Goal: Task Accomplishment & Management: Manage account settings

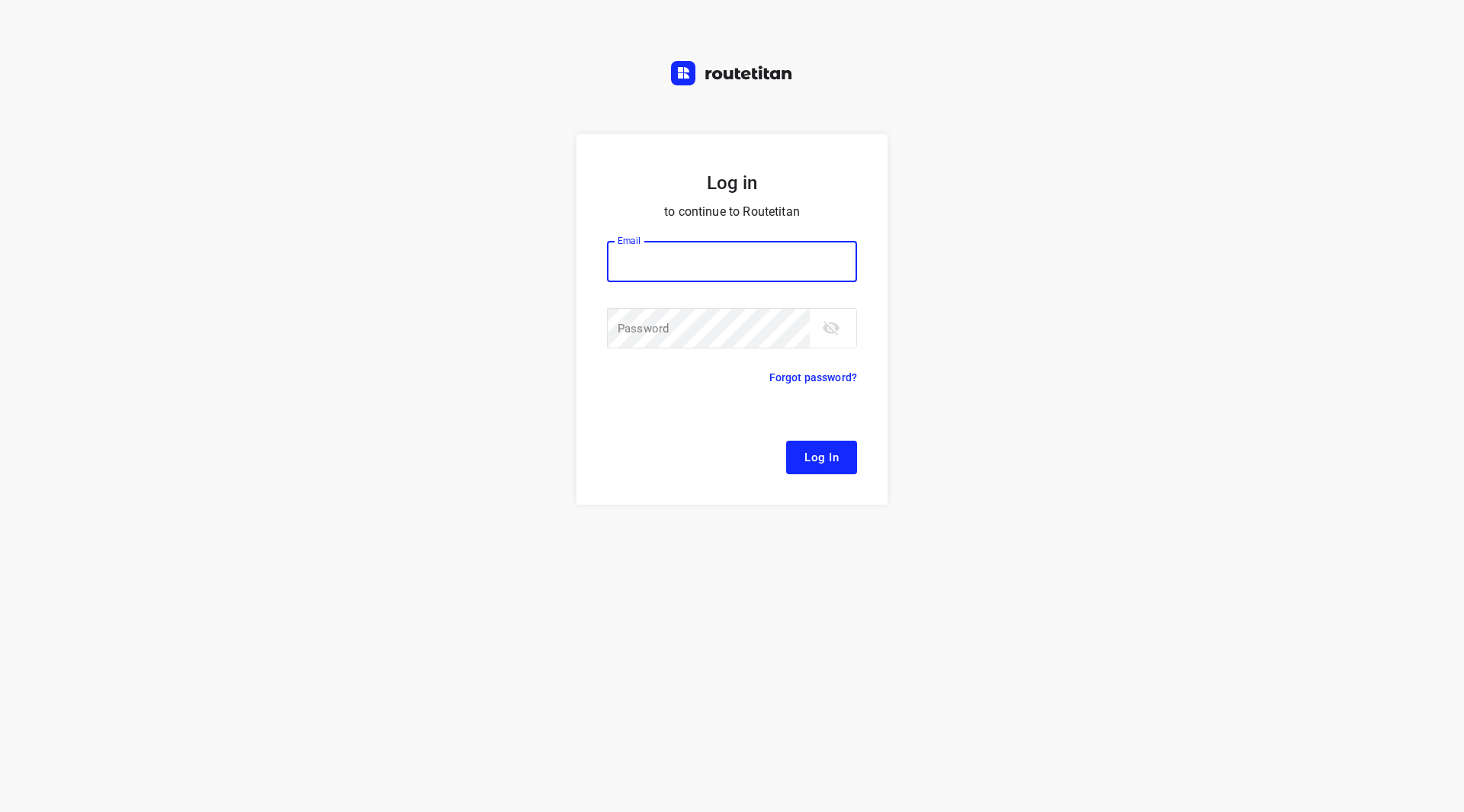
click at [752, 263] on input "email" at bounding box center [732, 261] width 250 height 41
type input "[EMAIL_ADDRESS][DOMAIN_NAME]"
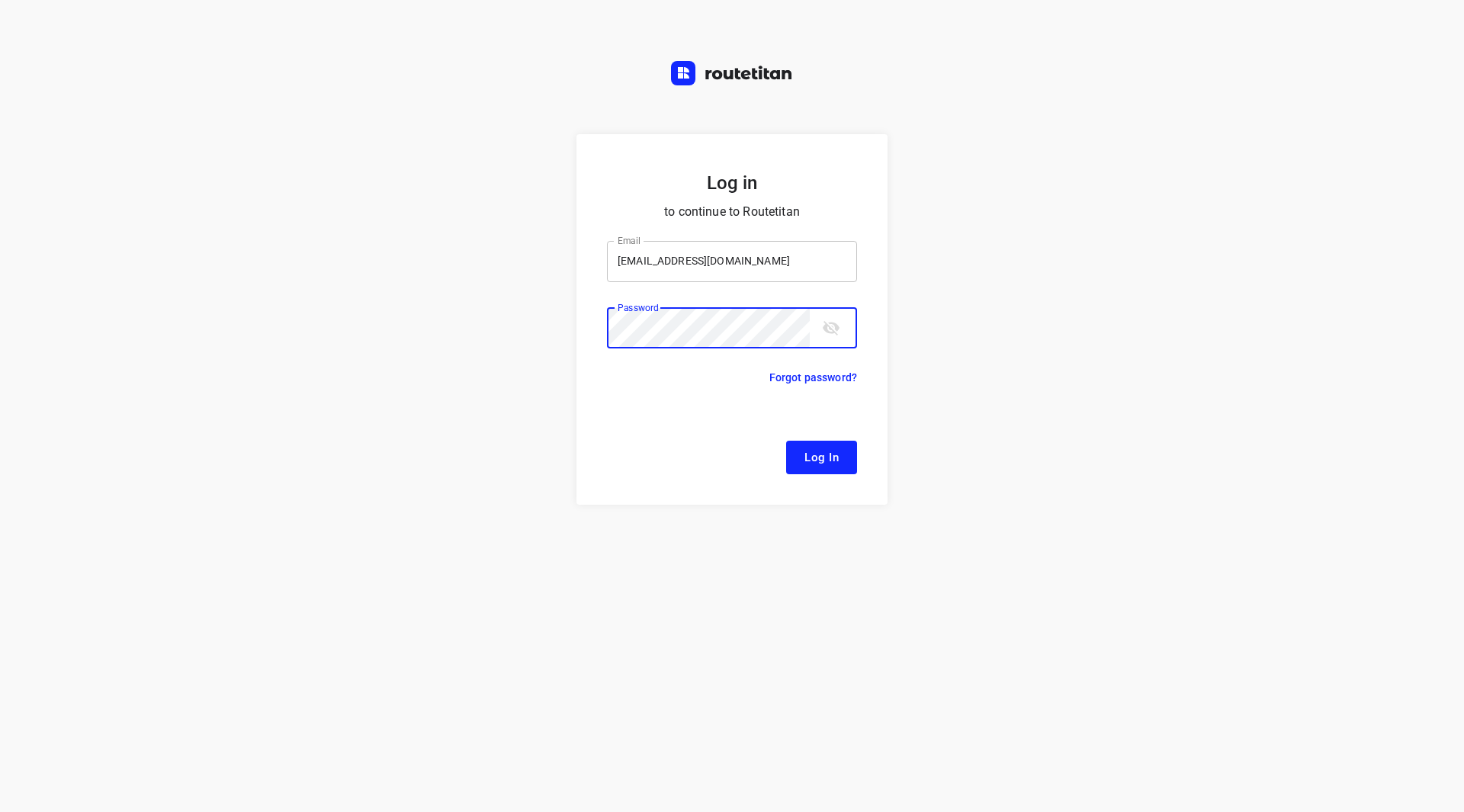
click at [786, 441] on button "Log In" at bounding box center [821, 457] width 71 height 34
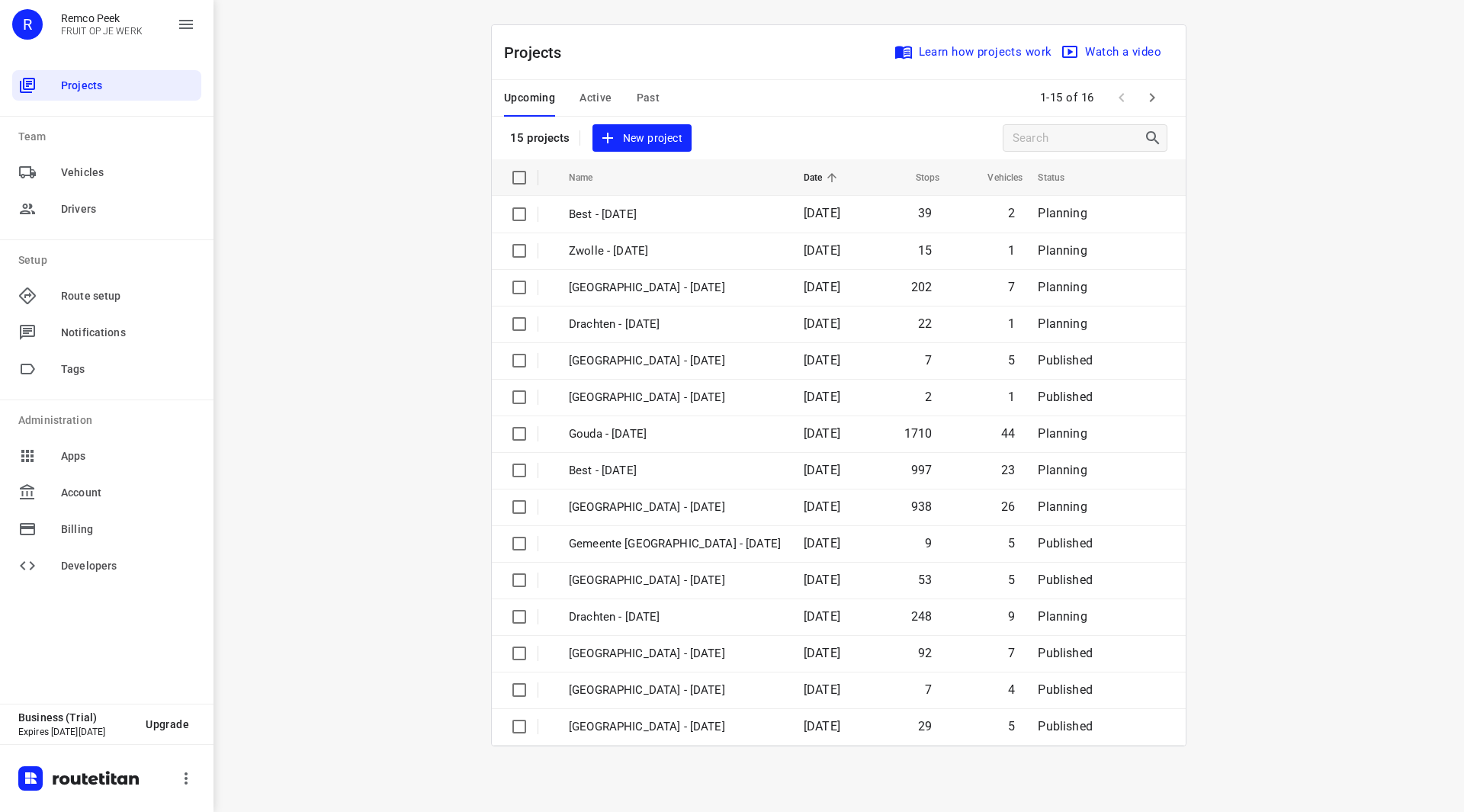
click at [594, 99] on span "Active" at bounding box center [595, 98] width 32 height 19
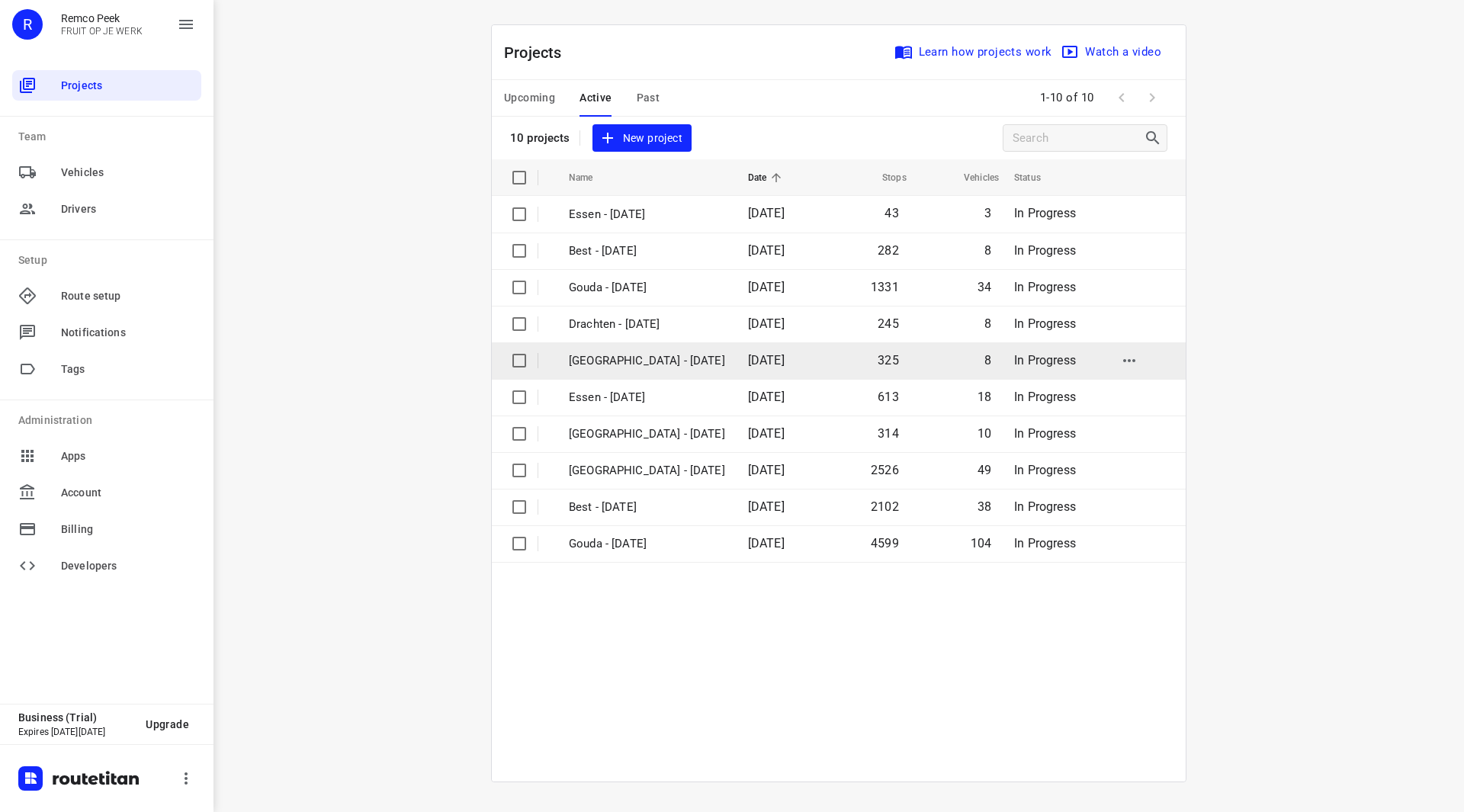
click at [632, 365] on p "Zwolle - Tuesday" at bounding box center [647, 360] width 156 height 18
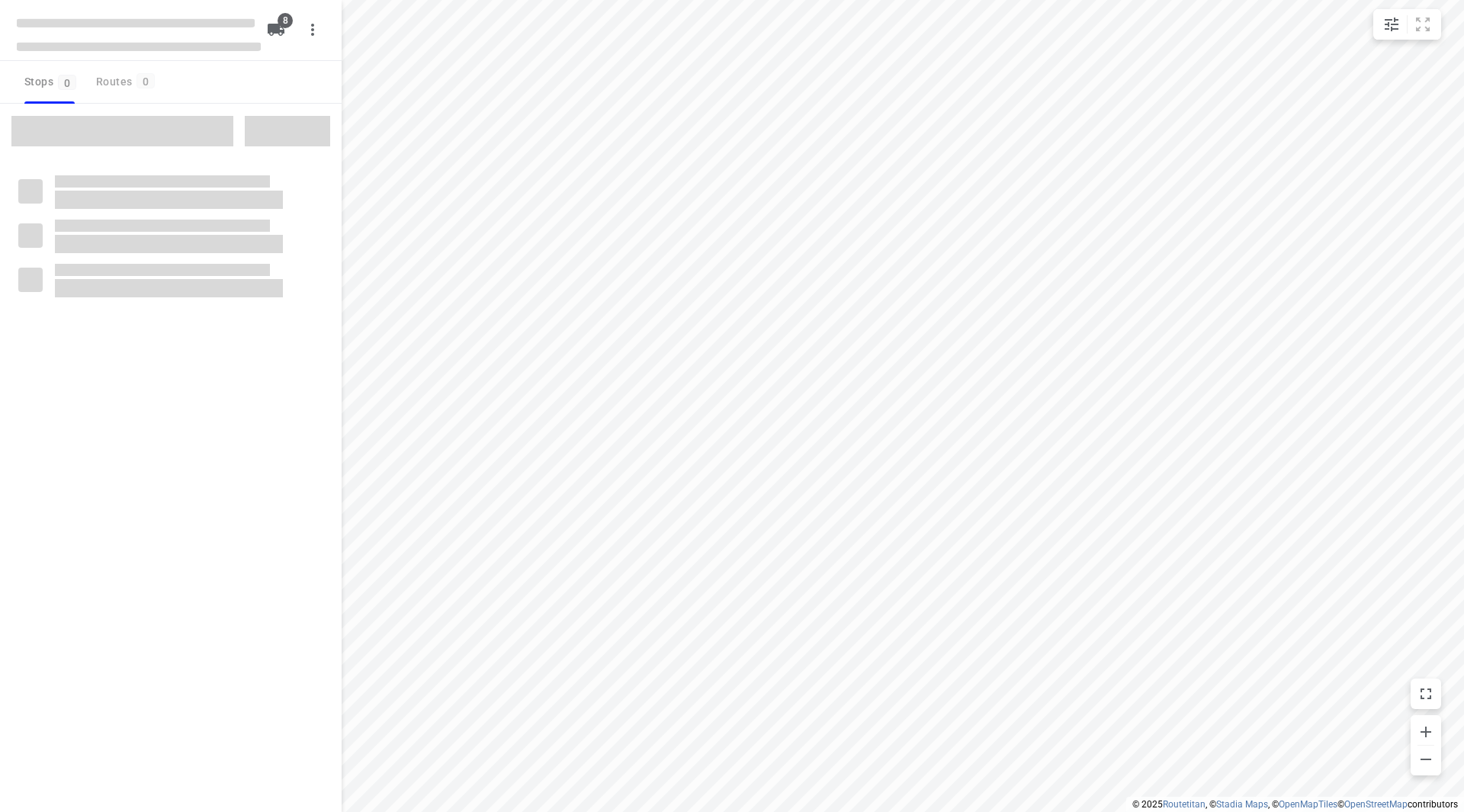
type input "distance"
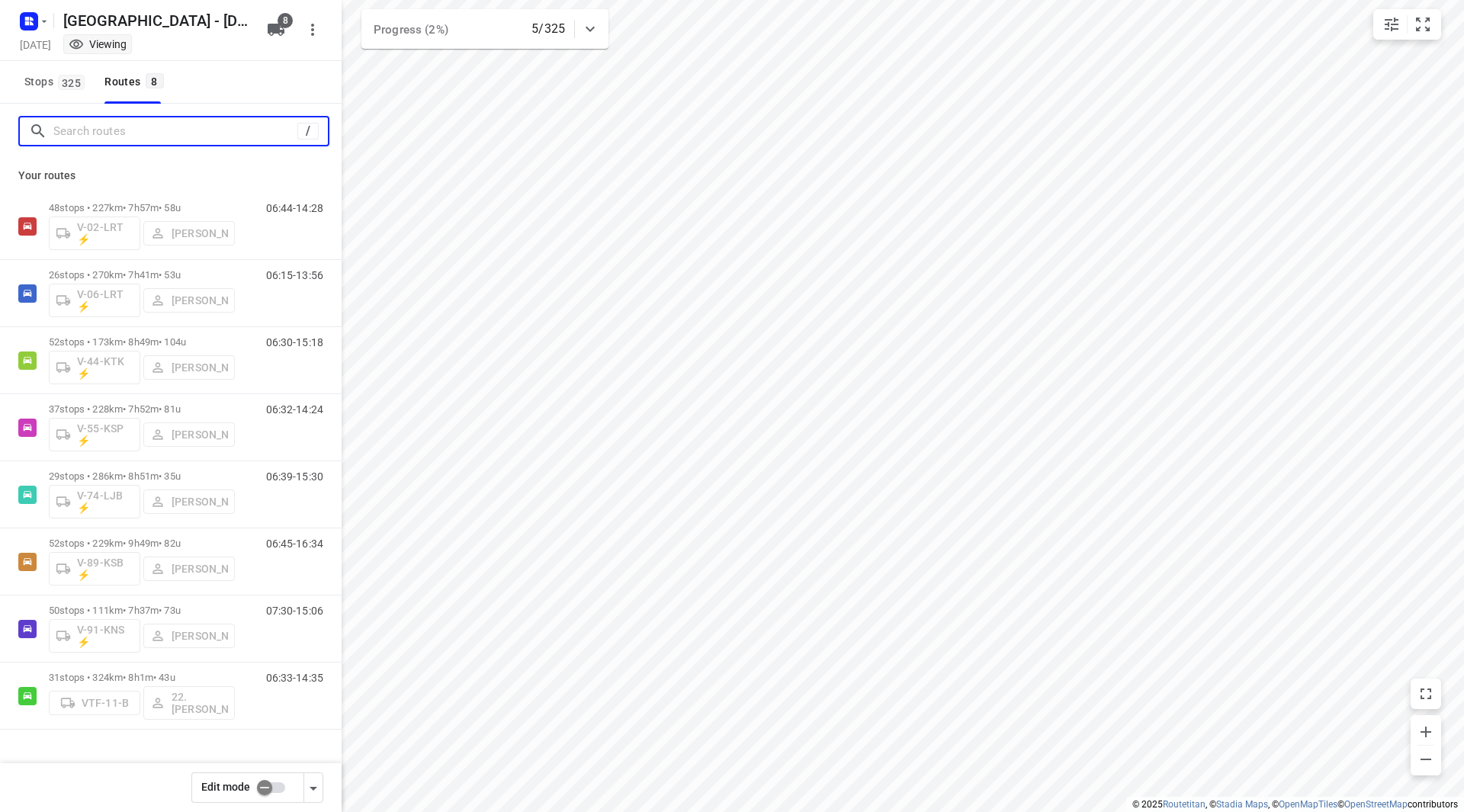
click at [144, 137] on input "Search routes" at bounding box center [175, 132] width 244 height 24
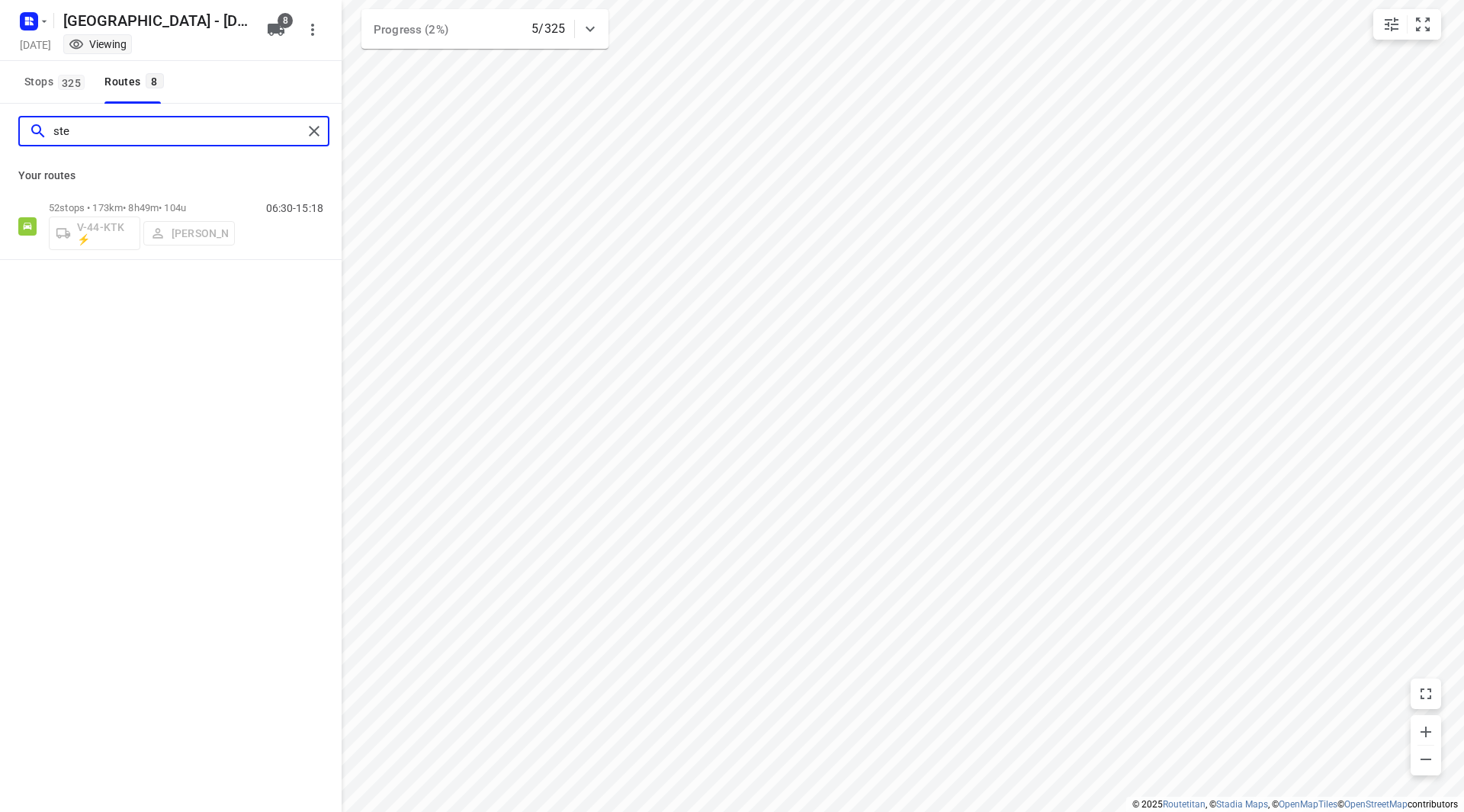
type input "ste"
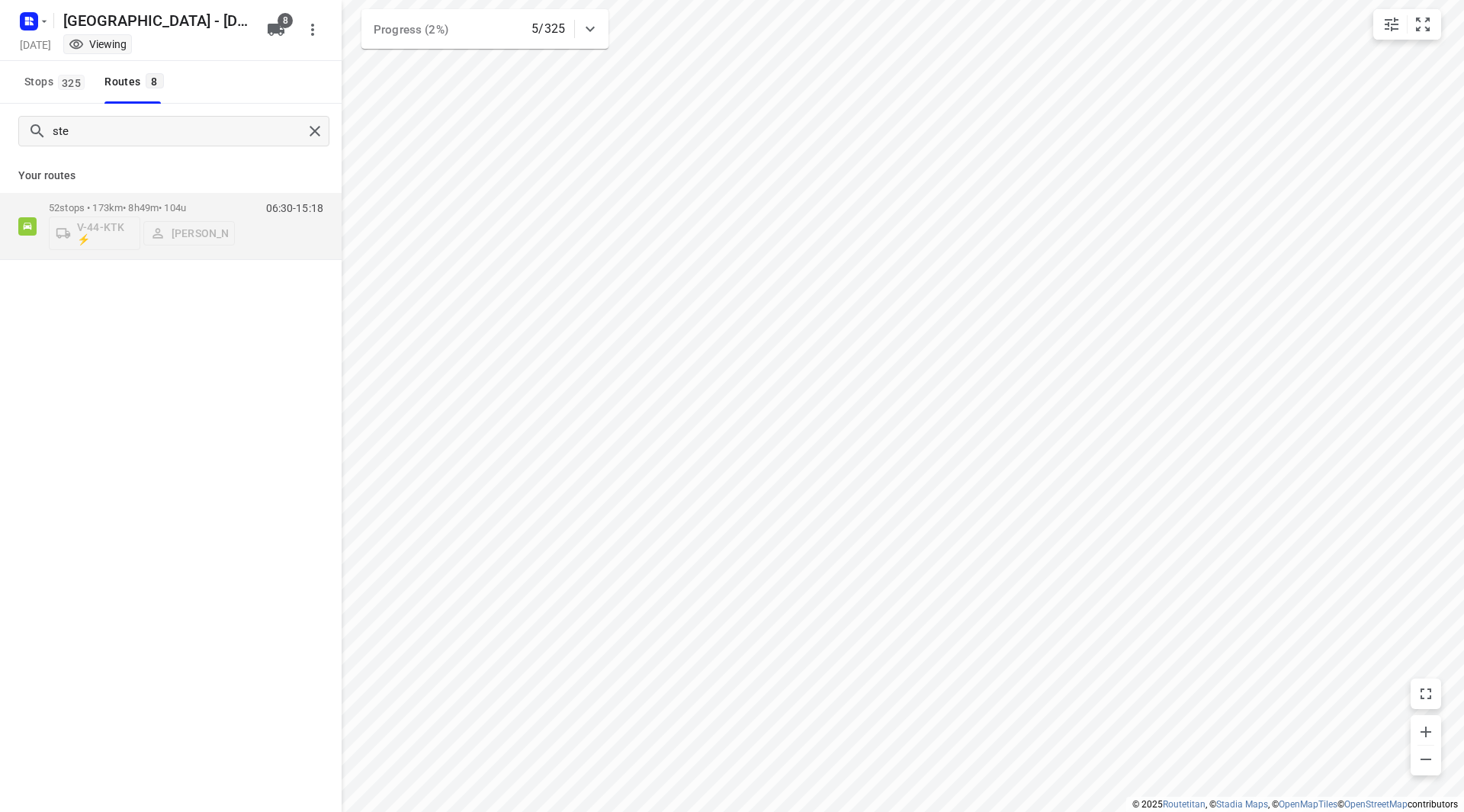
click at [218, 192] on div "Your routes 52 stops • 173km • 8h49m • 104u V-44-KTK ⚡ Sten Sturgess 06:30-15:18" at bounding box center [171, 209] width 342 height 101
click at [219, 203] on p "52 stops • 173km • 8h49m • 104u" at bounding box center [142, 208] width 186 height 12
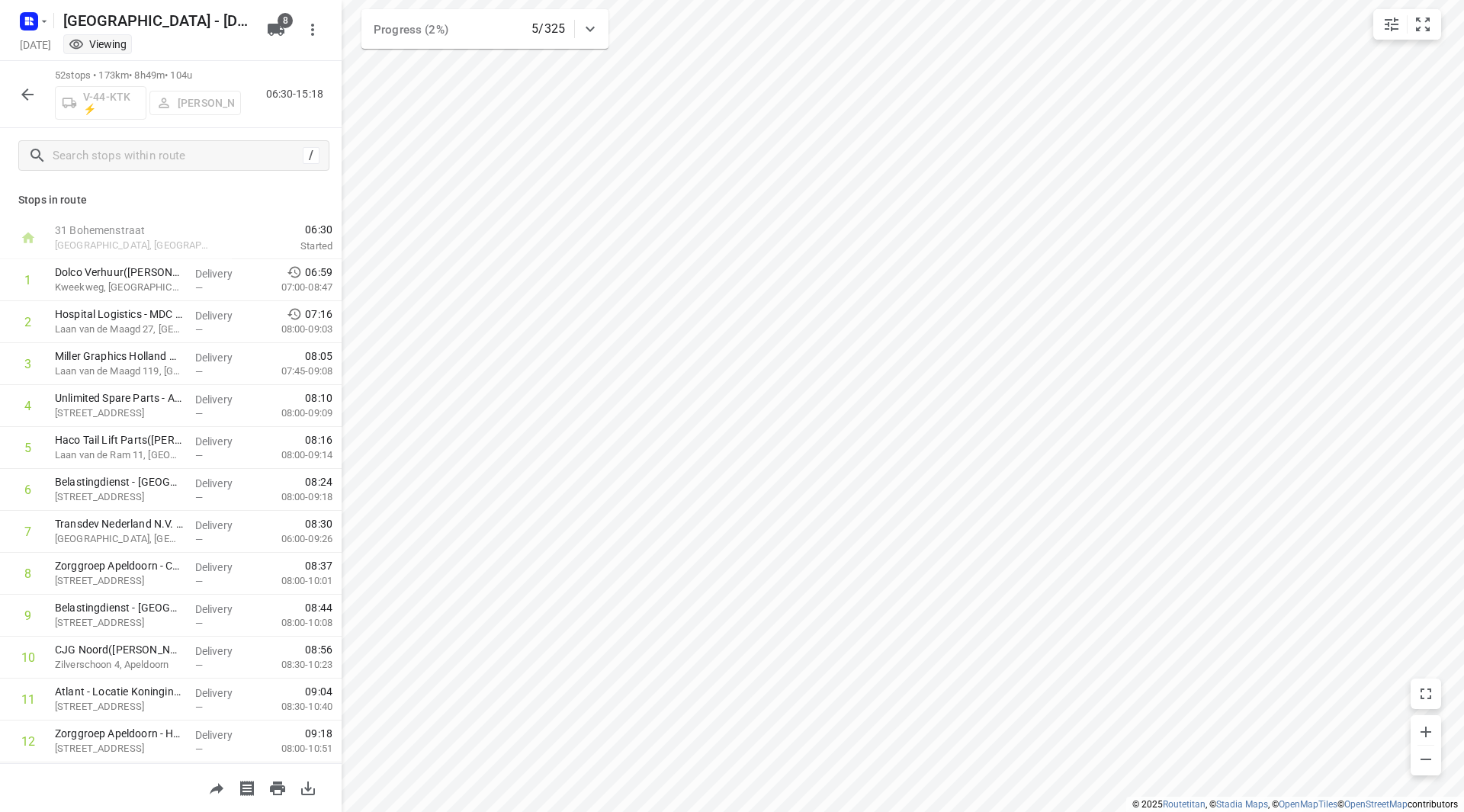
click at [19, 88] on icon "button" at bounding box center [28, 95] width 19 height 19
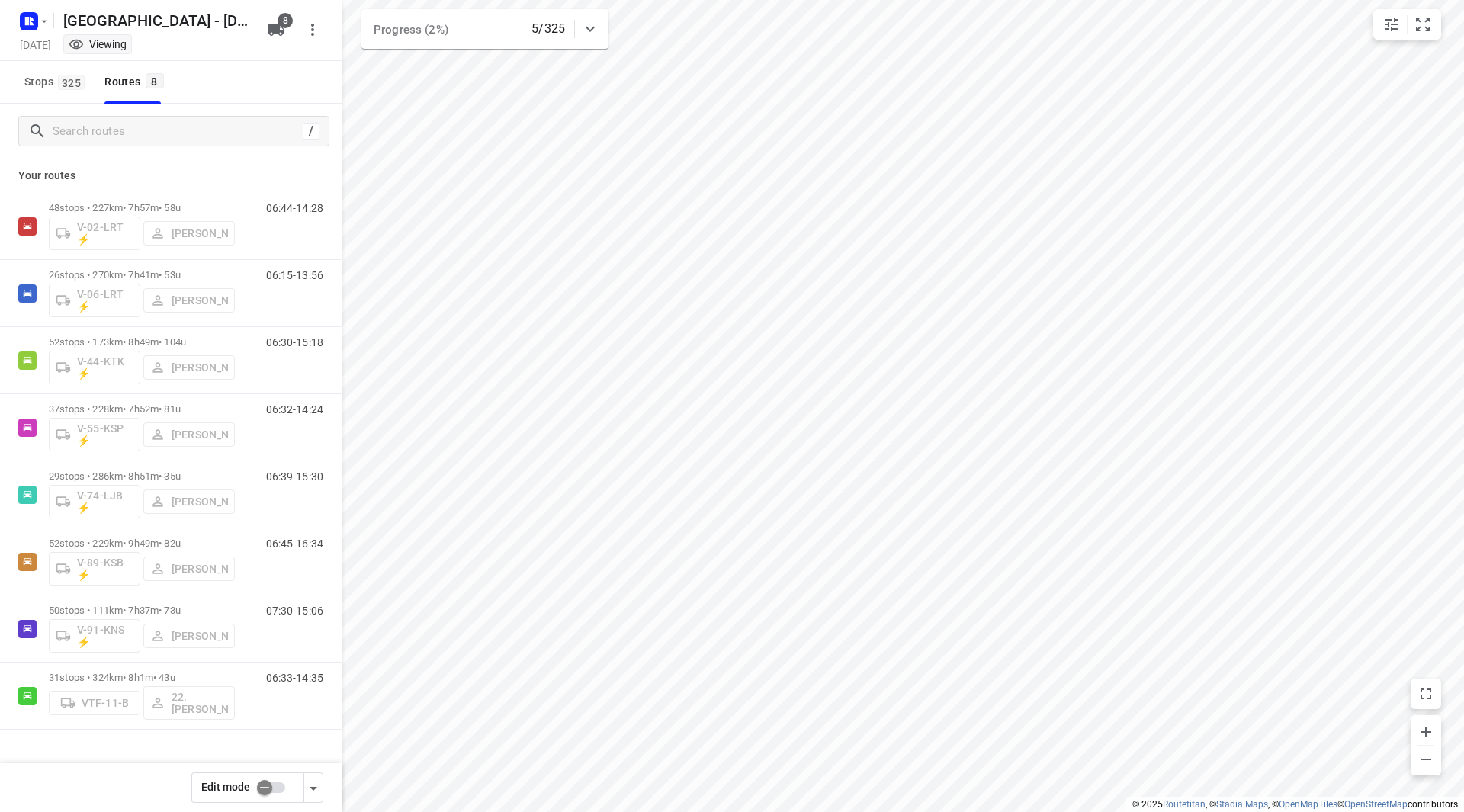
click at [273, 785] on input "checkbox" at bounding box center [264, 788] width 87 height 29
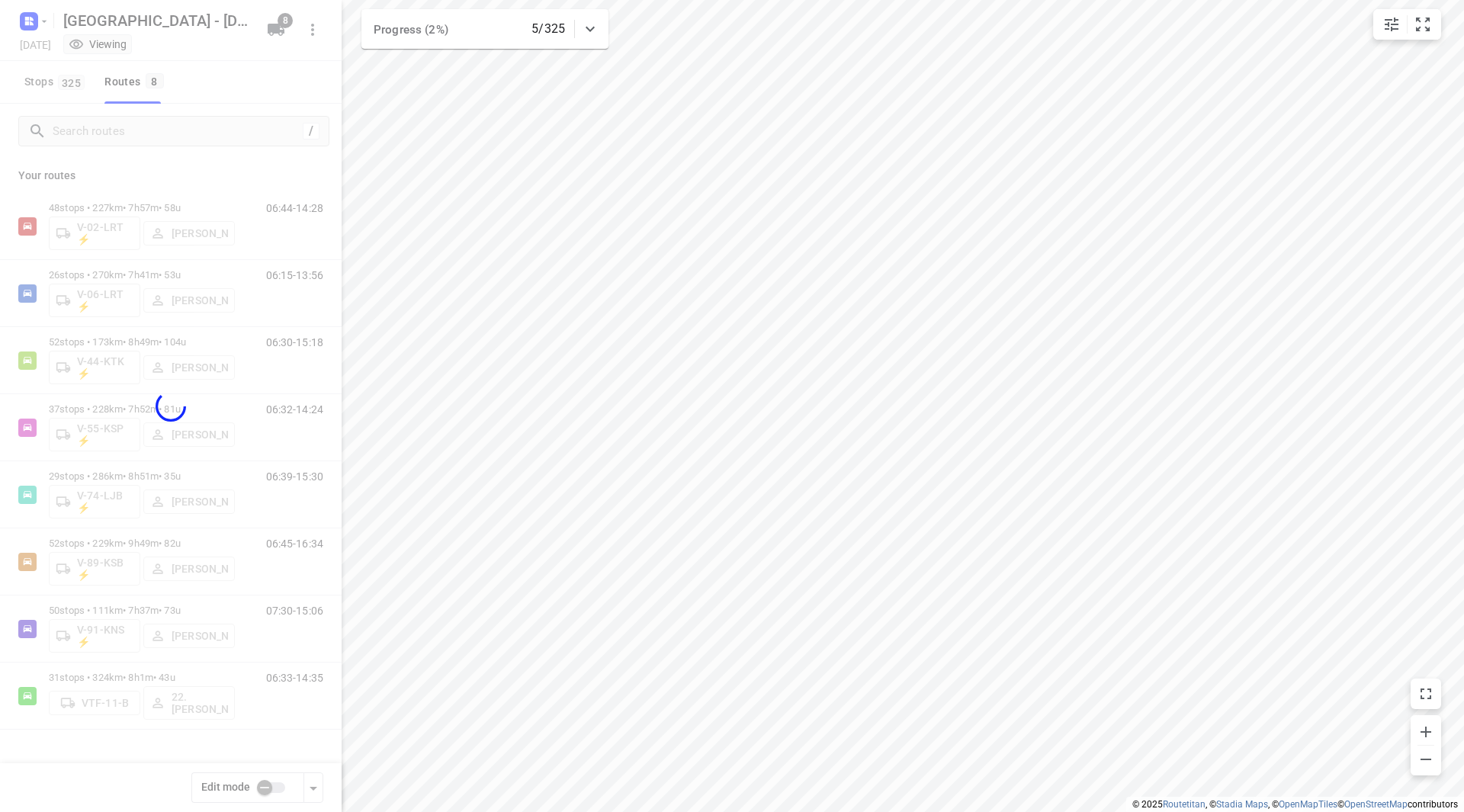
checkbox input "true"
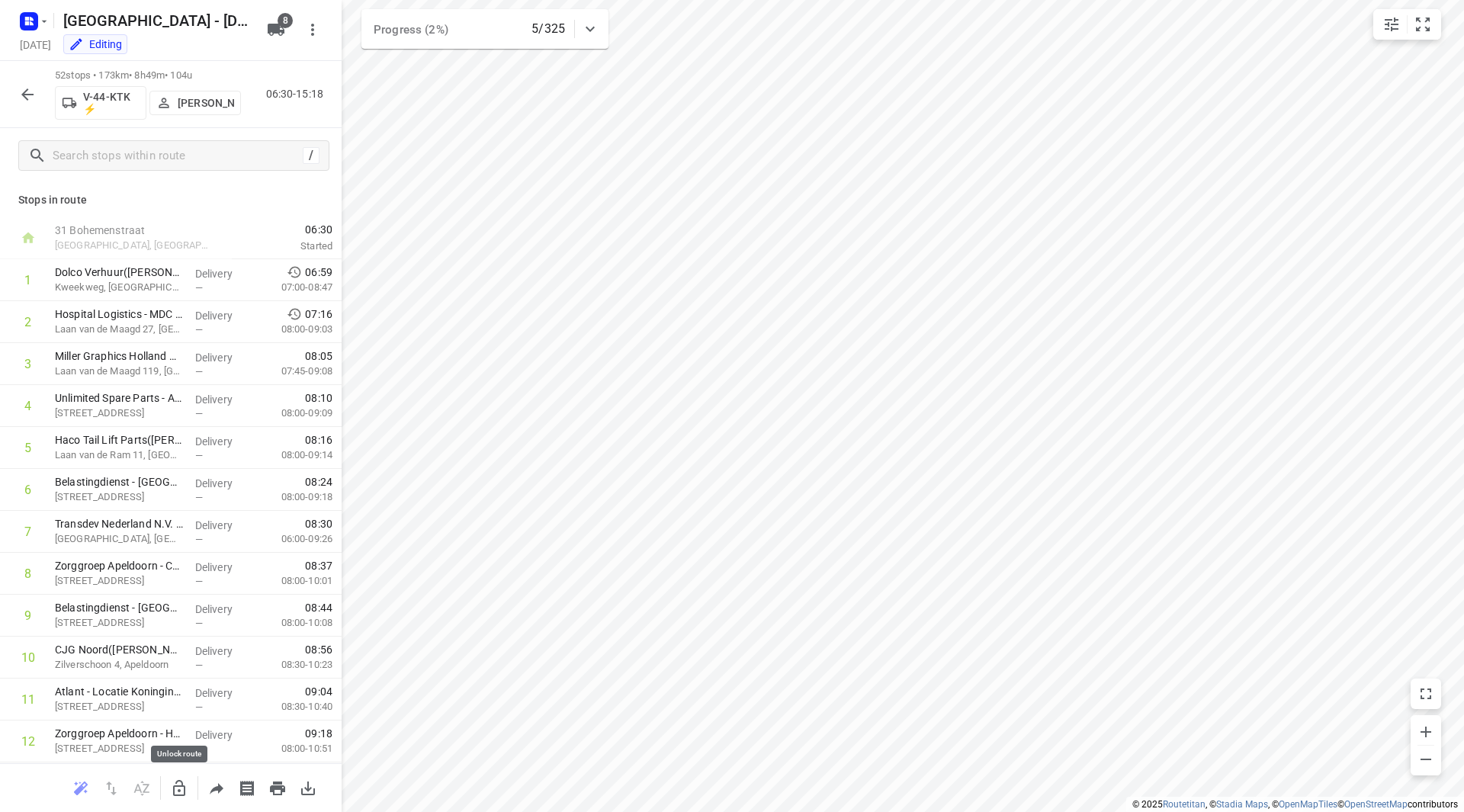
click at [173, 785] on icon "button" at bounding box center [179, 788] width 12 height 16
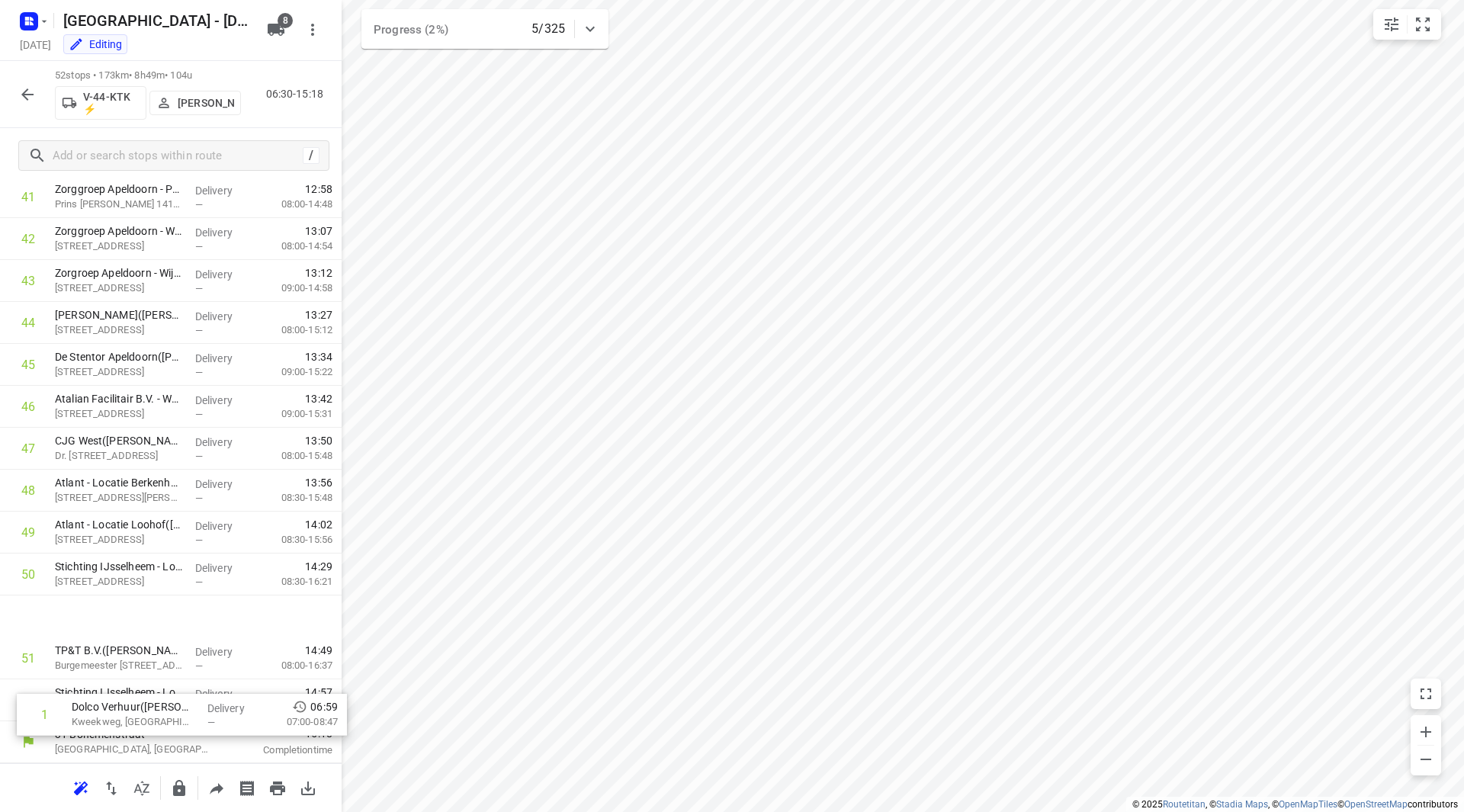
scroll to position [1719, 0]
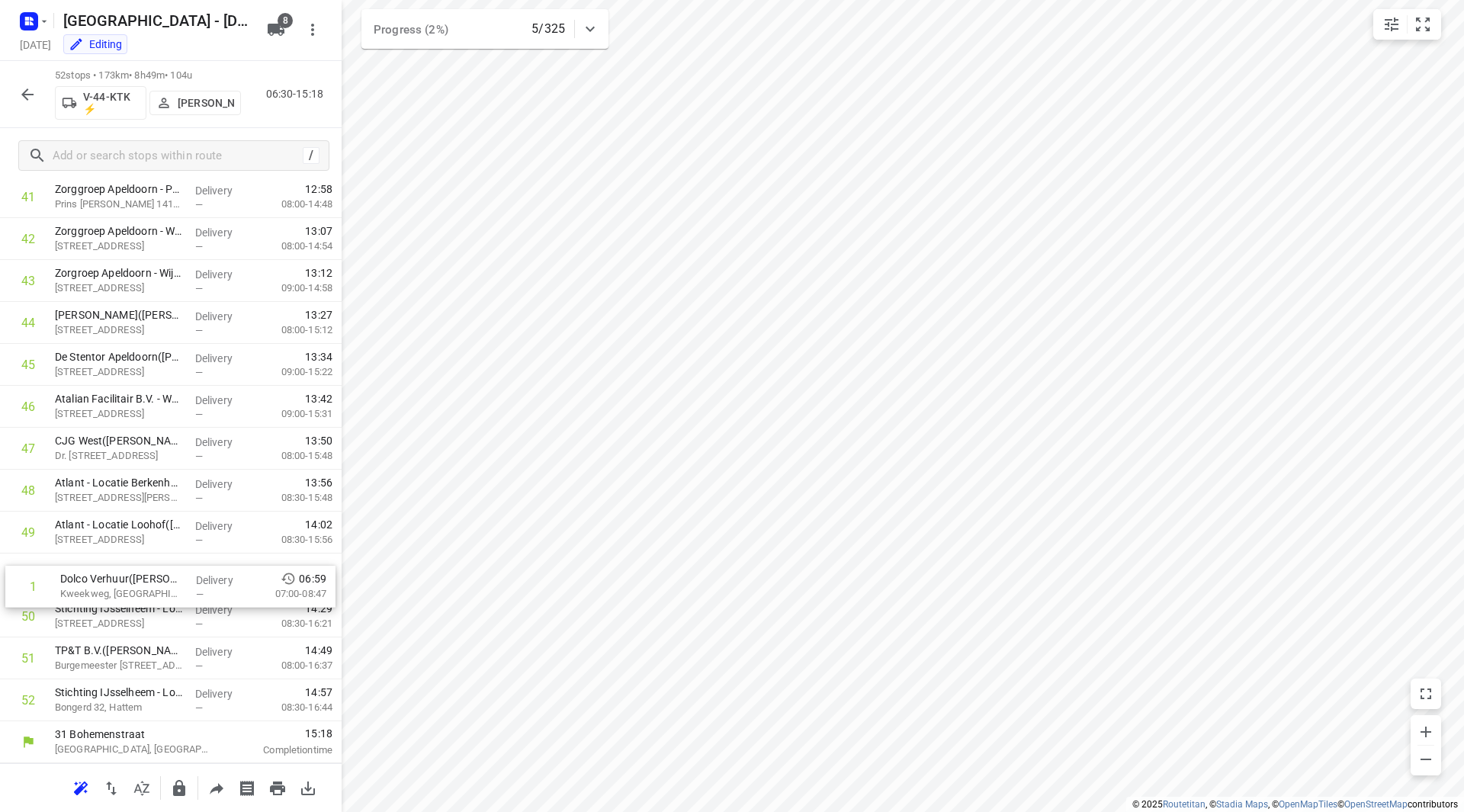
drag, startPoint x: 139, startPoint y: 284, endPoint x: 145, endPoint y: 595, distance: 311.1
click at [146, 595] on div "Stichting IJsselheem - Locatie Brinkhoven(Receptie Locatie Brinkhoven (WIJZIGIN…" at bounding box center [119, 616] width 140 height 42
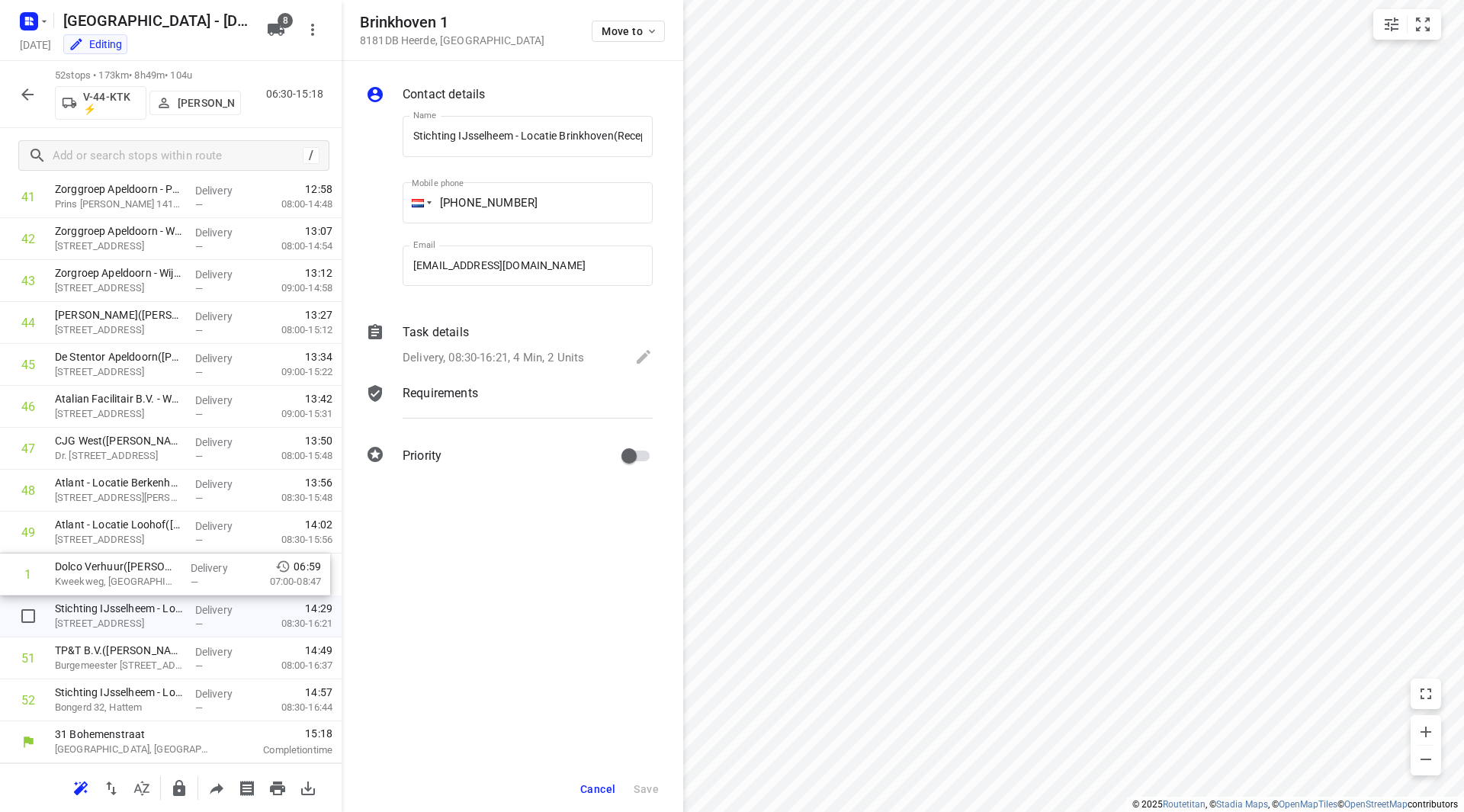
scroll to position [0, 358]
click at [594, 785] on span "Cancel" at bounding box center [598, 789] width 35 height 12
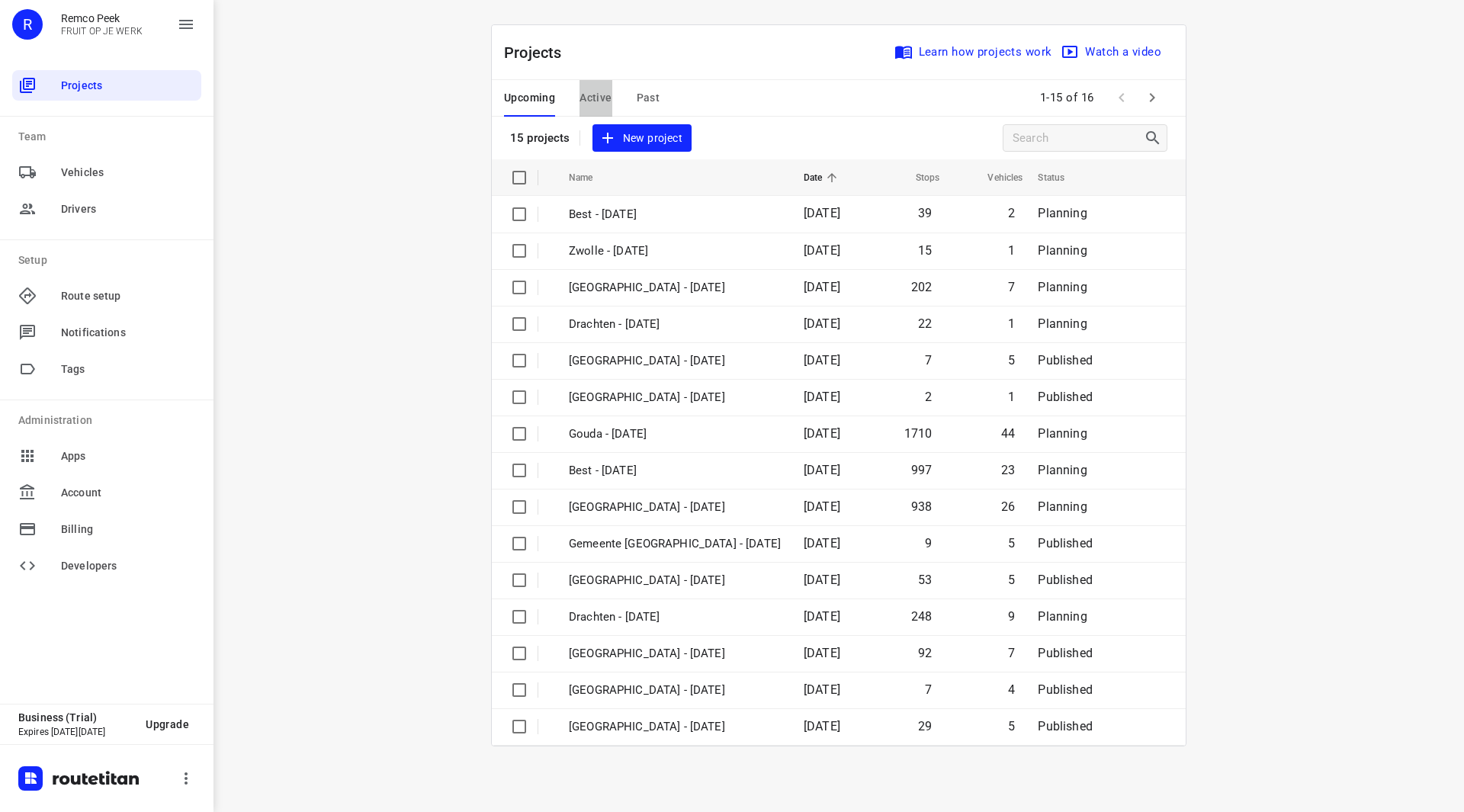
click at [599, 100] on span "Active" at bounding box center [595, 98] width 32 height 19
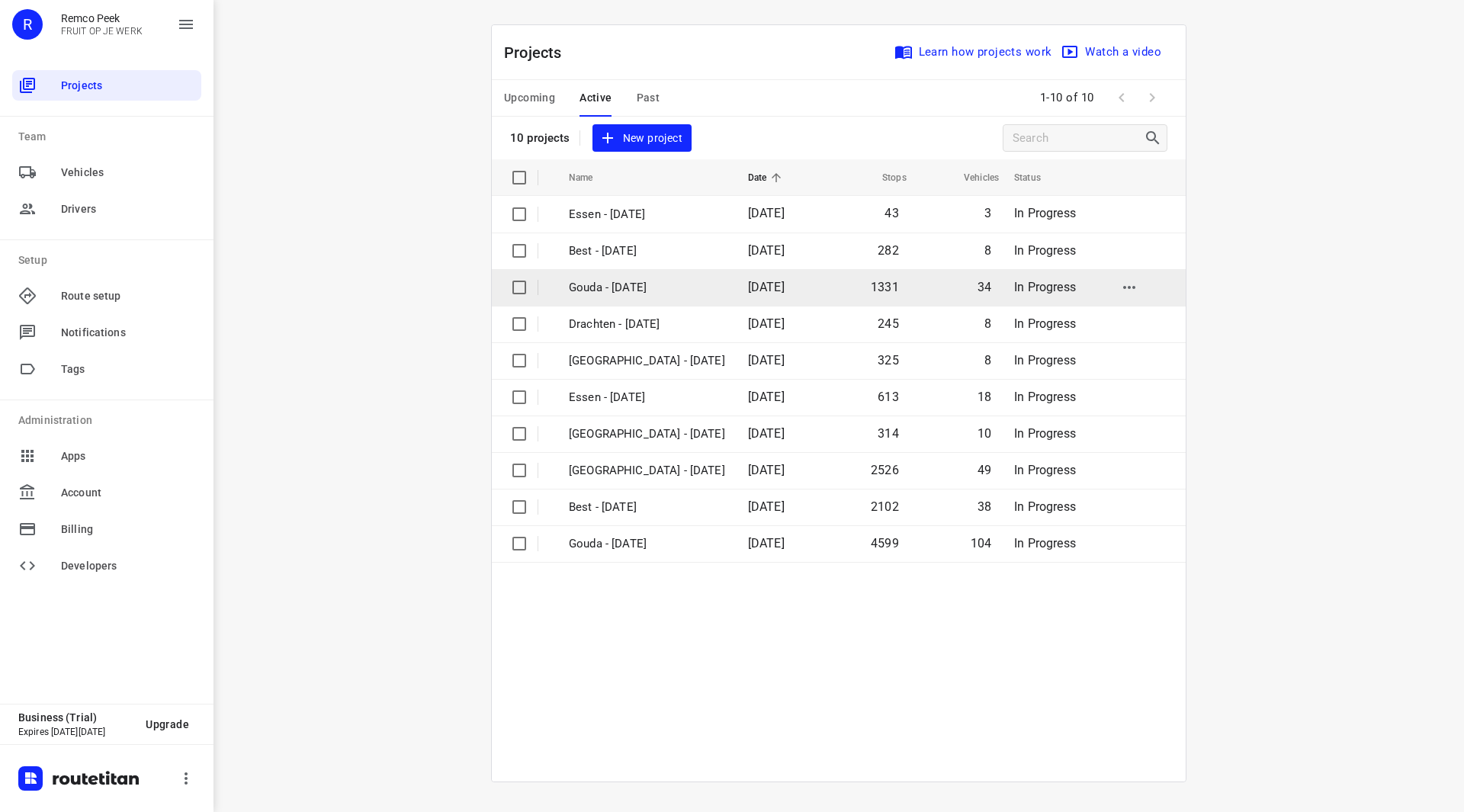
click at [620, 287] on p "Gouda - Tuesday" at bounding box center [647, 288] width 156 height 18
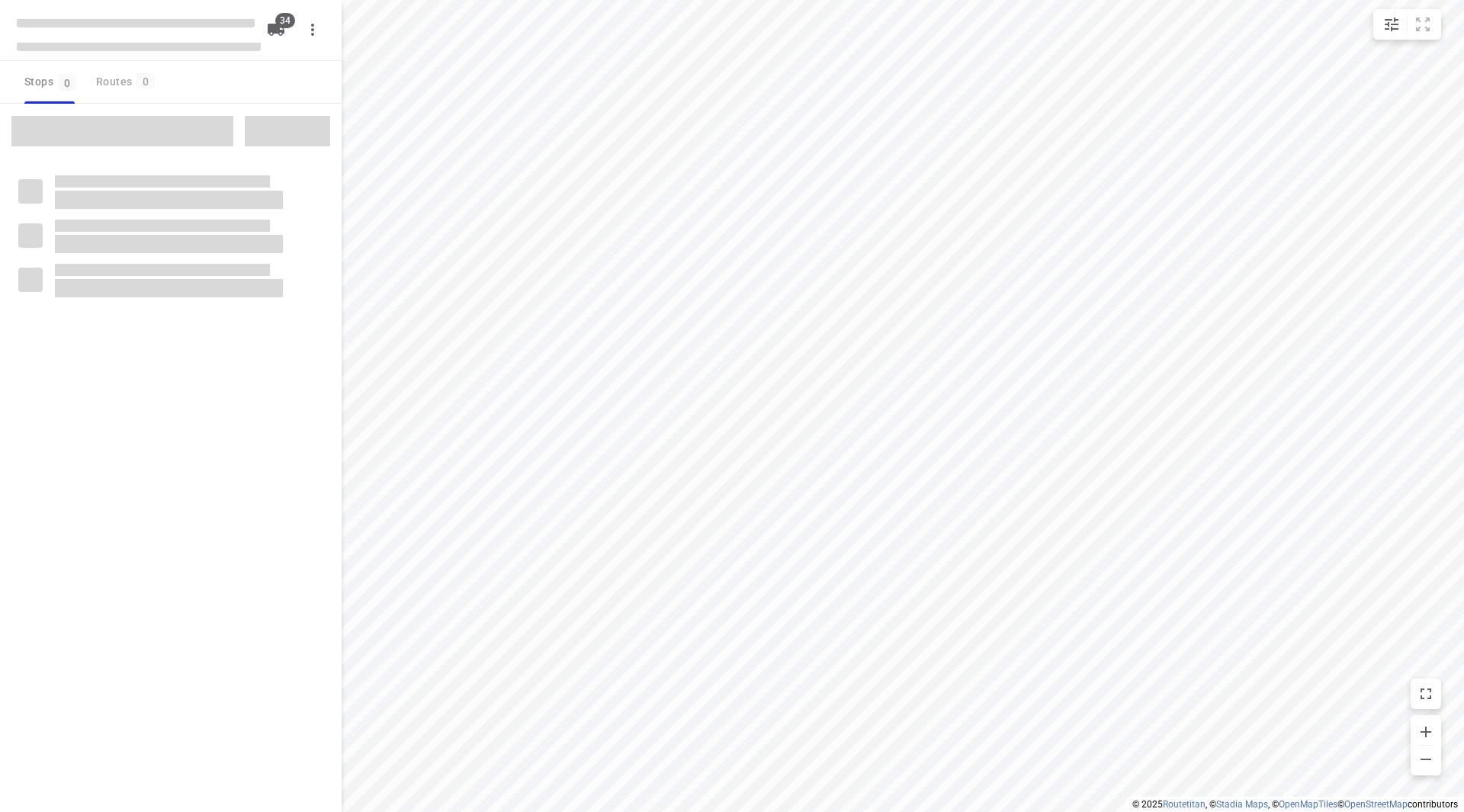
type input "distance"
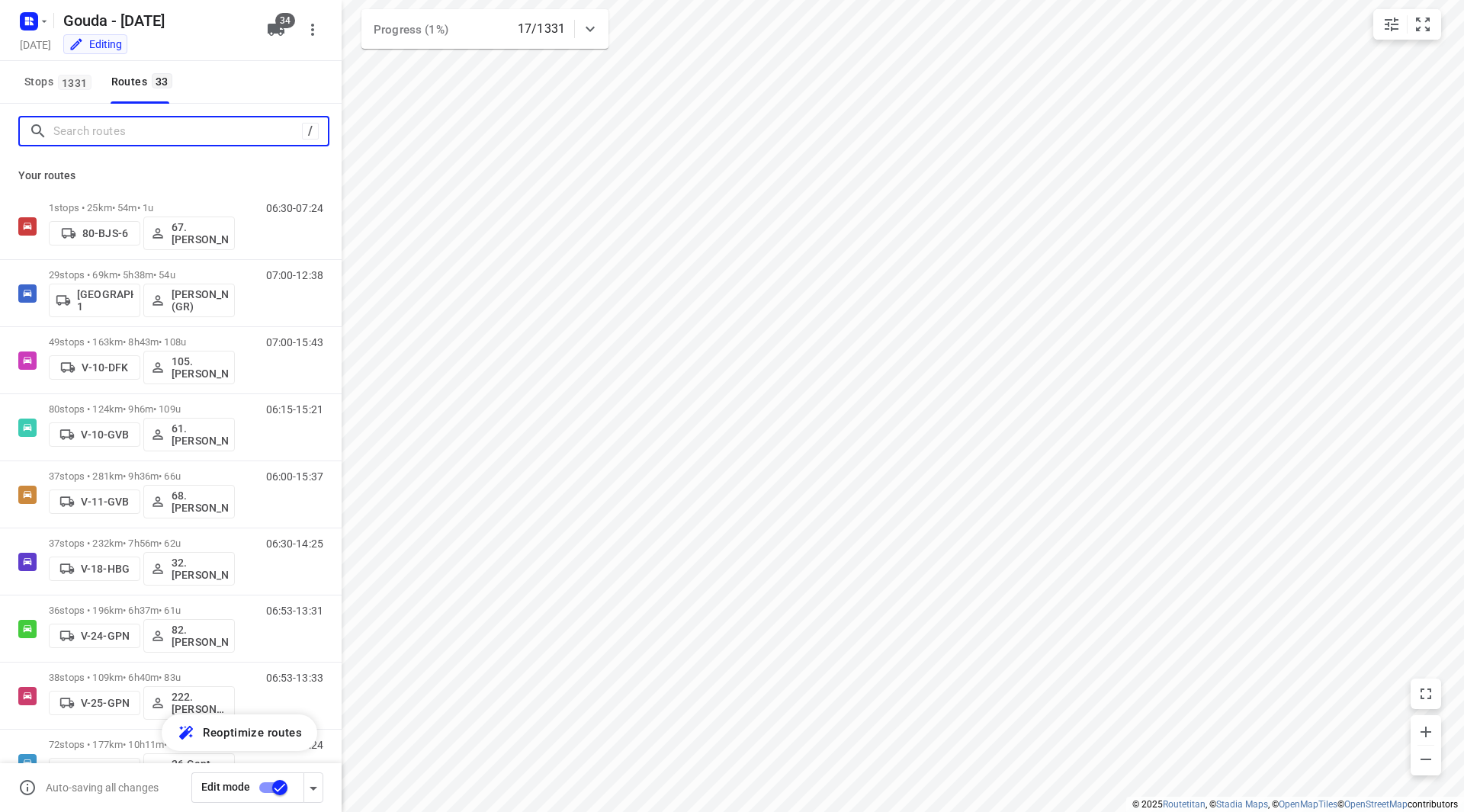
click at [130, 132] on input "Search routes" at bounding box center [177, 132] width 248 height 24
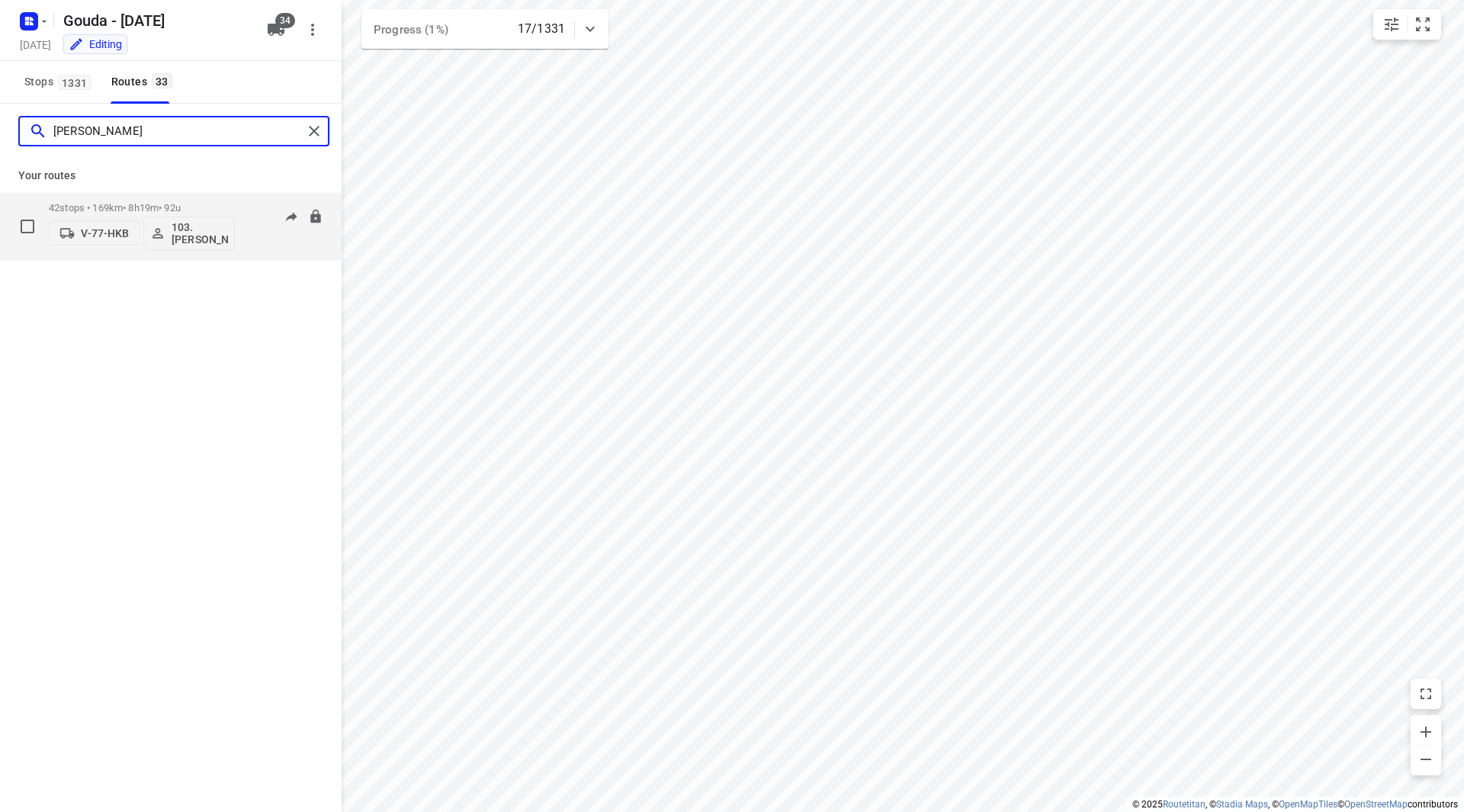
type input "dave"
click at [225, 195] on div "42 stops • 169km • 8h19m • 92u V-77-HKB 103.Dave Owen" at bounding box center [142, 225] width 186 height 63
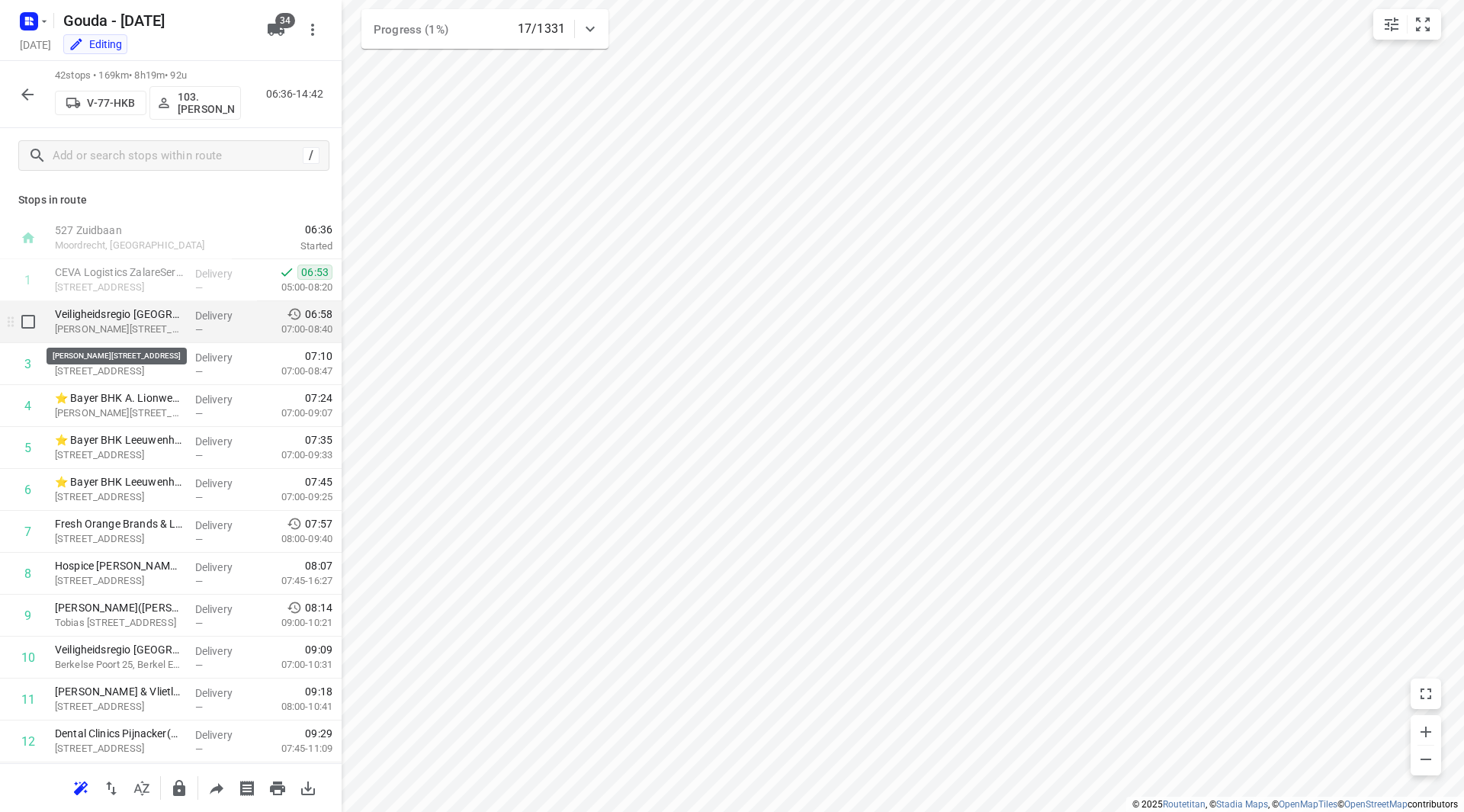
click at [108, 327] on p "Jan van der Heydenstraat 6, Bleiswijk" at bounding box center [119, 329] width 128 height 15
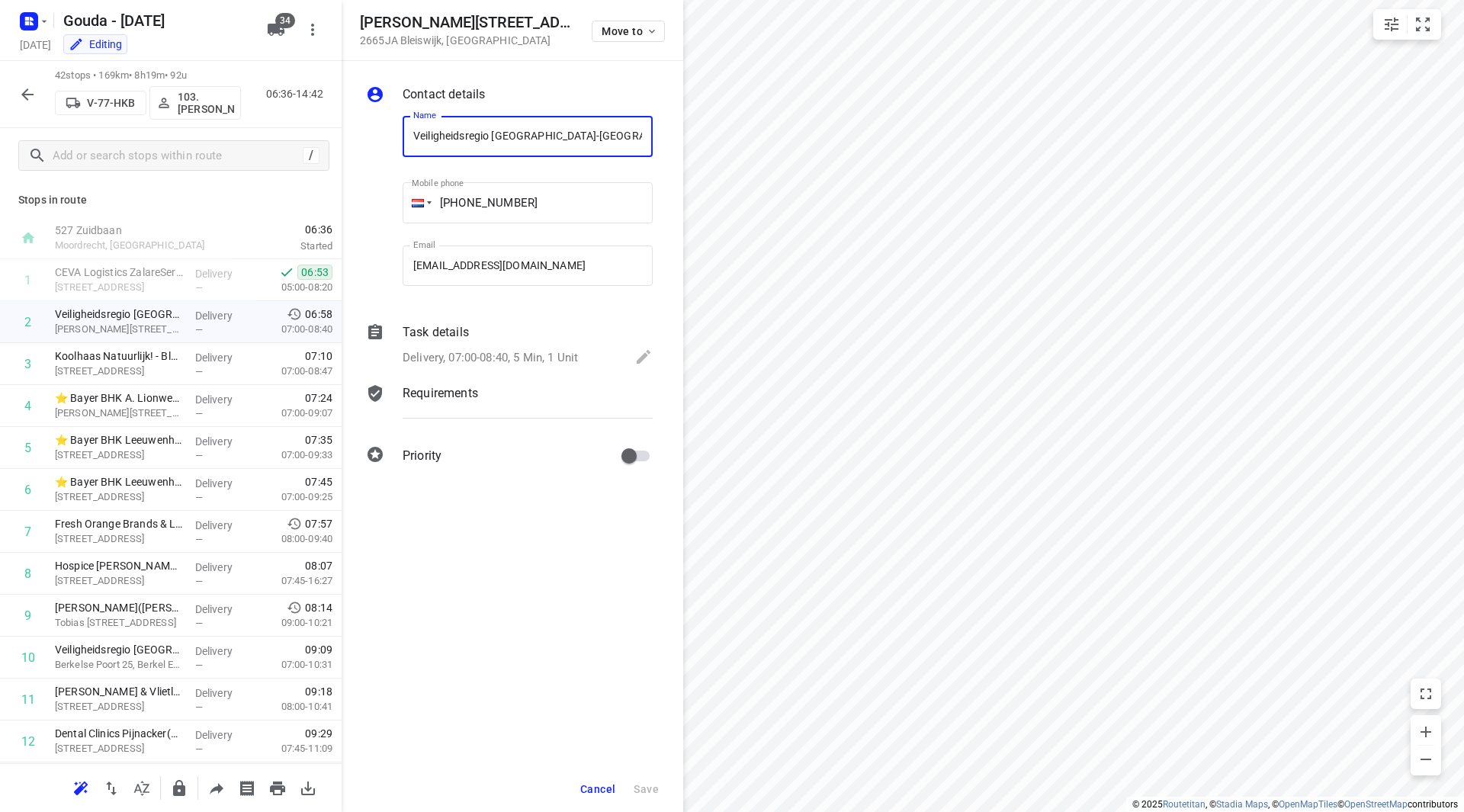
drag, startPoint x: 513, startPoint y: 137, endPoint x: 393, endPoint y: 127, distance: 120.4
click at [393, 127] on div "Name Veiligheidsregio Rotterdam-Rijnmond - Back Office(Medewerker Back Office) …" at bounding box center [509, 204] width 293 height 201
click at [544, 19] on h5 "Jan van der Heydenstraat 6" at bounding box center [466, 22] width 214 height 18
drag, startPoint x: 545, startPoint y: 25, endPoint x: 353, endPoint y: 20, distance: 192.1
click at [353, 20] on div "Jan van der Heydenstraat 6 2665JA Bleiswijk , Netherlands Move to" at bounding box center [512, 30] width 342 height 61
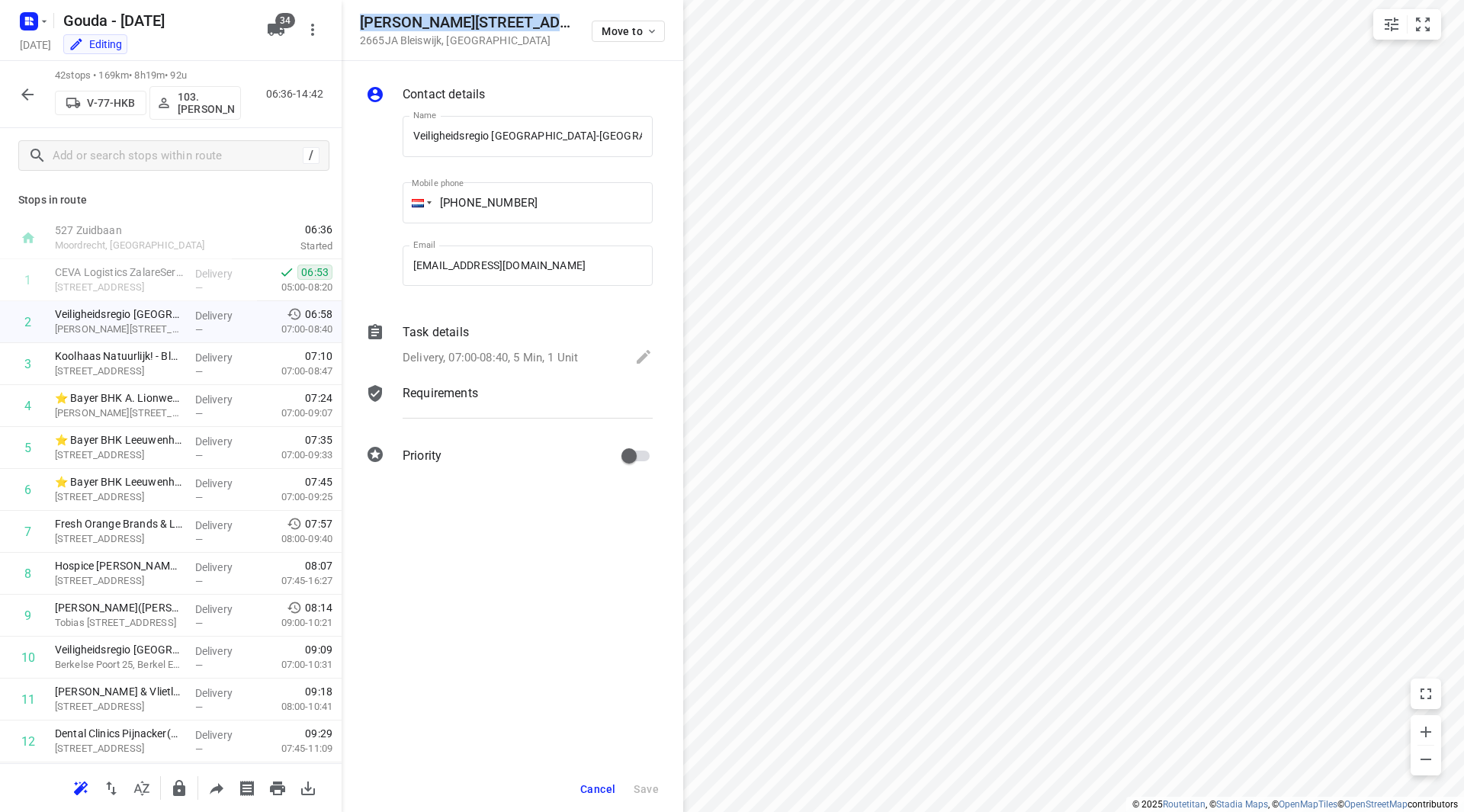
copy h5 "Jan van der Heydenstraat 6"
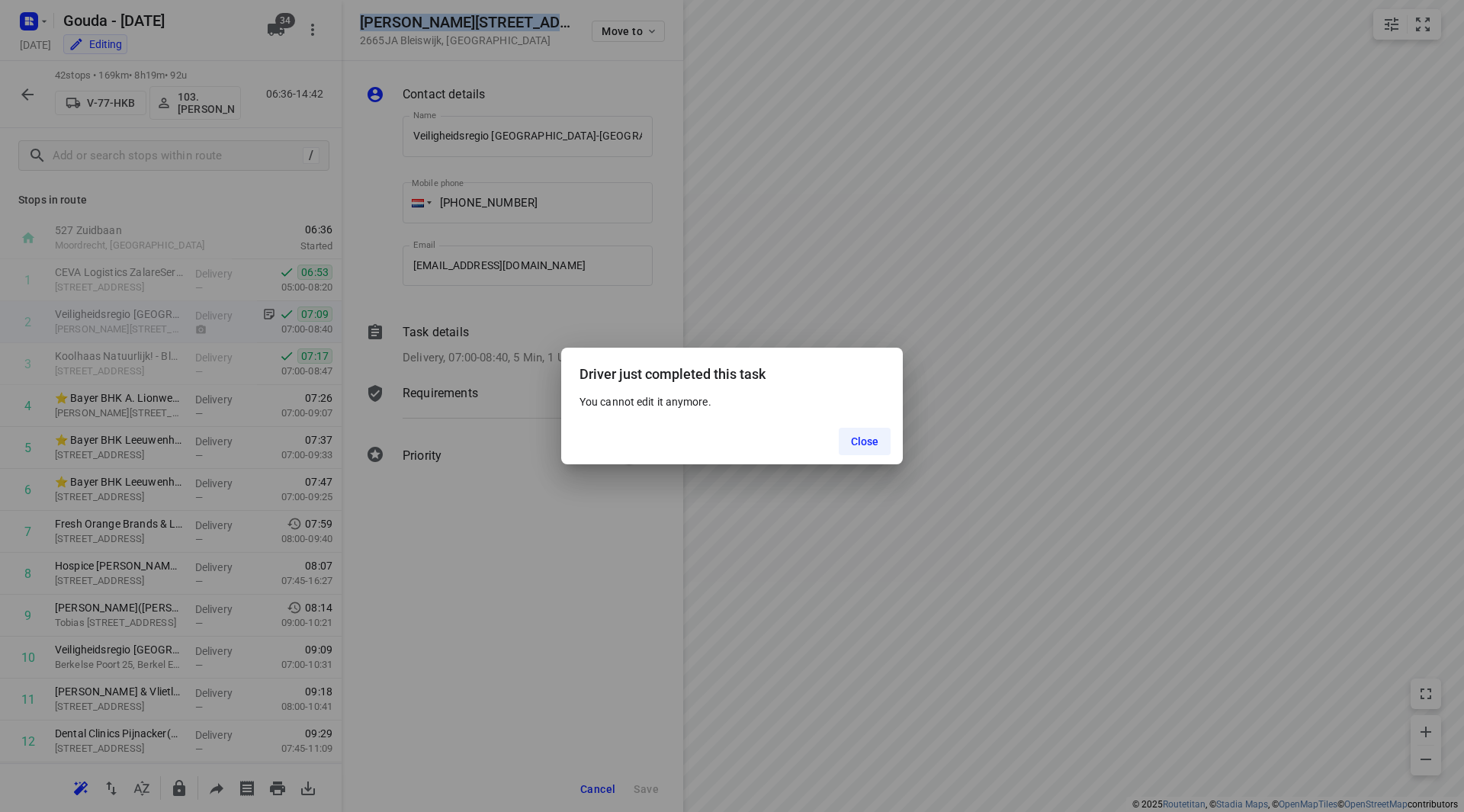
click at [857, 439] on span "Close" at bounding box center [865, 441] width 28 height 12
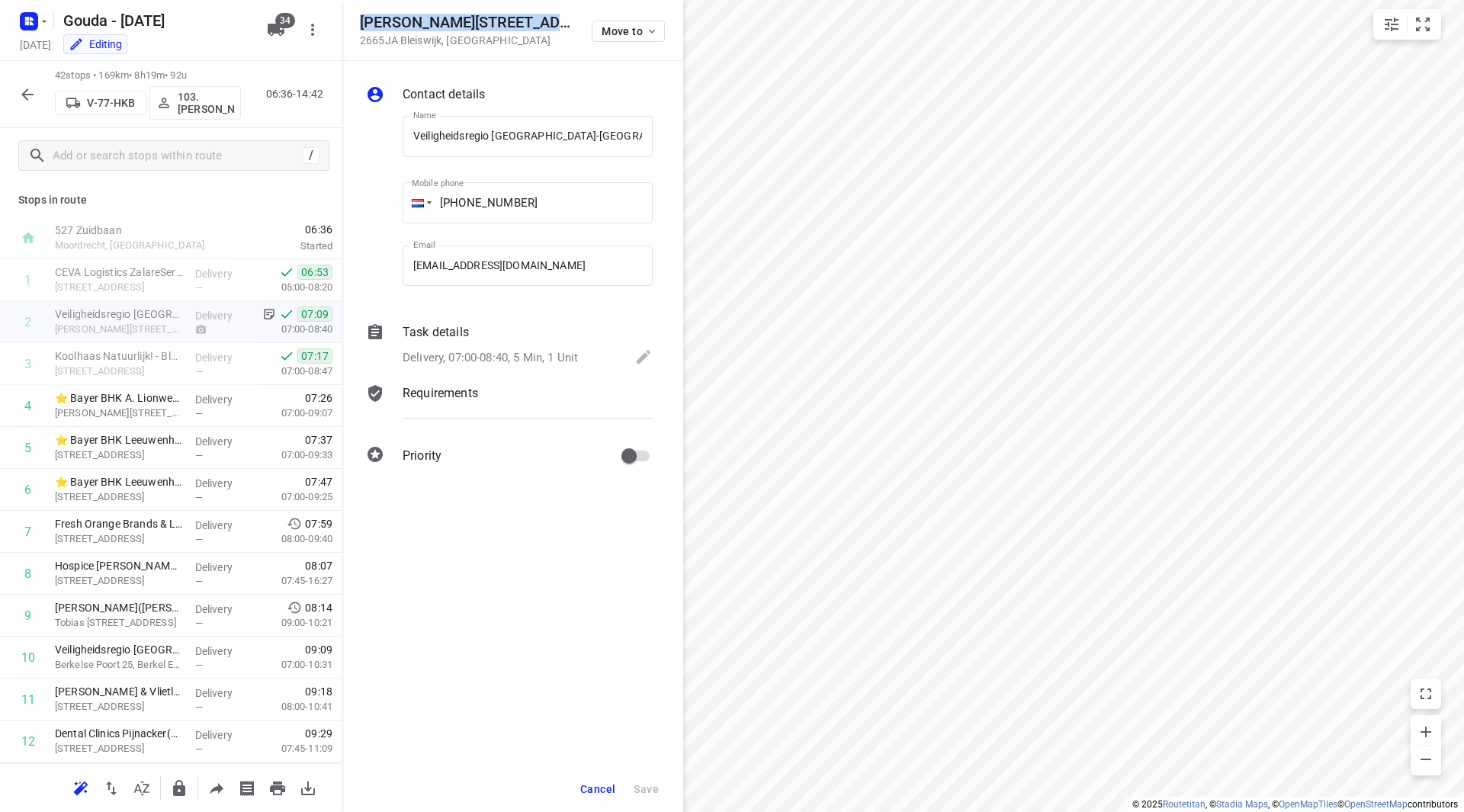
click at [594, 788] on span "Cancel" at bounding box center [598, 789] width 35 height 12
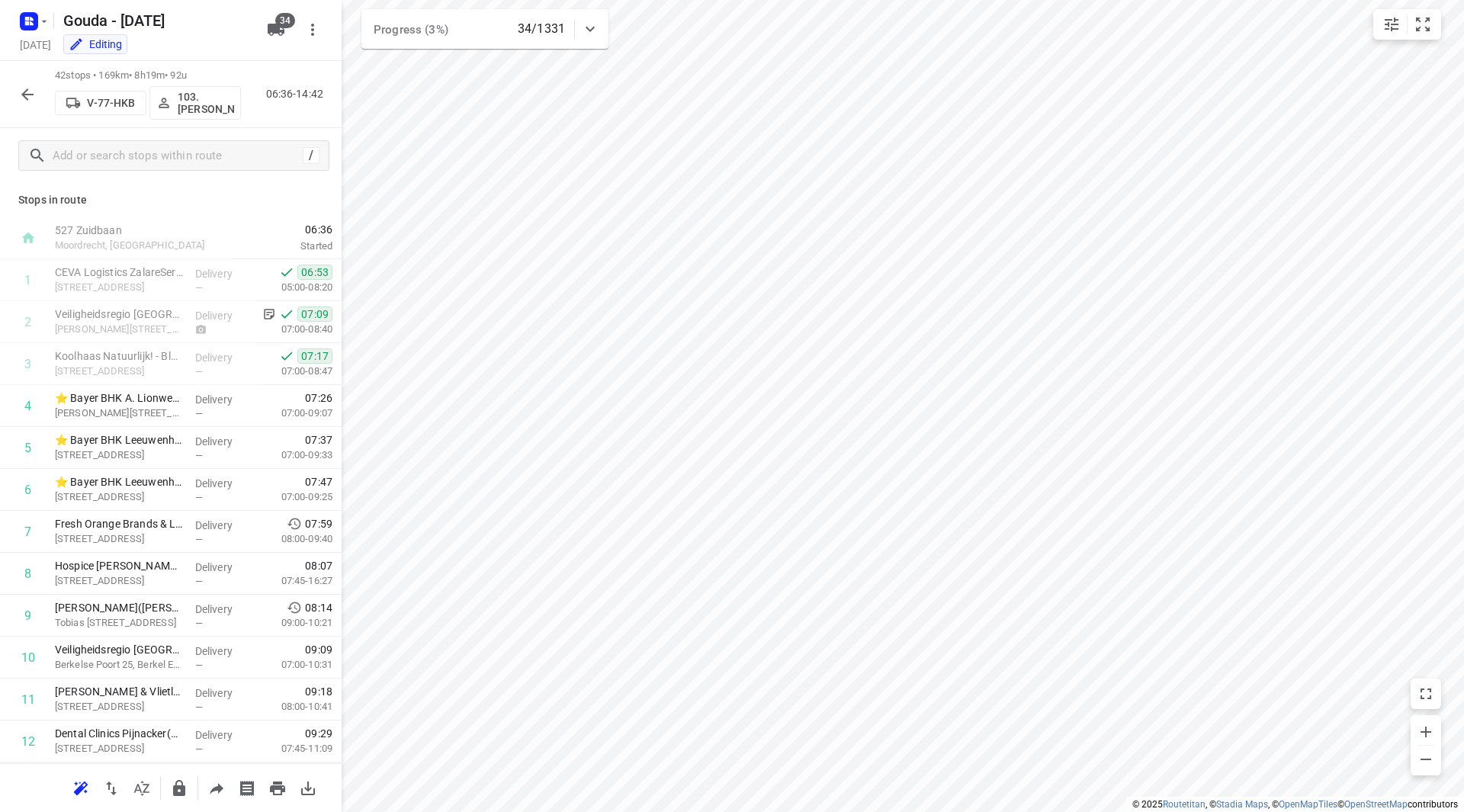
click at [17, 94] on button "button" at bounding box center [27, 95] width 30 height 30
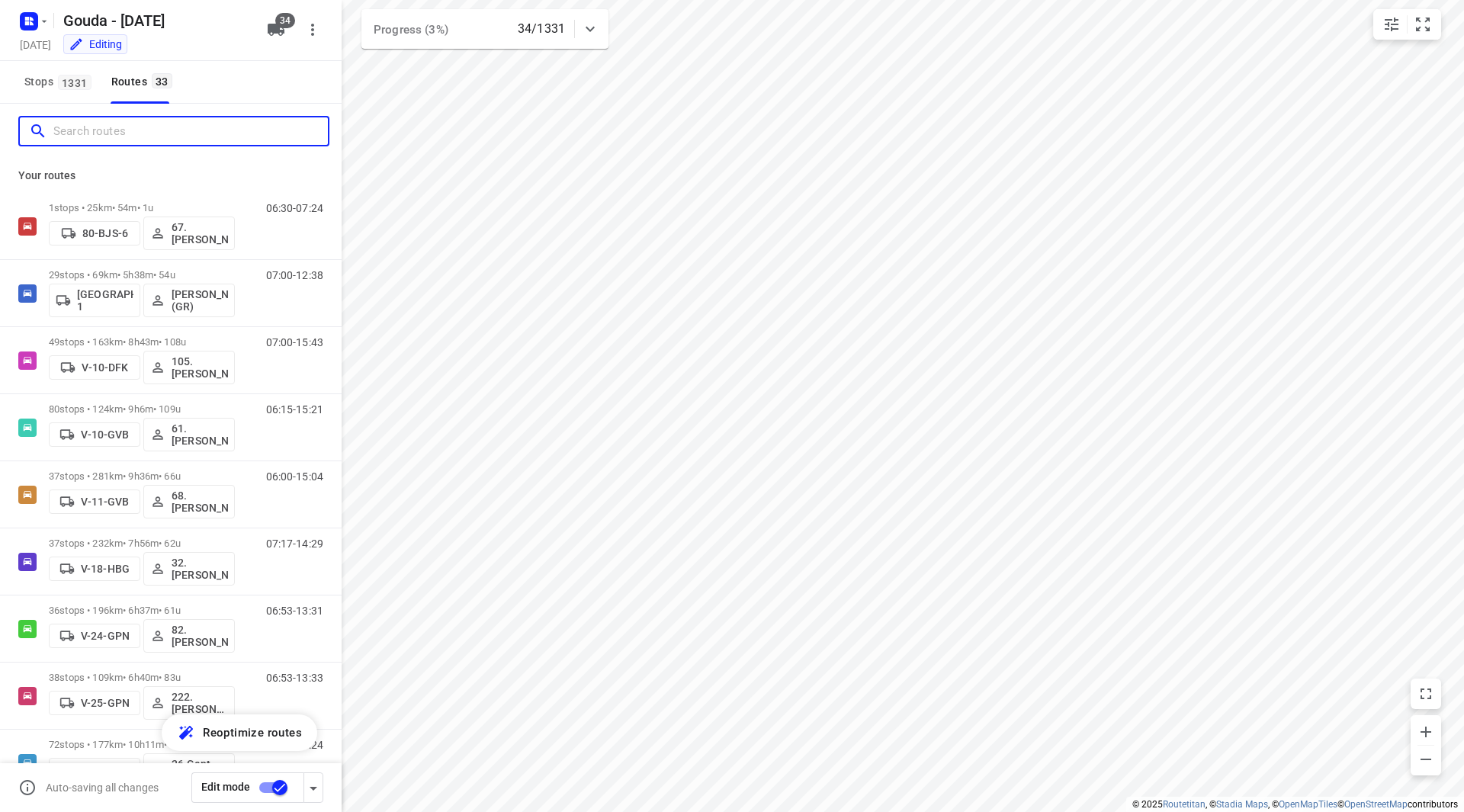
click at [106, 120] on input "Search routes" at bounding box center [190, 132] width 274 height 24
click at [112, 130] on input "Search routes" at bounding box center [190, 132] width 274 height 24
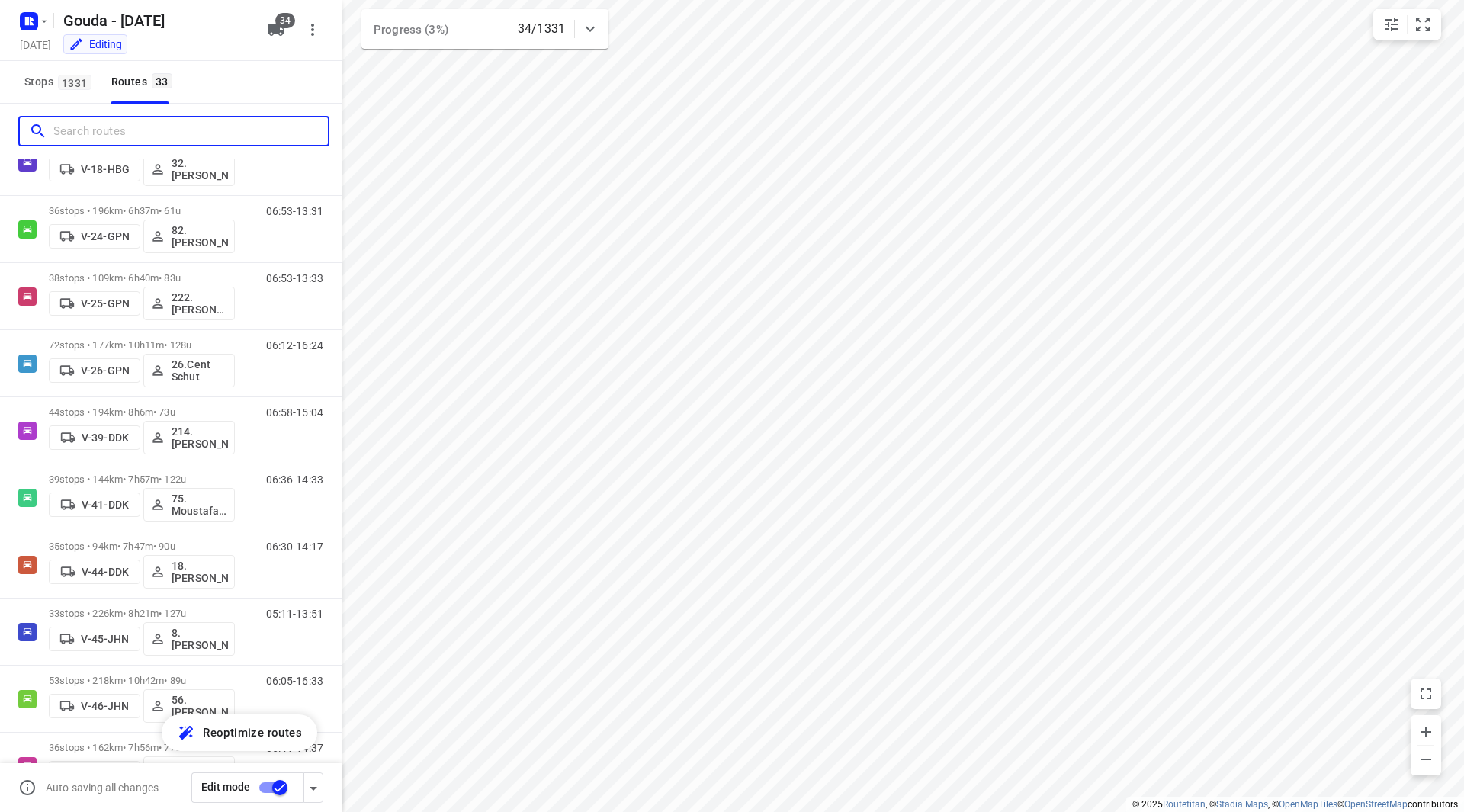
scroll to position [343, 0]
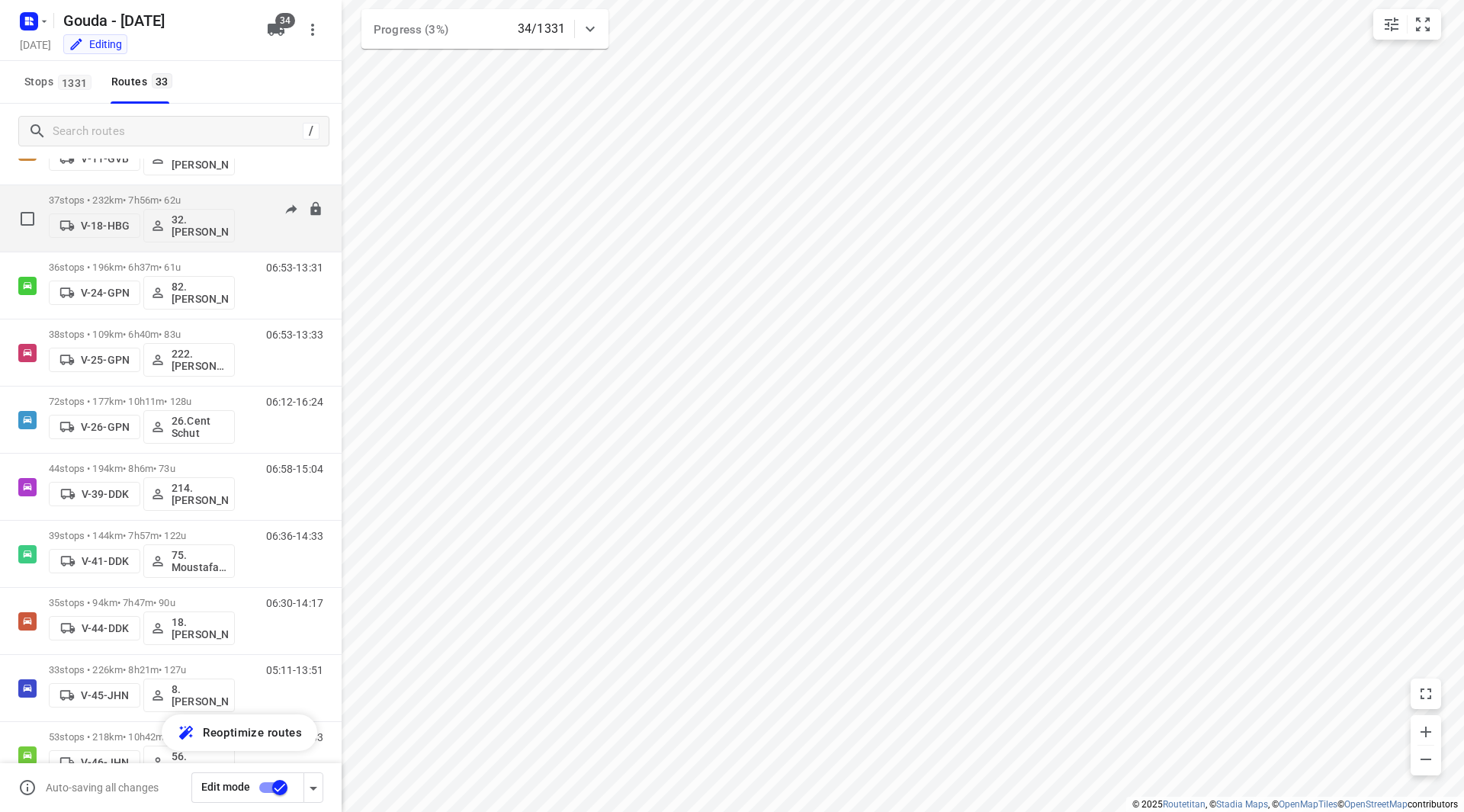
click at [208, 196] on p "37 stops • 232km • 7h56m • 62u" at bounding box center [142, 200] width 186 height 12
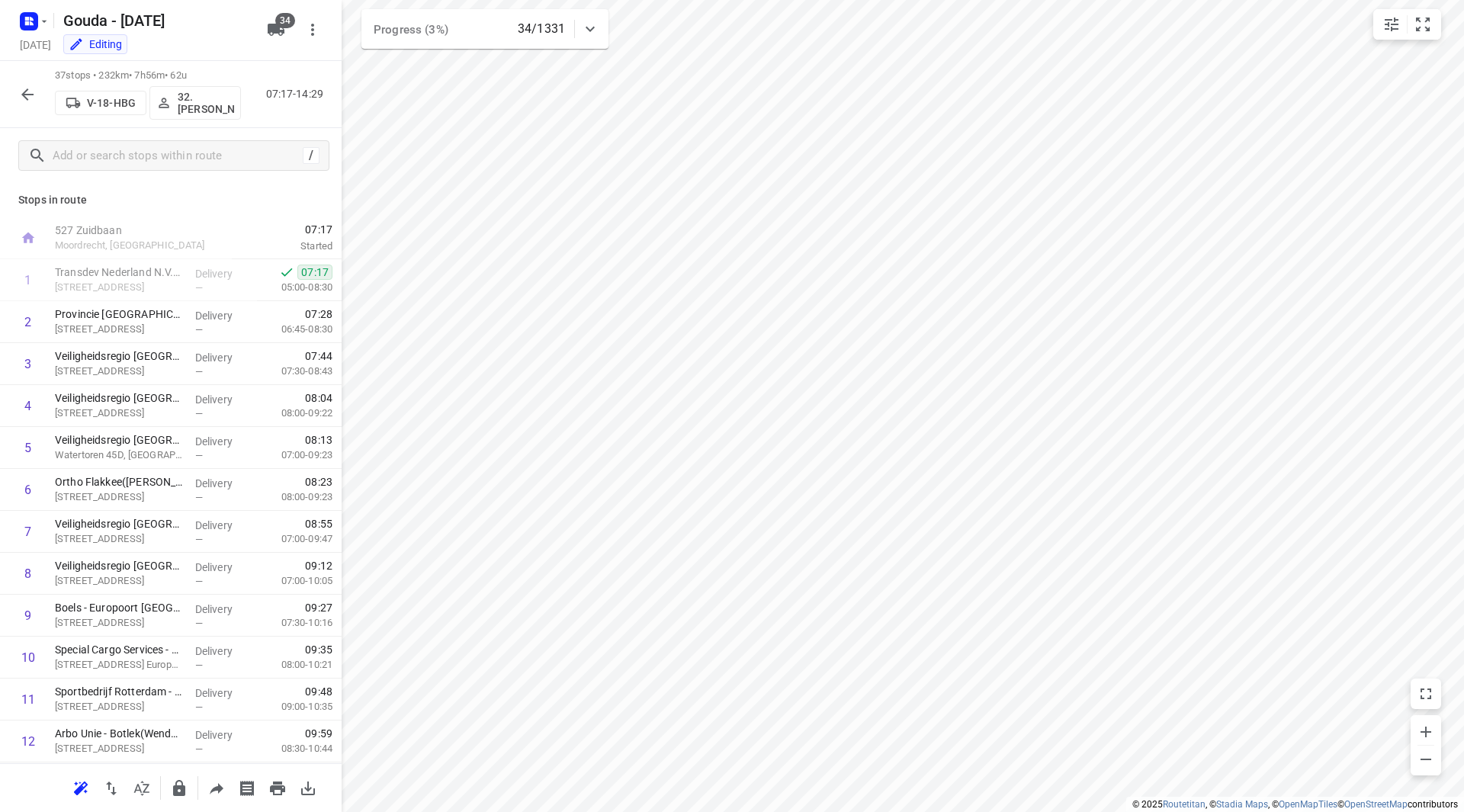
click at [28, 89] on icon "button" at bounding box center [27, 95] width 12 height 12
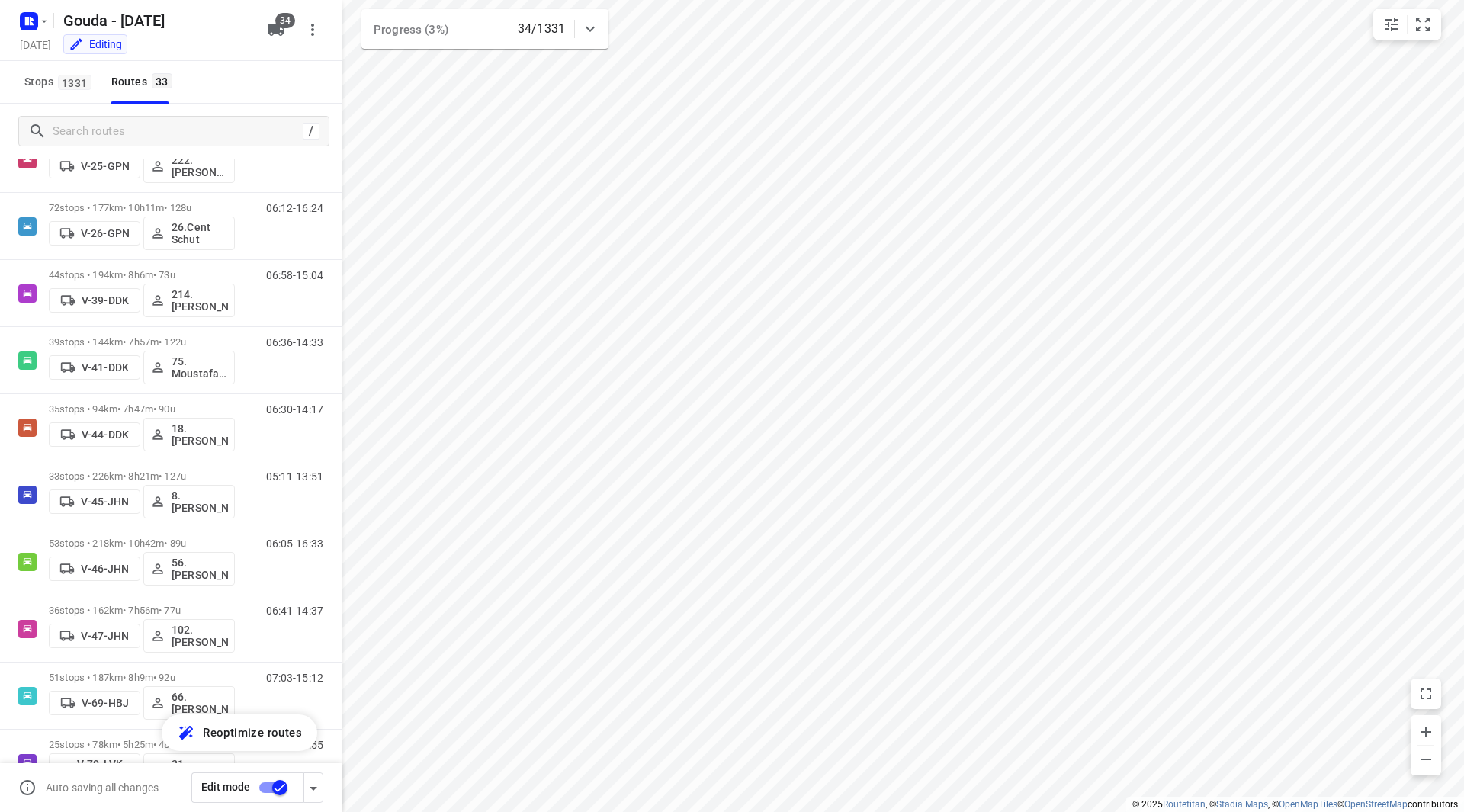
scroll to position [555, 0]
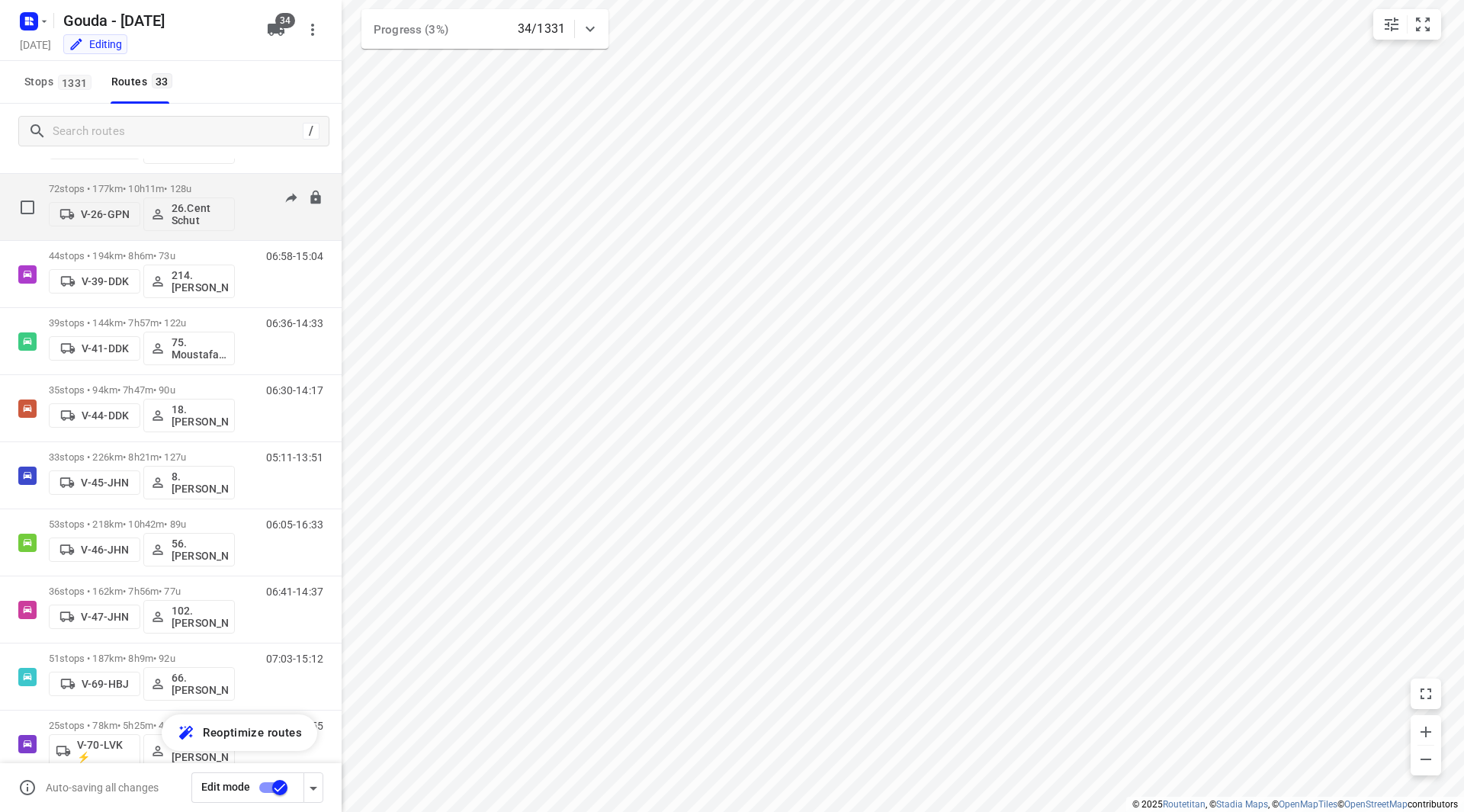
click at [217, 183] on p "72 stops • 177km • 10h11m • 128u" at bounding box center [142, 189] width 186 height 12
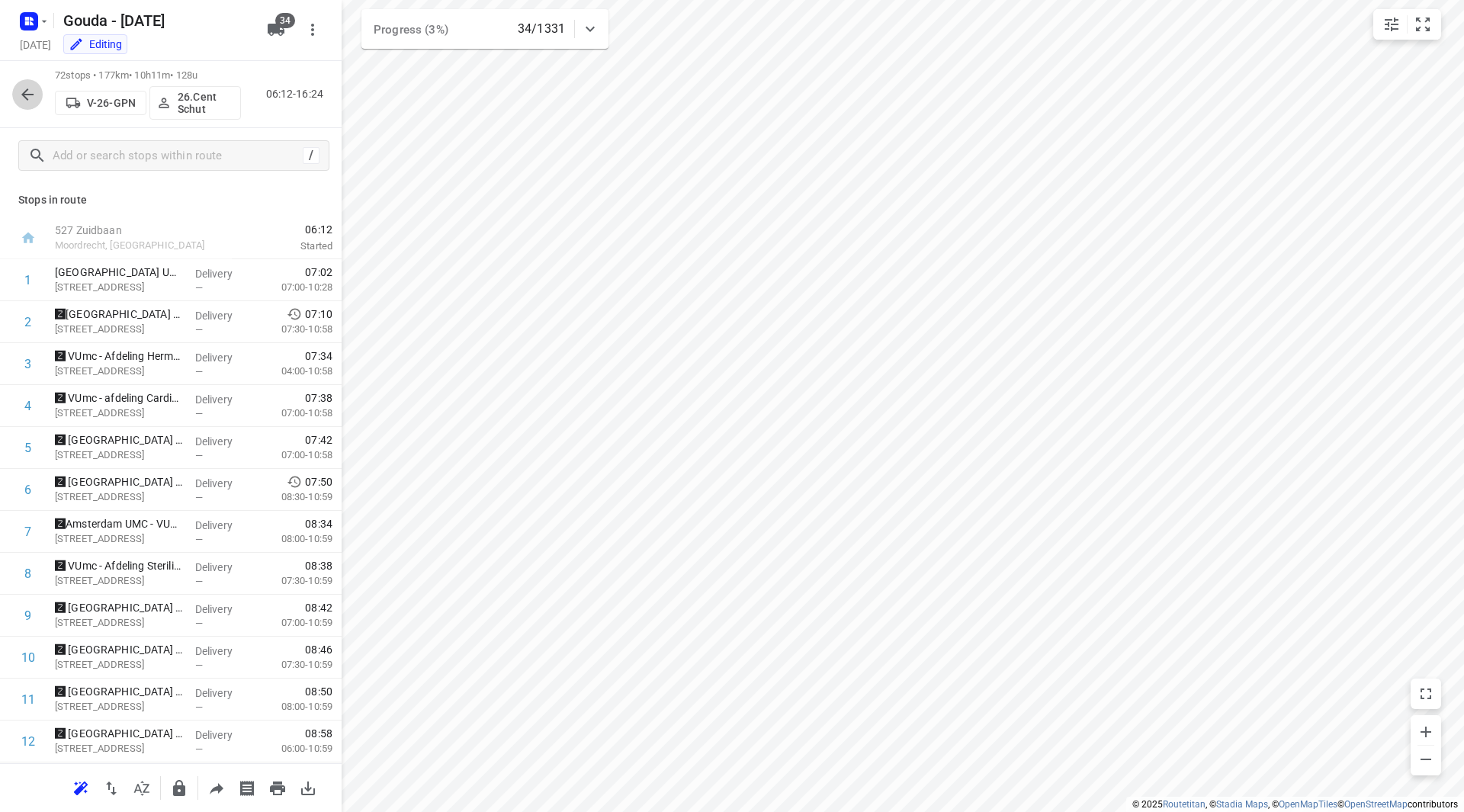
click at [30, 91] on icon "button" at bounding box center [28, 95] width 19 height 19
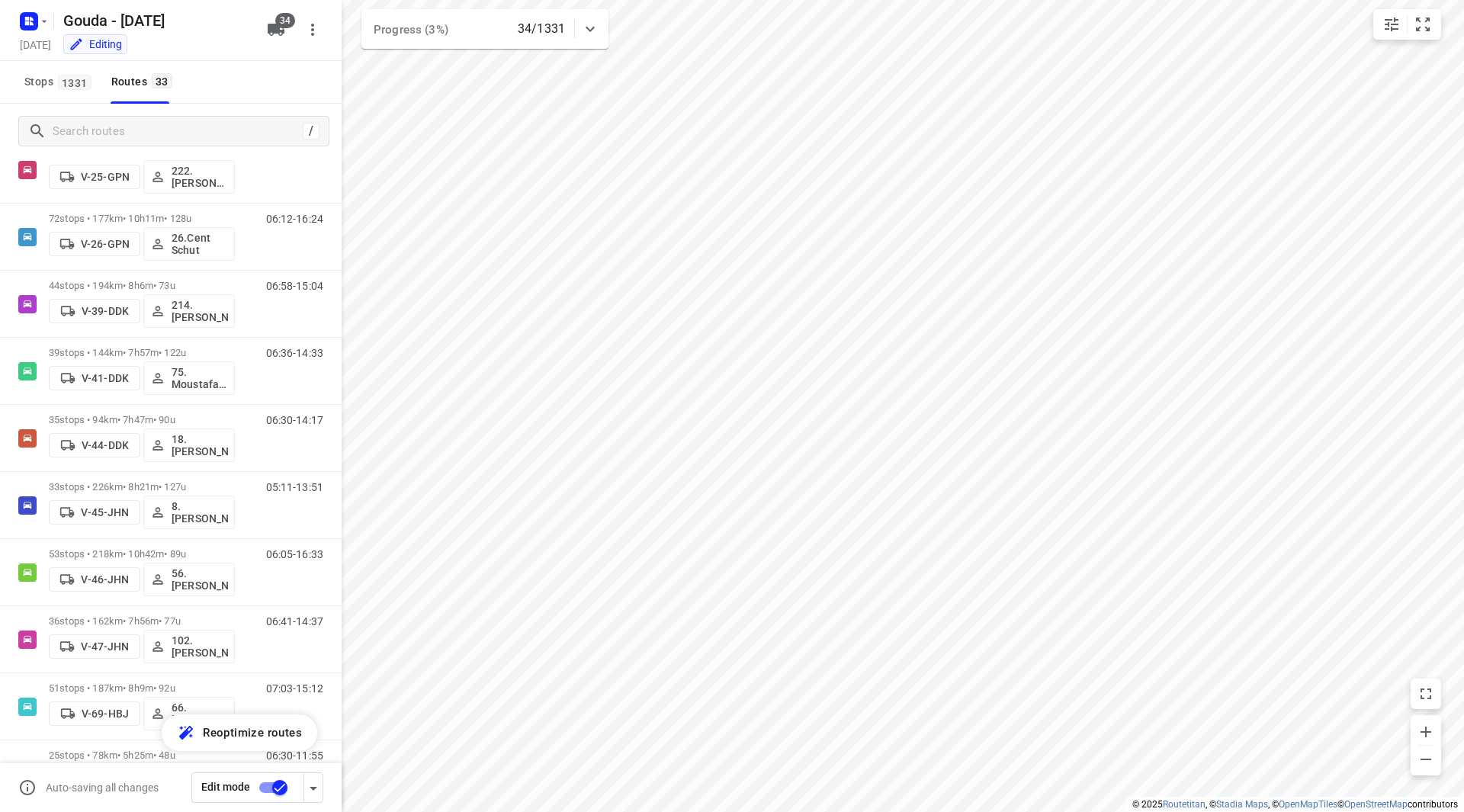
scroll to position [586, 0]
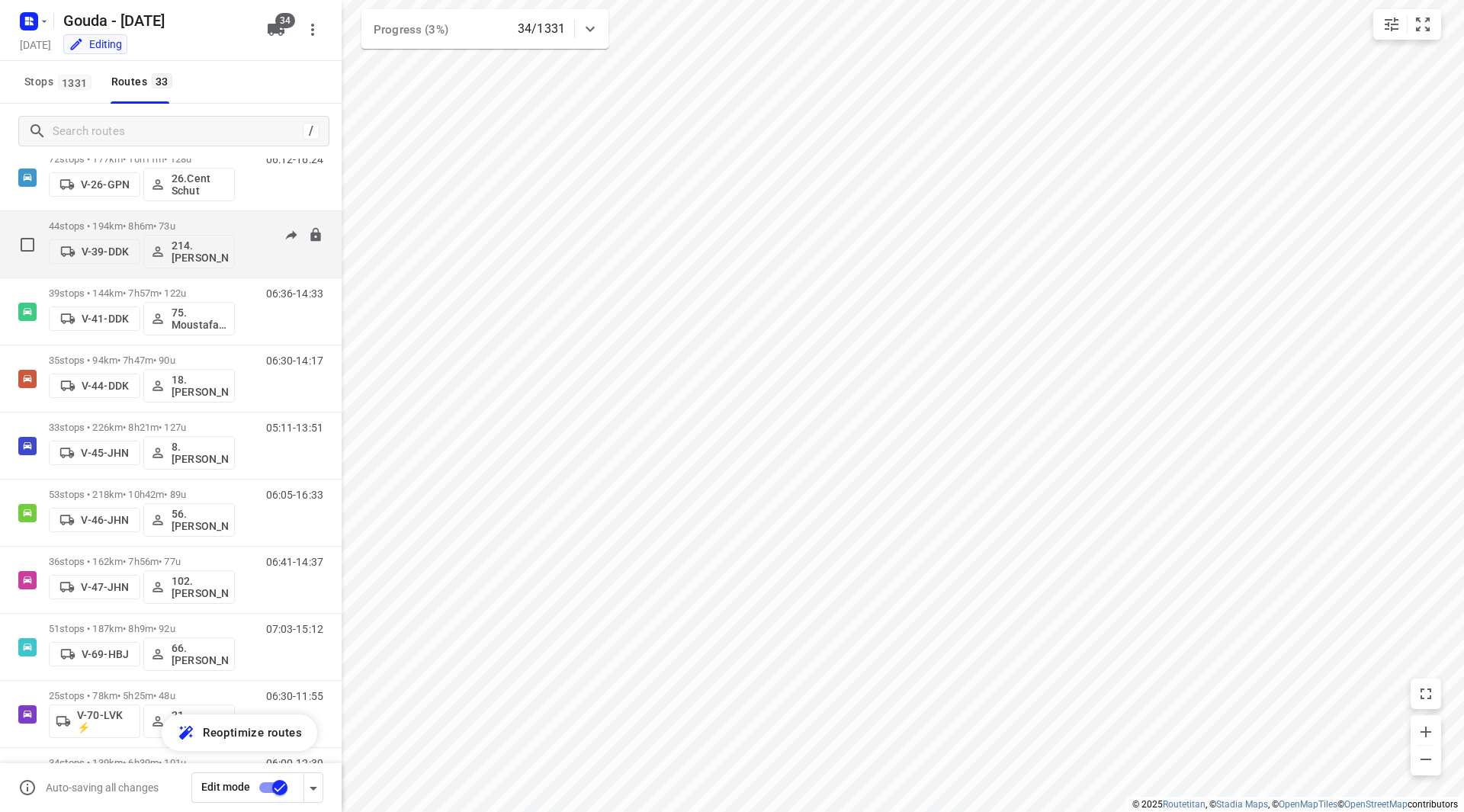
click at [201, 214] on div "44 stops • 194km • 8h6m • 73u V-39-DDK 214.Berend Mostert" at bounding box center [142, 244] width 186 height 63
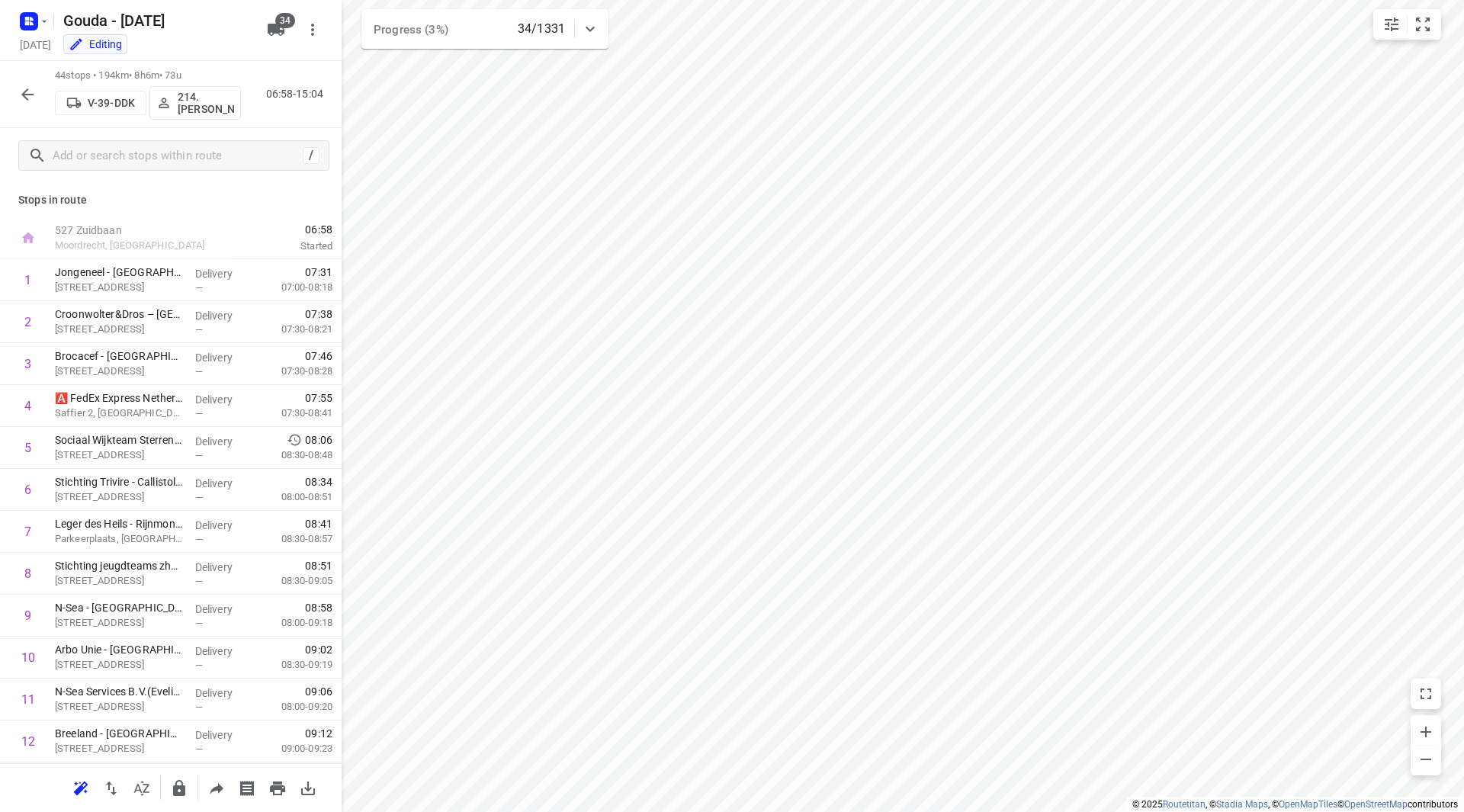
click at [20, 95] on icon "button" at bounding box center [28, 95] width 19 height 19
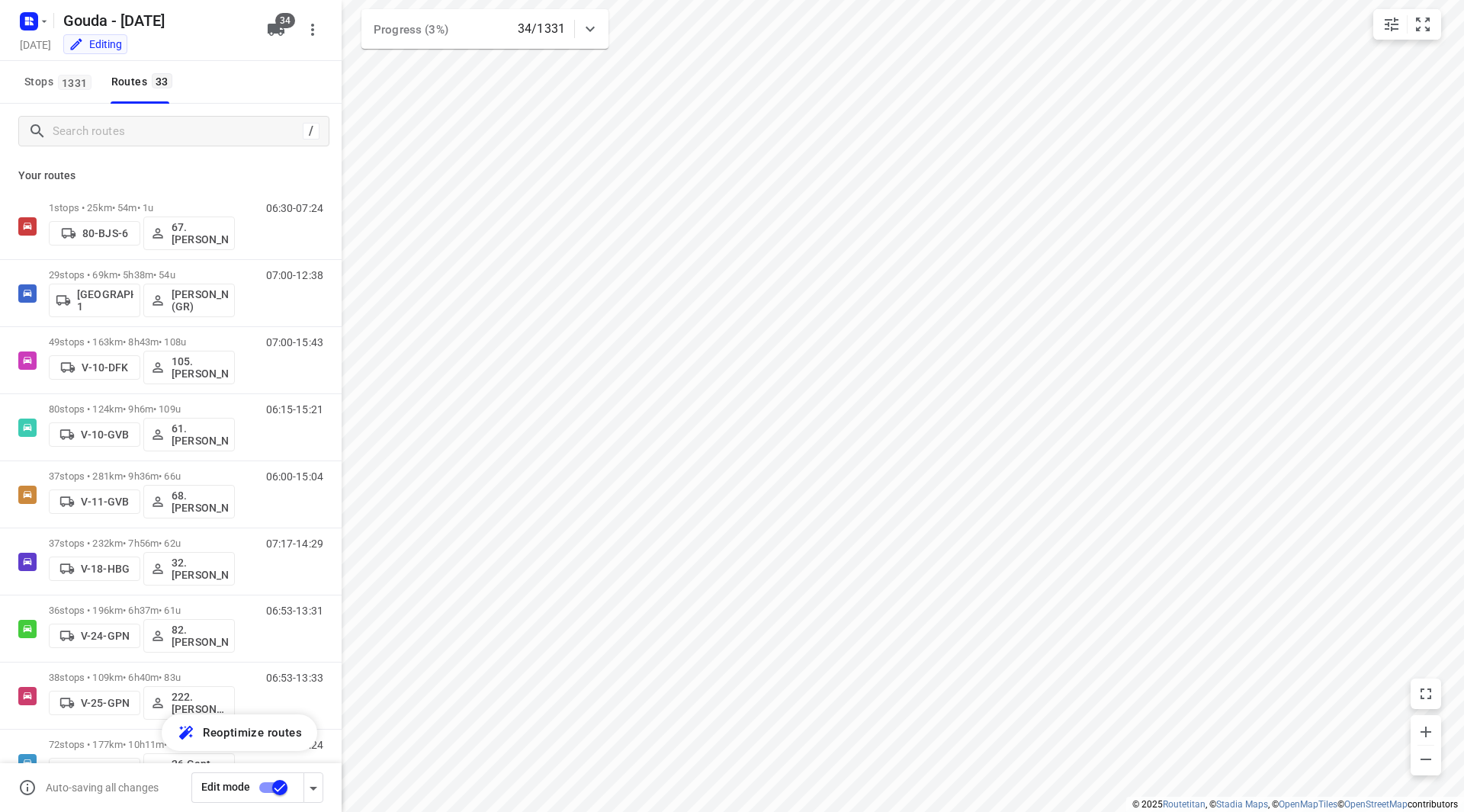
click at [335, 280] on div "Your routes 1 stops • 25km • 54m • 1u 80-BJS-6 67. Rob de Jong 06:30-07:24 29 s…" at bounding box center [171, 506] width 342 height 696
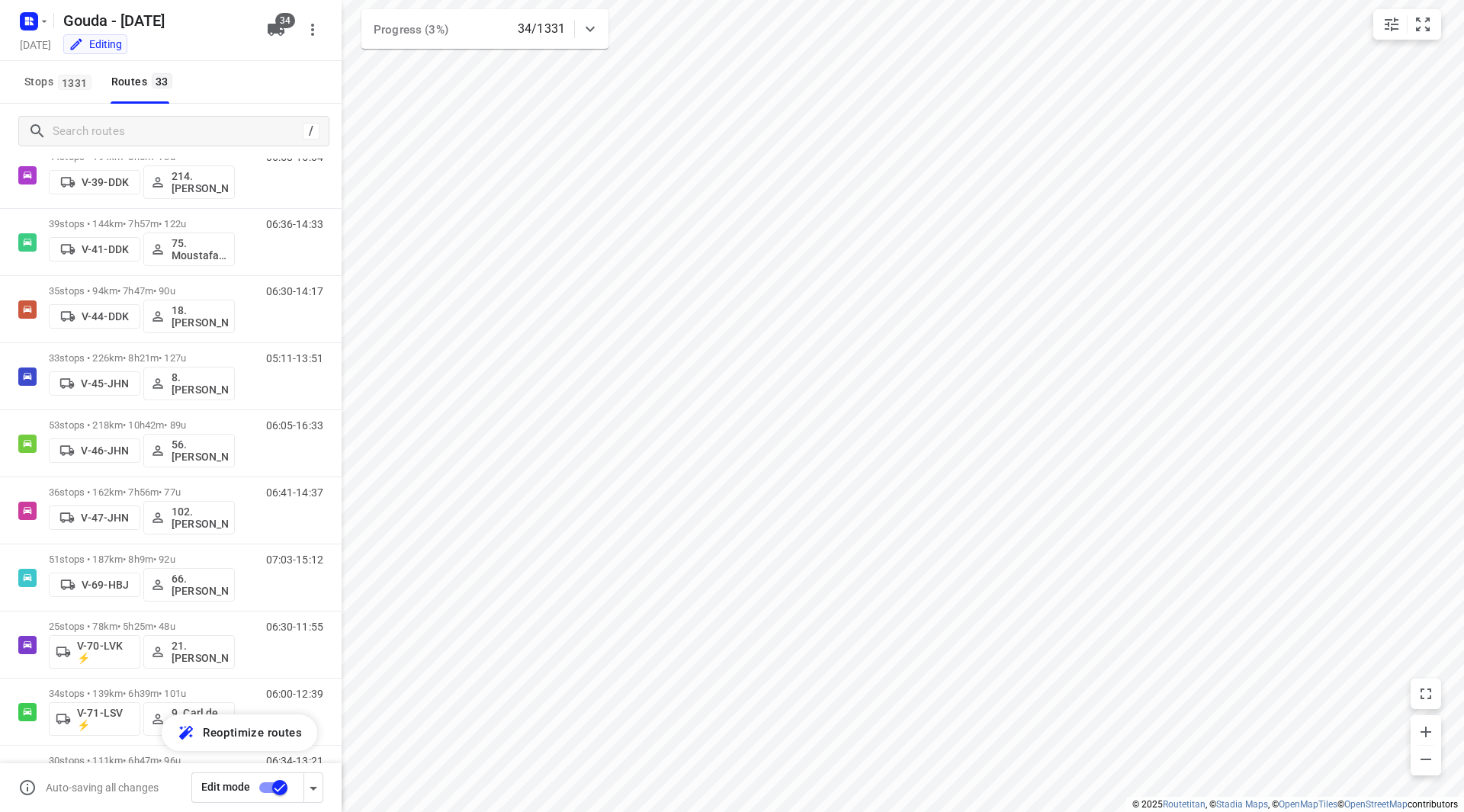
scroll to position [696, 0]
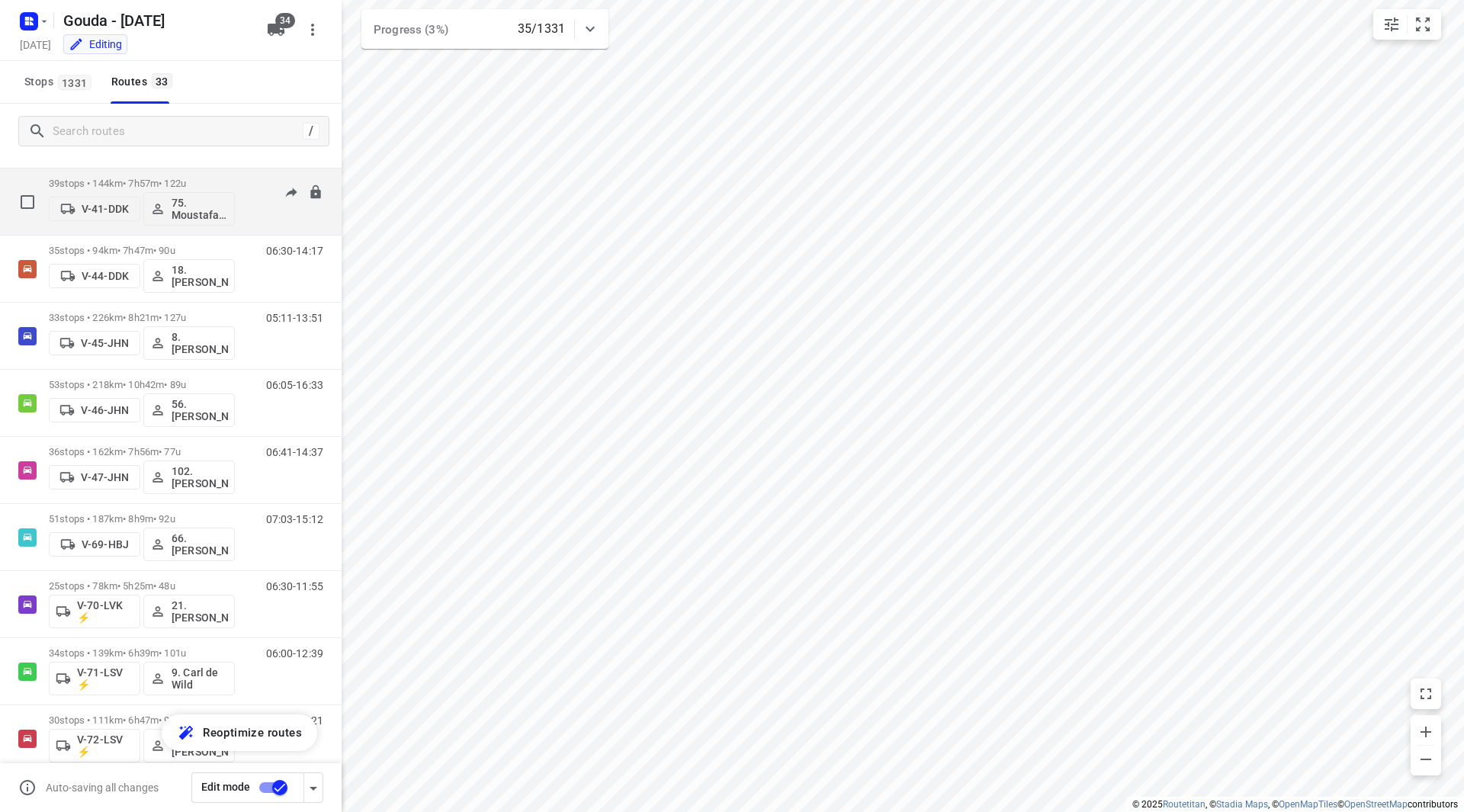
click at [215, 171] on div "39 stops • 144km • 7h57m • 122u V-41-DDK 75. Moustafa Shhadeh" at bounding box center [142, 201] width 186 height 63
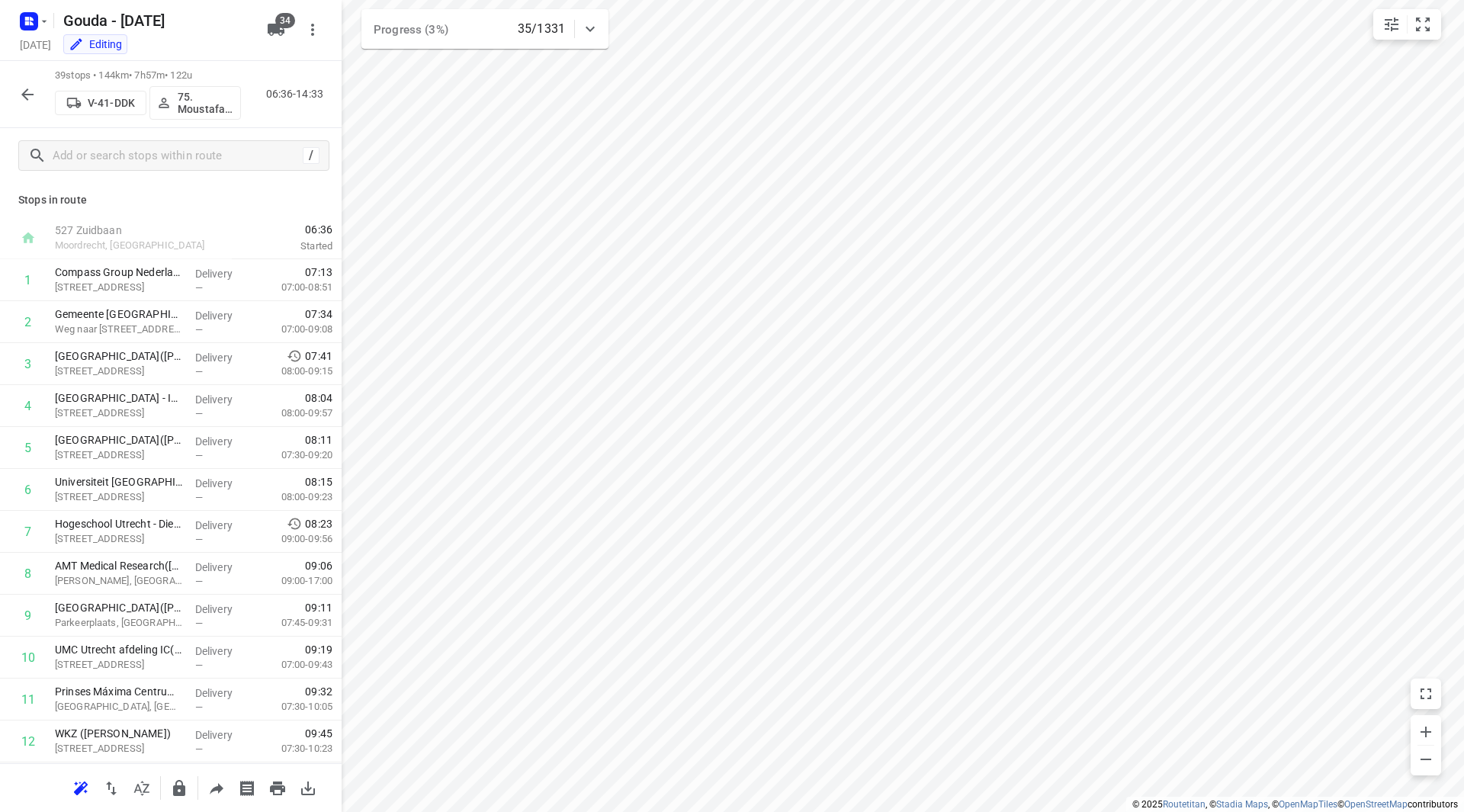
click at [215, 174] on div "/" at bounding box center [171, 155] width 342 height 55
click at [24, 85] on icon "button" at bounding box center [28, 95] width 19 height 19
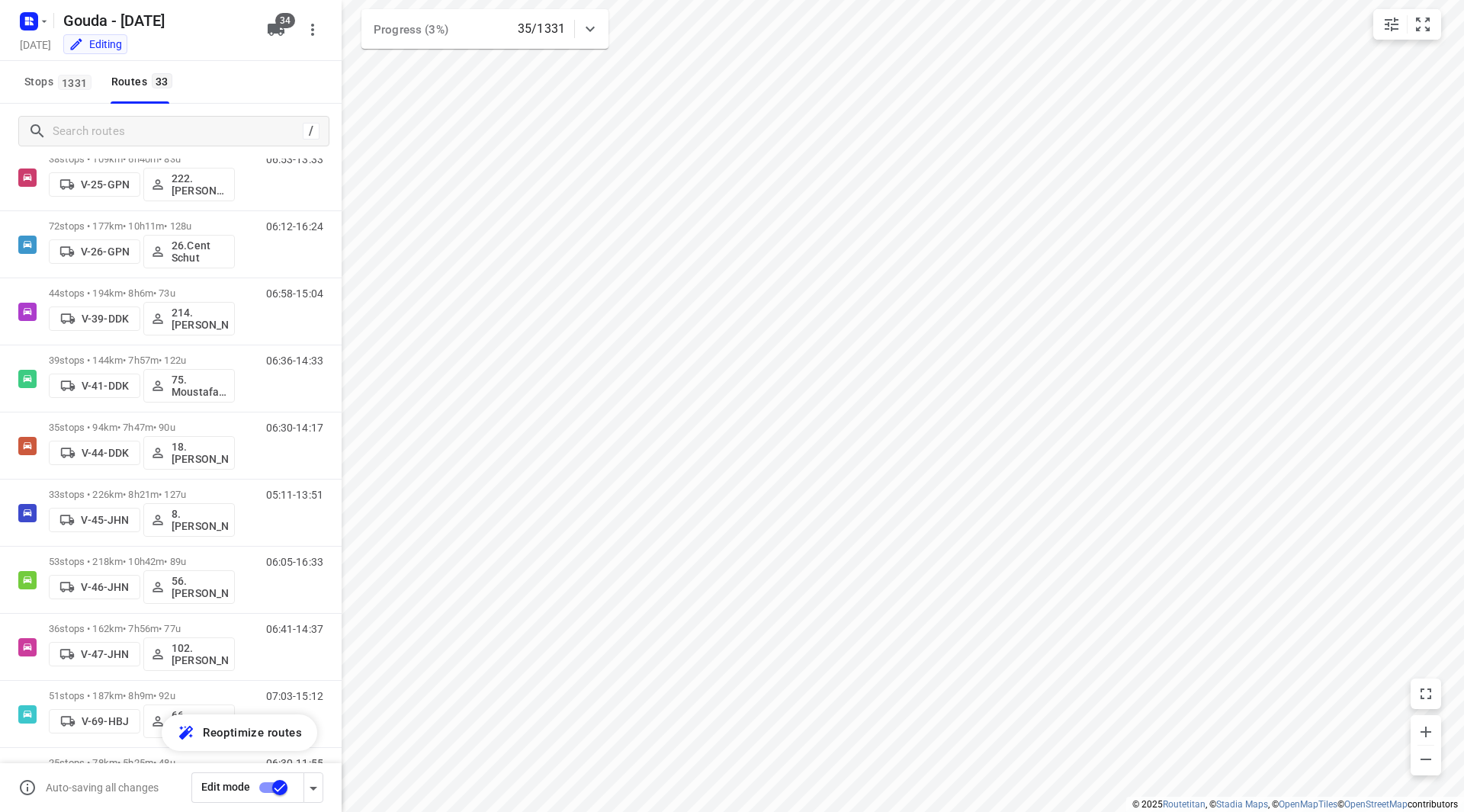
scroll to position [532, 0]
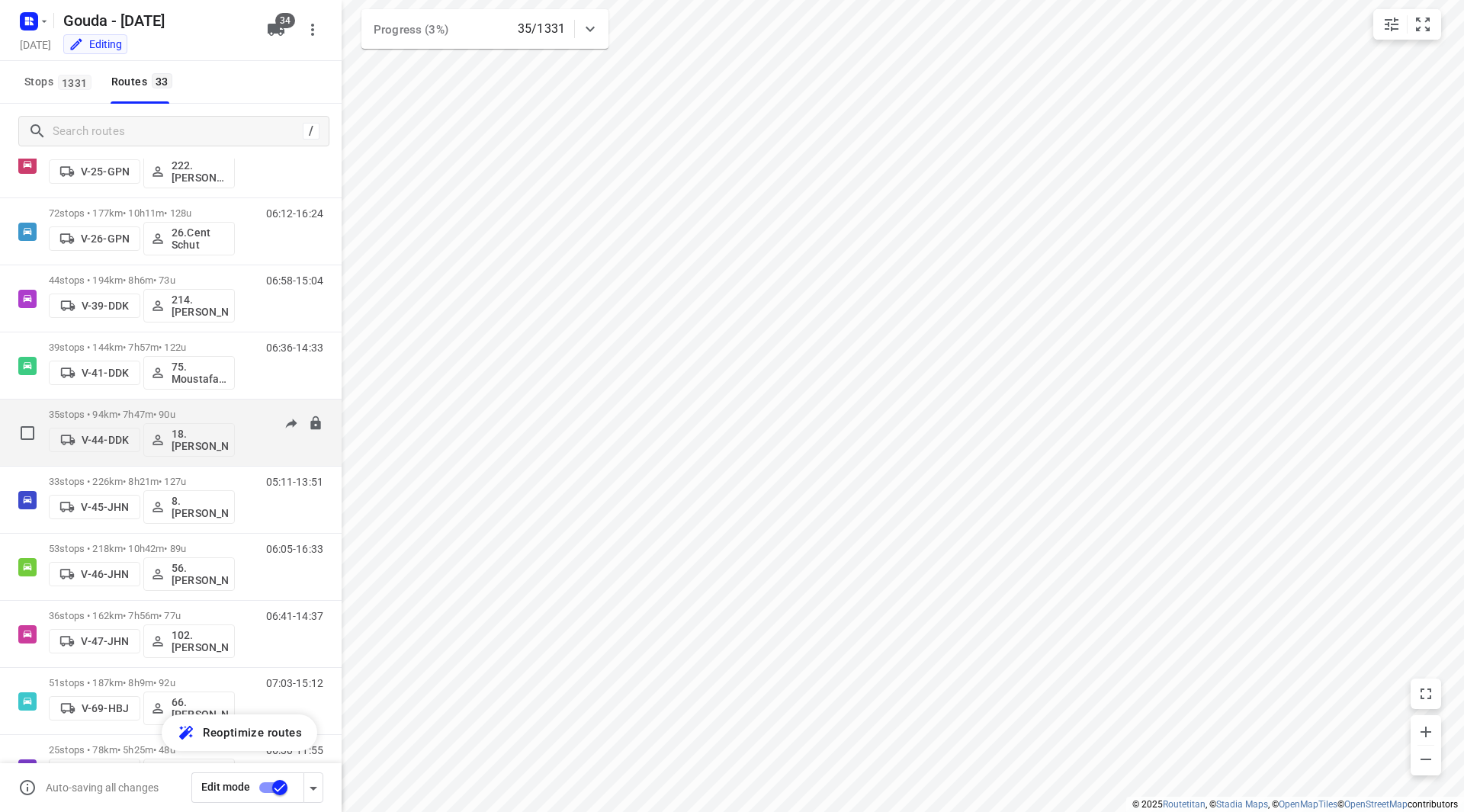
click at [195, 408] on div "35 stops • 94km • 7h47m • 90u V-44-DDK 18.Maarten Smit" at bounding box center [142, 432] width 186 height 63
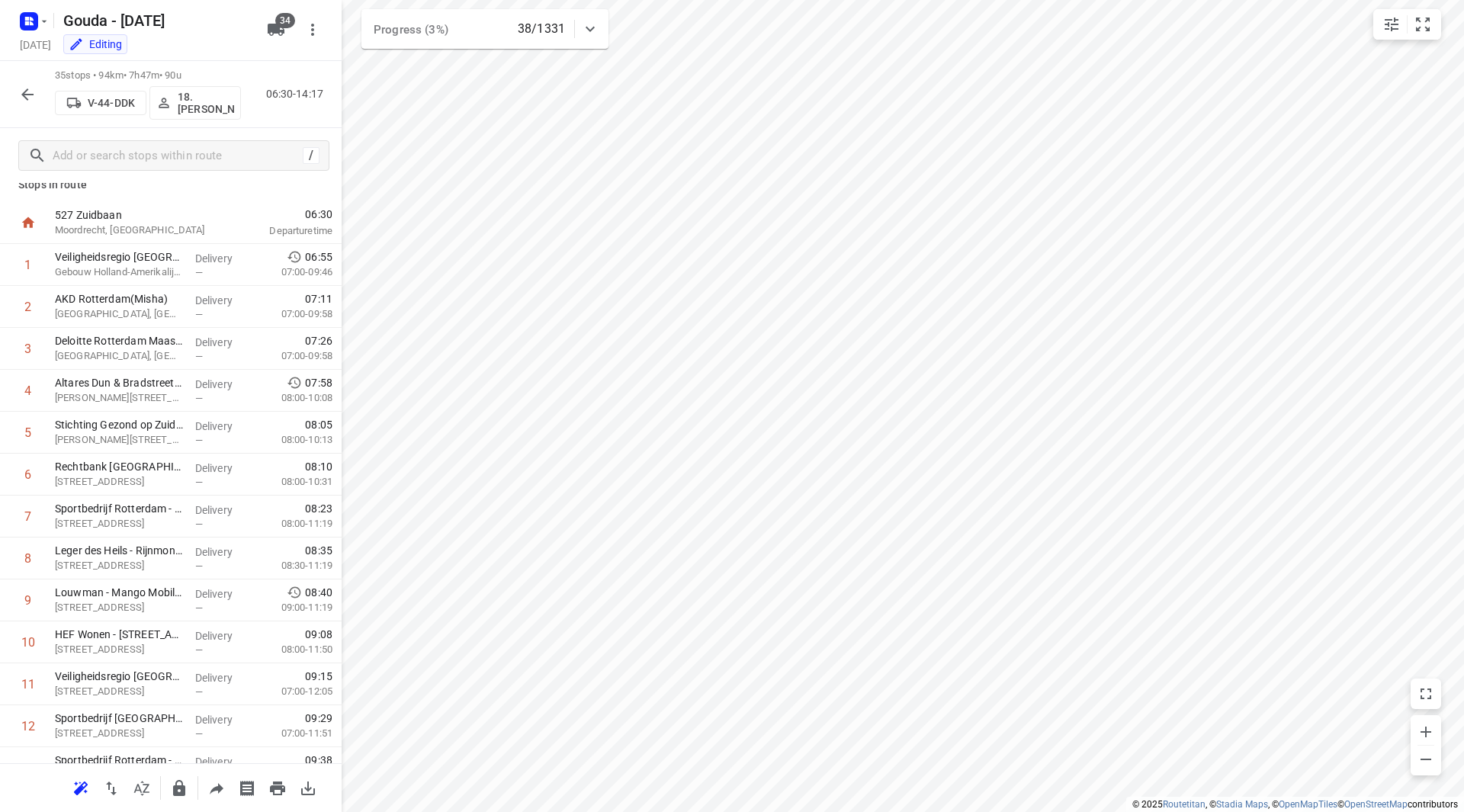
scroll to position [0, 0]
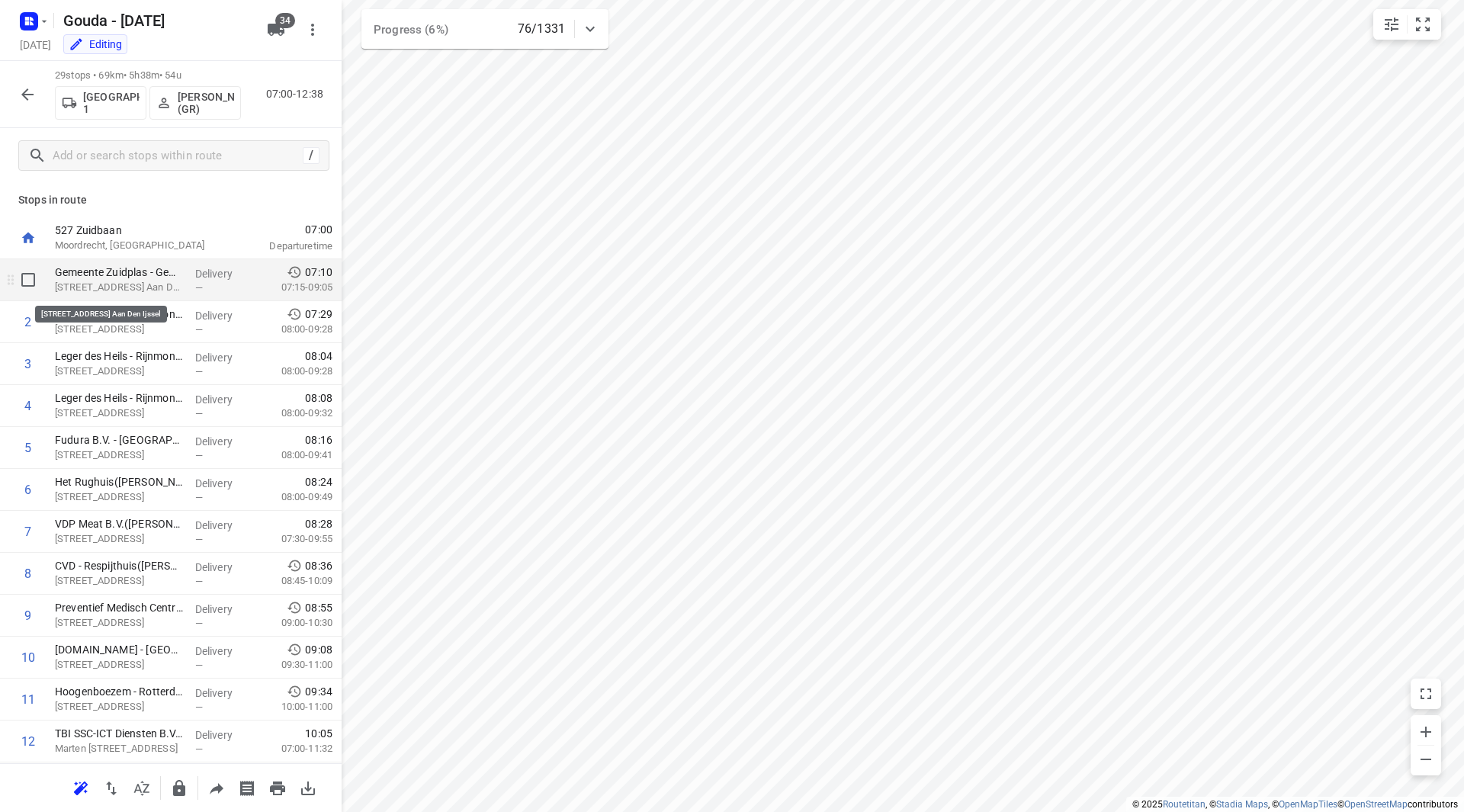
click at [108, 286] on p "Raadhuisplein 1, Nieuwerkerk Aan Den Ijssel" at bounding box center [119, 287] width 128 height 15
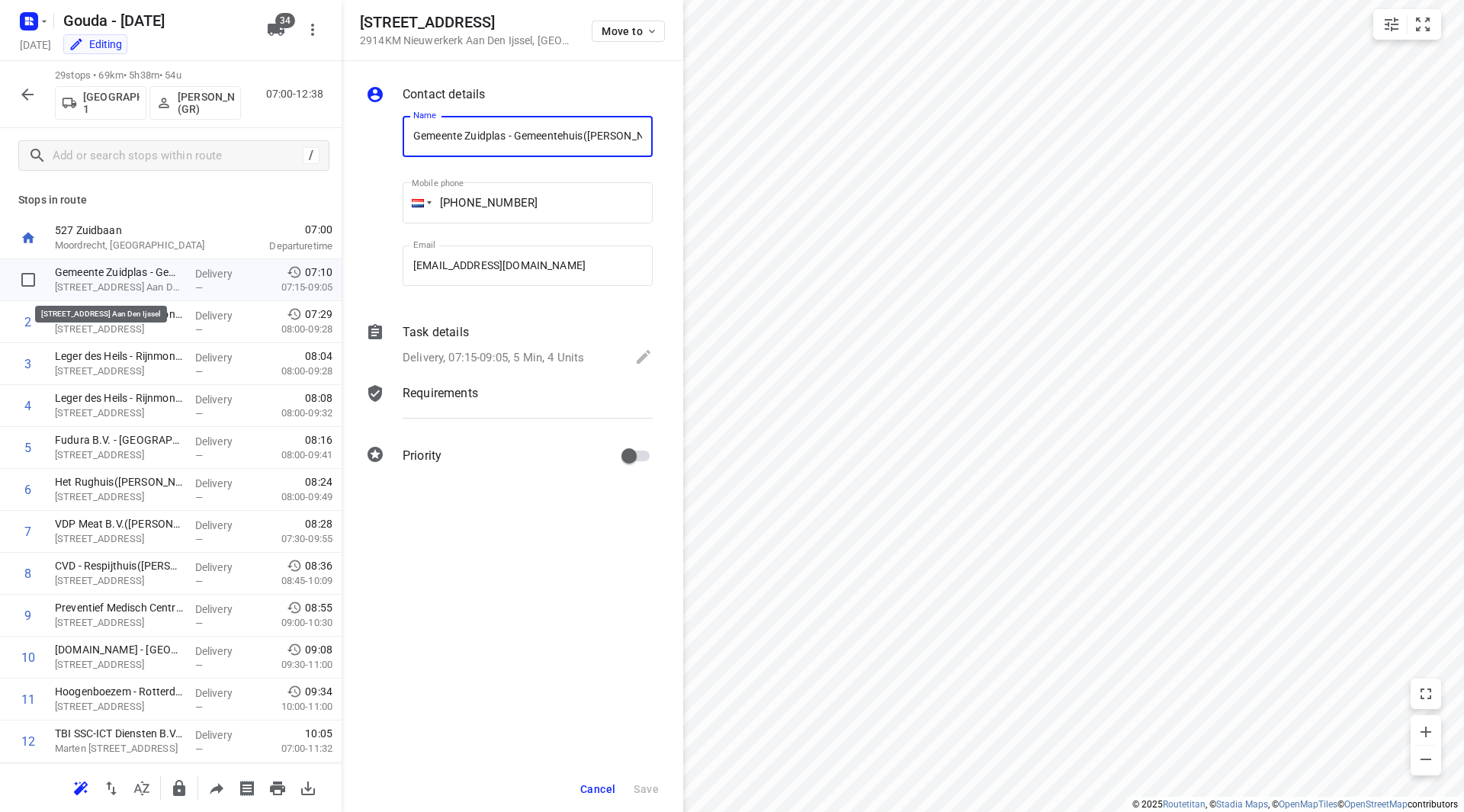
scroll to position [0, 28]
click at [452, 335] on p "Task details" at bounding box center [436, 333] width 67 height 19
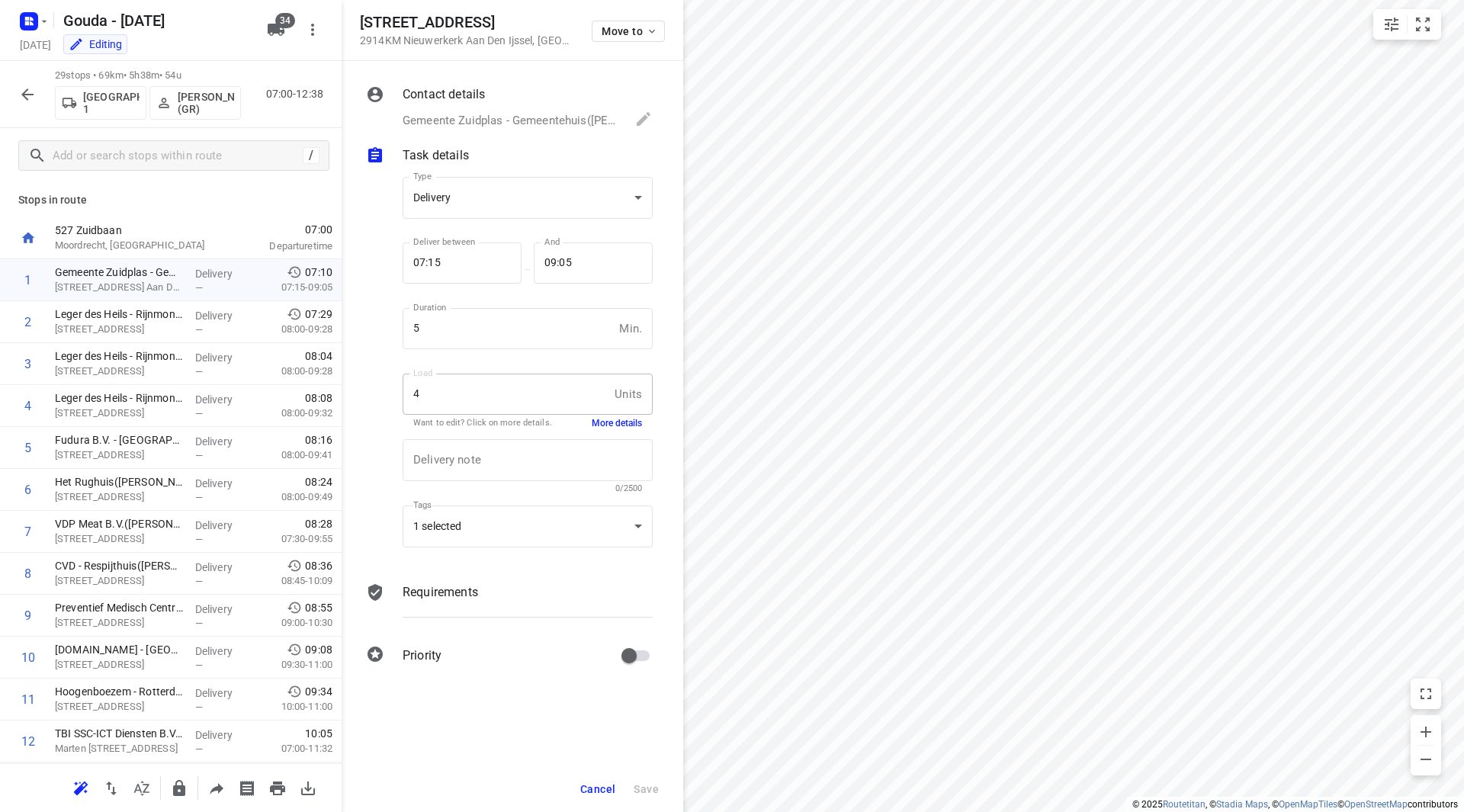
scroll to position [0, 0]
click at [626, 433] on div "Delivery note x Delivery note 0/2500" at bounding box center [528, 466] width 263 height 73
click at [627, 425] on button "More details" at bounding box center [617, 423] width 51 height 13
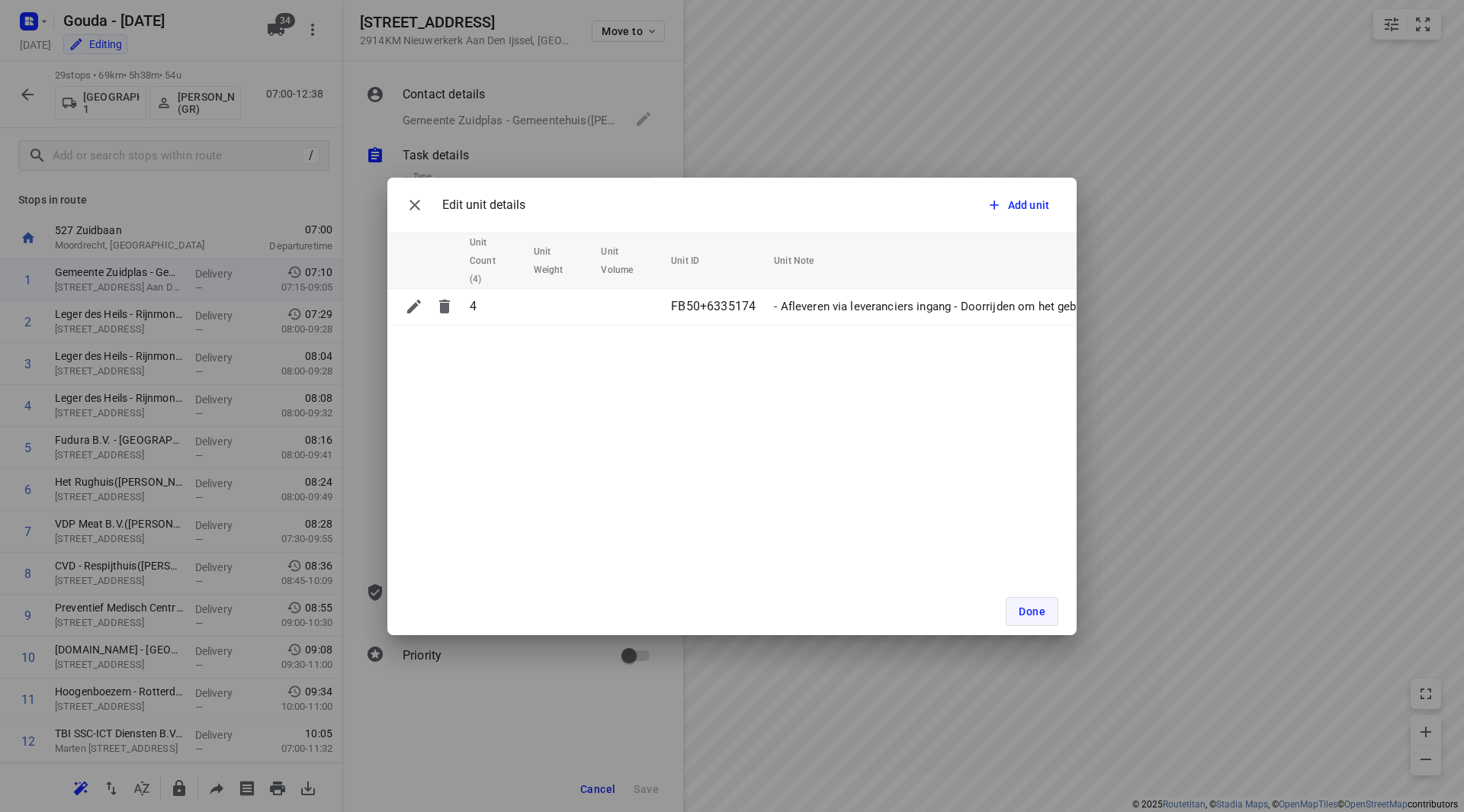
click at [1039, 603] on button "Done" at bounding box center [1032, 611] width 52 height 29
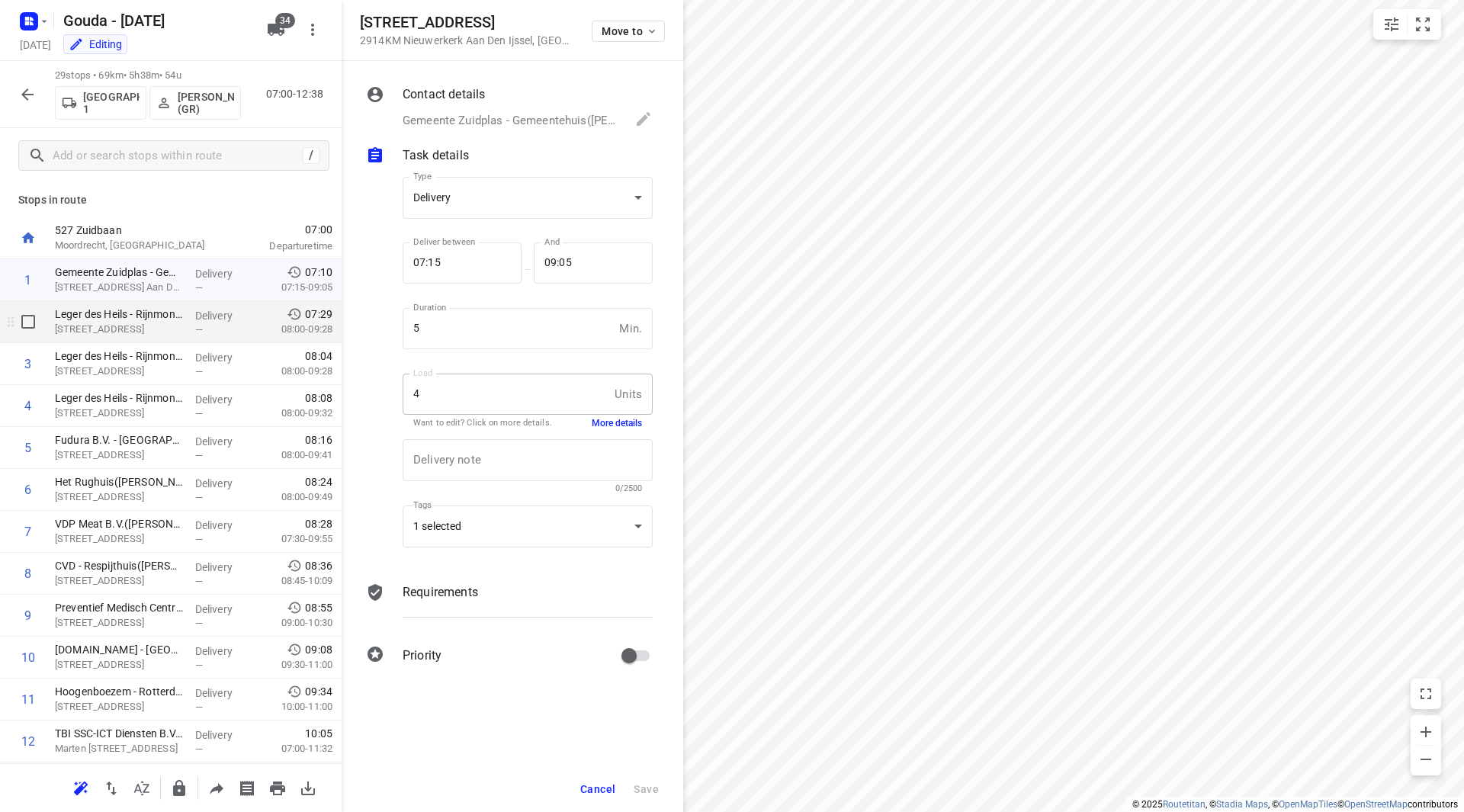
click at [163, 323] on p "Kooikerweg 28, Rotterdam" at bounding box center [119, 329] width 128 height 15
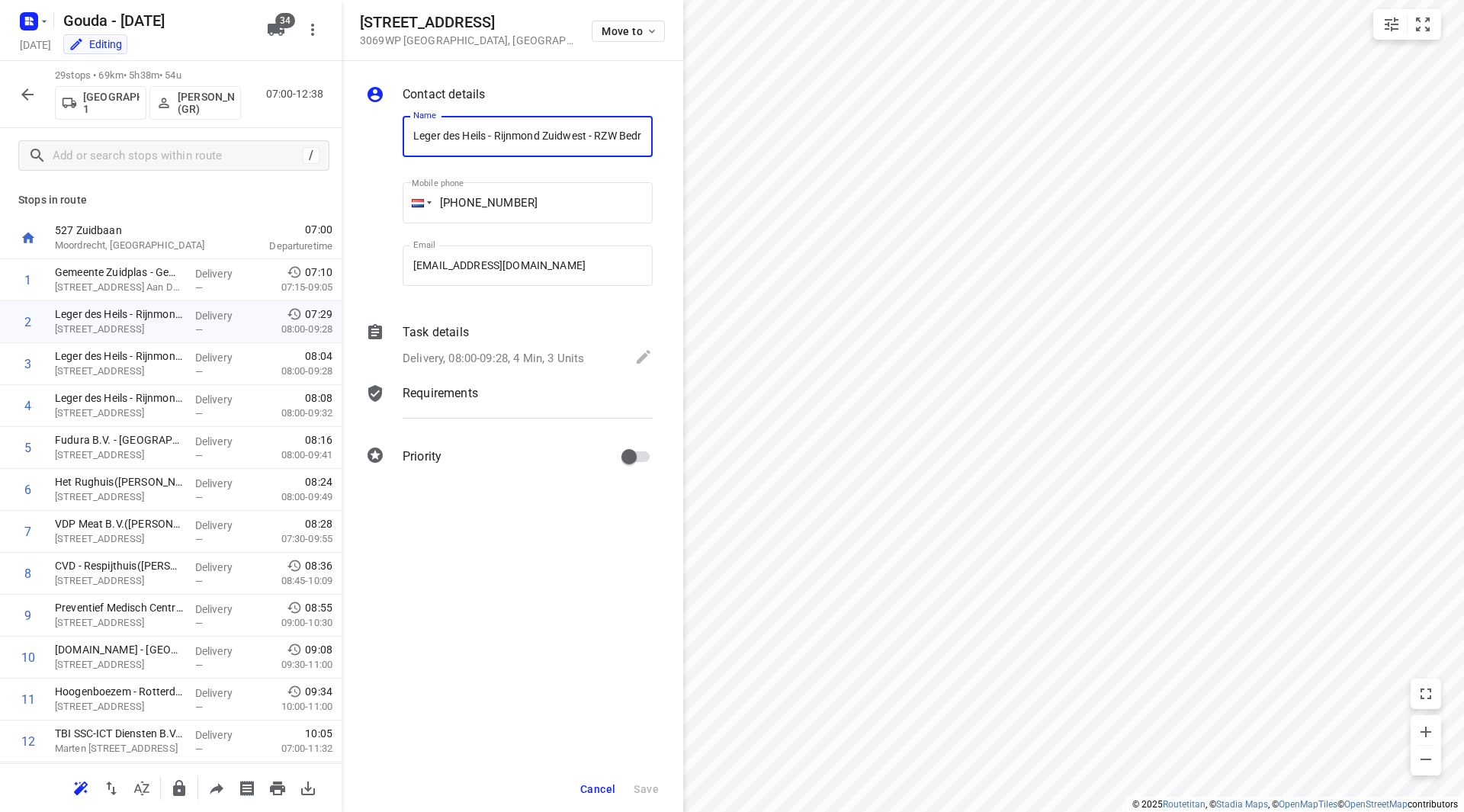
scroll to position [0, 219]
click at [490, 332] on div "Task details" at bounding box center [528, 333] width 250 height 19
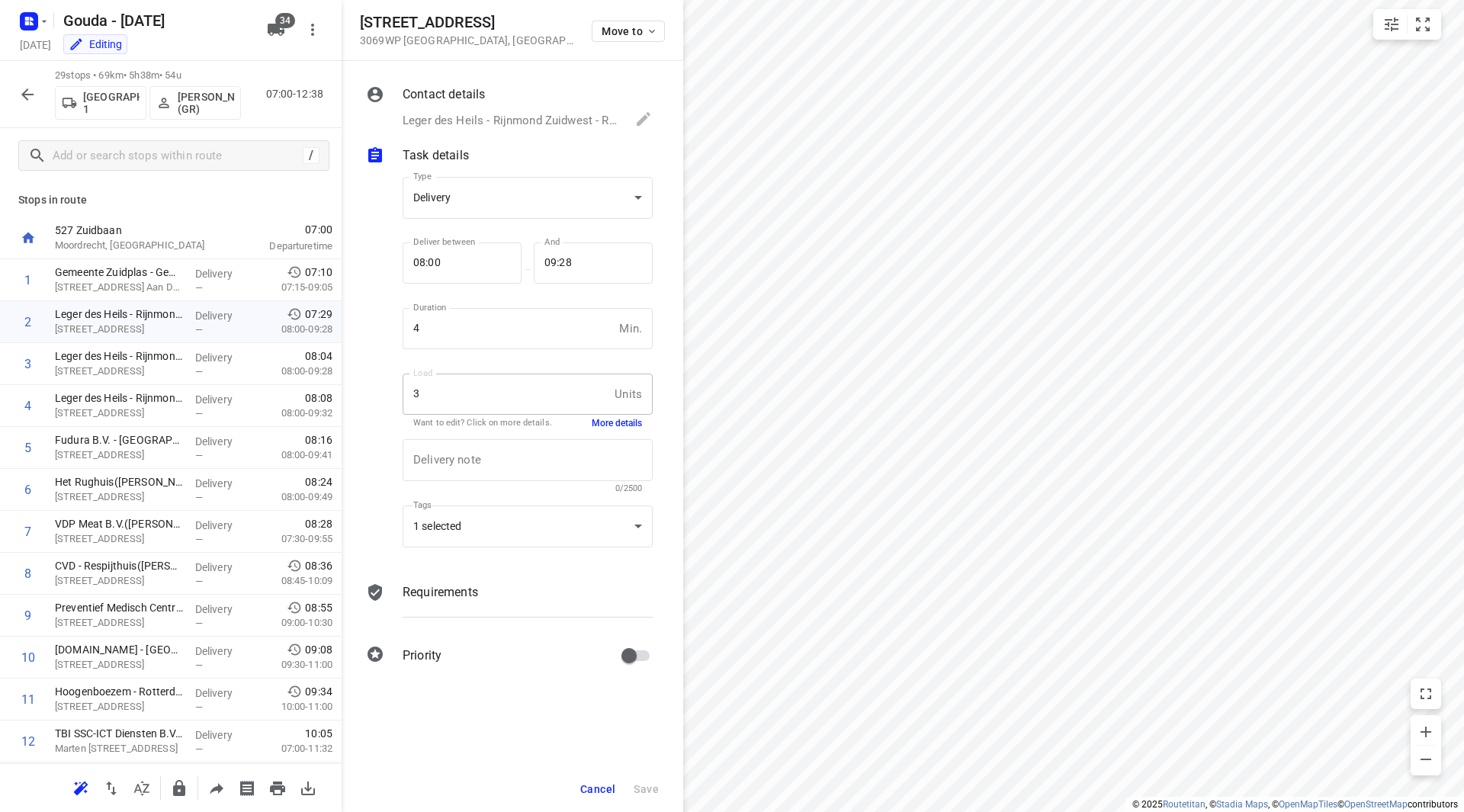
click at [599, 421] on button "More details" at bounding box center [617, 423] width 51 height 13
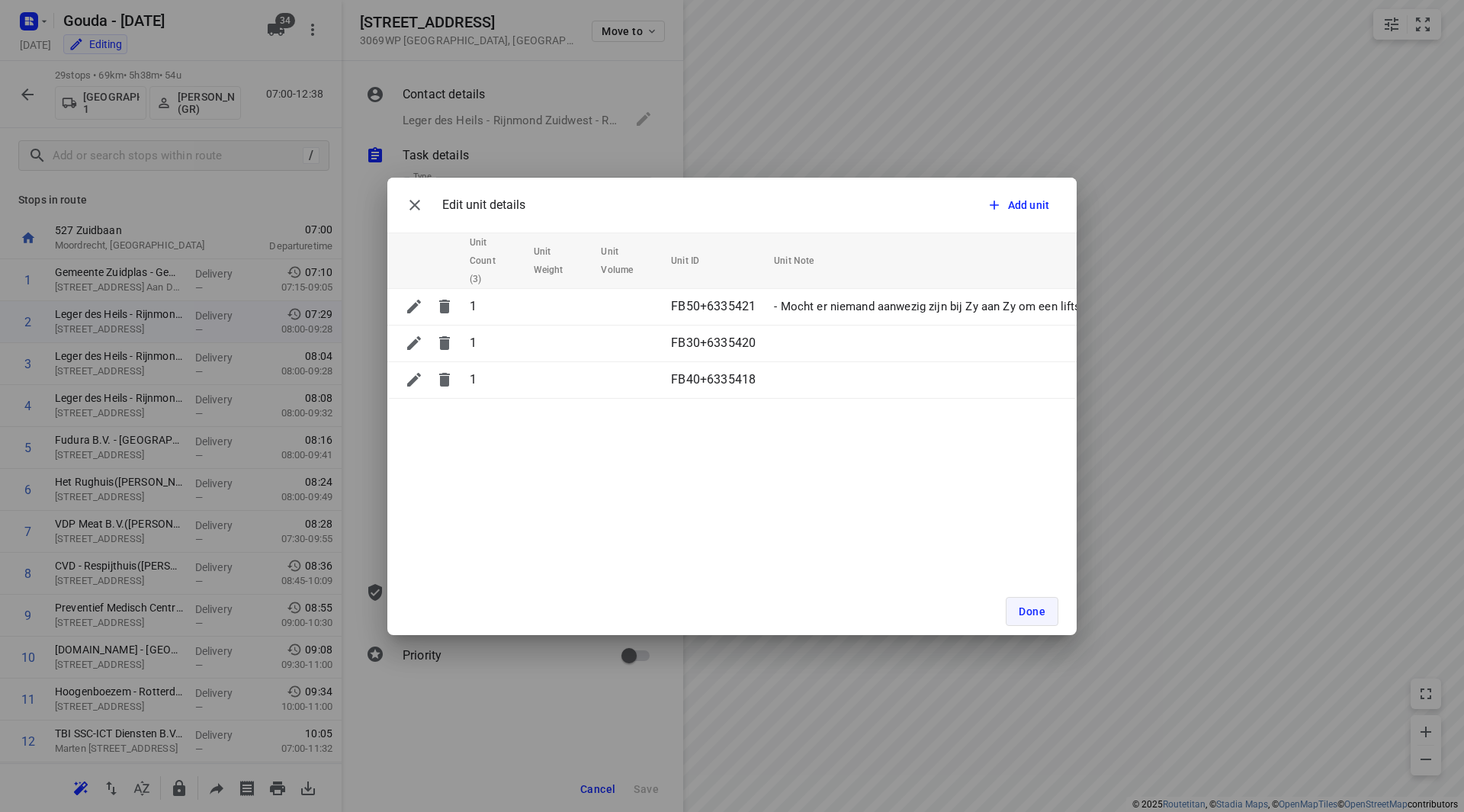
click at [1027, 606] on span "Done" at bounding box center [1033, 611] width 27 height 12
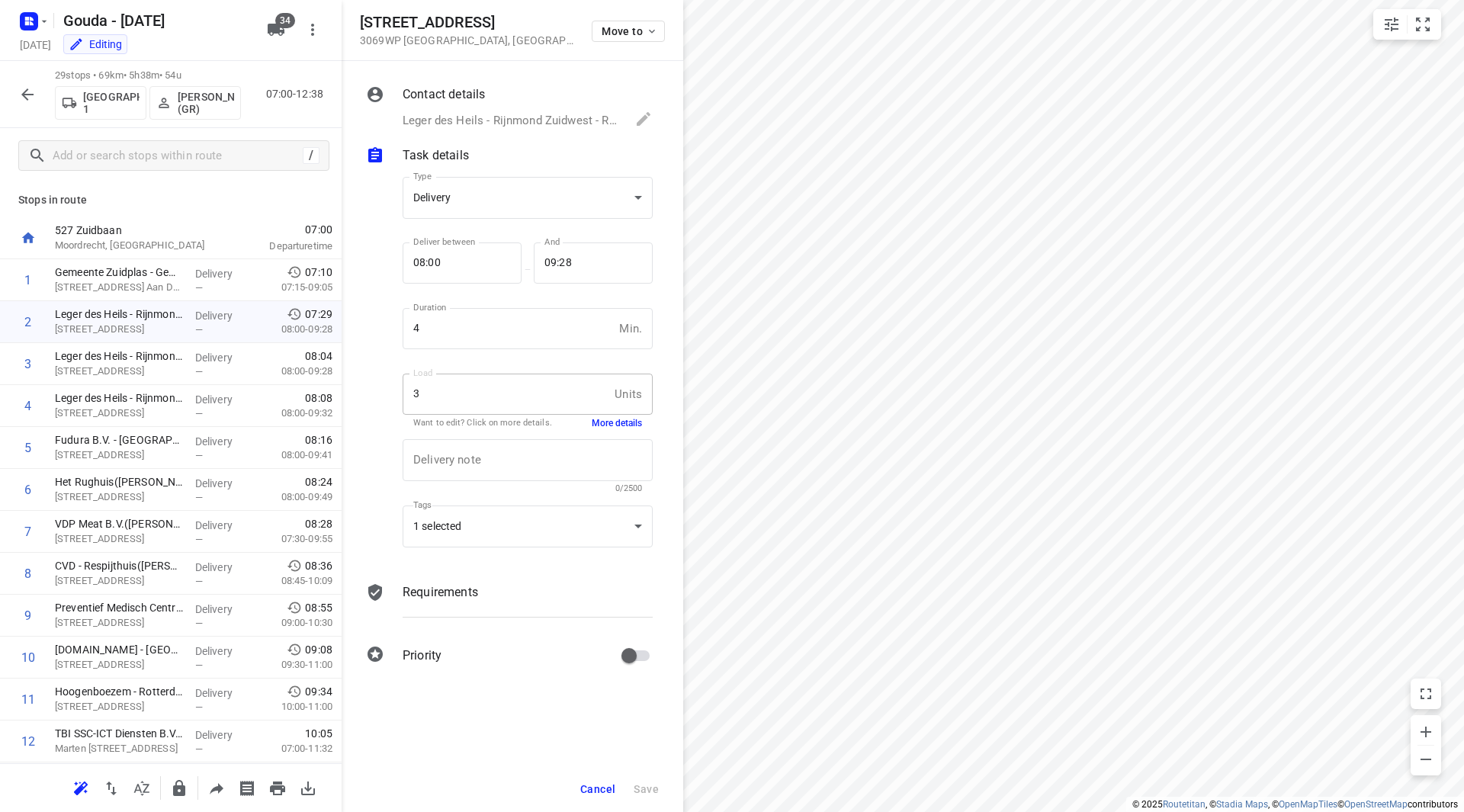
click at [595, 783] on span "Cancel" at bounding box center [598, 789] width 35 height 12
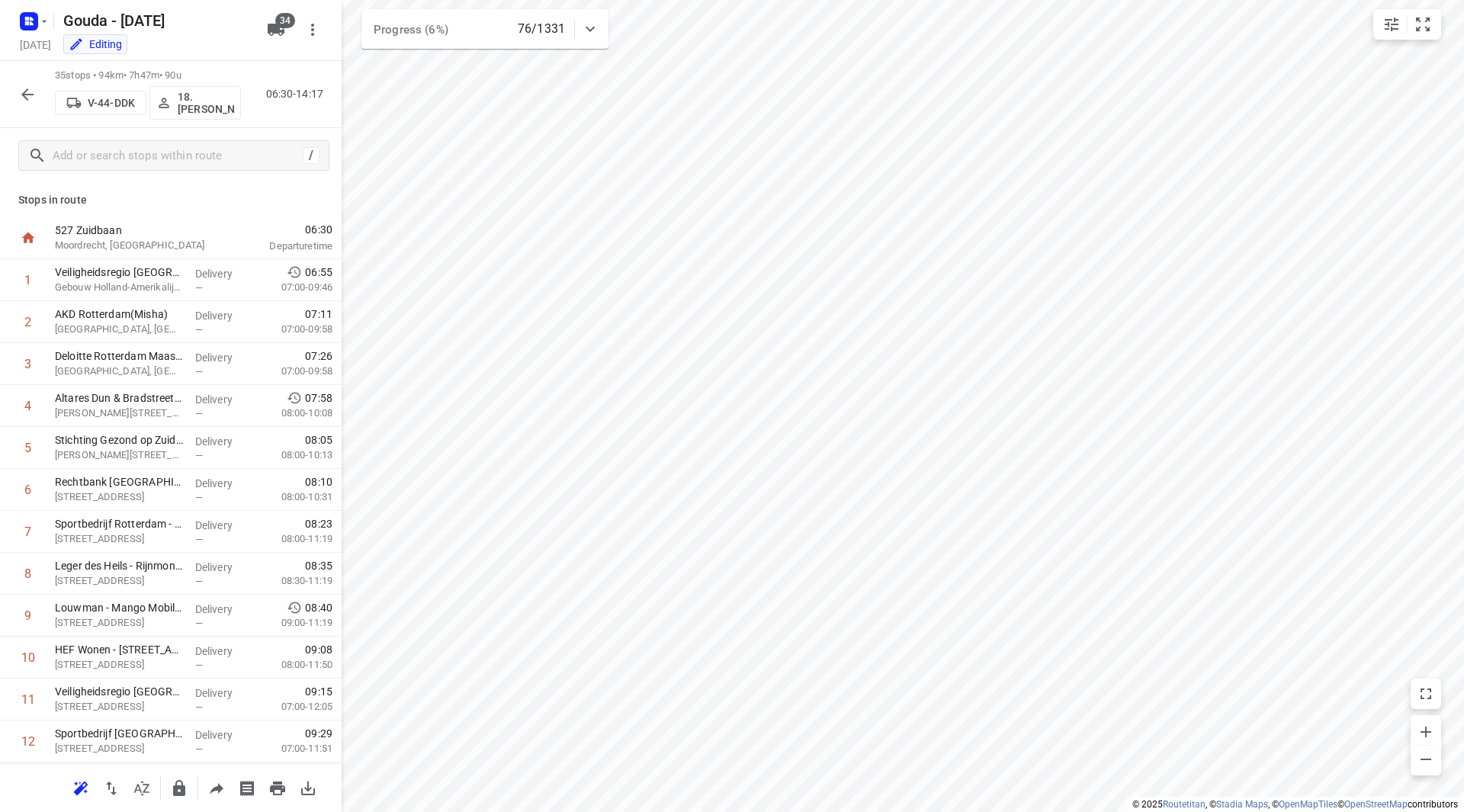
click at [216, 106] on p "18.Maarten Smit" at bounding box center [205, 102] width 57 height 24
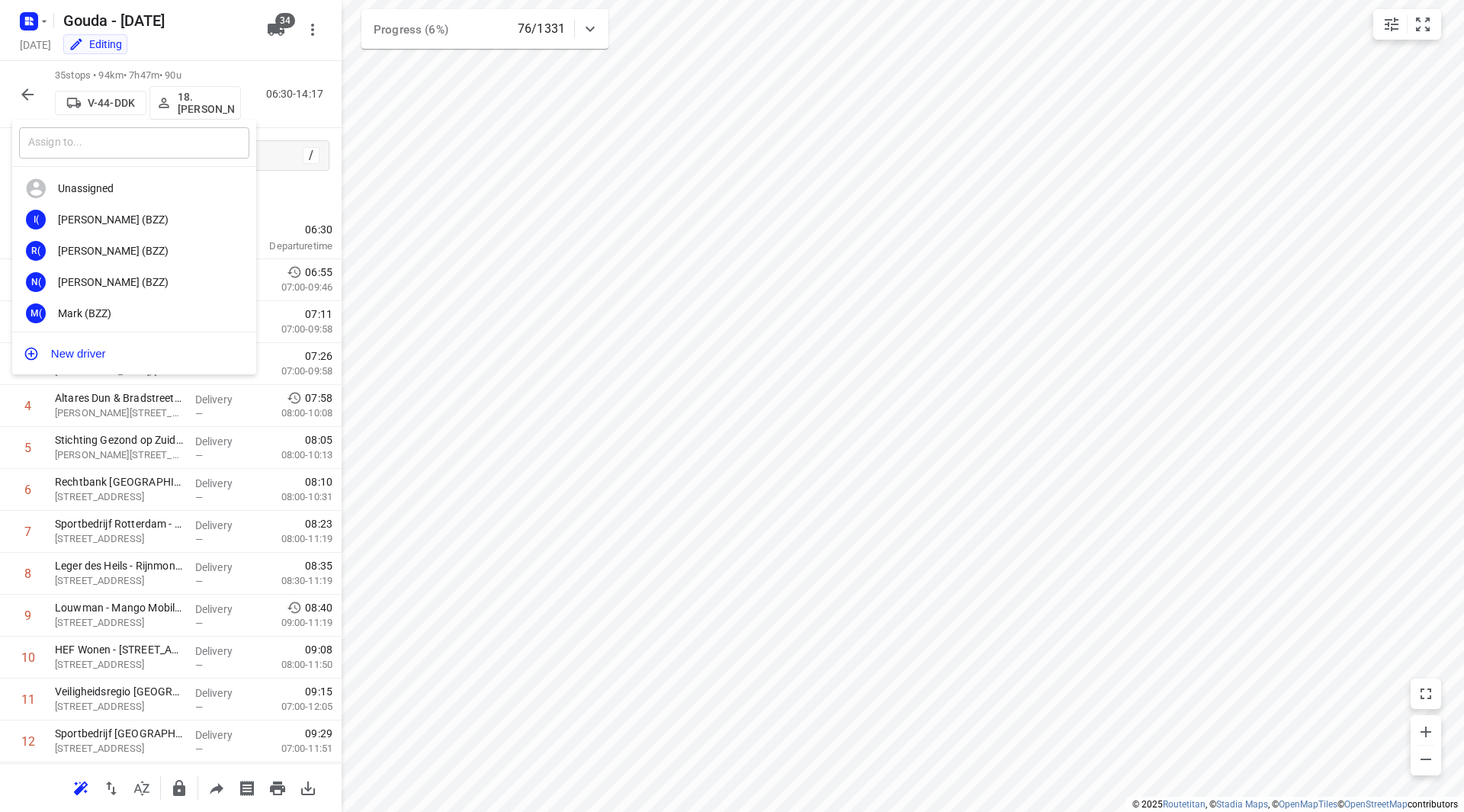
click at [152, 138] on input "text" at bounding box center [134, 143] width 230 height 31
type input "hassan"
click at [143, 299] on div "2S 25. Hassan Schweineh" at bounding box center [133, 312] width 244 height 31
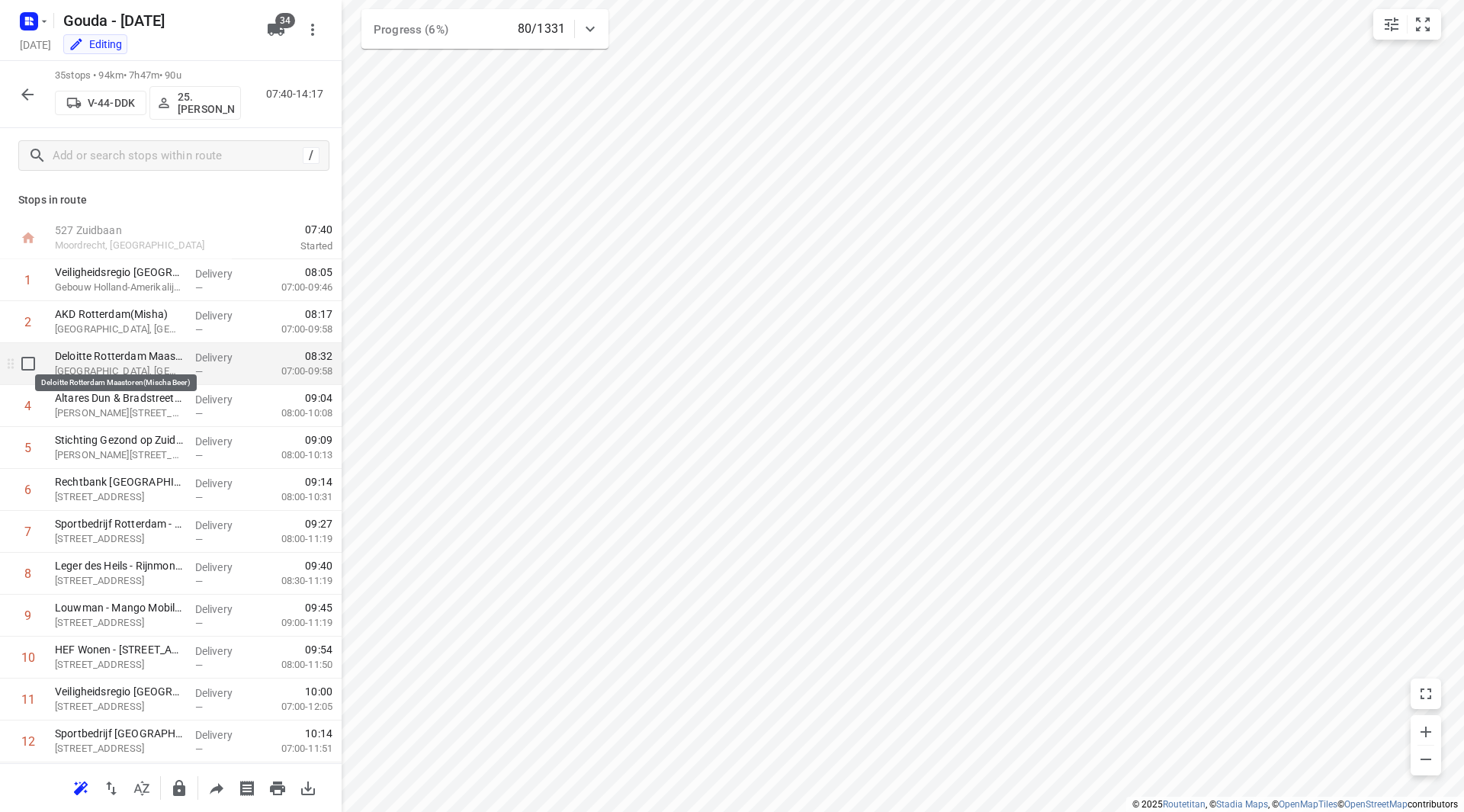
click at [117, 350] on p "Deloitte Rotterdam Maastoren(Mischa Beer)" at bounding box center [119, 356] width 128 height 15
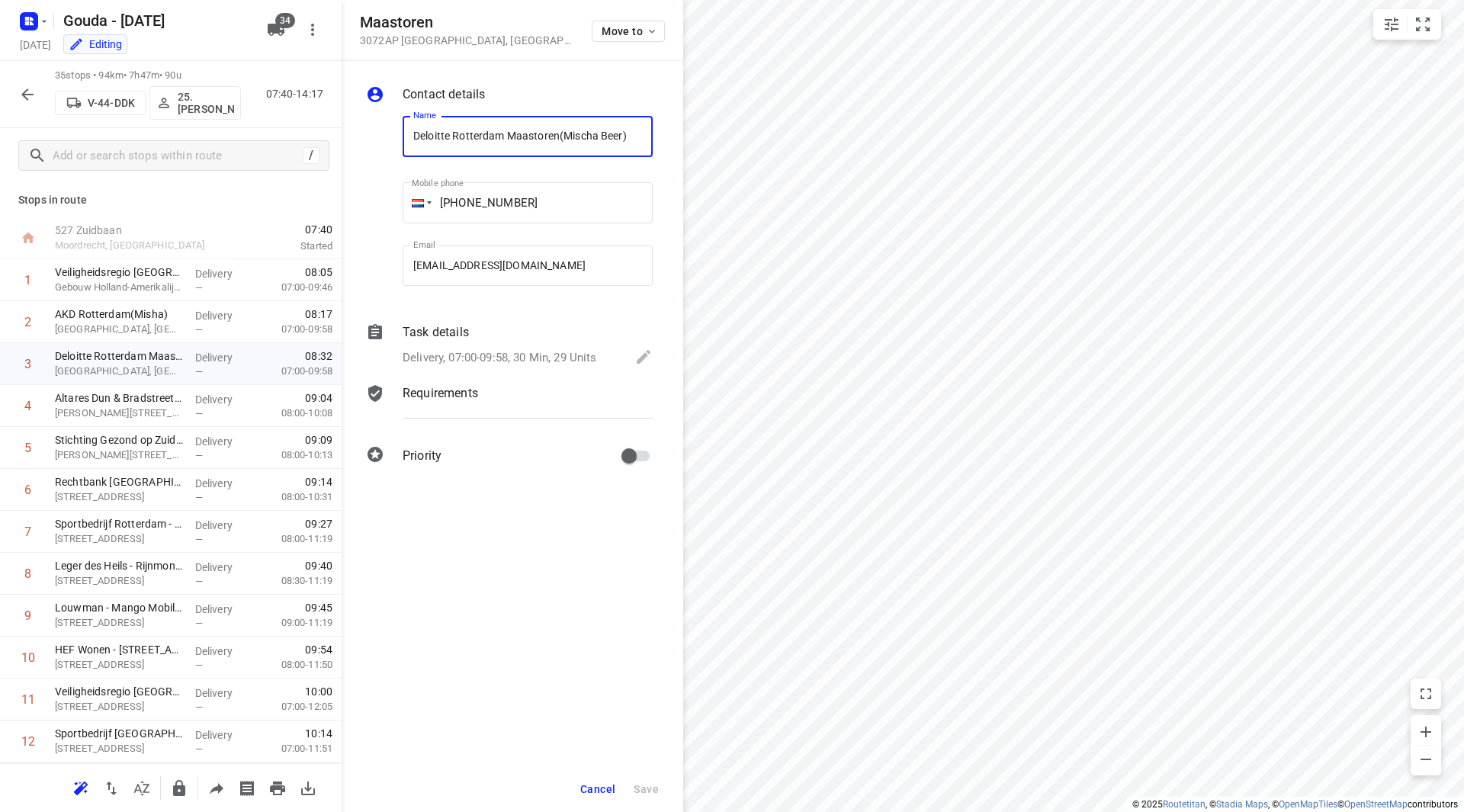
click at [507, 349] on p "Delivery, 07:00-09:58, 30 Min, 29 Units" at bounding box center [500, 358] width 194 height 18
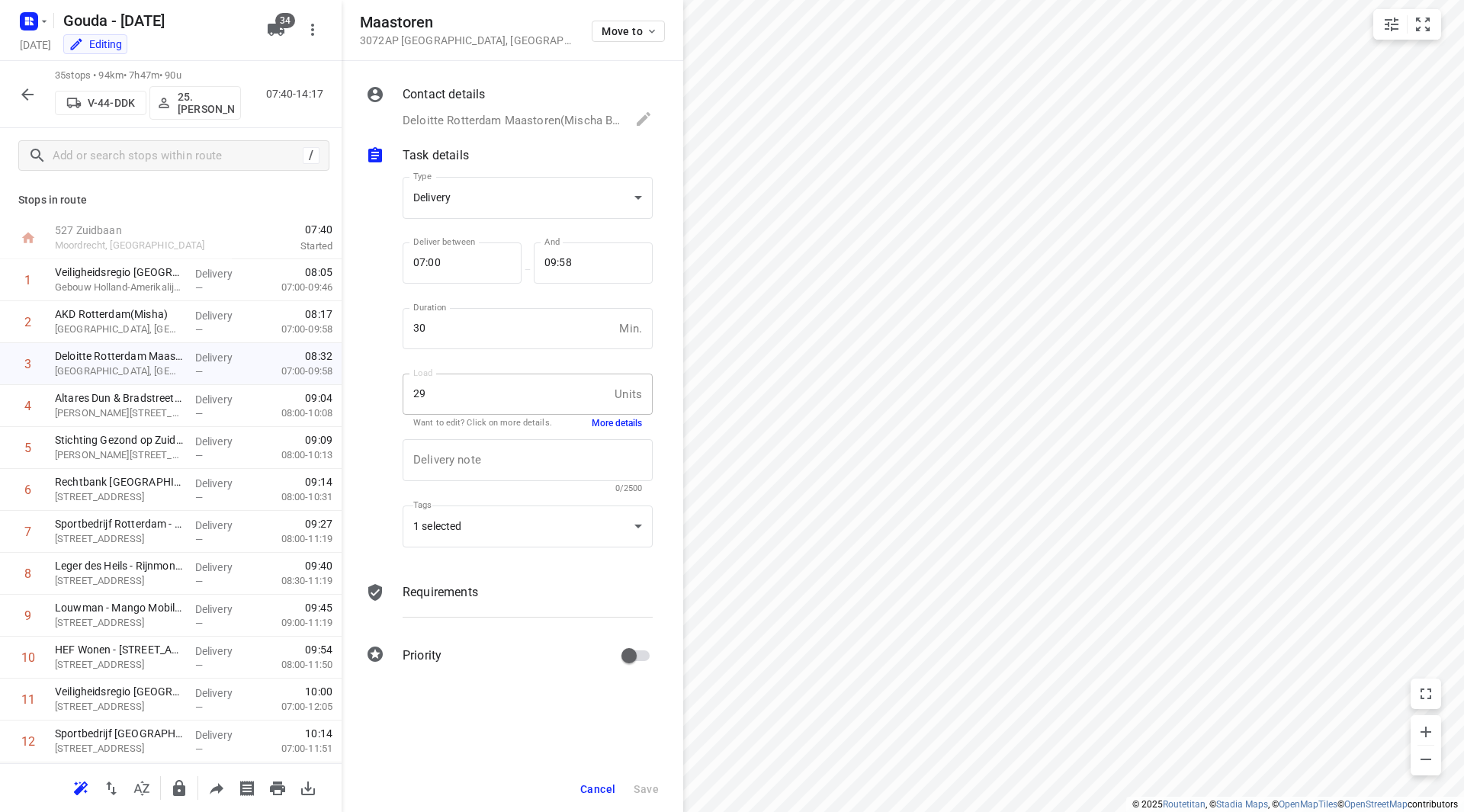
click at [488, 116] on p "Deloitte Rotterdam Maastoren(Mischa Beer), +06-52615556/ 088-2881662, delivery+…" at bounding box center [511, 121] width 217 height 18
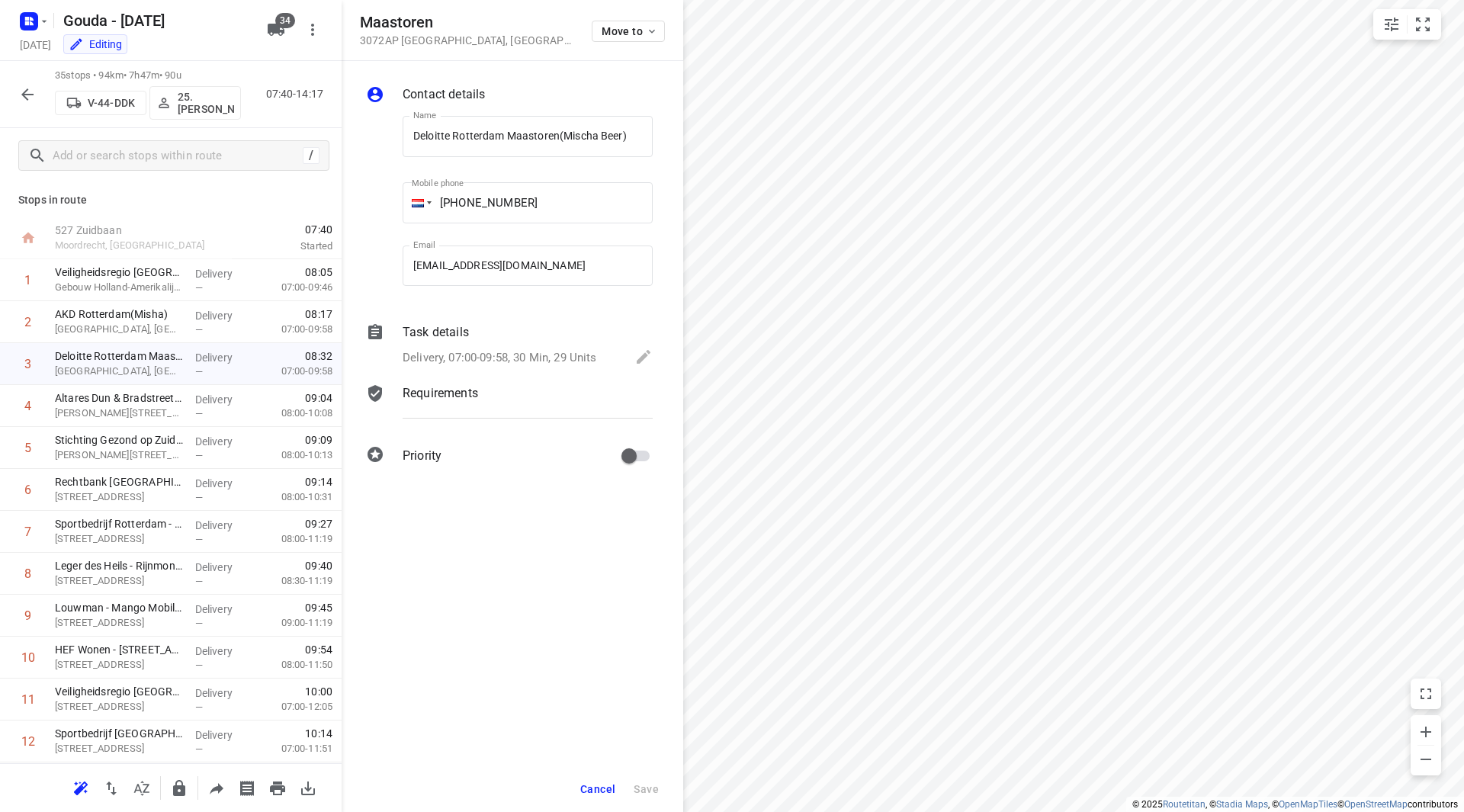
click at [452, 35] on p "3072AP Rotterdam , Netherlands" at bounding box center [466, 41] width 214 height 12
click at [480, 366] on p "Delivery, 07:00-09:58, 30 Min, 29 Units" at bounding box center [500, 358] width 194 height 18
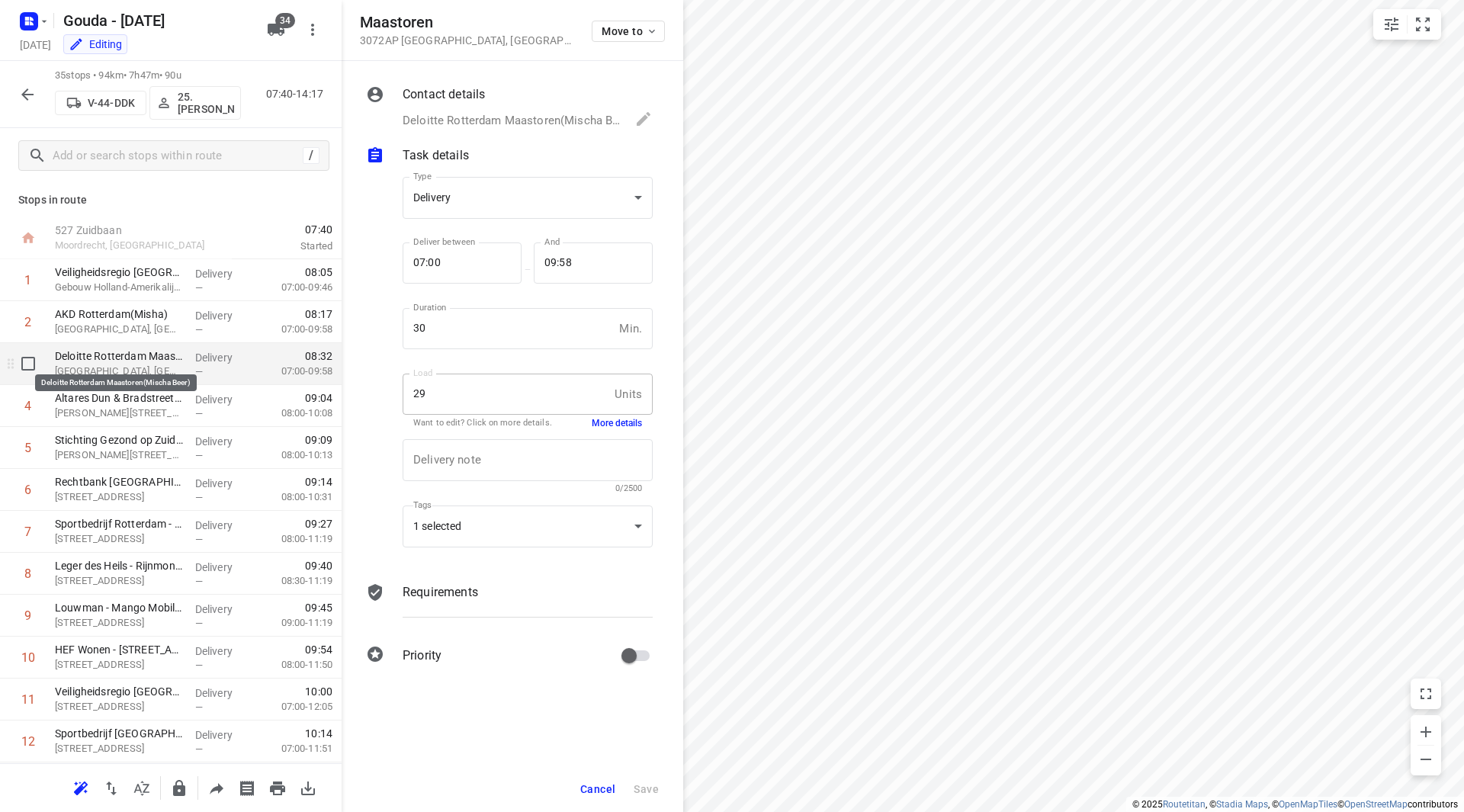
click at [133, 358] on p "Deloitte Rotterdam Maastoren(Mischa Beer)" at bounding box center [119, 356] width 128 height 15
click at [624, 420] on button "More details" at bounding box center [617, 423] width 51 height 13
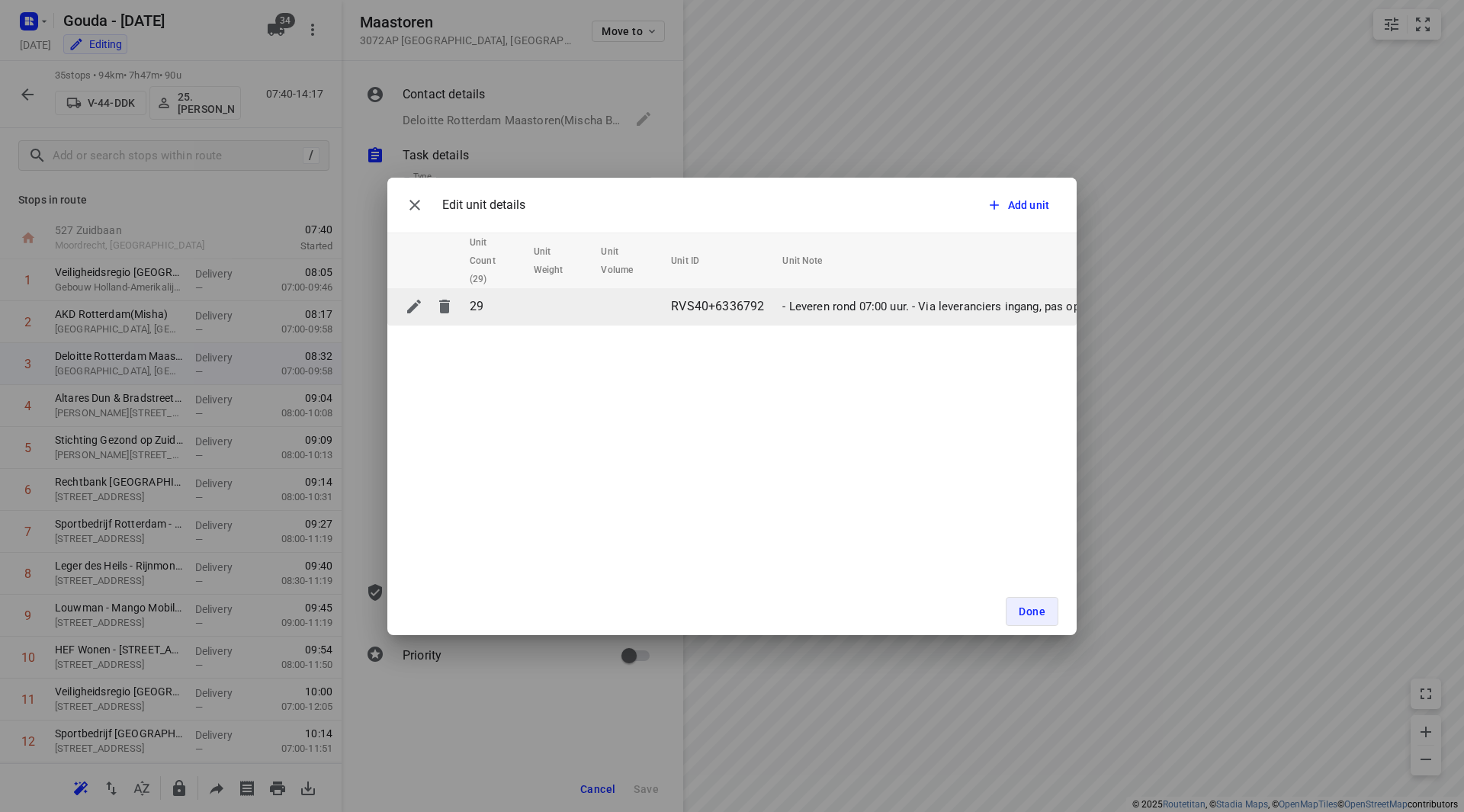
drag, startPoint x: 941, startPoint y: 306, endPoint x: 910, endPoint y: 308, distance: 31.1
click at [1103, 305] on div "Edit unit details Add unit Unit Count (29) Unit Weight Unit Volume Unit ID Unit…" at bounding box center [732, 406] width 1464 height 812
click at [760, 303] on p "- Leveren rond 07:00 uur. - Via leveranciers ingang, pas ophalen bij receptie. …" at bounding box center [332, 306] width 1453 height 18
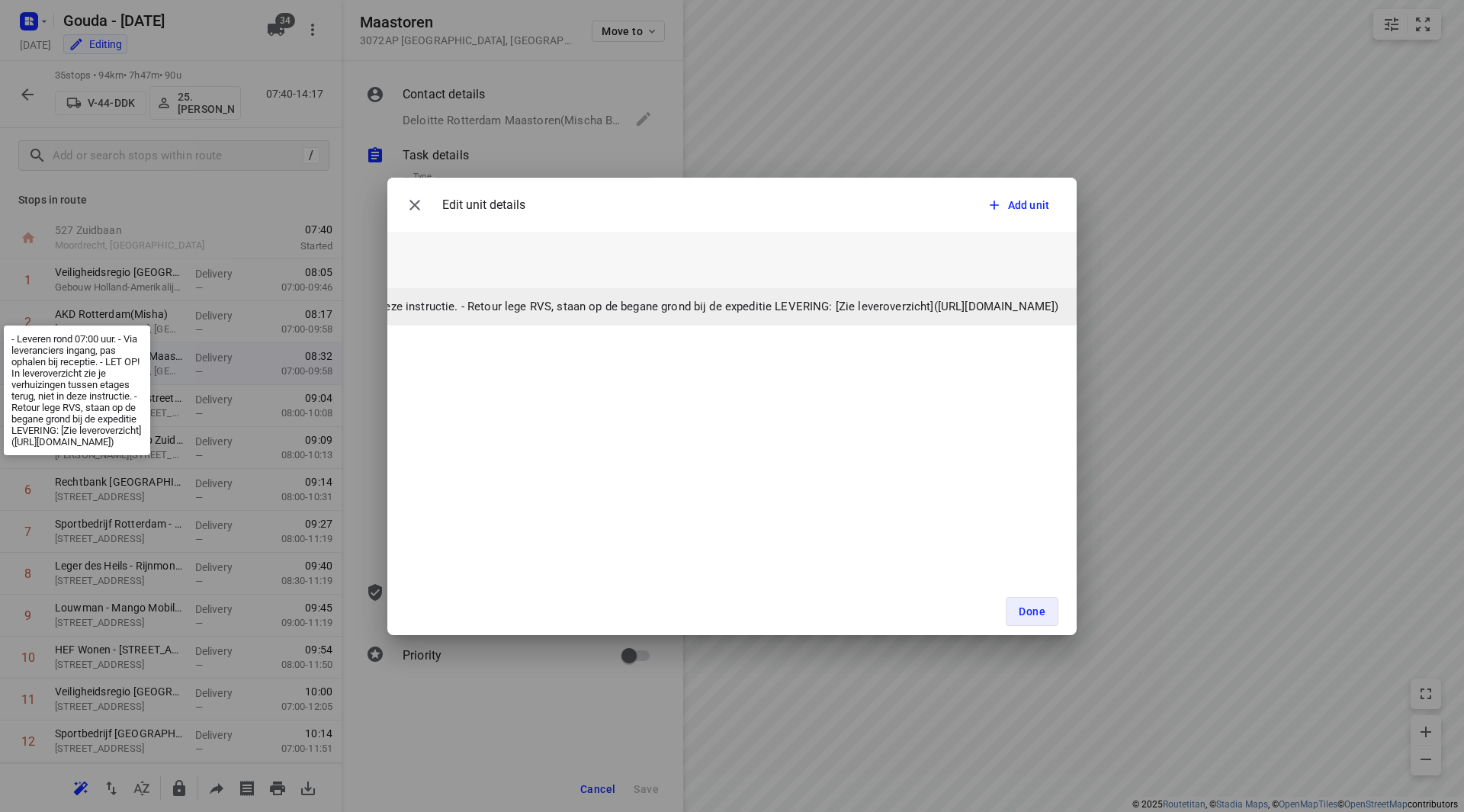
drag, startPoint x: 1054, startPoint y: 306, endPoint x: 572, endPoint y: 303, distance: 482.0
click at [572, 303] on p "- Leveren rond 07:00 uur. - Via leveranciers ingang, pas ophalen bij receptie. …" at bounding box center [332, 306] width 1453 height 18
copy p "https://odoo.fruitopjewerk.nl/document/share/265/19ef018a-1f02-4909-a106-e40d0a…"
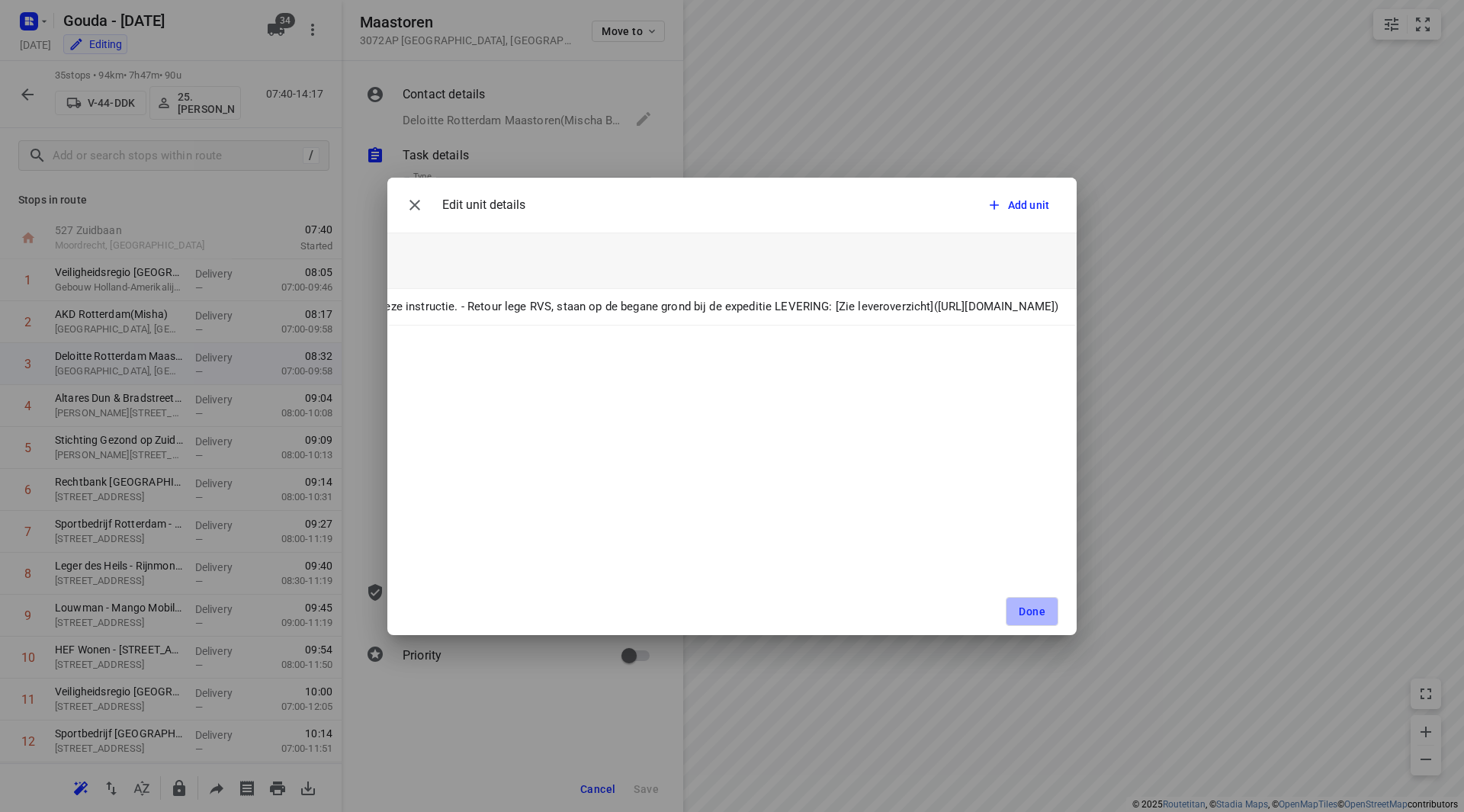
click at [1034, 614] on span "Done" at bounding box center [1033, 611] width 27 height 12
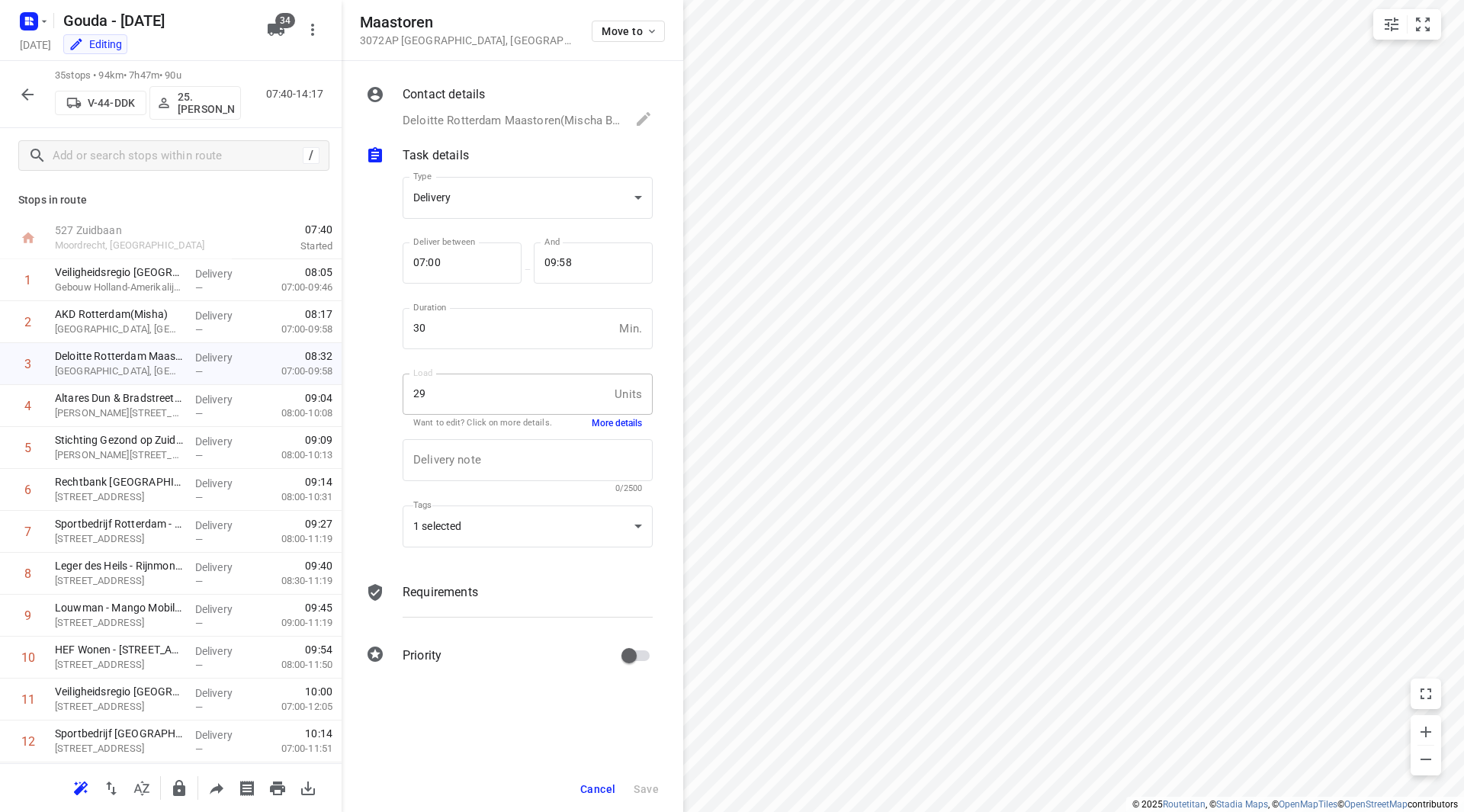
click at [27, 94] on icon "button" at bounding box center [27, 95] width 12 height 12
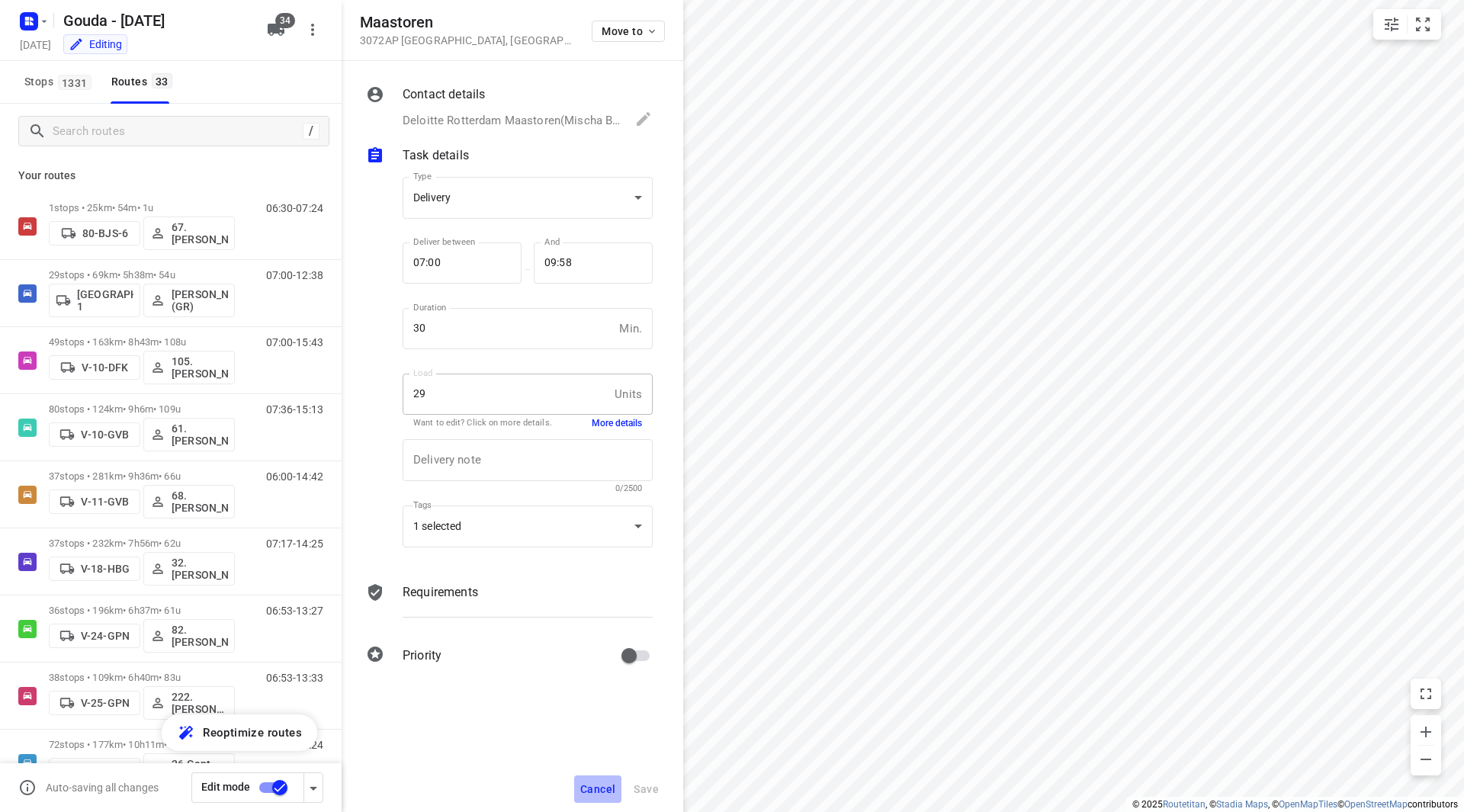
click at [587, 789] on span "Cancel" at bounding box center [598, 789] width 35 height 12
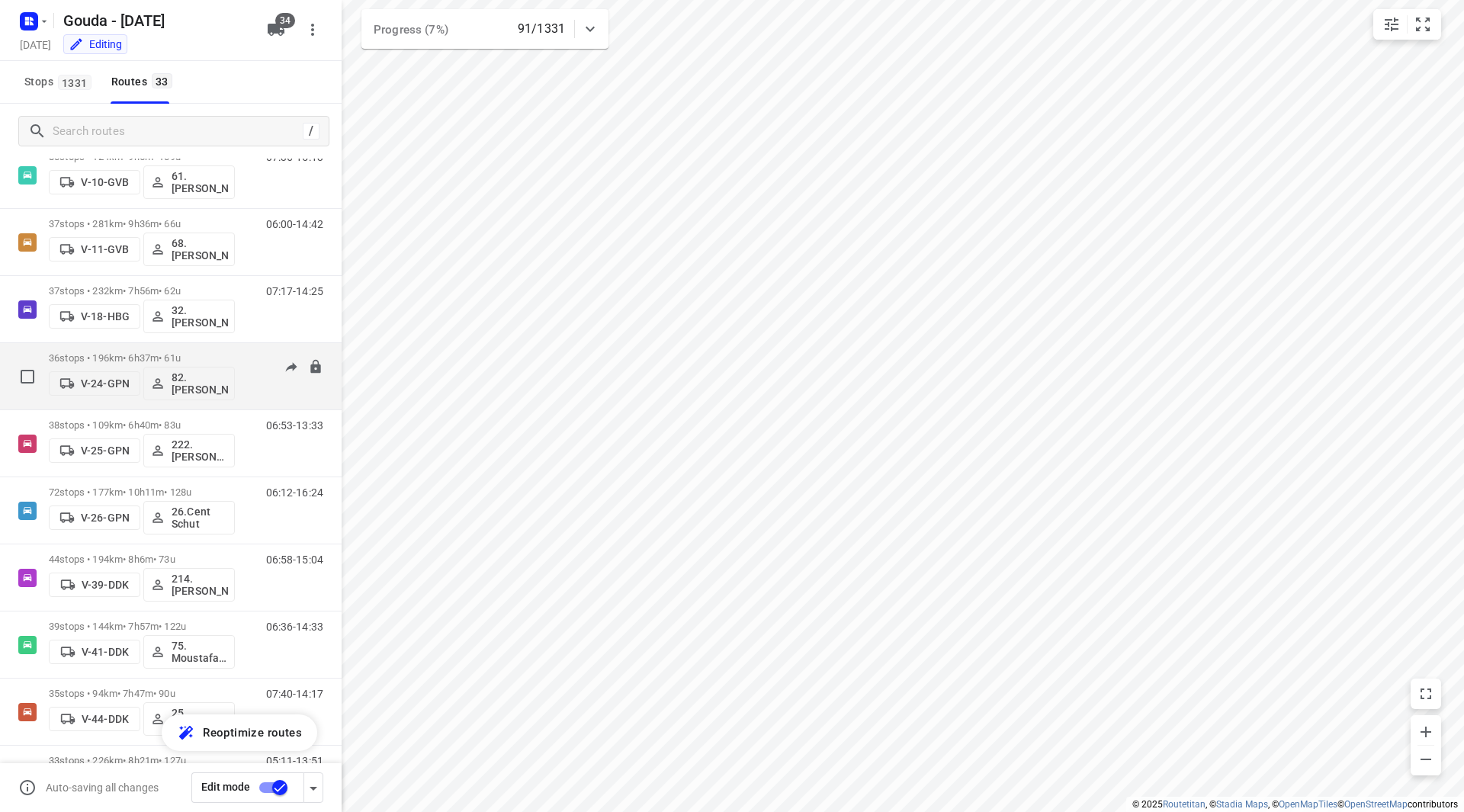
scroll to position [229, 0]
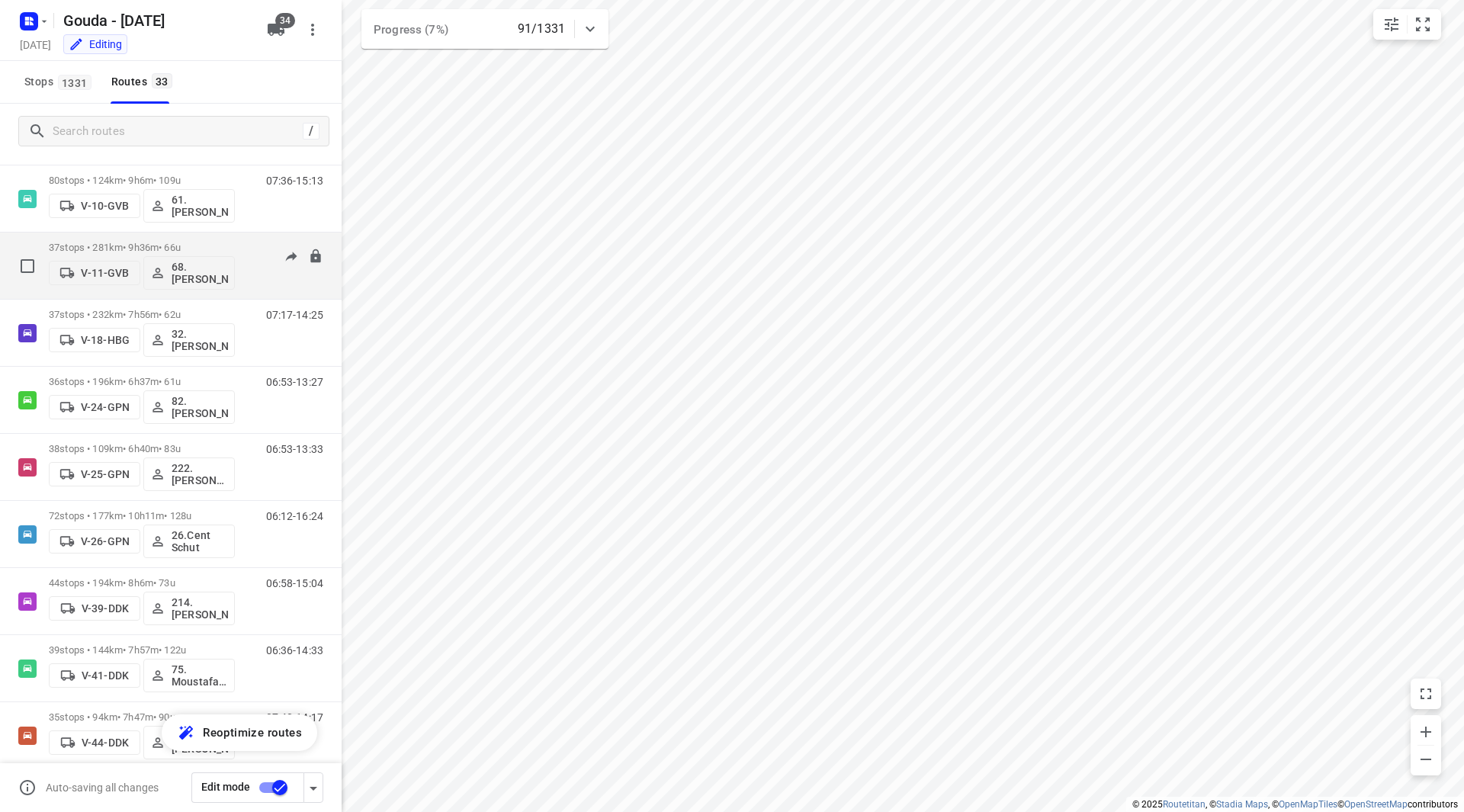
click at [209, 244] on p "37 stops • 281km • 9h36m • 66u" at bounding box center [142, 247] width 186 height 12
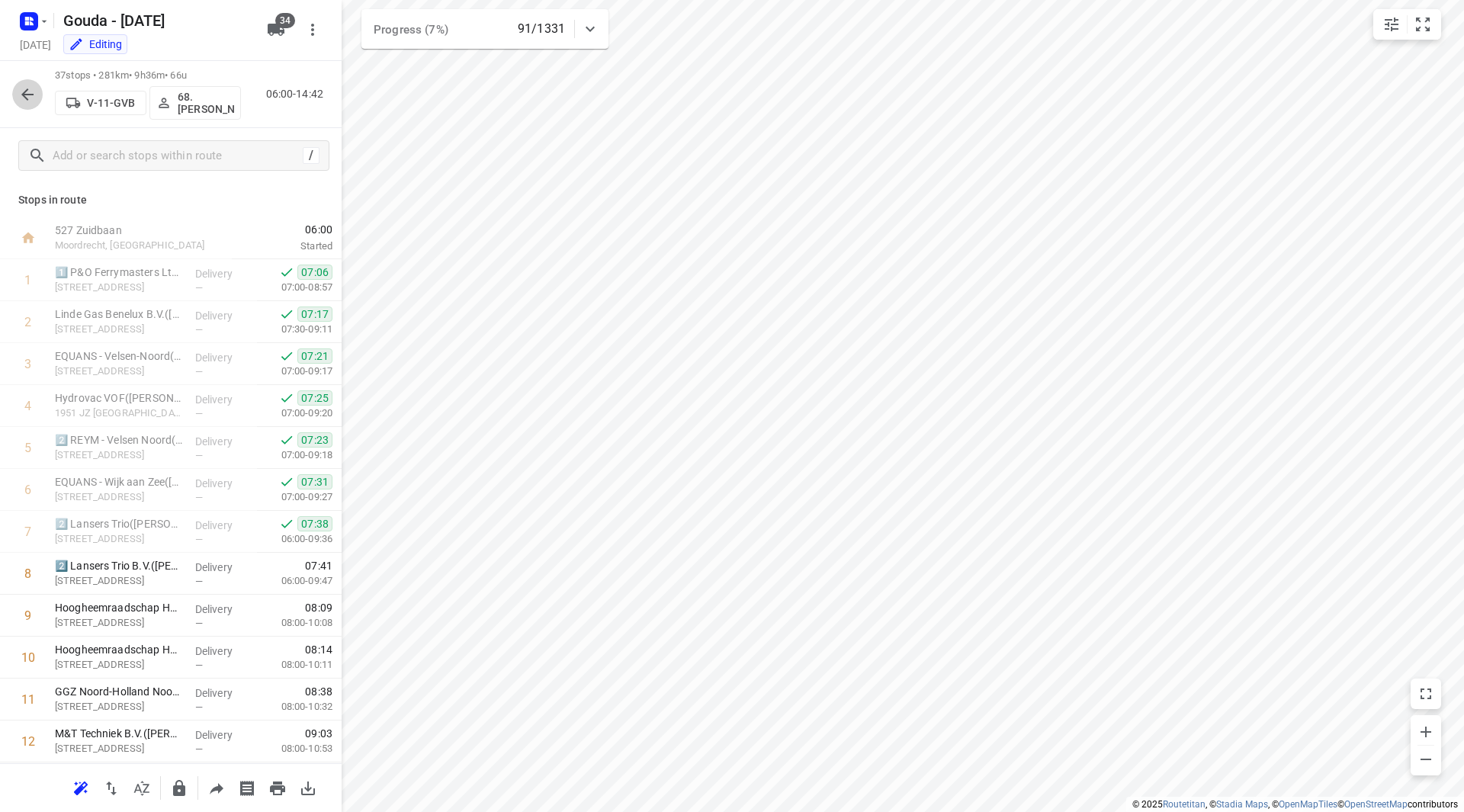
click at [35, 91] on icon "button" at bounding box center [28, 95] width 19 height 19
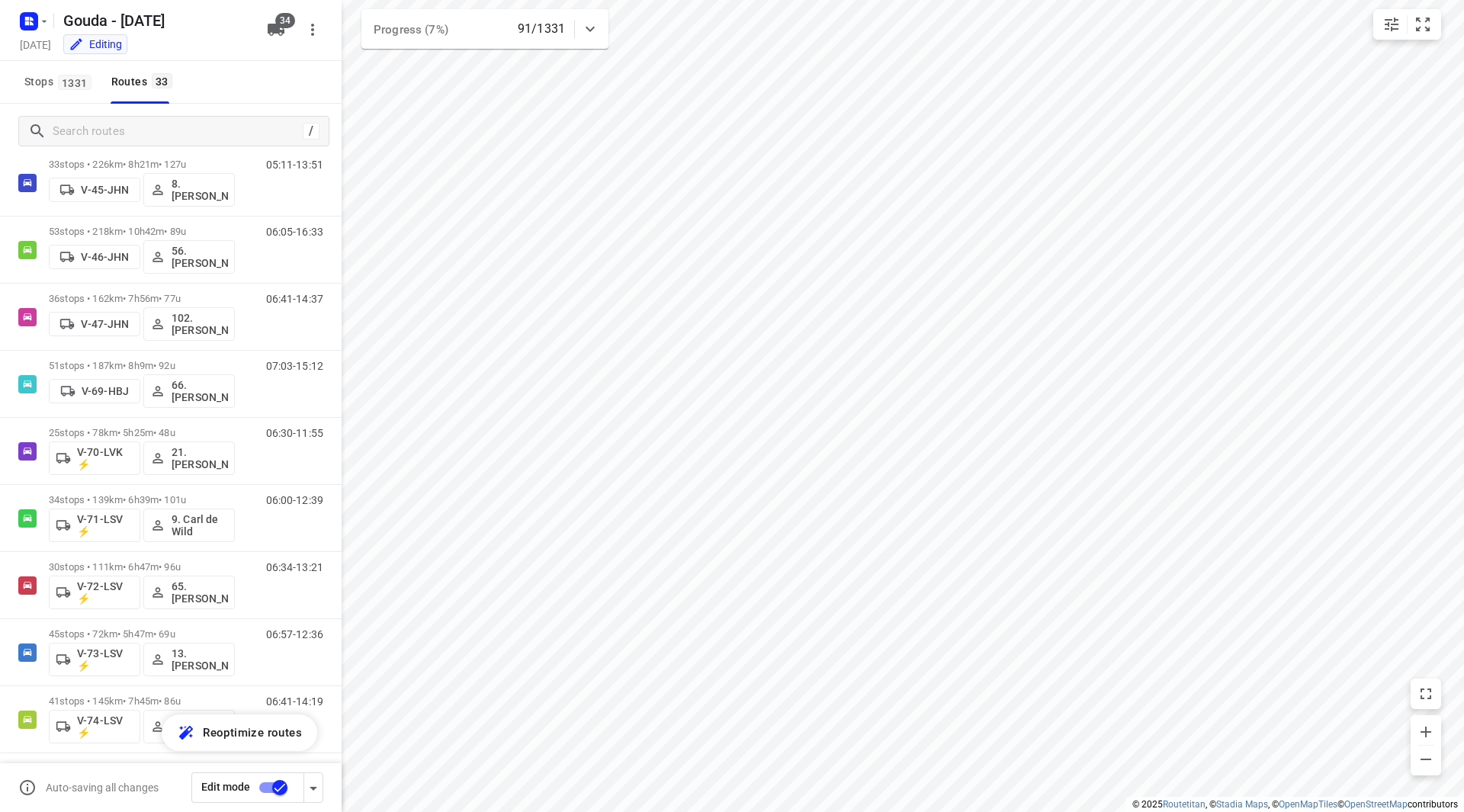
scroll to position [808, 0]
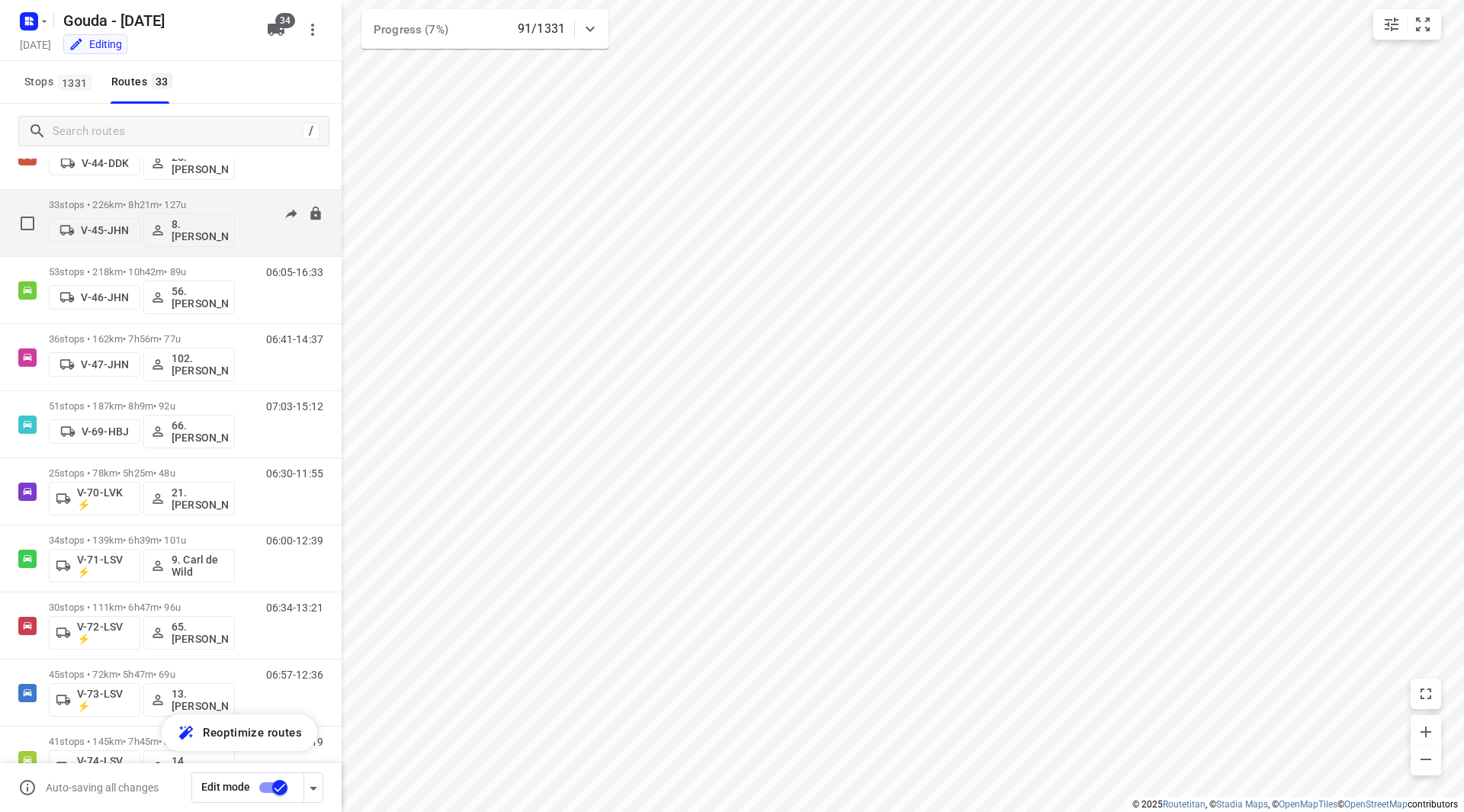
click at [228, 201] on p "33 stops • 226km • 8h21m • 127u" at bounding box center [142, 205] width 186 height 12
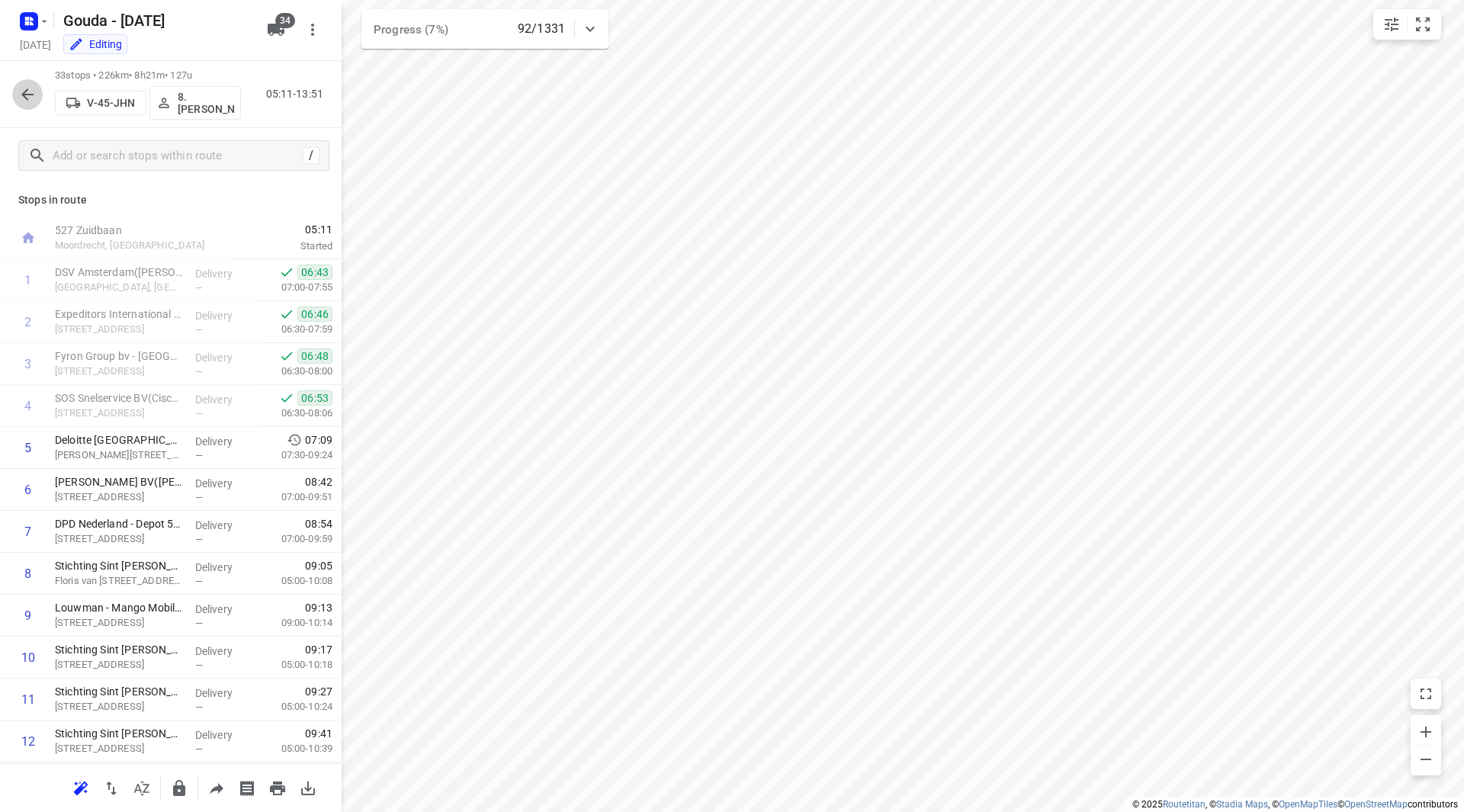
click at [29, 93] on icon "button" at bounding box center [28, 95] width 19 height 19
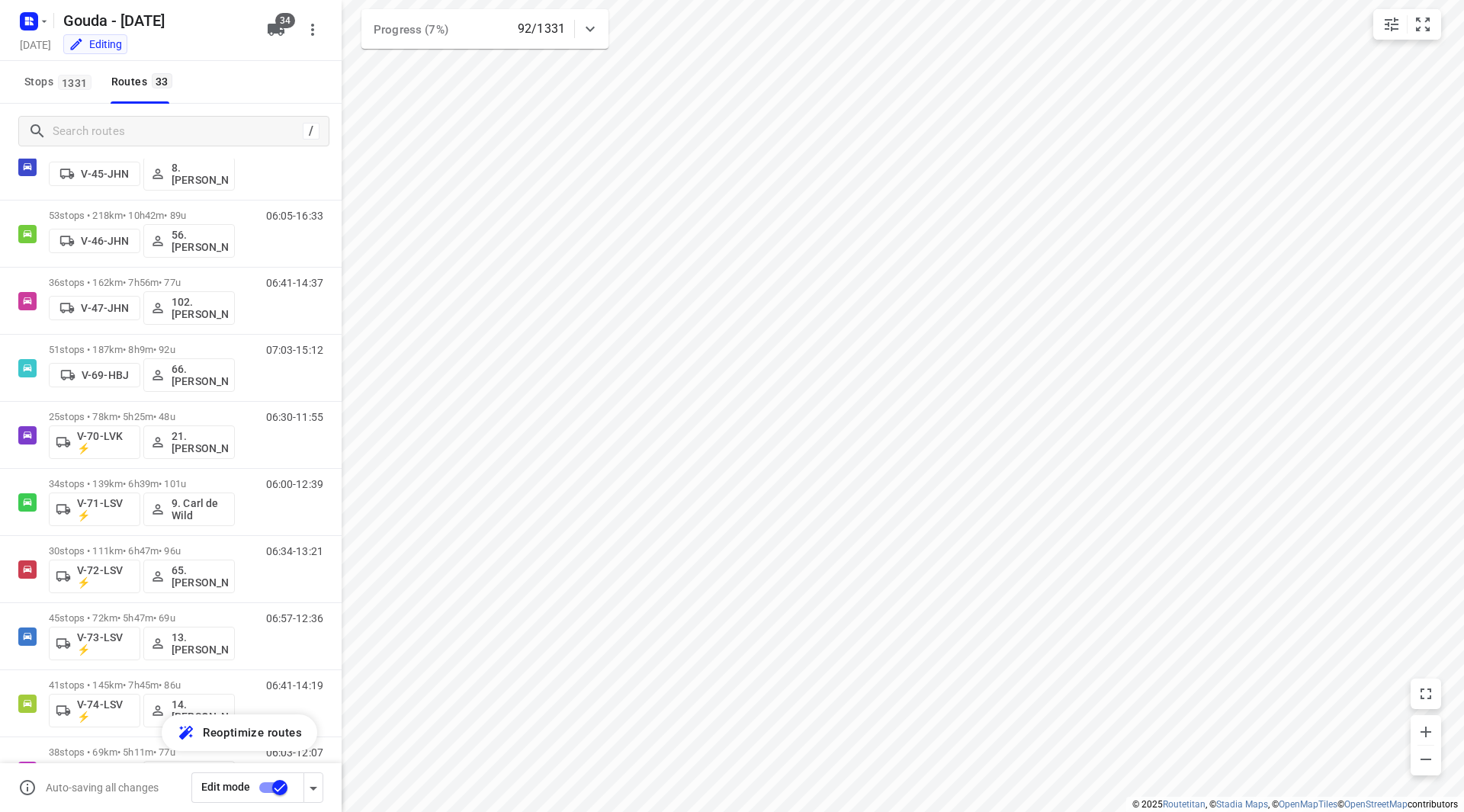
scroll to position [789, 0]
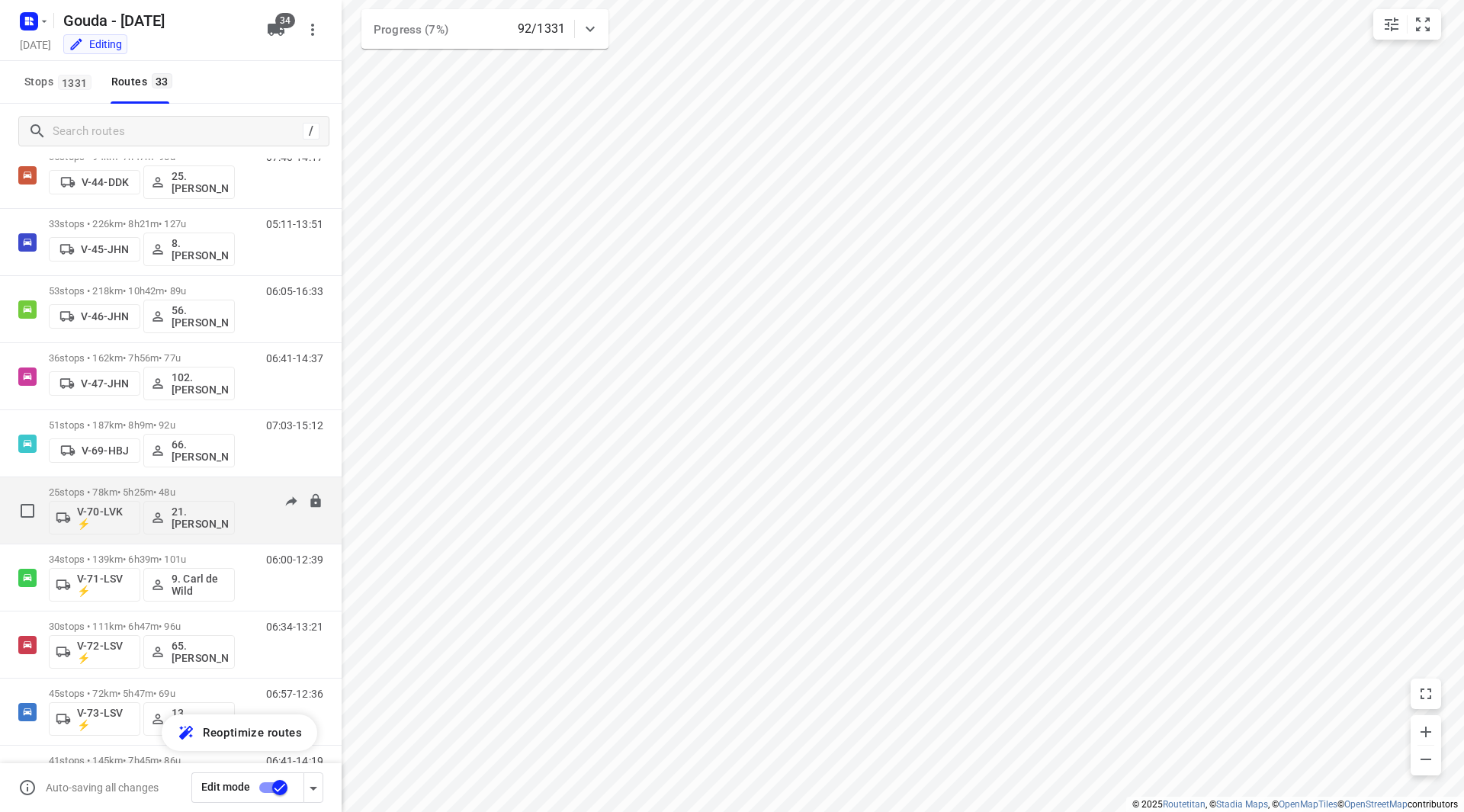
click at [207, 491] on p "25 stops • 78km • 5h25m • 48u" at bounding box center [142, 492] width 186 height 12
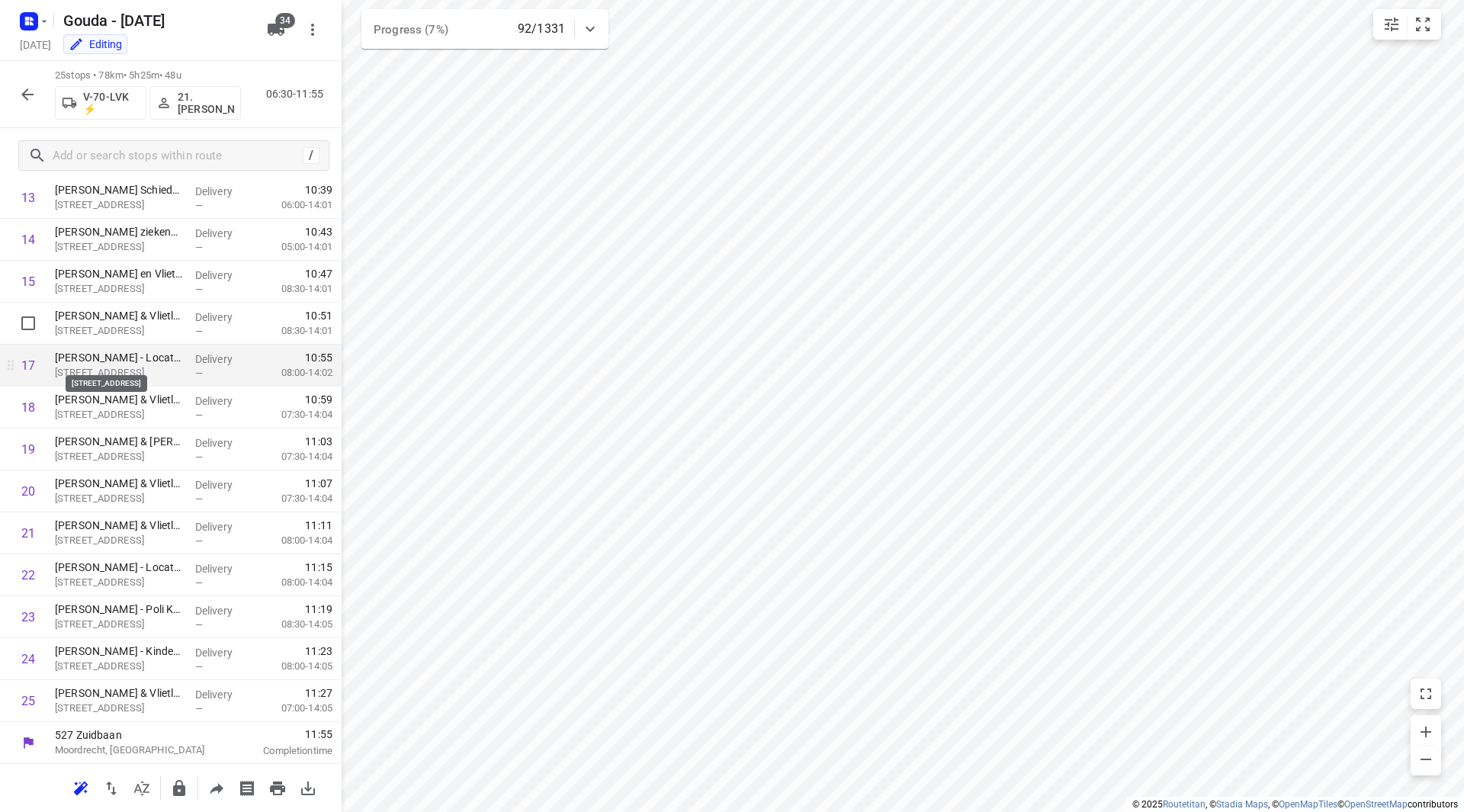
scroll to position [587, 0]
click at [40, 90] on button "button" at bounding box center [27, 95] width 30 height 30
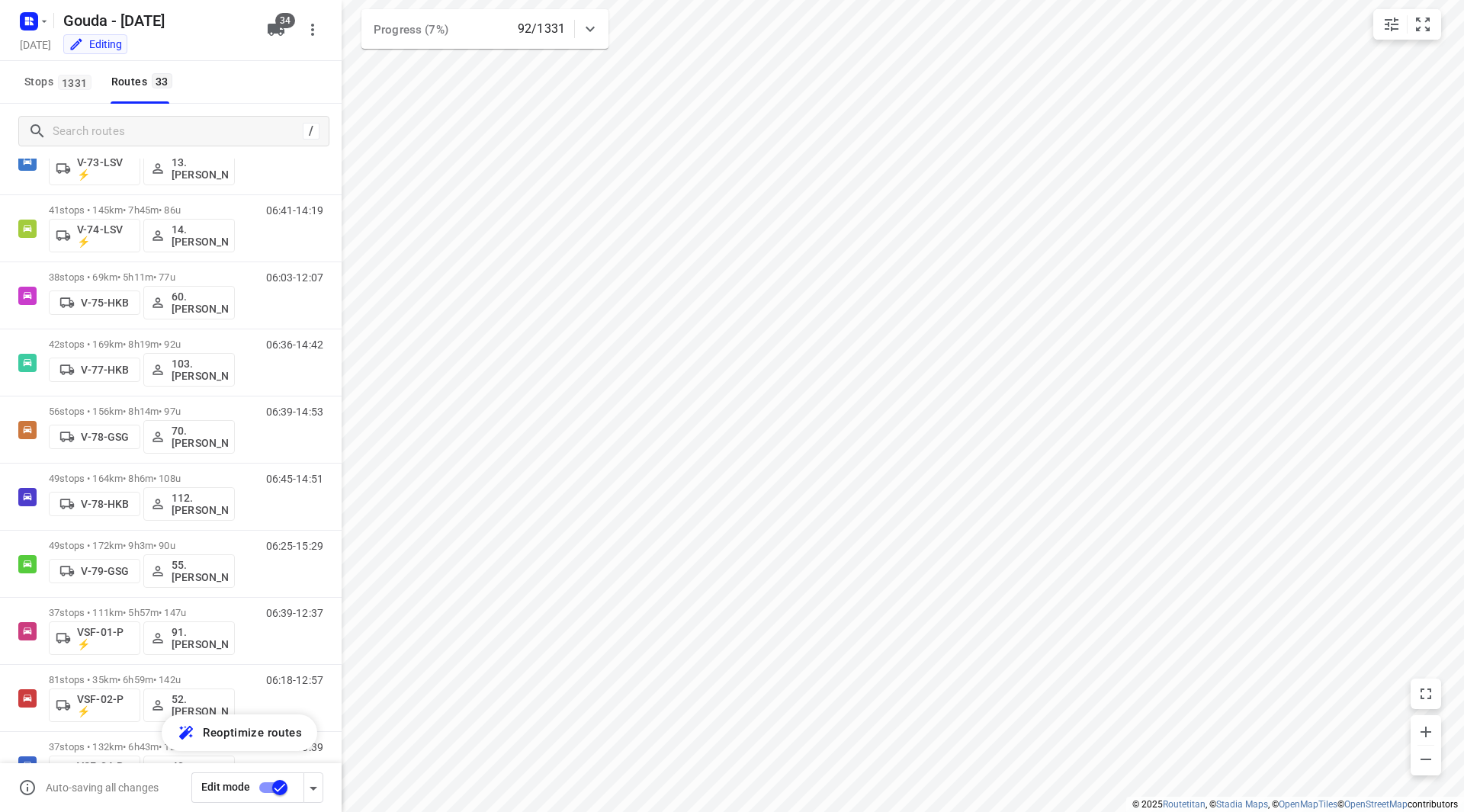
scroll to position [1356, 0]
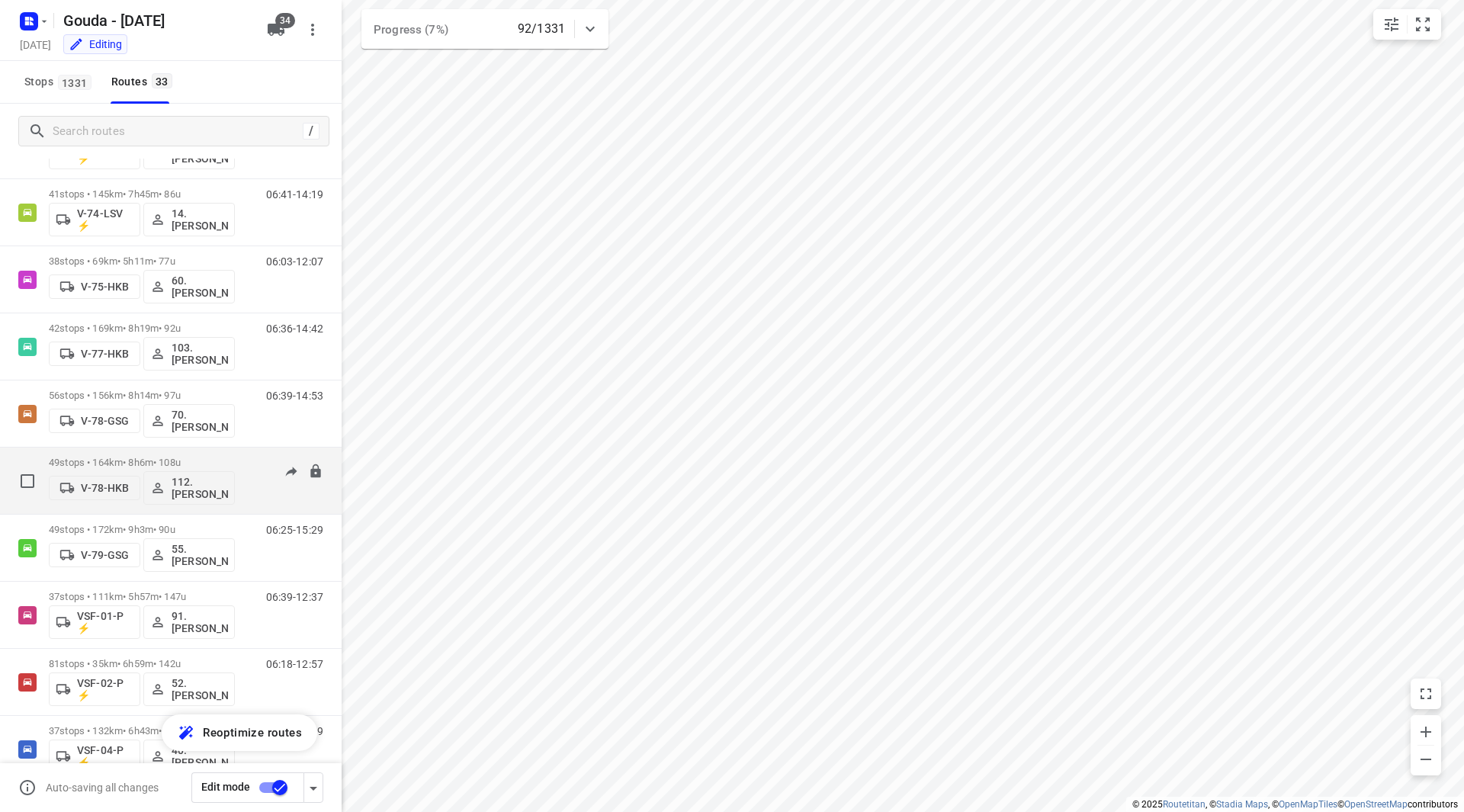
click at [216, 461] on p "49 stops • 164km • 8h6m • 108u" at bounding box center [142, 463] width 186 height 12
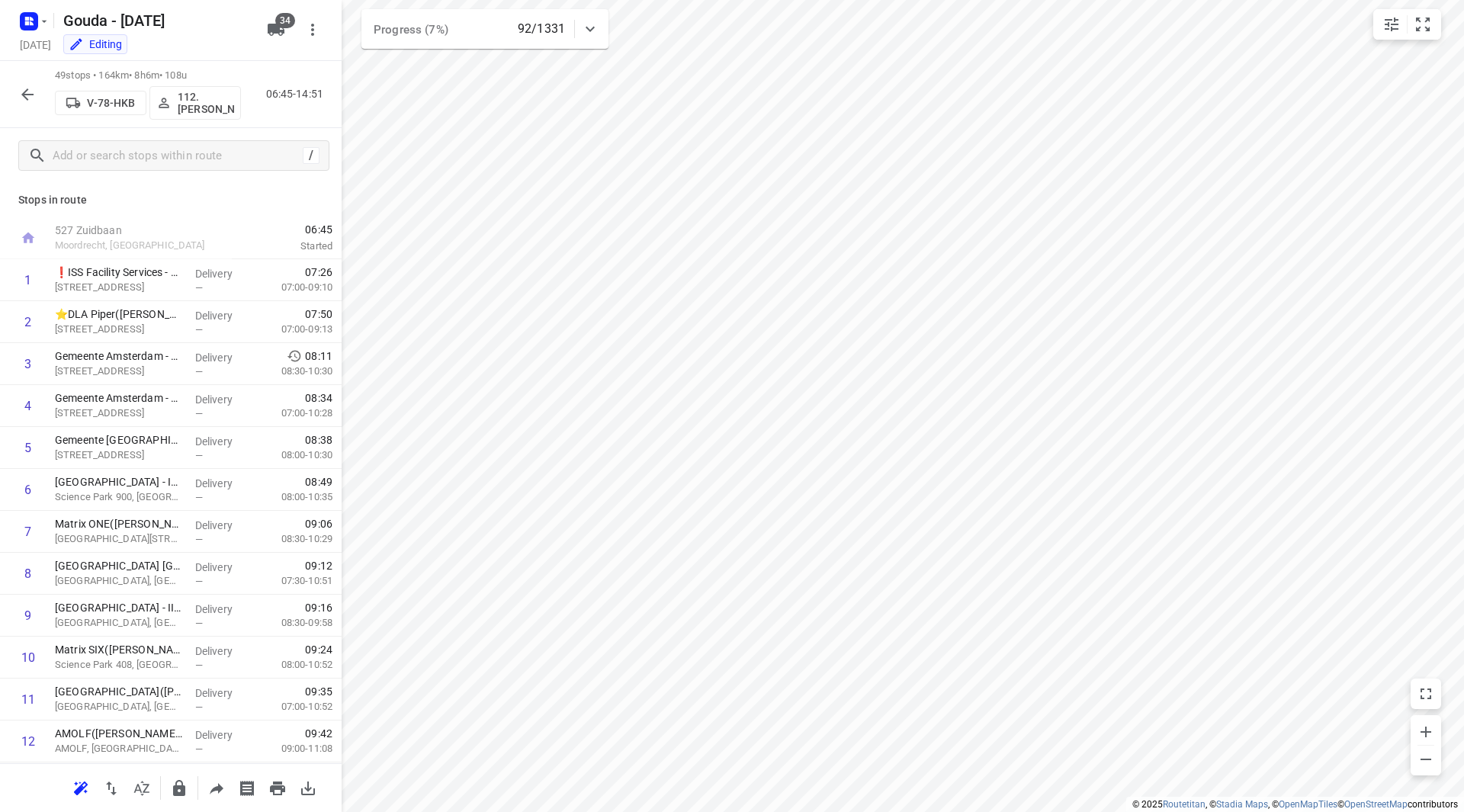
click at [22, 93] on icon "button" at bounding box center [28, 95] width 19 height 19
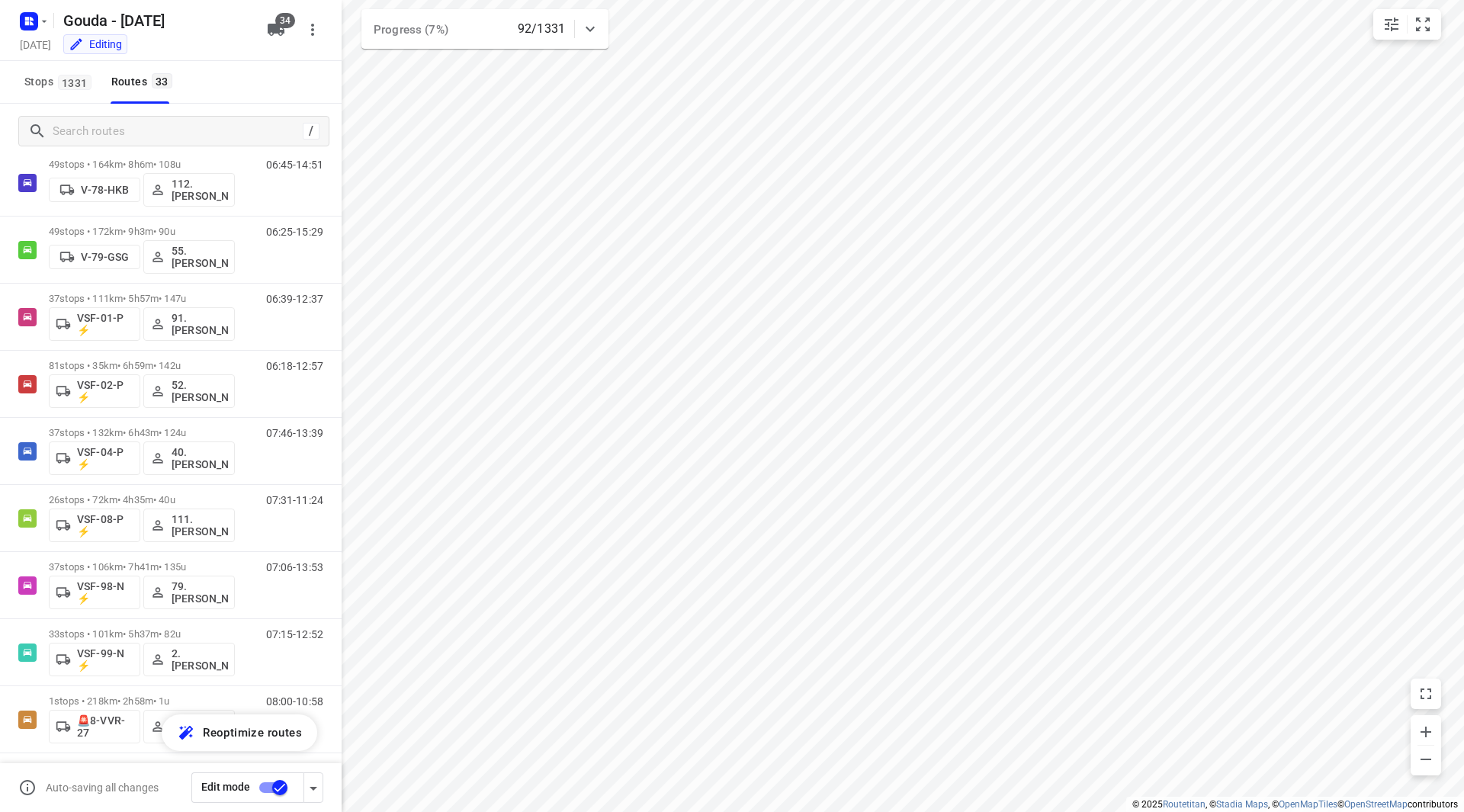
scroll to position [1659, 0]
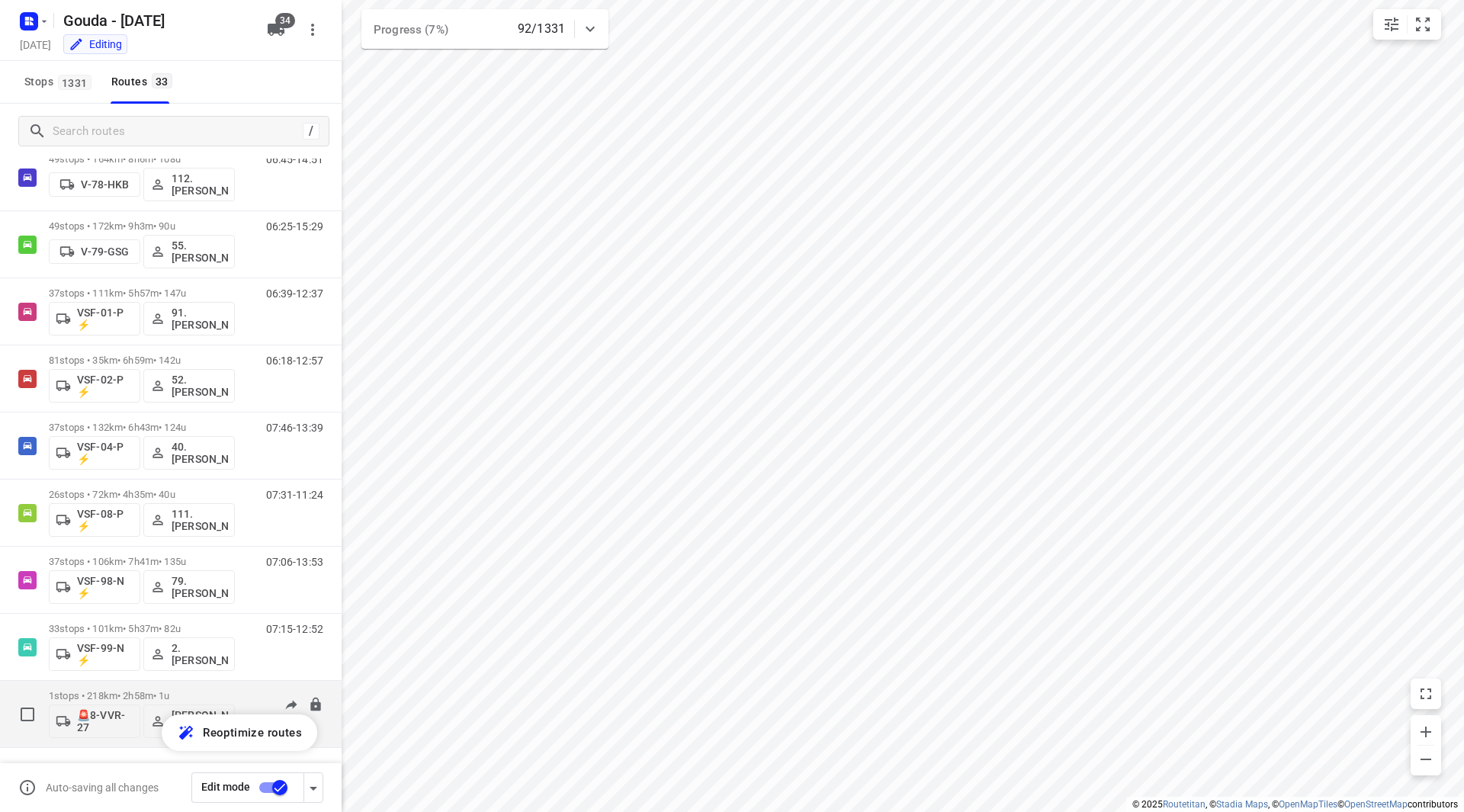
click at [201, 692] on p "1 stops • 218km • 2h58m • 1u" at bounding box center [142, 696] width 186 height 12
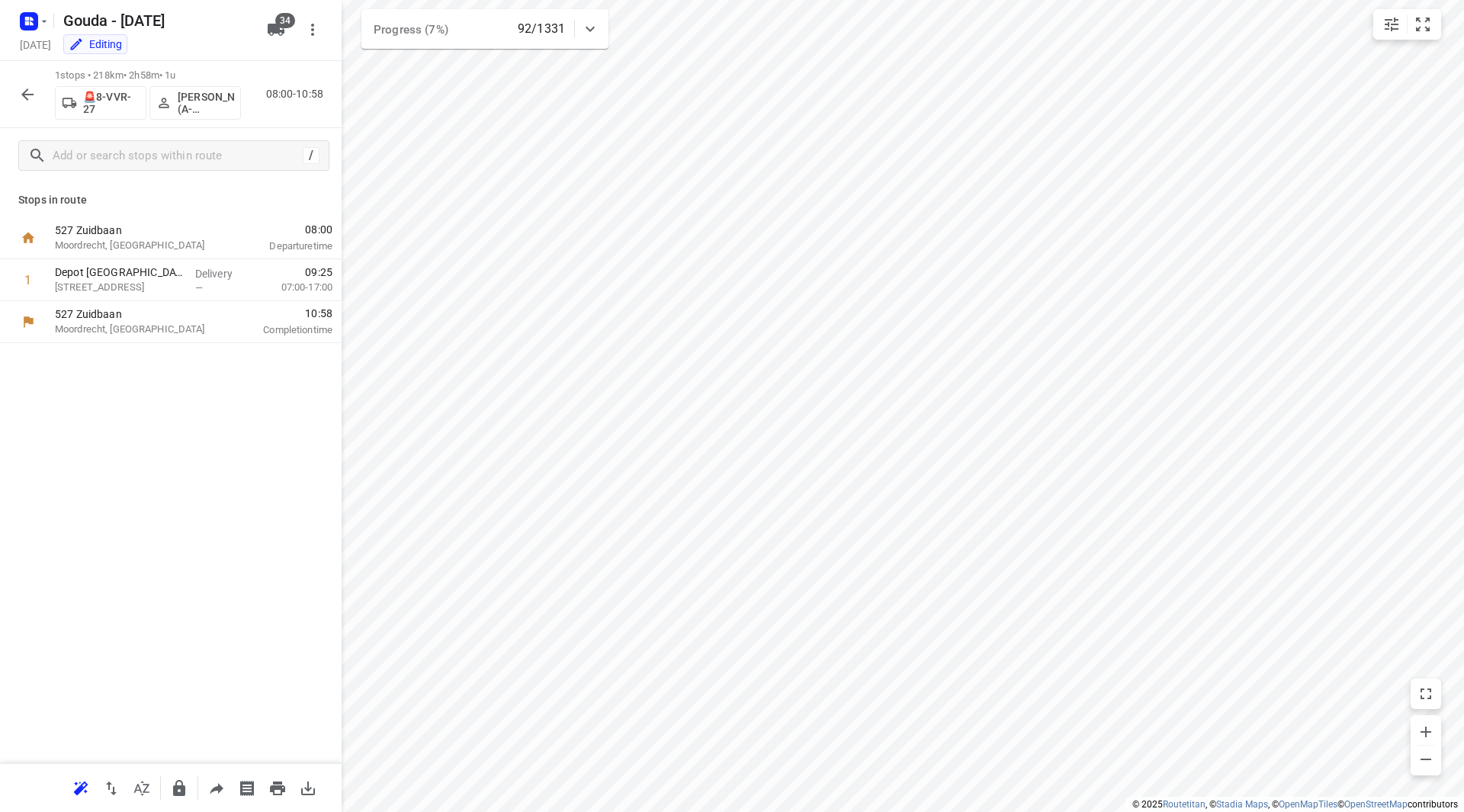
click at [24, 98] on icon "button" at bounding box center [28, 95] width 19 height 19
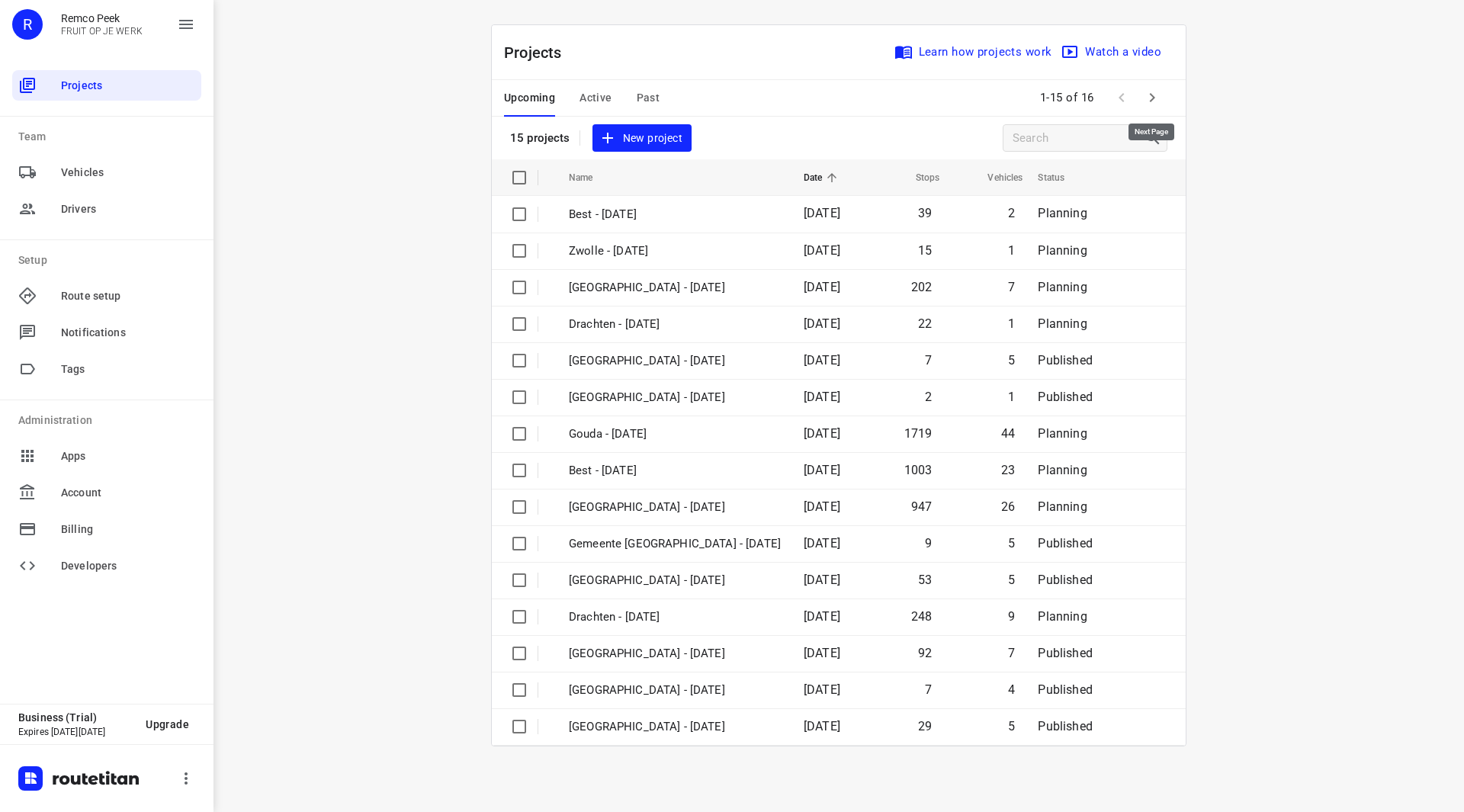
click at [1158, 103] on icon "button" at bounding box center [1152, 98] width 19 height 19
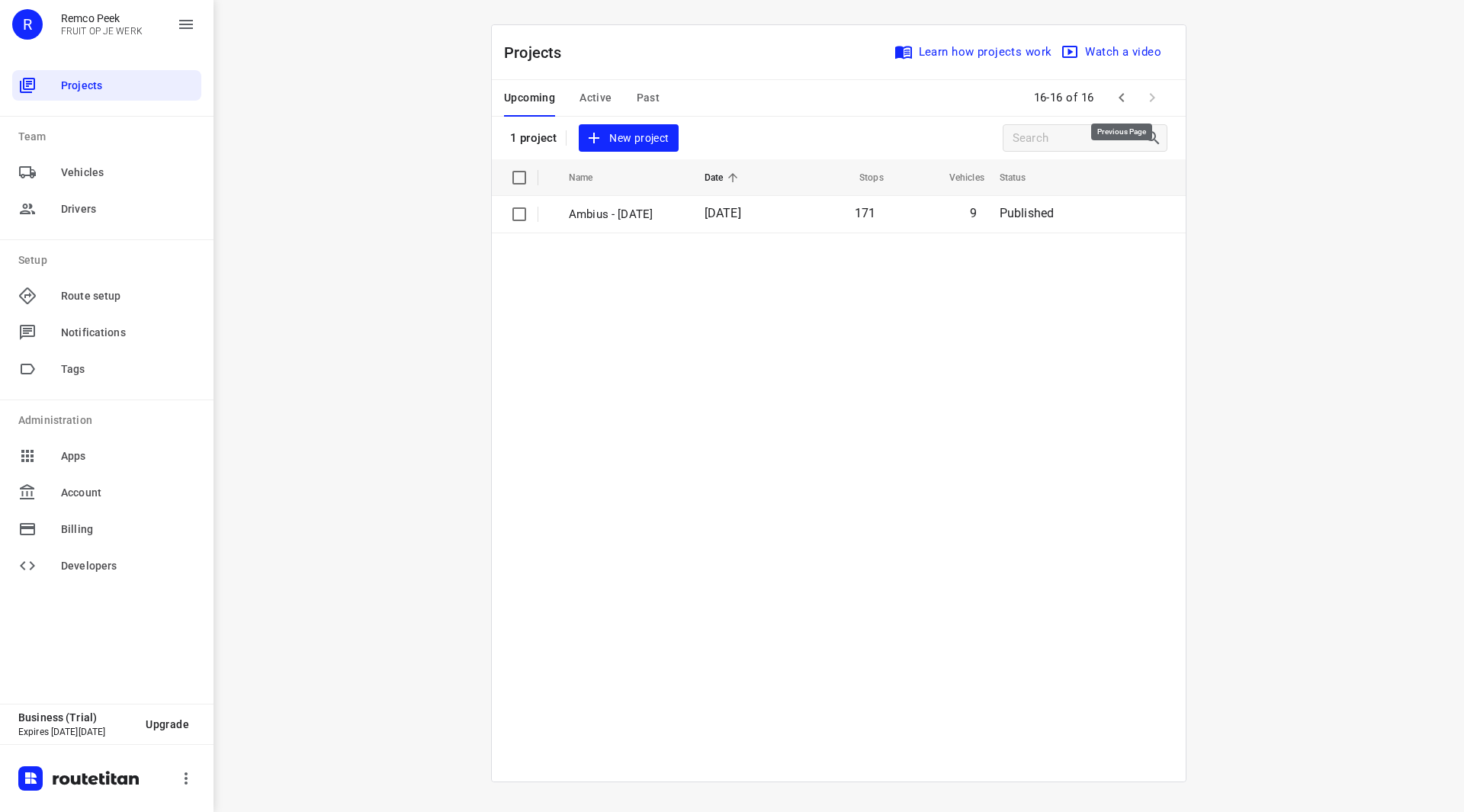
click at [1122, 99] on icon "button" at bounding box center [1122, 98] width 19 height 19
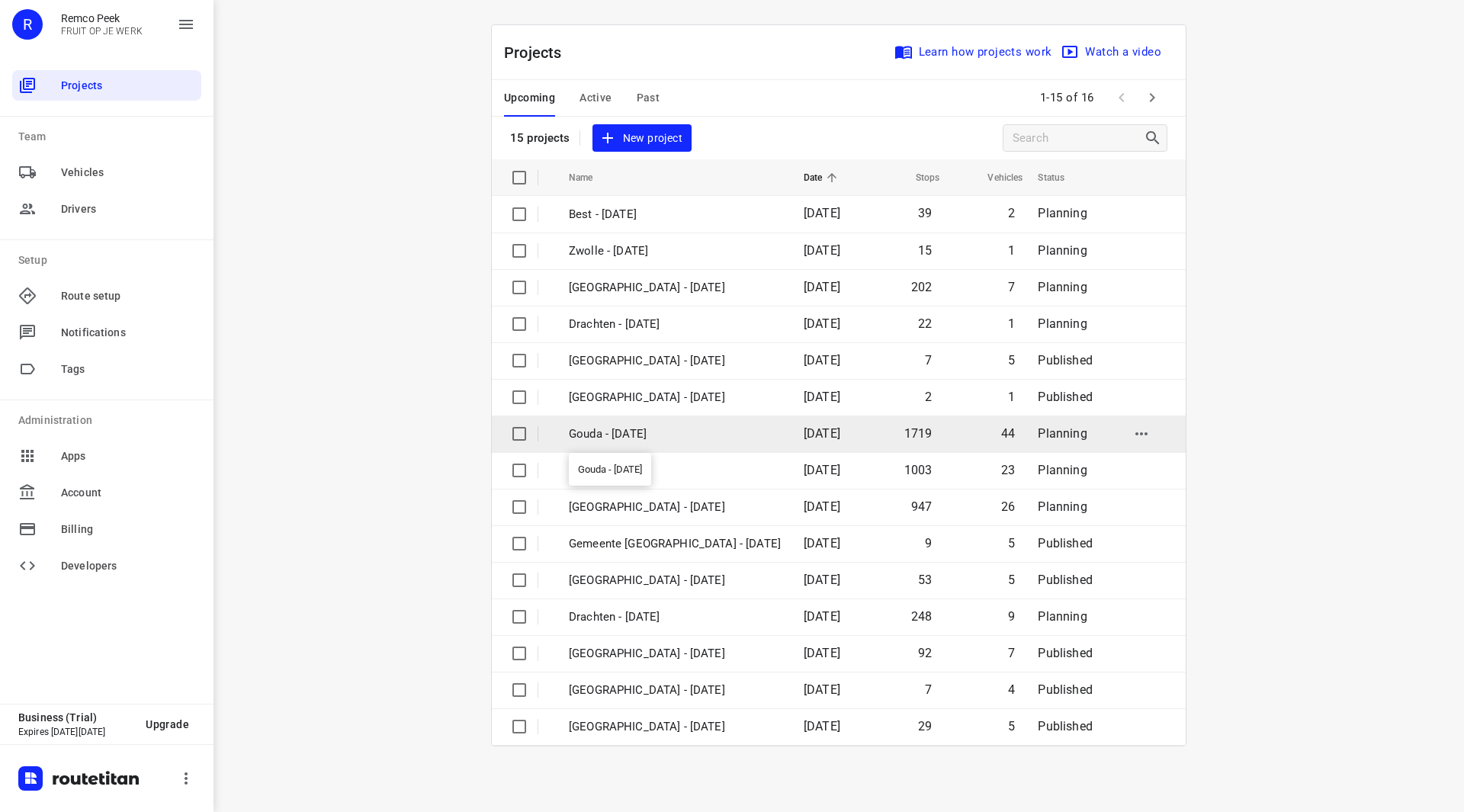
click at [656, 436] on p "Gouda - [DATE]" at bounding box center [675, 434] width 212 height 18
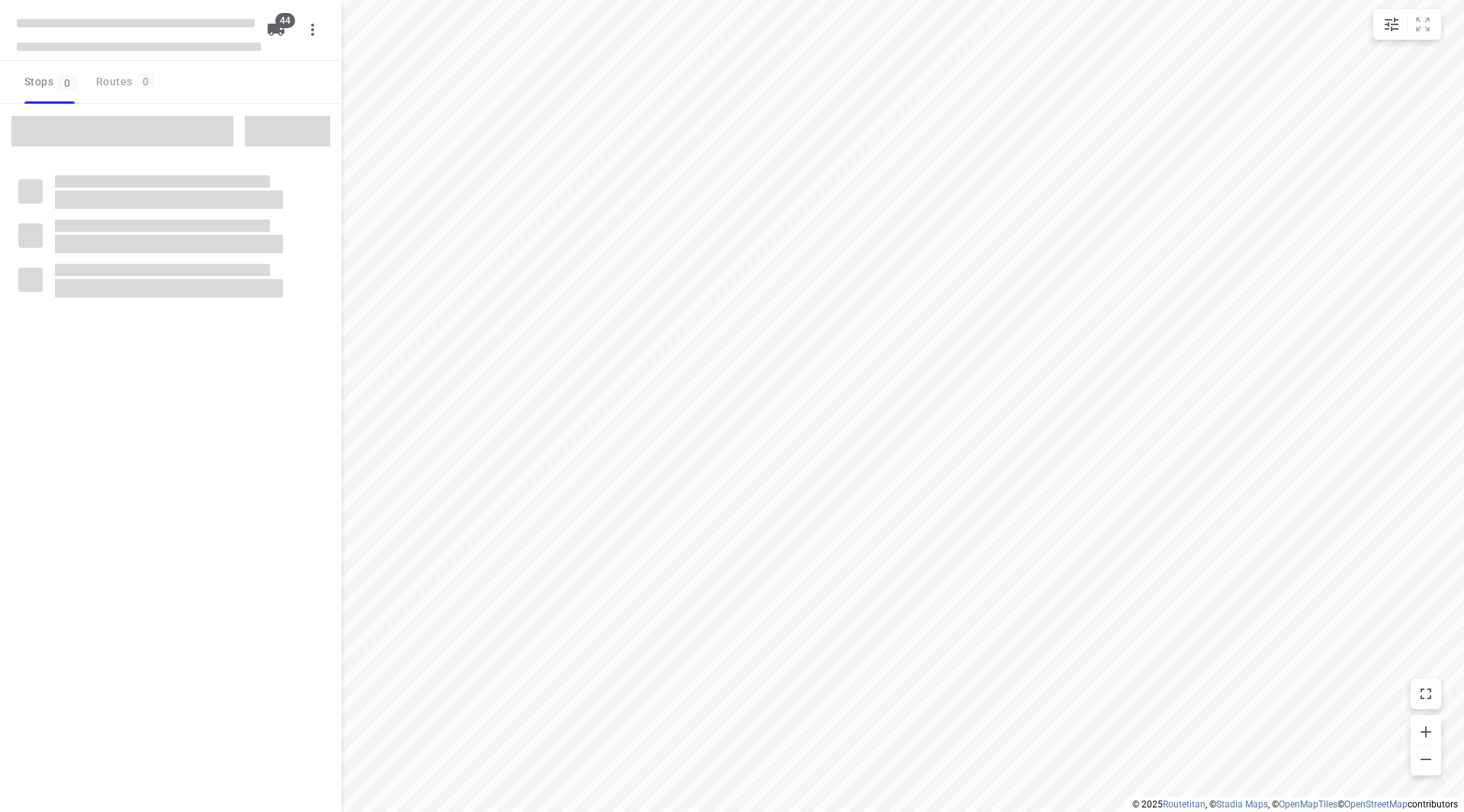
type input "distance"
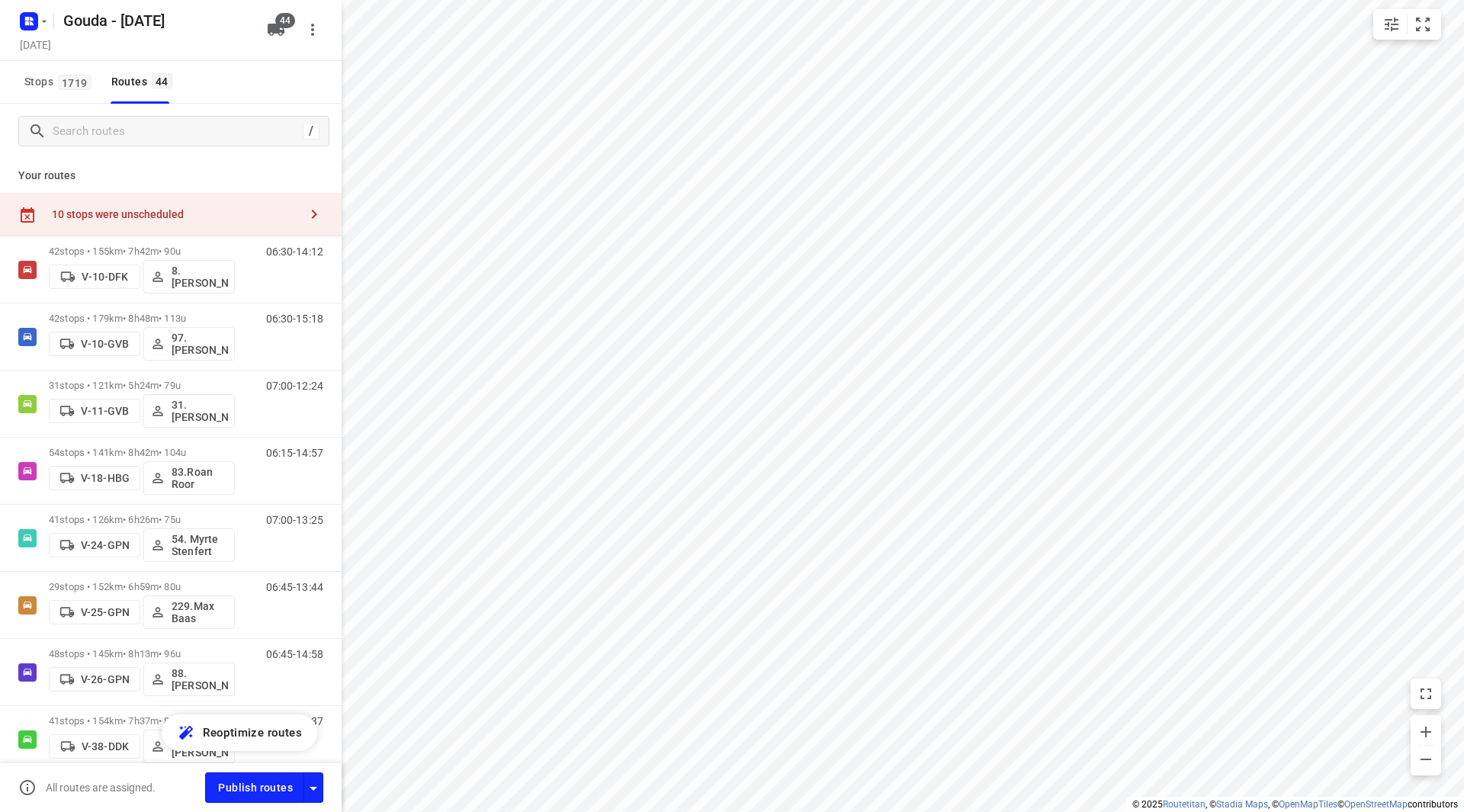
click at [225, 203] on div "10 stops were unscheduled" at bounding box center [171, 214] width 342 height 43
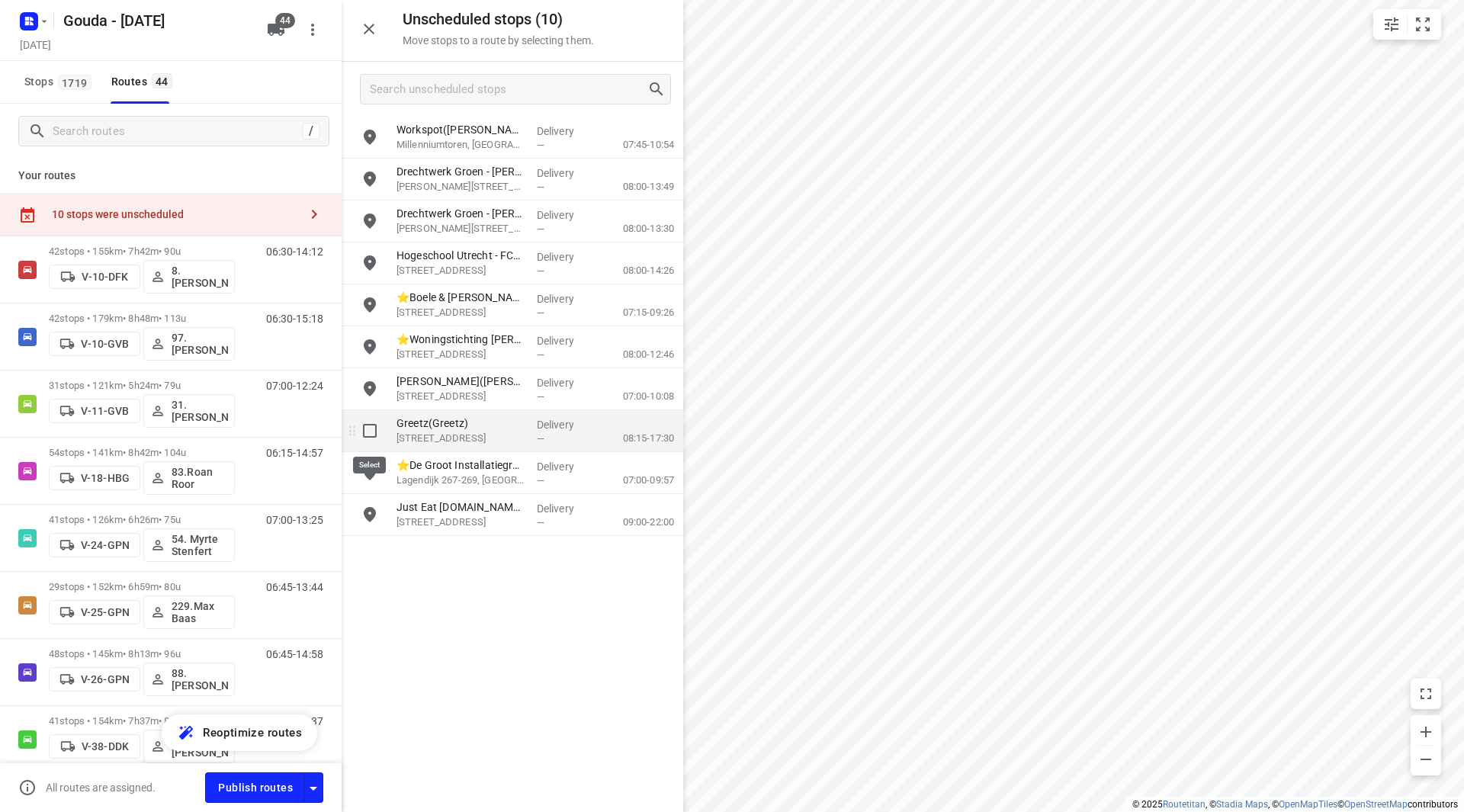
click at [374, 430] on input "grid" at bounding box center [370, 430] width 30 height 30
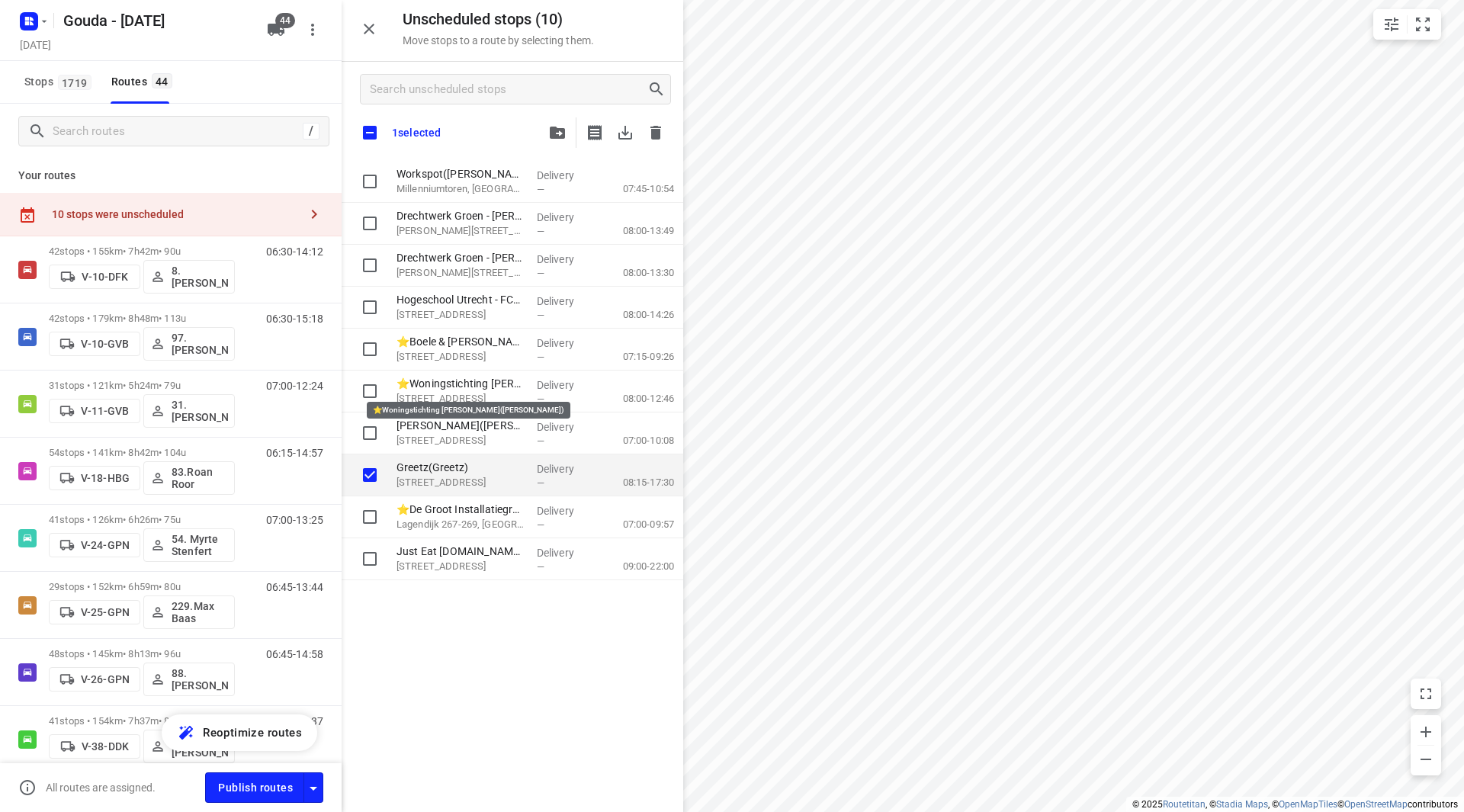
checkbox input "true"
click at [549, 113] on div at bounding box center [512, 89] width 342 height 55
click at [550, 130] on icon "button" at bounding box center [557, 133] width 15 height 12
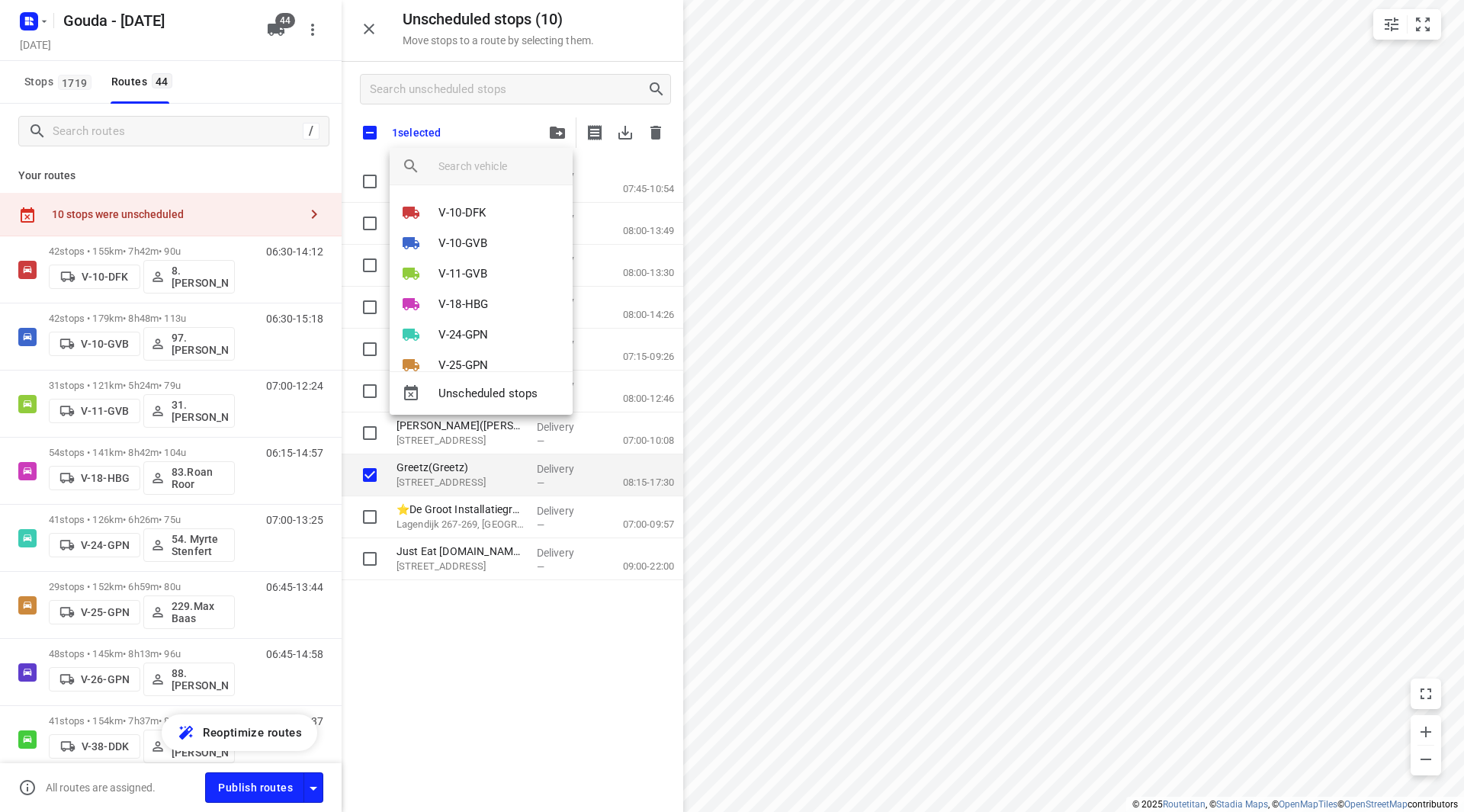
click at [479, 160] on input "search vehicle" at bounding box center [499, 165] width 122 height 23
click at [478, 131] on div at bounding box center [732, 406] width 1464 height 812
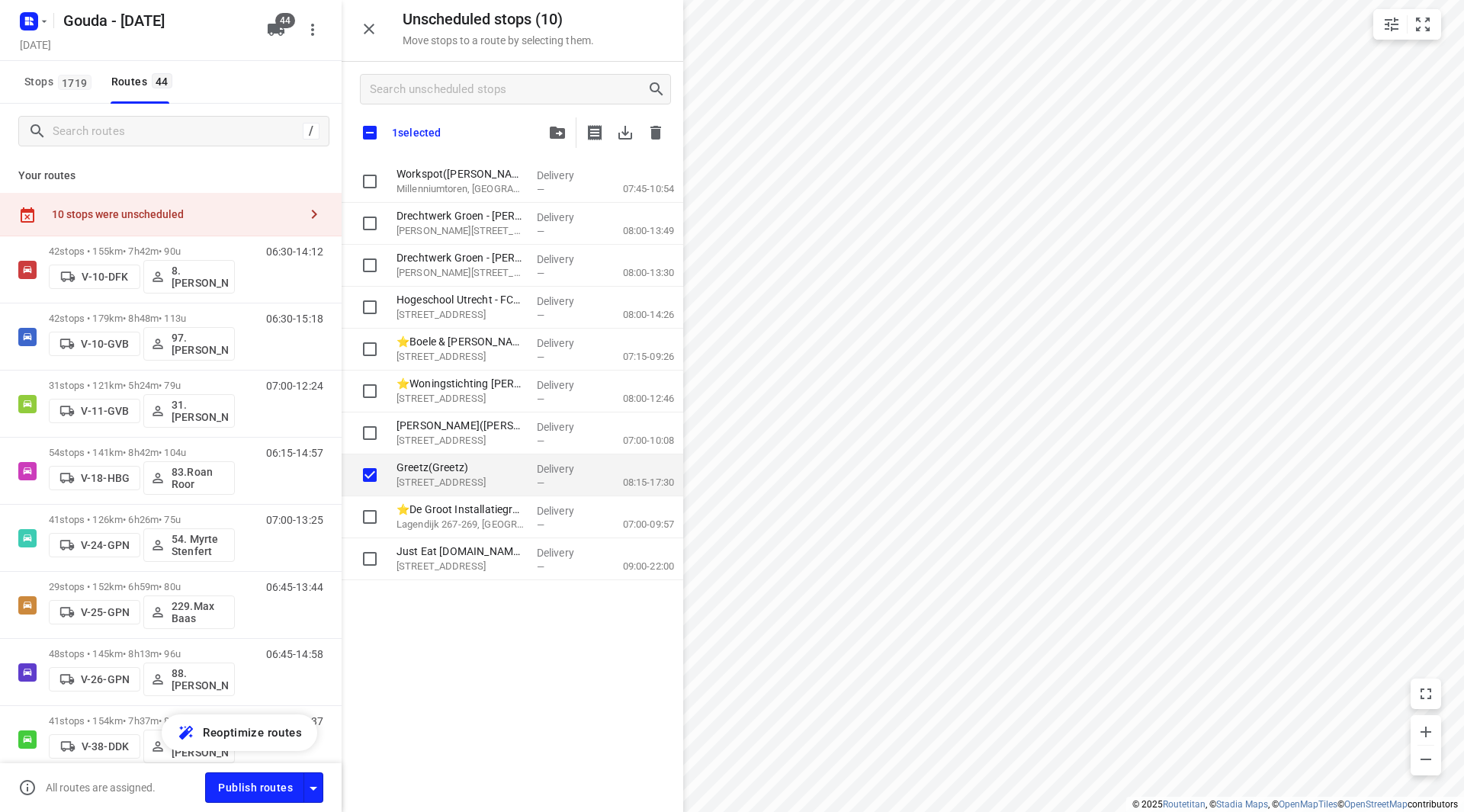
click at [281, 22] on span "44" at bounding box center [285, 20] width 19 height 15
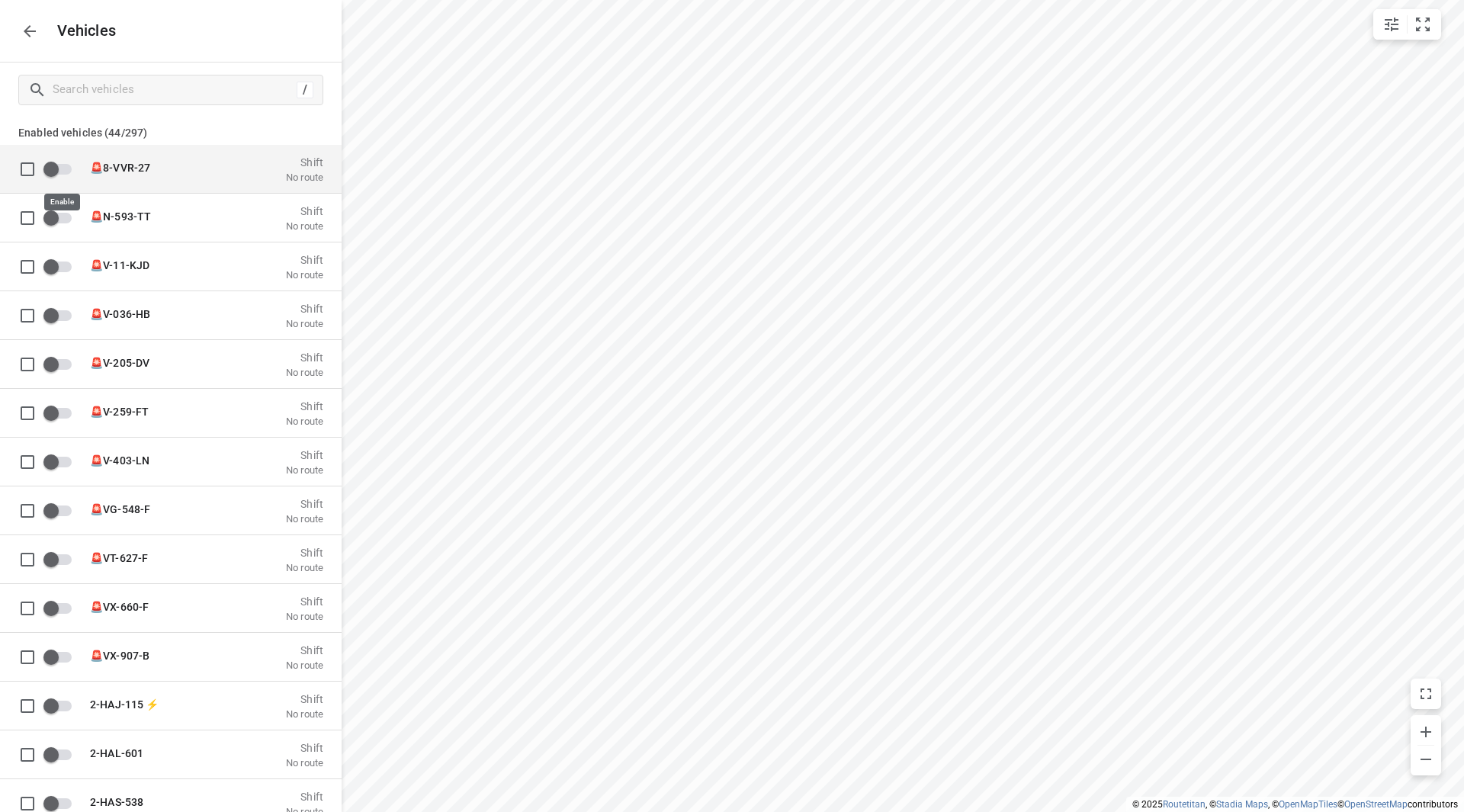
click at [57, 167] on input "grid" at bounding box center [51, 168] width 87 height 29
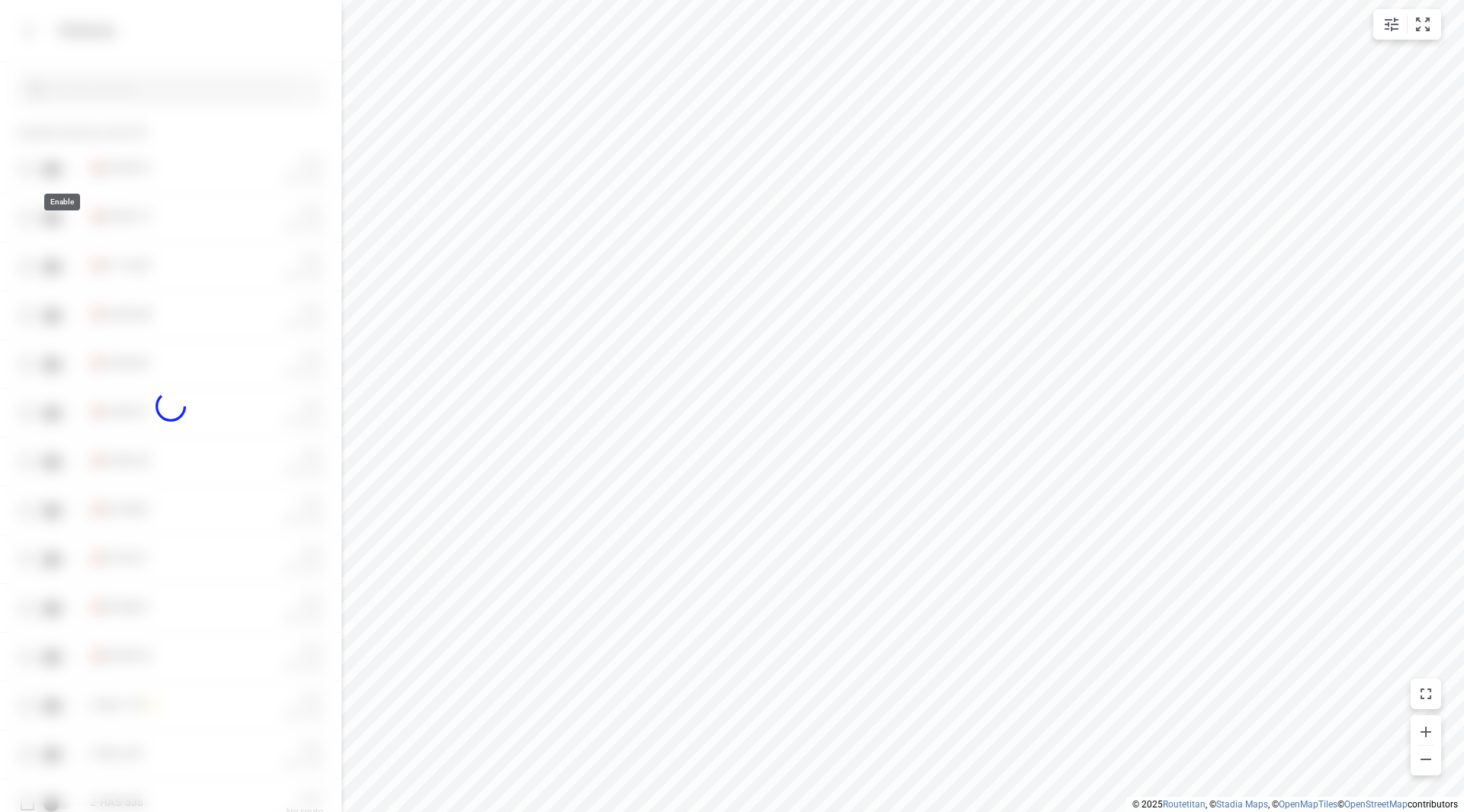
checkbox input "true"
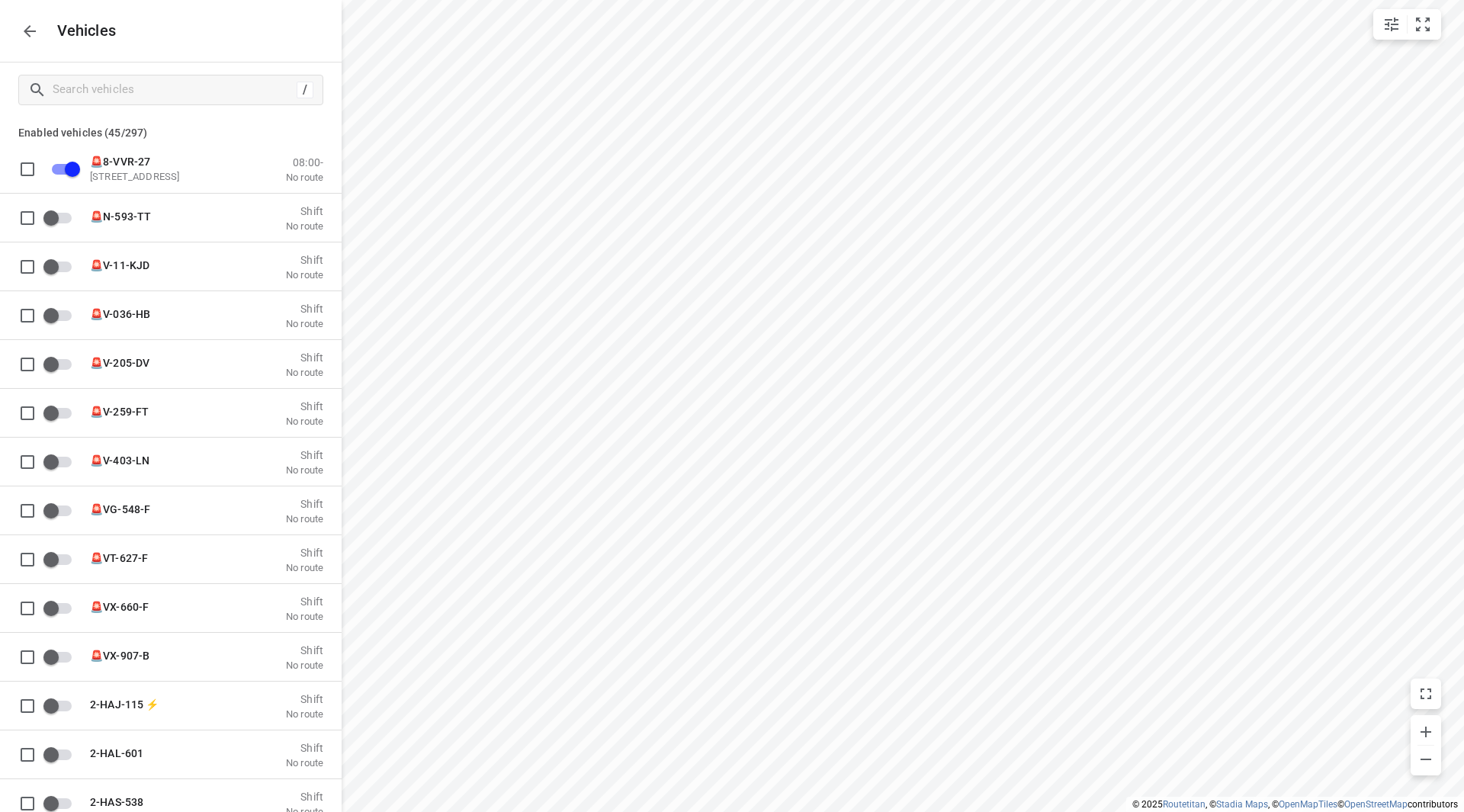
click at [16, 31] on button "button" at bounding box center [30, 31] width 30 height 30
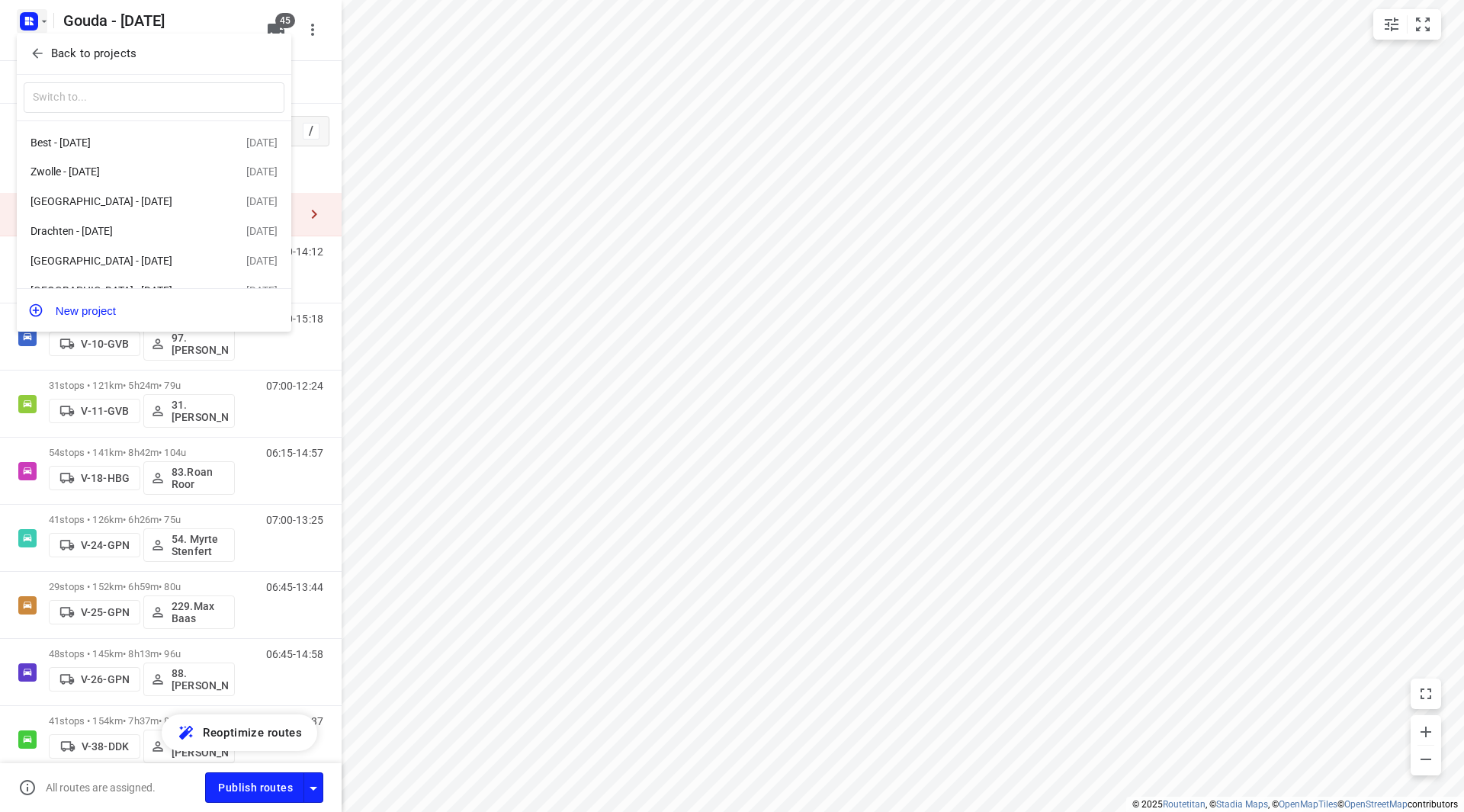
click at [299, 83] on div at bounding box center [732, 406] width 1464 height 812
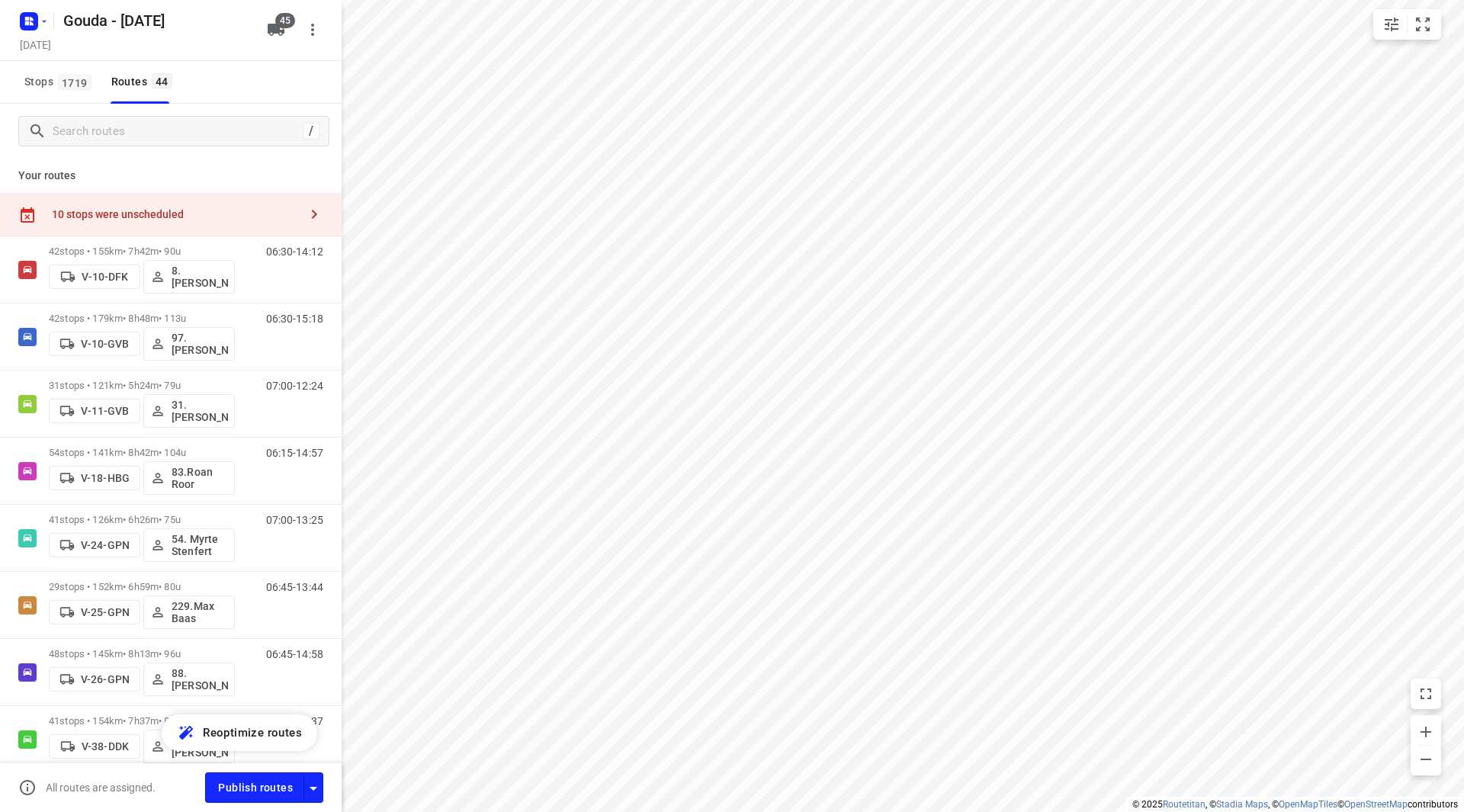
drag, startPoint x: 248, startPoint y: 208, endPoint x: 264, endPoint y: 208, distance: 16.0
click at [248, 208] on div "10 stops were unscheduled" at bounding box center [175, 214] width 247 height 12
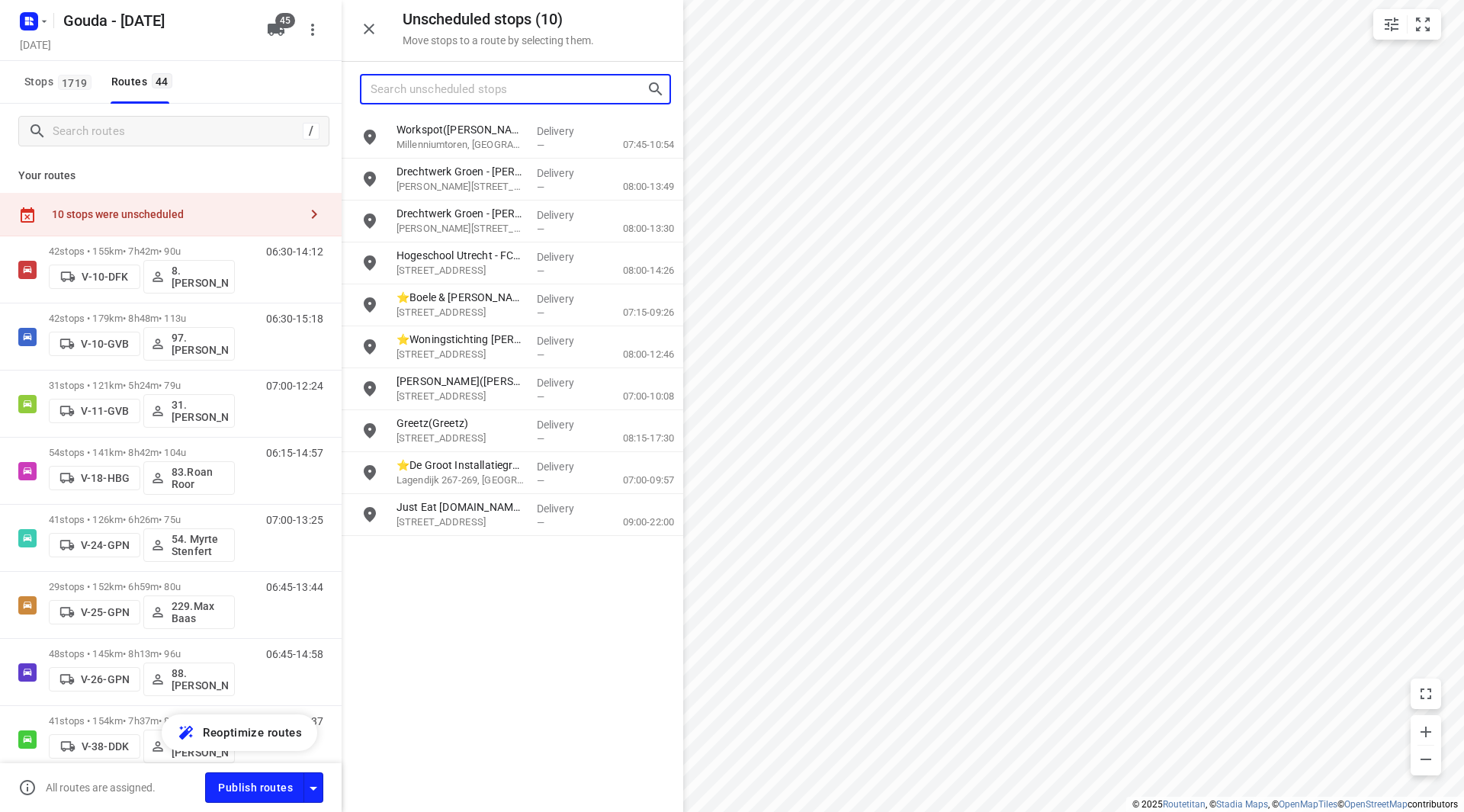
click at [503, 95] on input "Search unscheduled stops" at bounding box center [508, 89] width 276 height 24
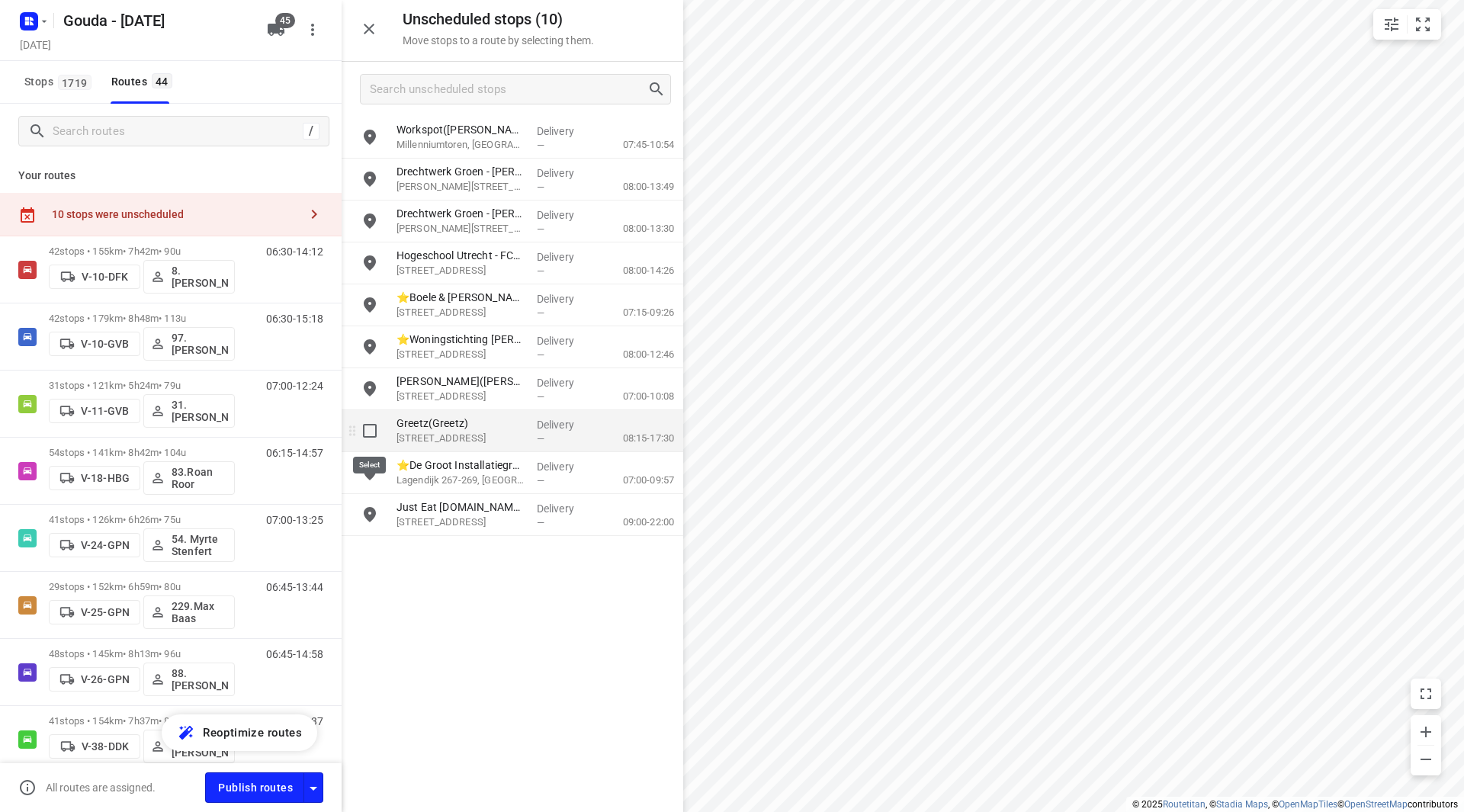
click at [371, 429] on input "grid" at bounding box center [370, 430] width 30 height 30
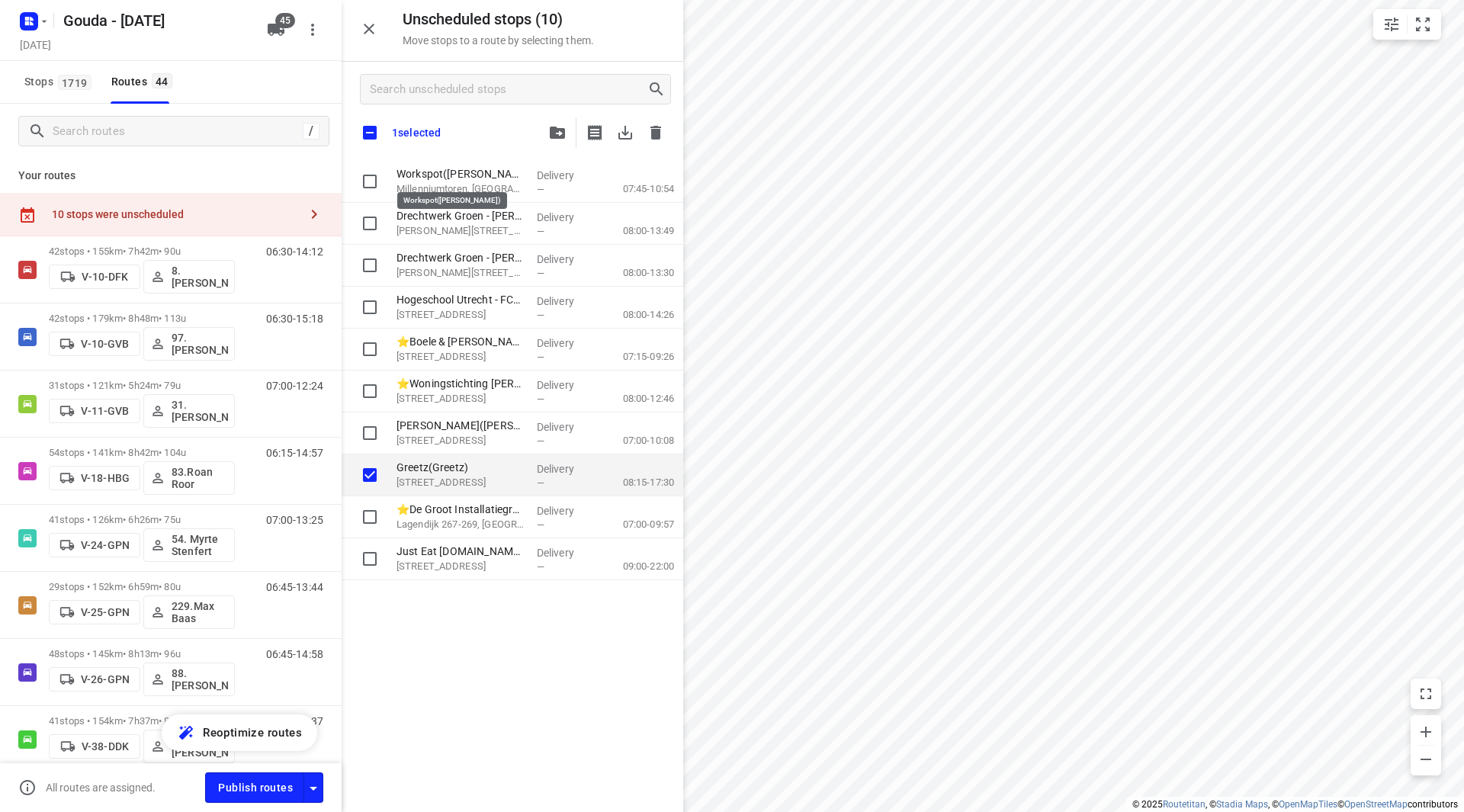
checkbox input "true"
click at [556, 127] on icon "button" at bounding box center [557, 133] width 15 height 12
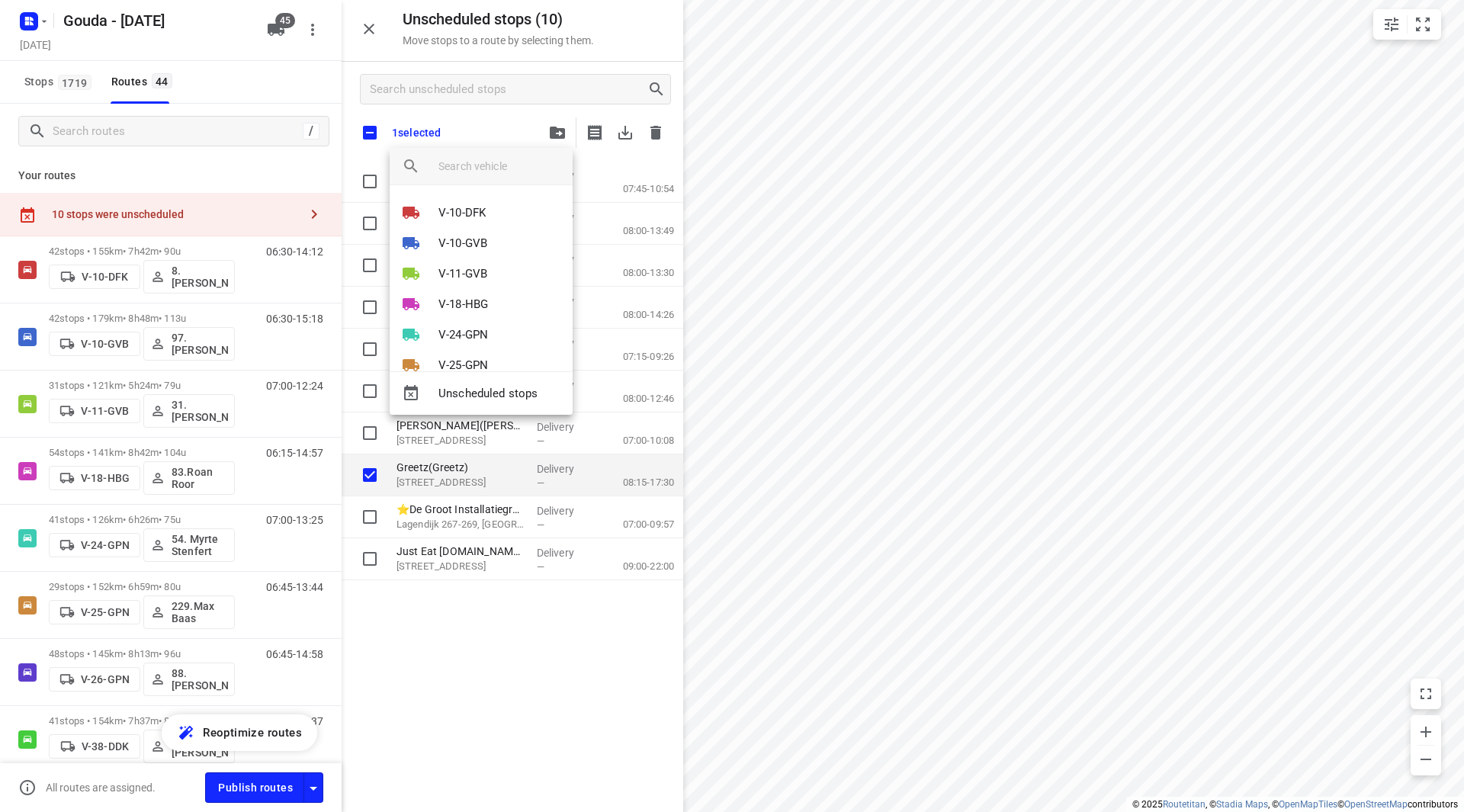
click at [485, 171] on input "search vehicle" at bounding box center [499, 165] width 122 height 23
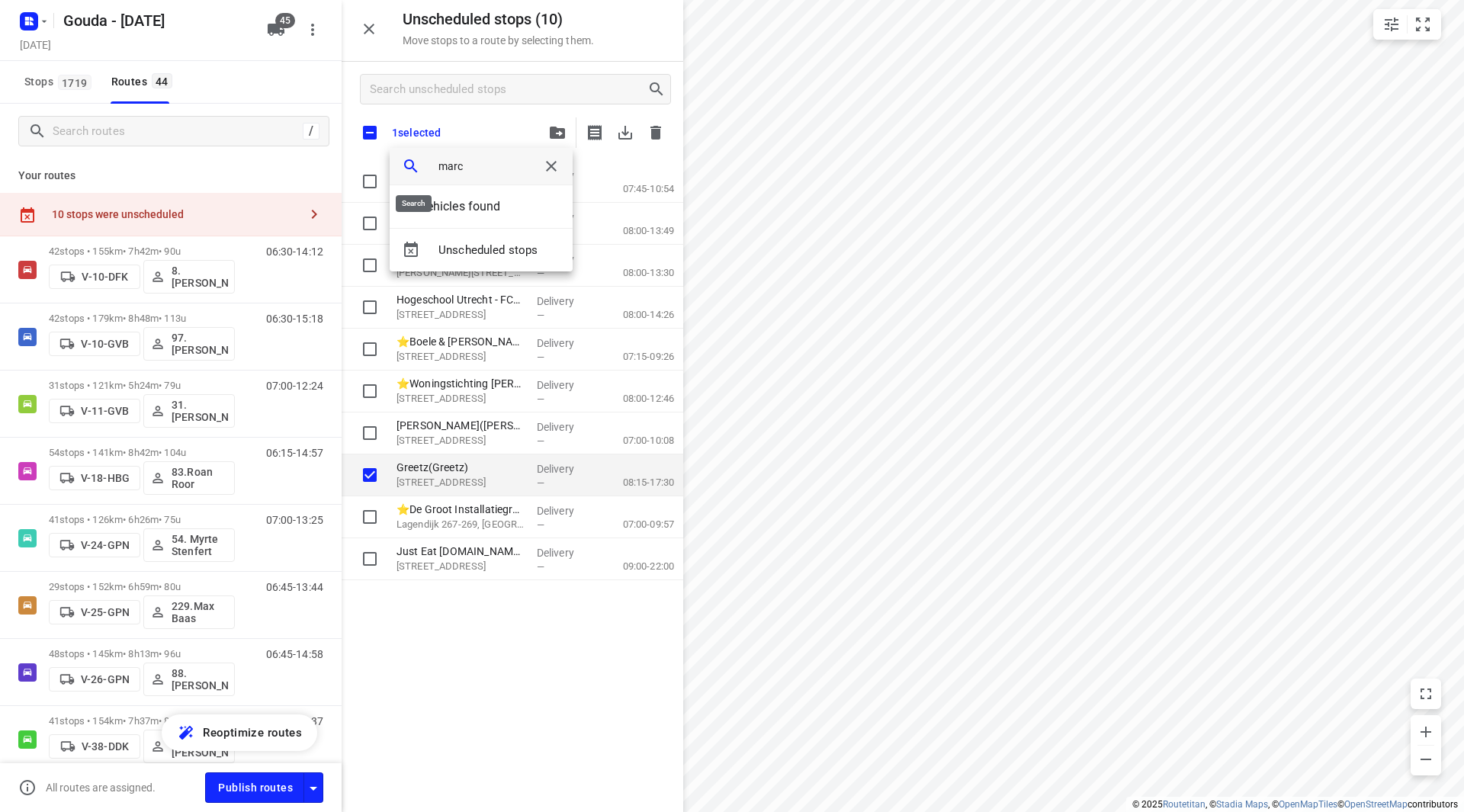
drag, startPoint x: 478, startPoint y: 165, endPoint x: 409, endPoint y: 161, distance: 69.1
click at [409, 161] on div "marc" at bounding box center [481, 166] width 183 height 37
type input "vr"
click at [485, 209] on b "VR" at bounding box center [478, 213] width 15 height 14
click at [473, 202] on li "1" at bounding box center [481, 207] width 183 height 30
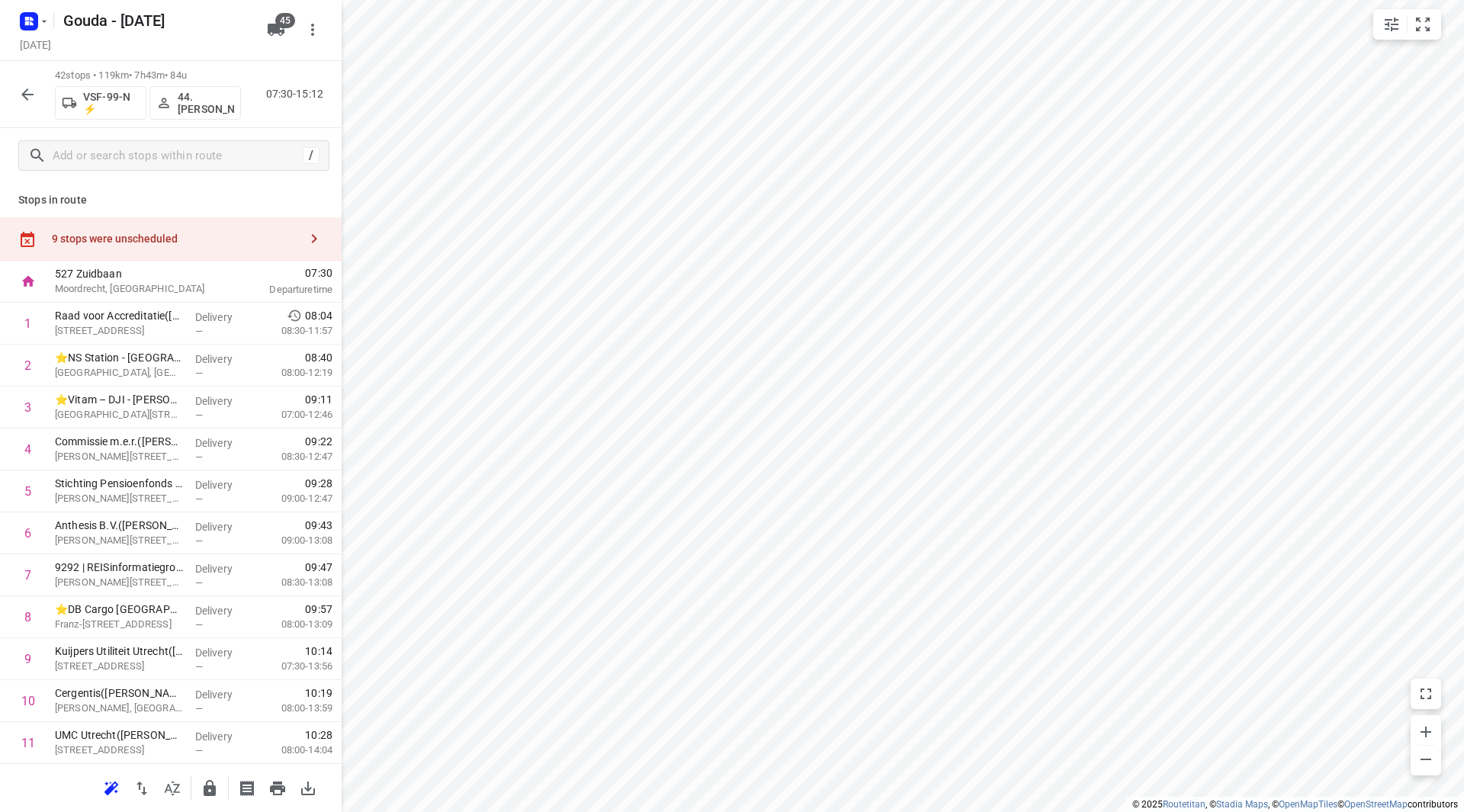
click at [66, 222] on div "9 stops were unscheduled" at bounding box center [171, 238] width 342 height 43
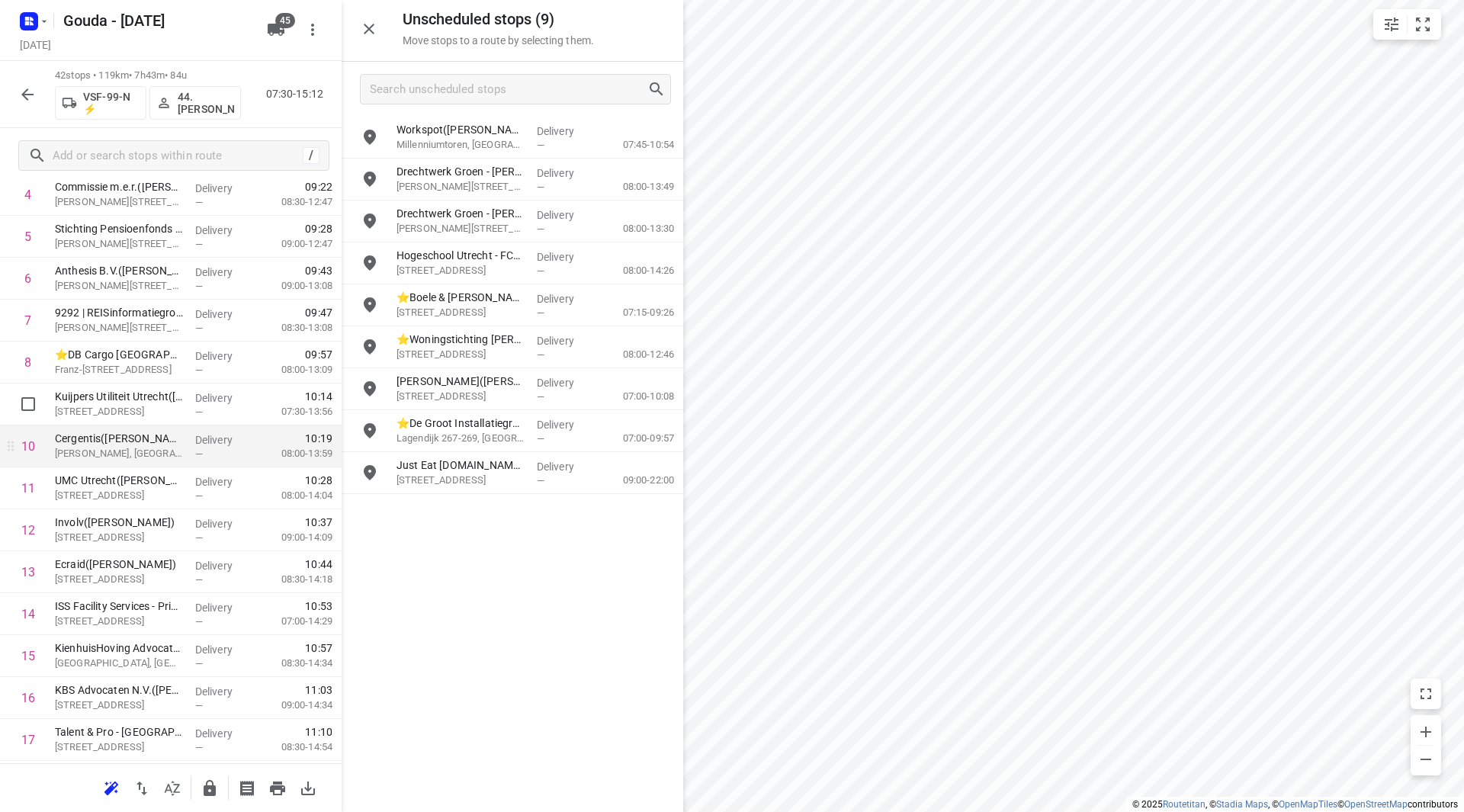
scroll to position [305, 0]
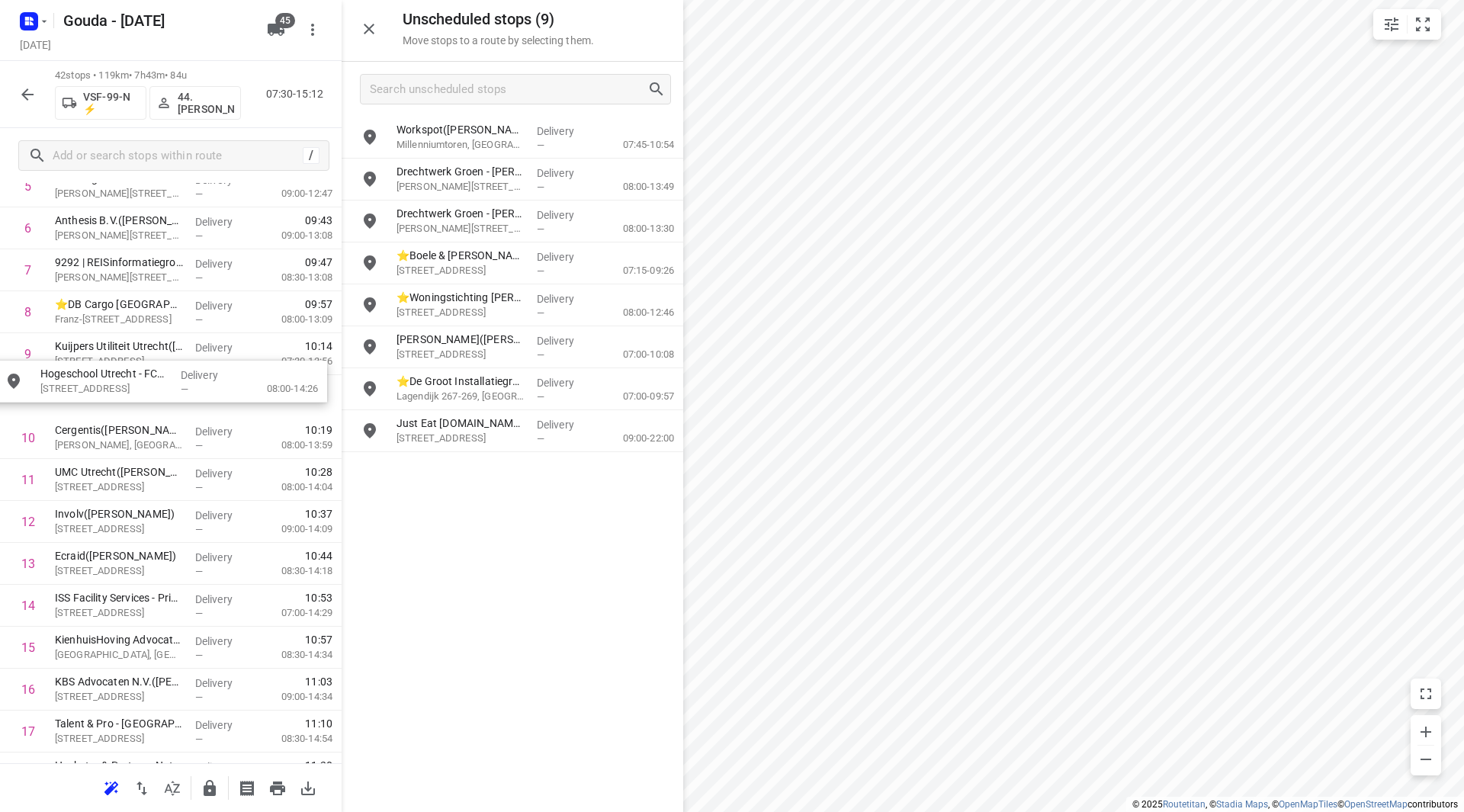
drag, startPoint x: 458, startPoint y: 264, endPoint x: 101, endPoint y: 358, distance: 369.2
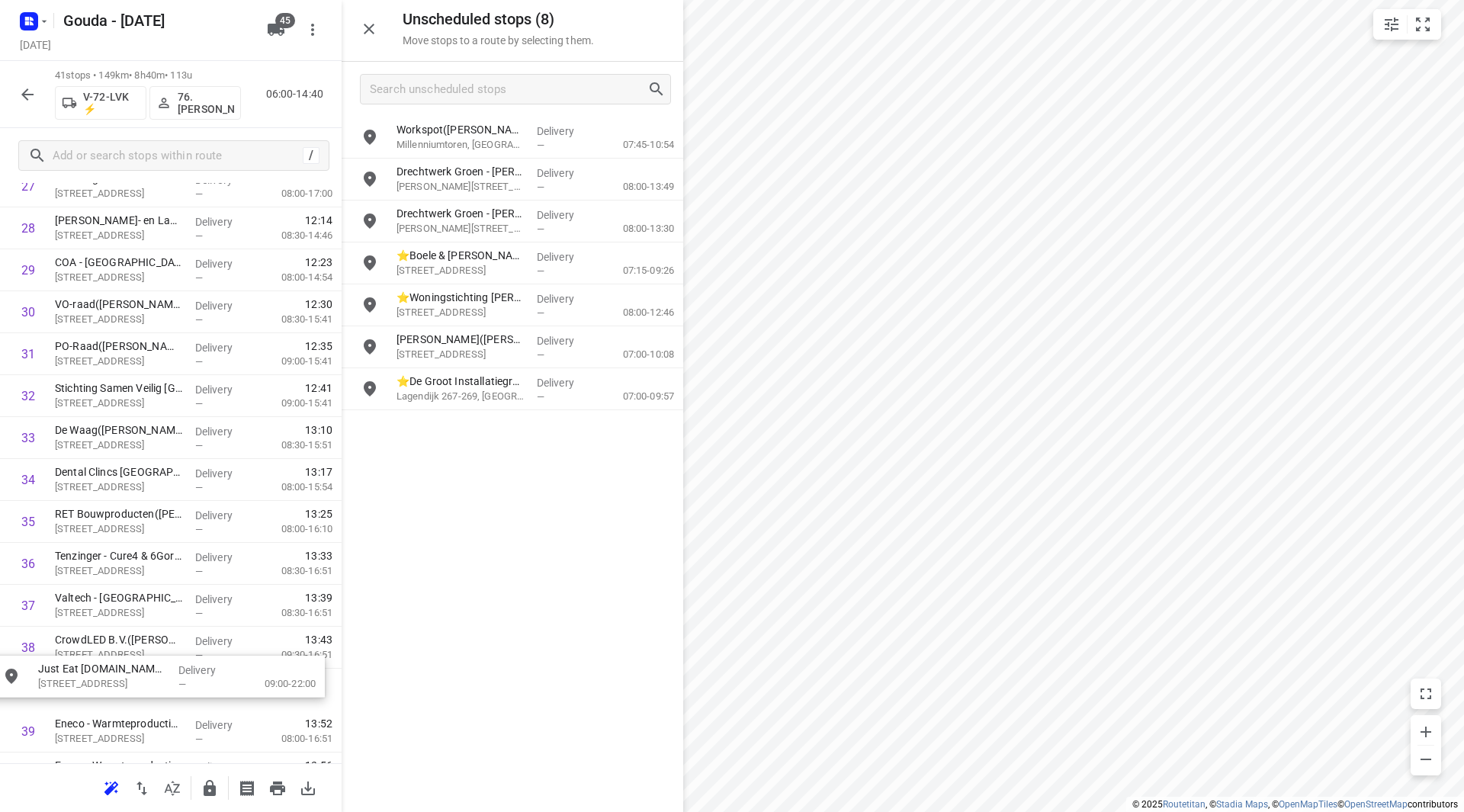
scroll to position [1248, 0]
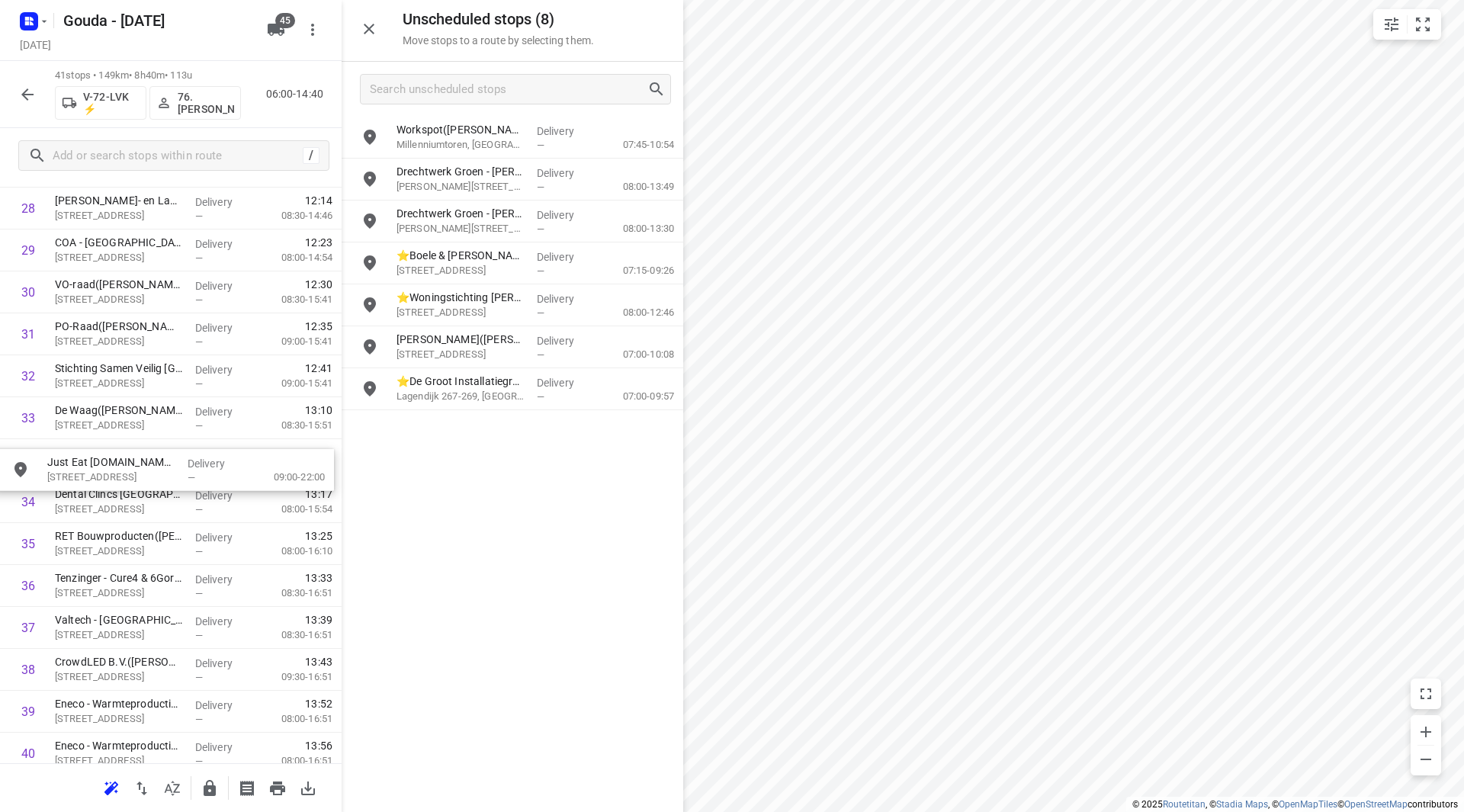
drag, startPoint x: 464, startPoint y: 443, endPoint x: 124, endPoint y: 472, distance: 341.2
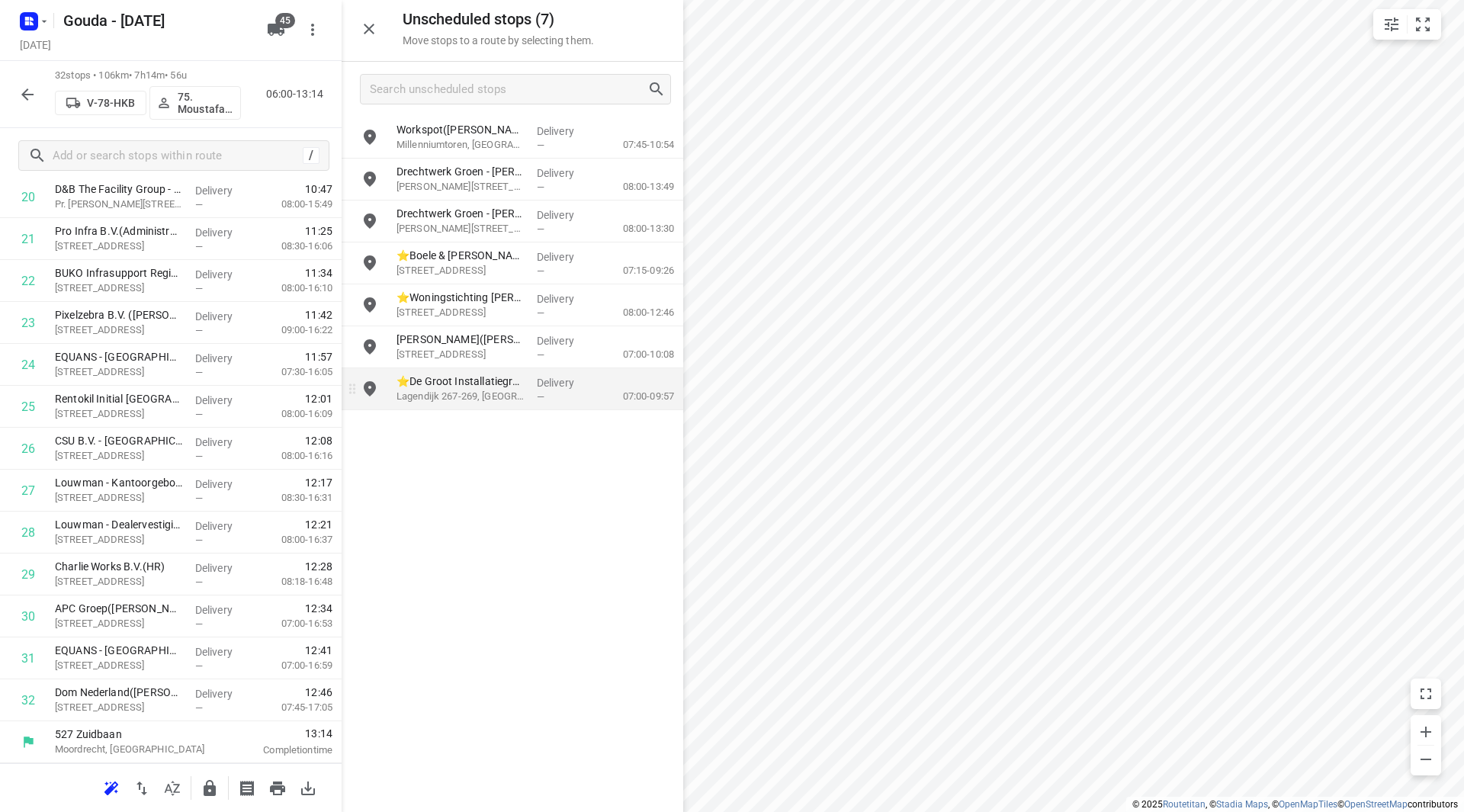
scroll to position [923, 0]
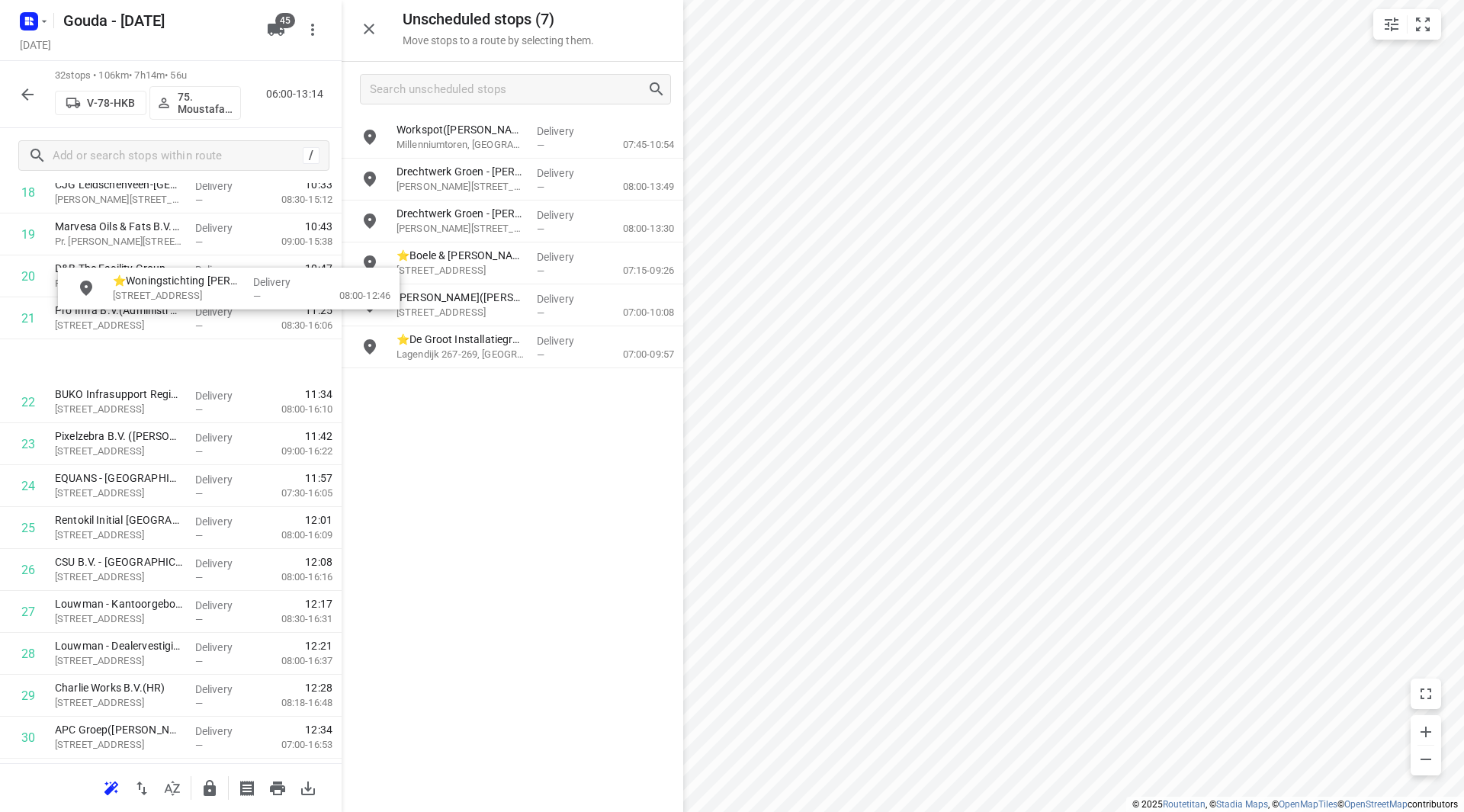
drag, startPoint x: 485, startPoint y: 308, endPoint x: 159, endPoint y: 208, distance: 341.0
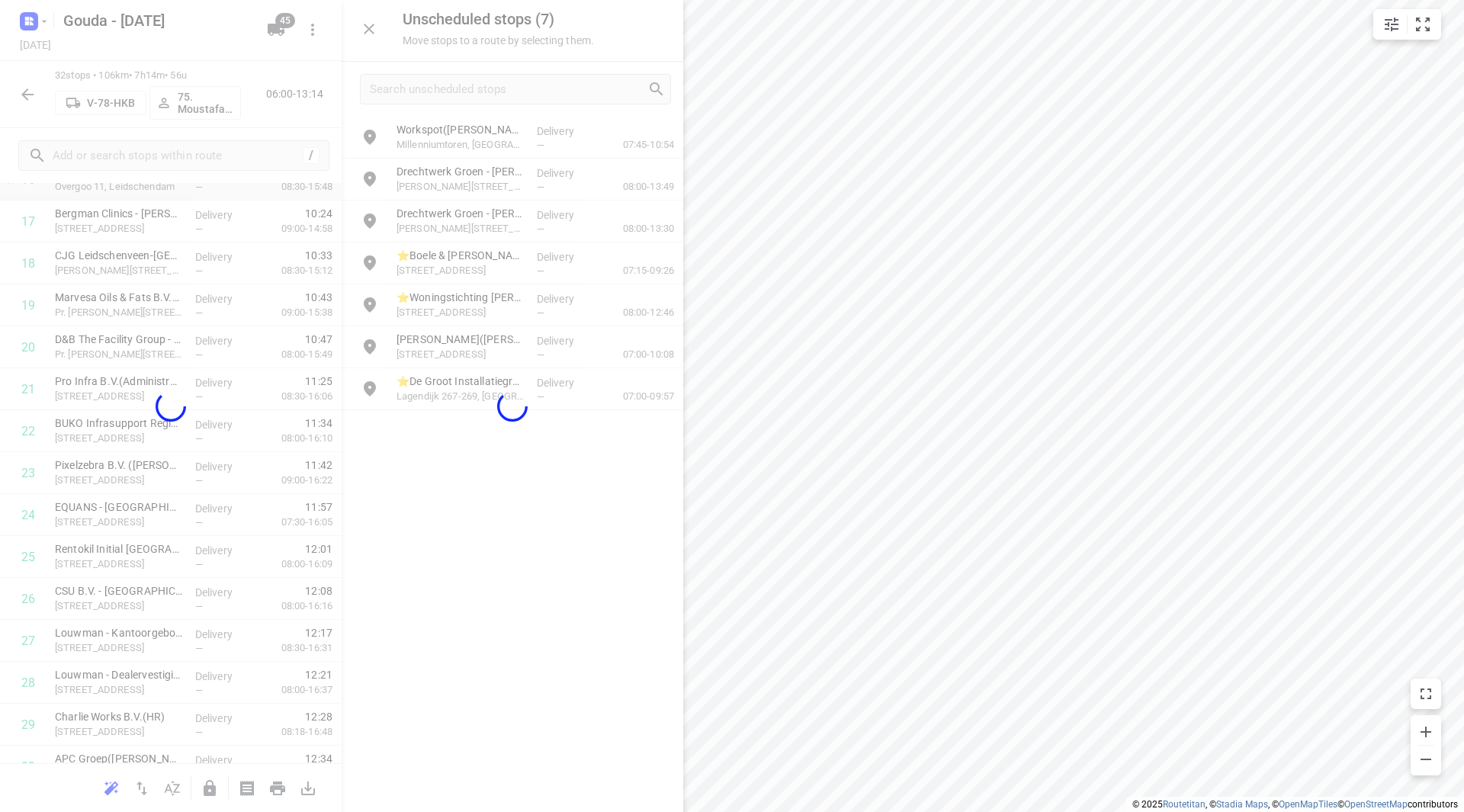
drag, startPoint x: 159, startPoint y: 208, endPoint x: 150, endPoint y: 213, distance: 10.3
click at [154, 206] on div "Unscheduled stops ( 7 ) Move stops to a route by selecting them. Workspot(Boude…" at bounding box center [171, 406] width 342 height 812
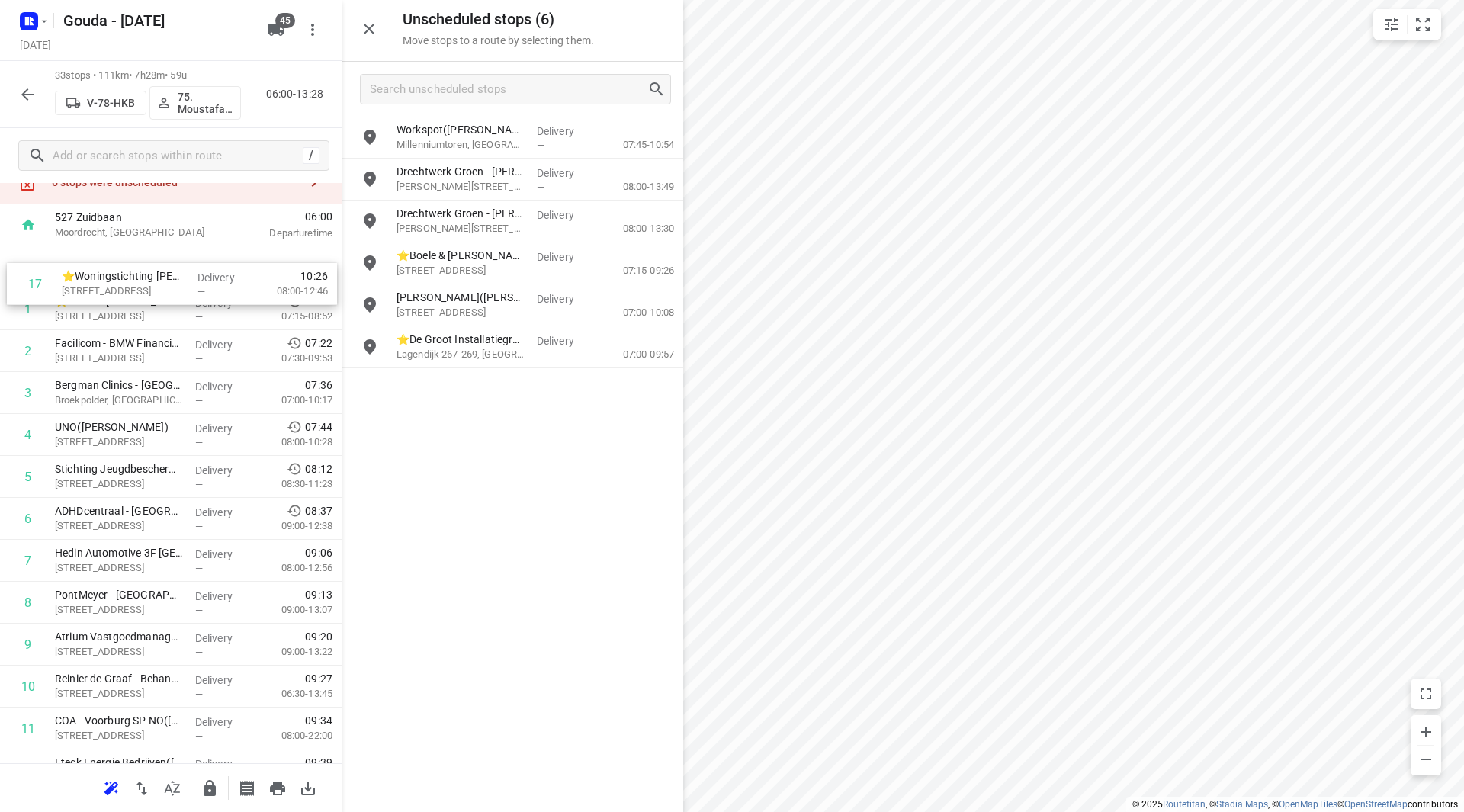
scroll to position [35, 0]
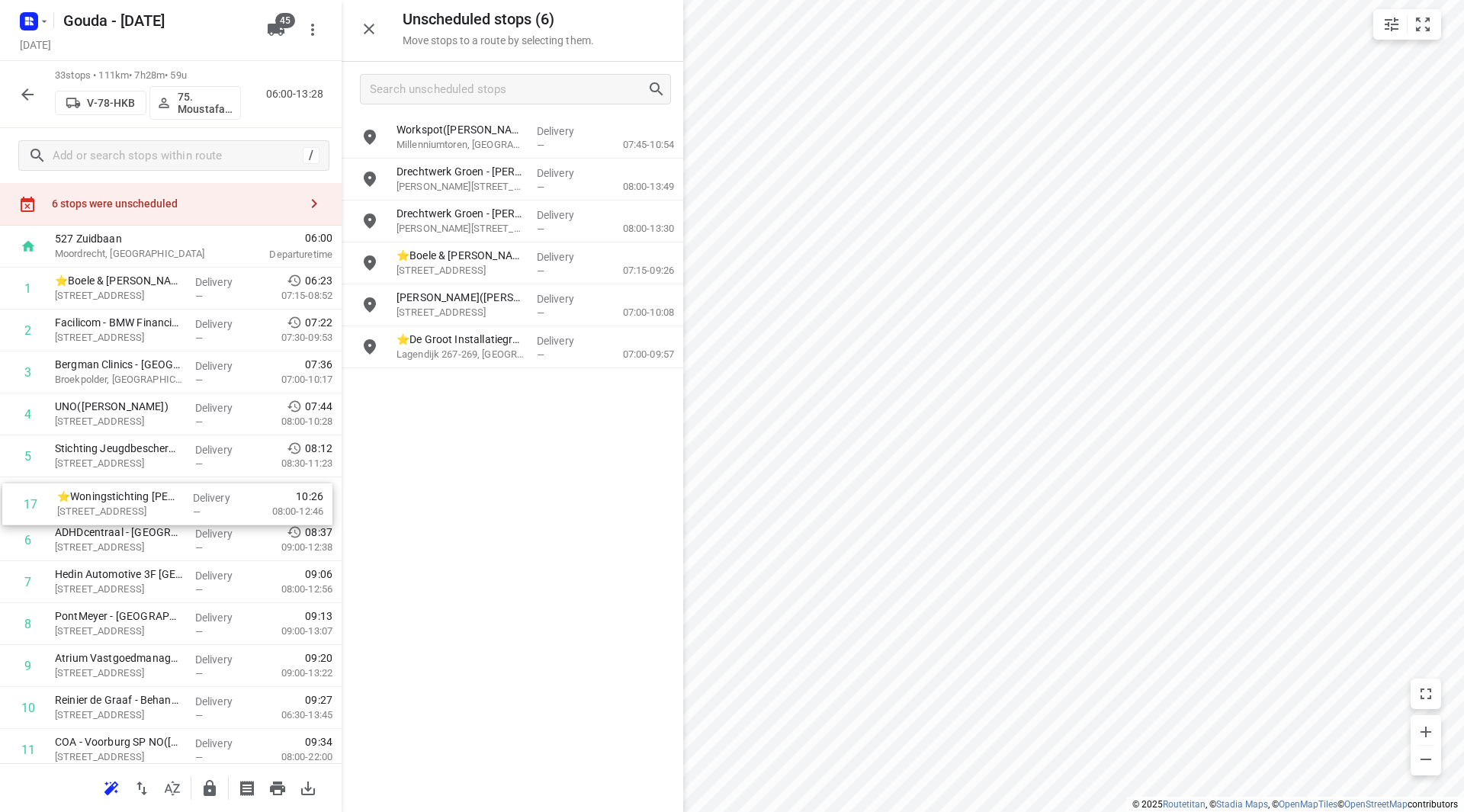
drag, startPoint x: 134, startPoint y: 221, endPoint x: 138, endPoint y: 500, distance: 279.0
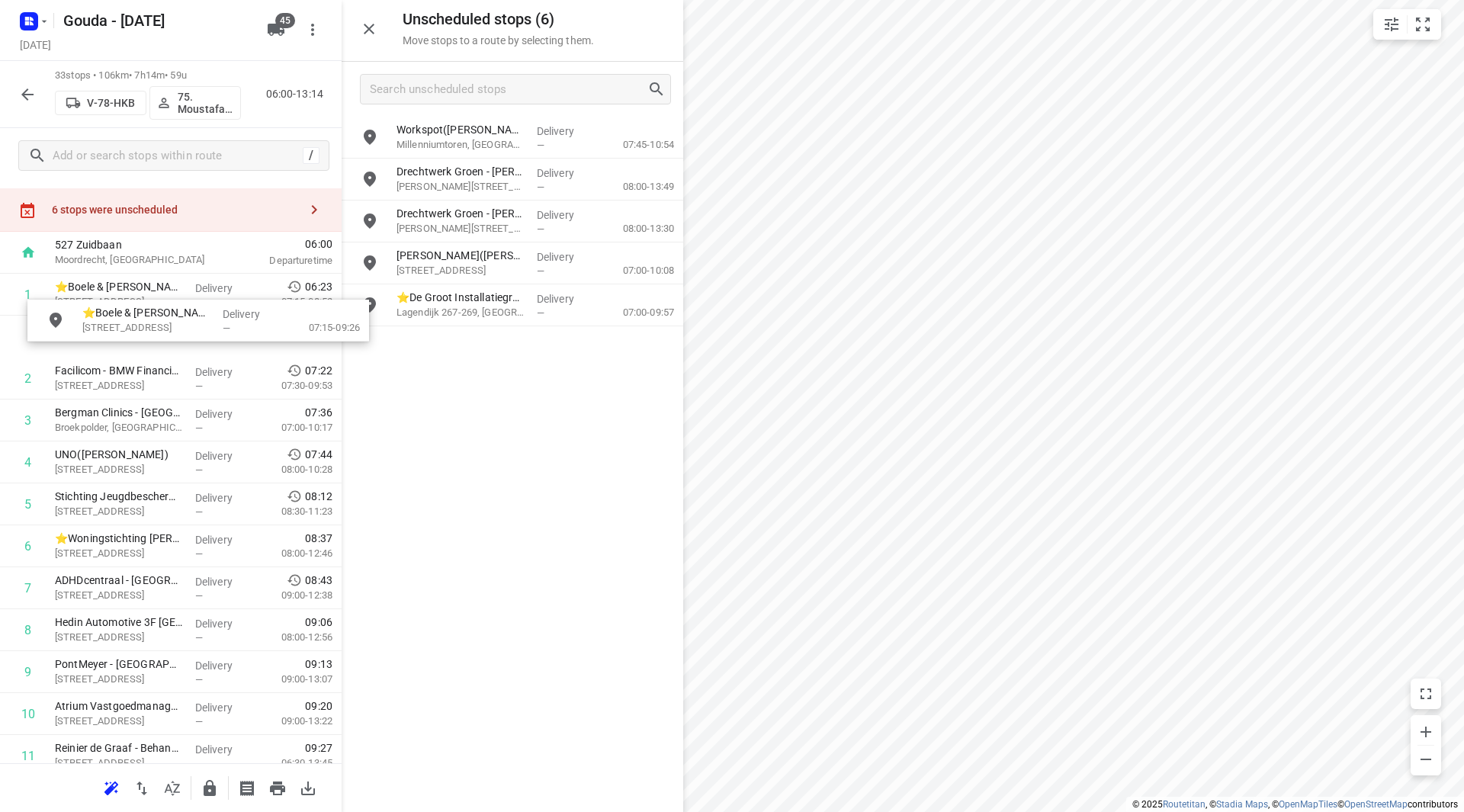
scroll to position [28, 0]
drag, startPoint x: 469, startPoint y: 263, endPoint x: 111, endPoint y: 343, distance: 366.8
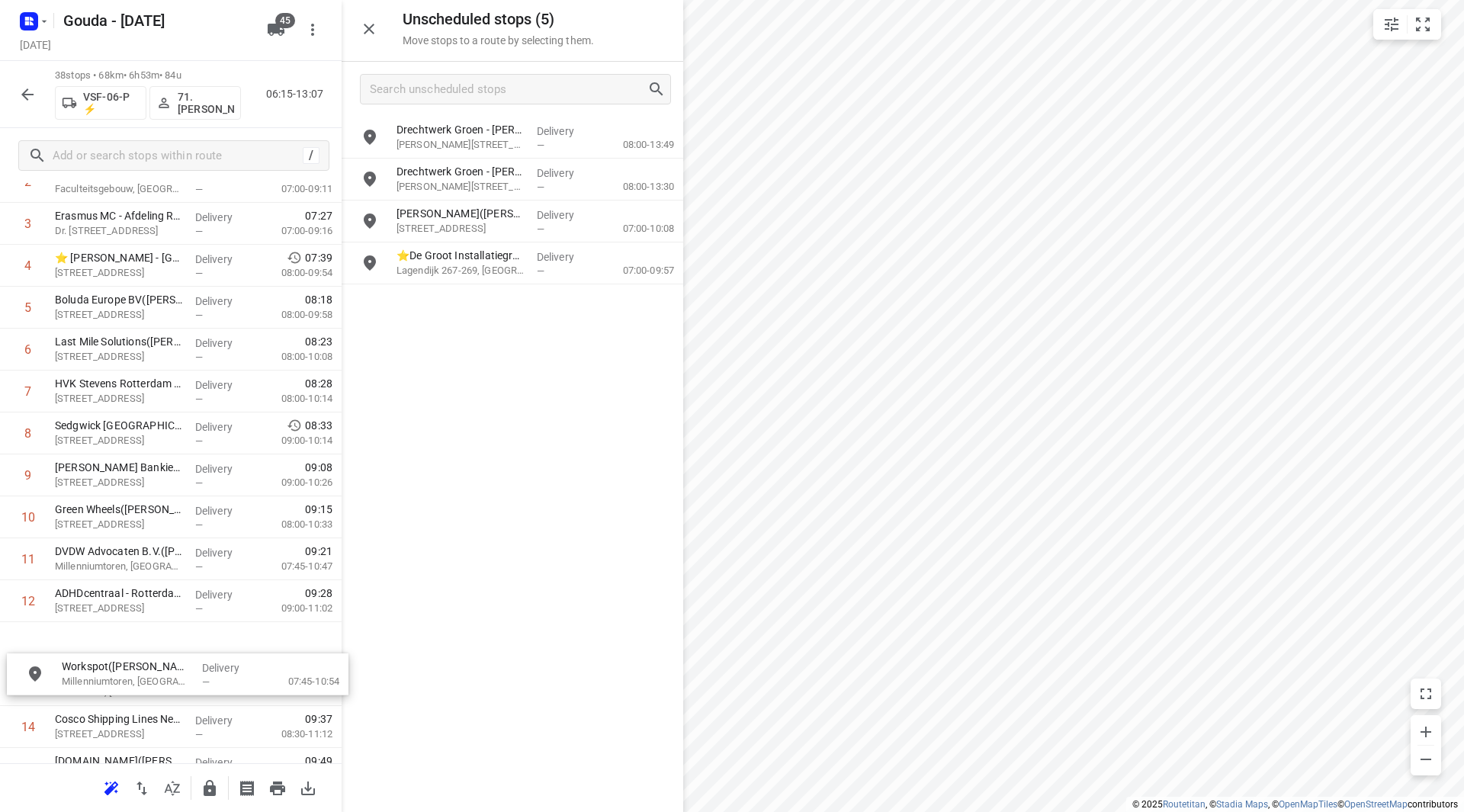
scroll to position [190, 0]
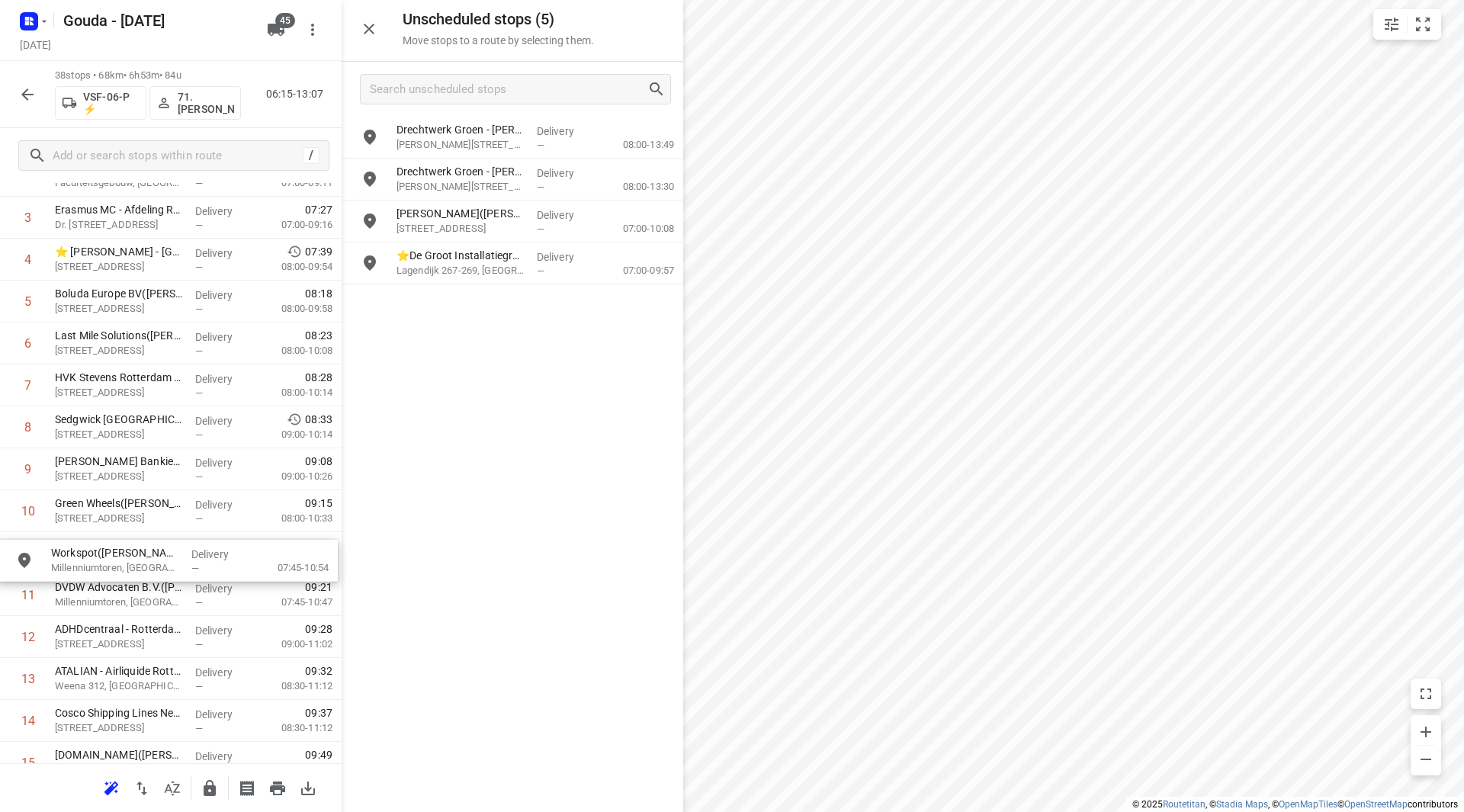
drag, startPoint x: 472, startPoint y: 133, endPoint x: 120, endPoint y: 556, distance: 550.3
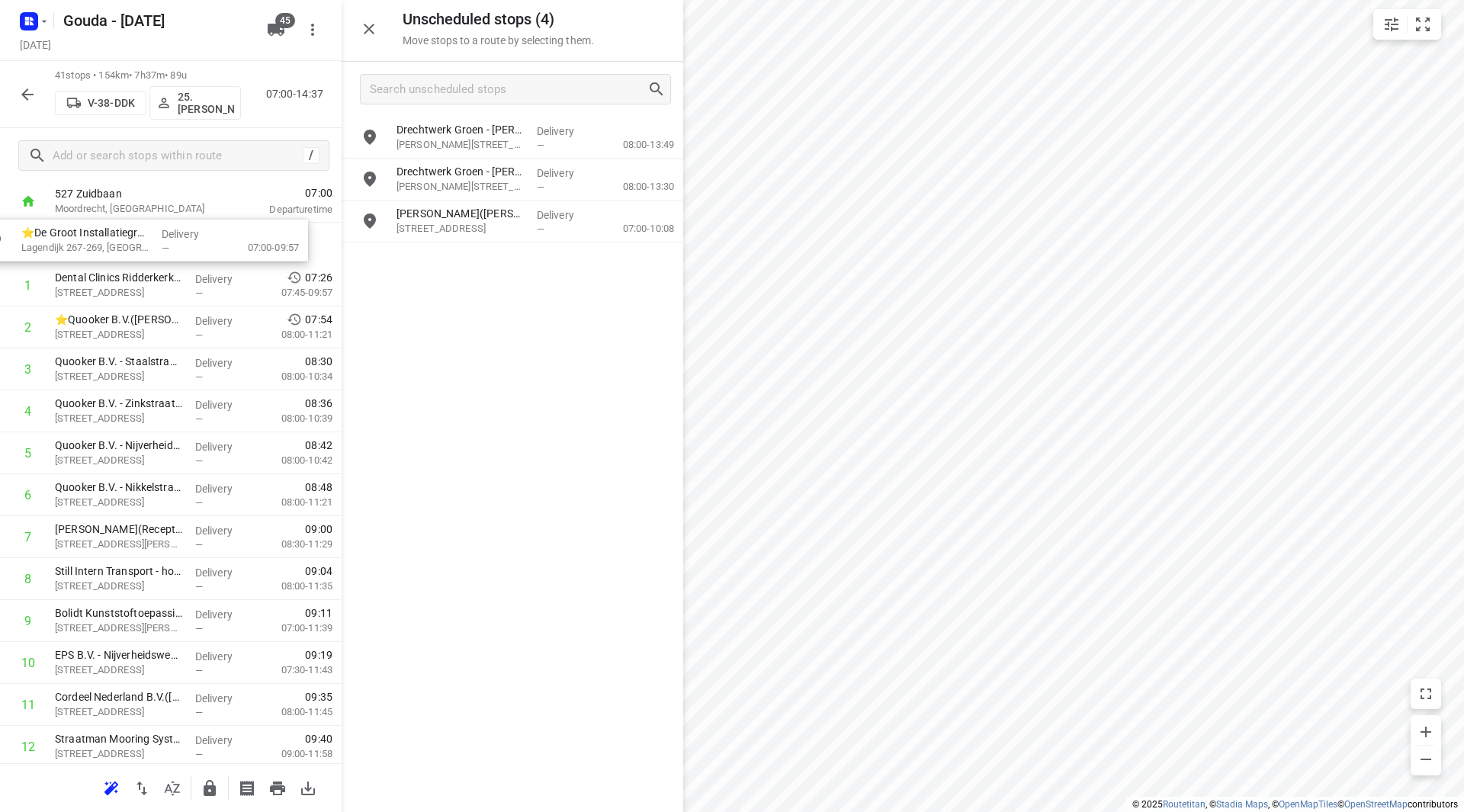
drag, startPoint x: 484, startPoint y: 264, endPoint x: 106, endPoint y: 237, distance: 379.0
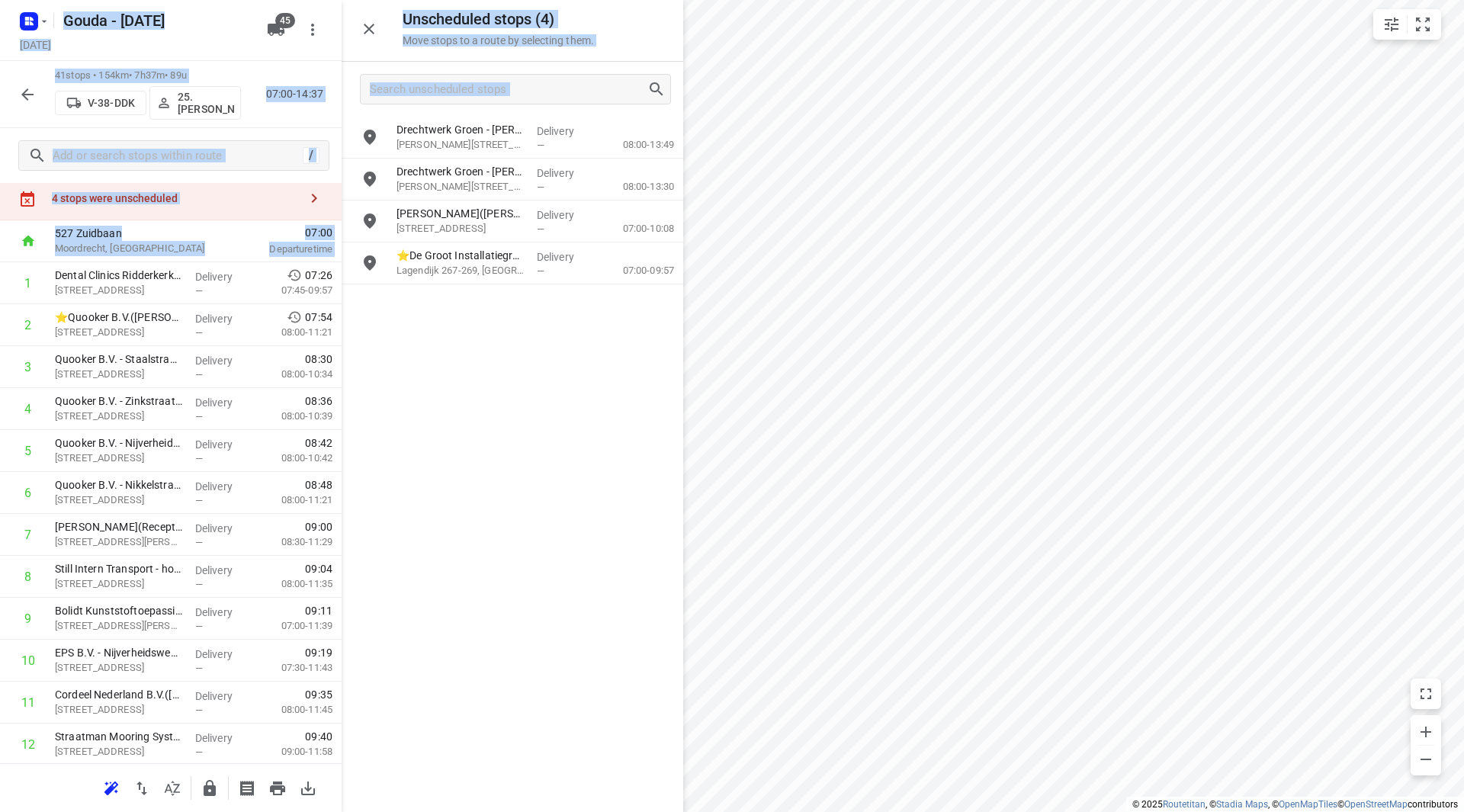
click at [444, 315] on div "Drechtwerk Groen - Pieter Zeemanweg(Mayella Berkhof) Pieter Zeemanweg 20, Dordr…" at bounding box center [512, 463] width 342 height 694
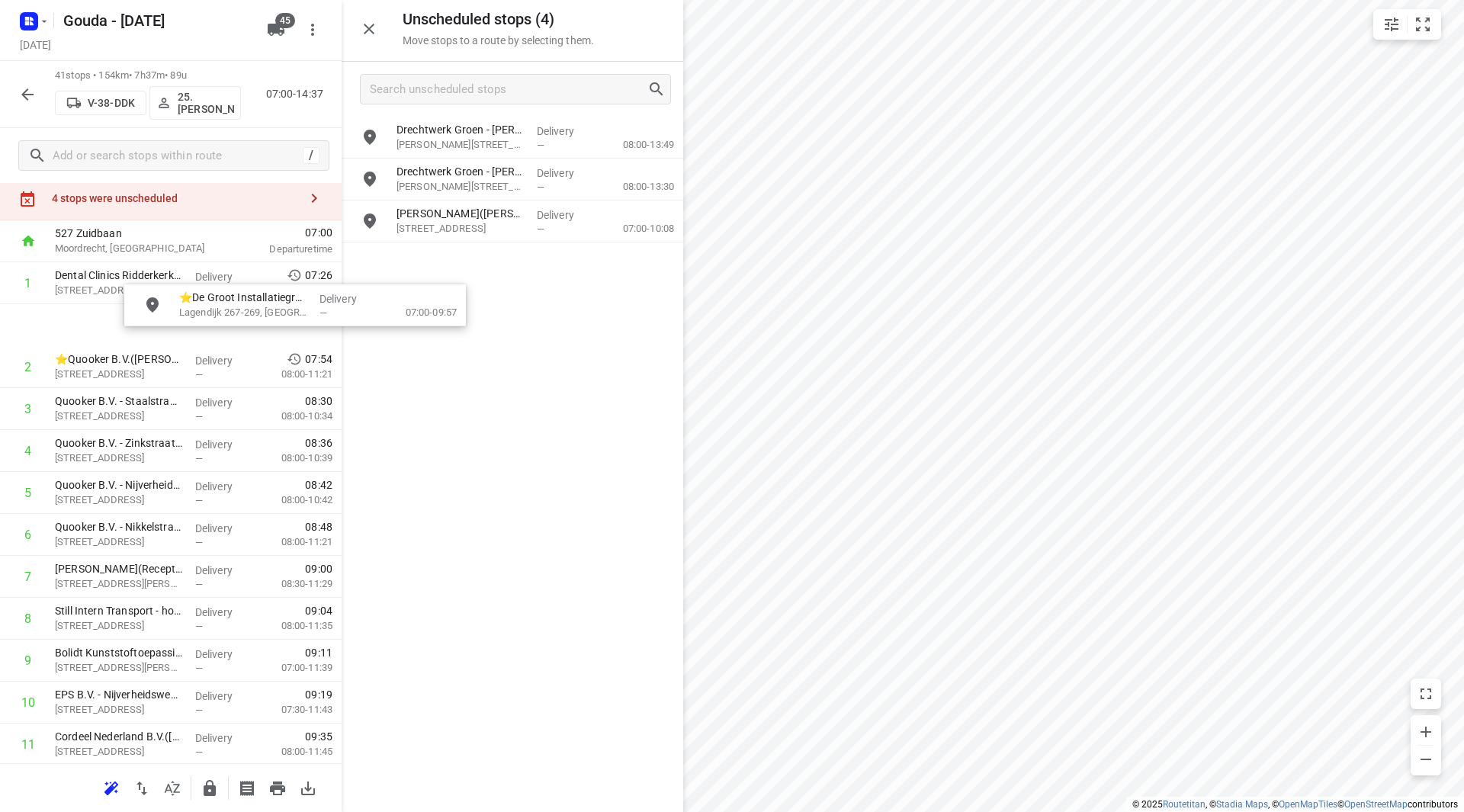
scroll to position [38, 0]
drag, startPoint x: 450, startPoint y: 268, endPoint x: 96, endPoint y: 338, distance: 360.9
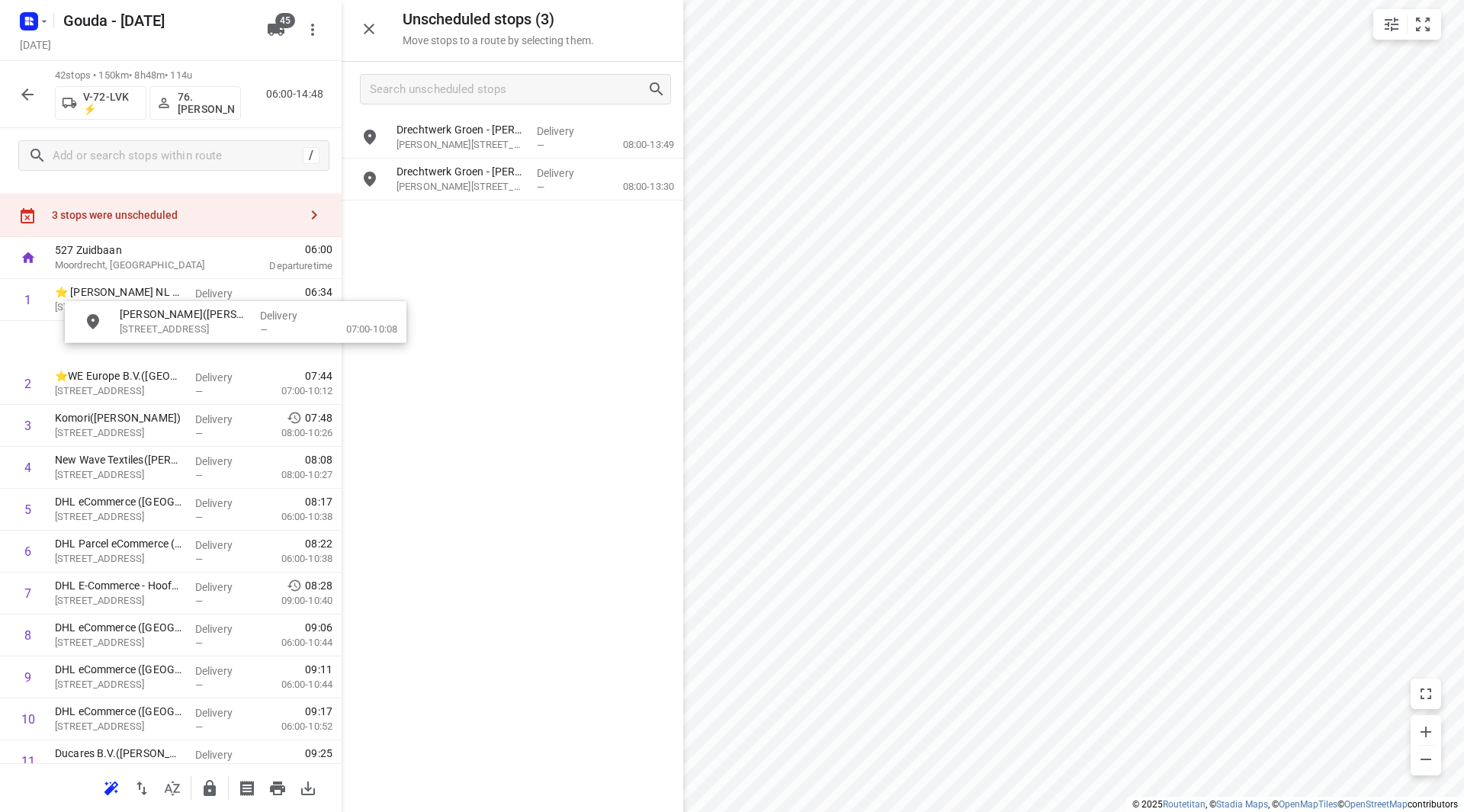
scroll to position [22, 0]
drag, startPoint x: 465, startPoint y: 232, endPoint x: 156, endPoint y: 344, distance: 328.7
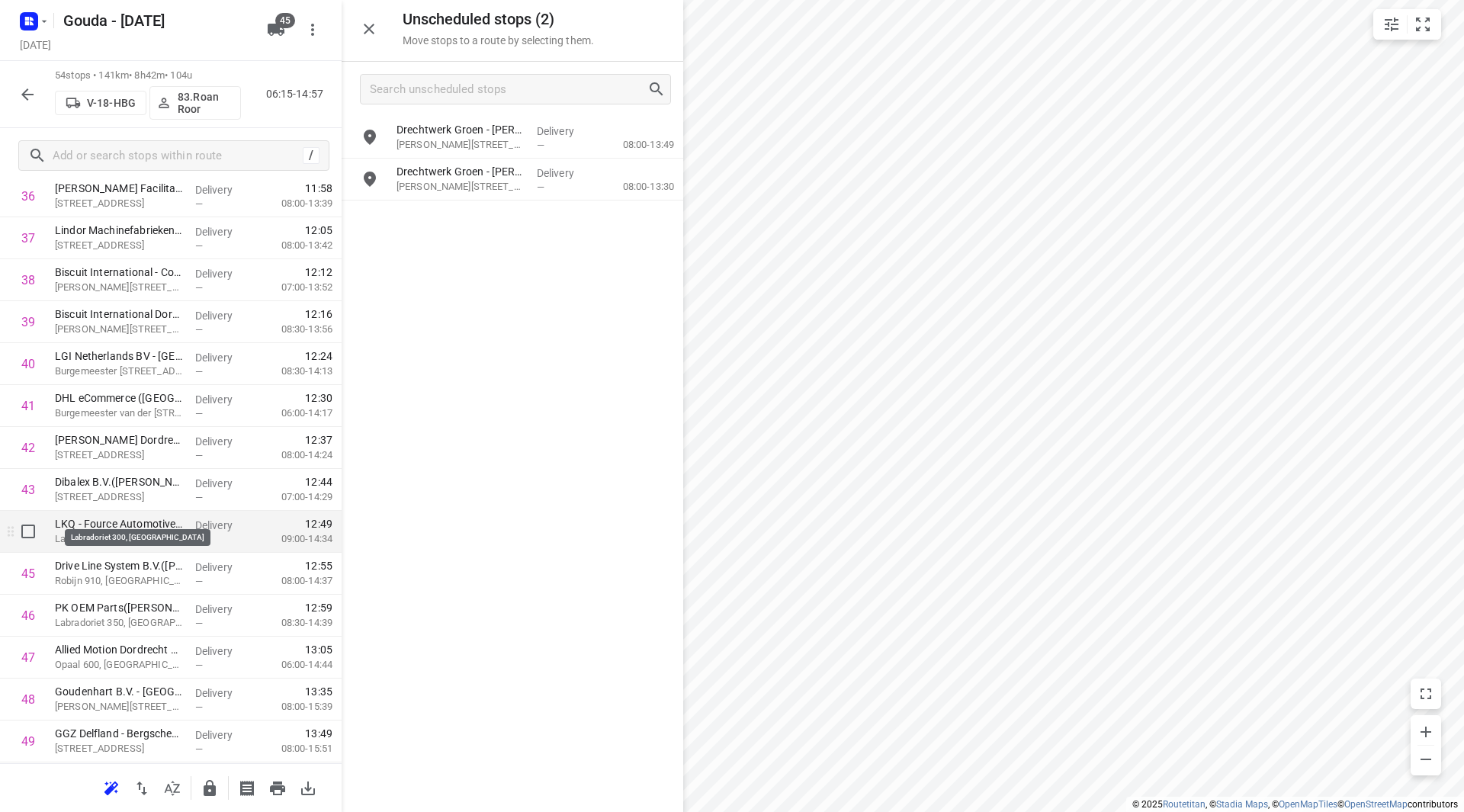
scroll to position [1623, 0]
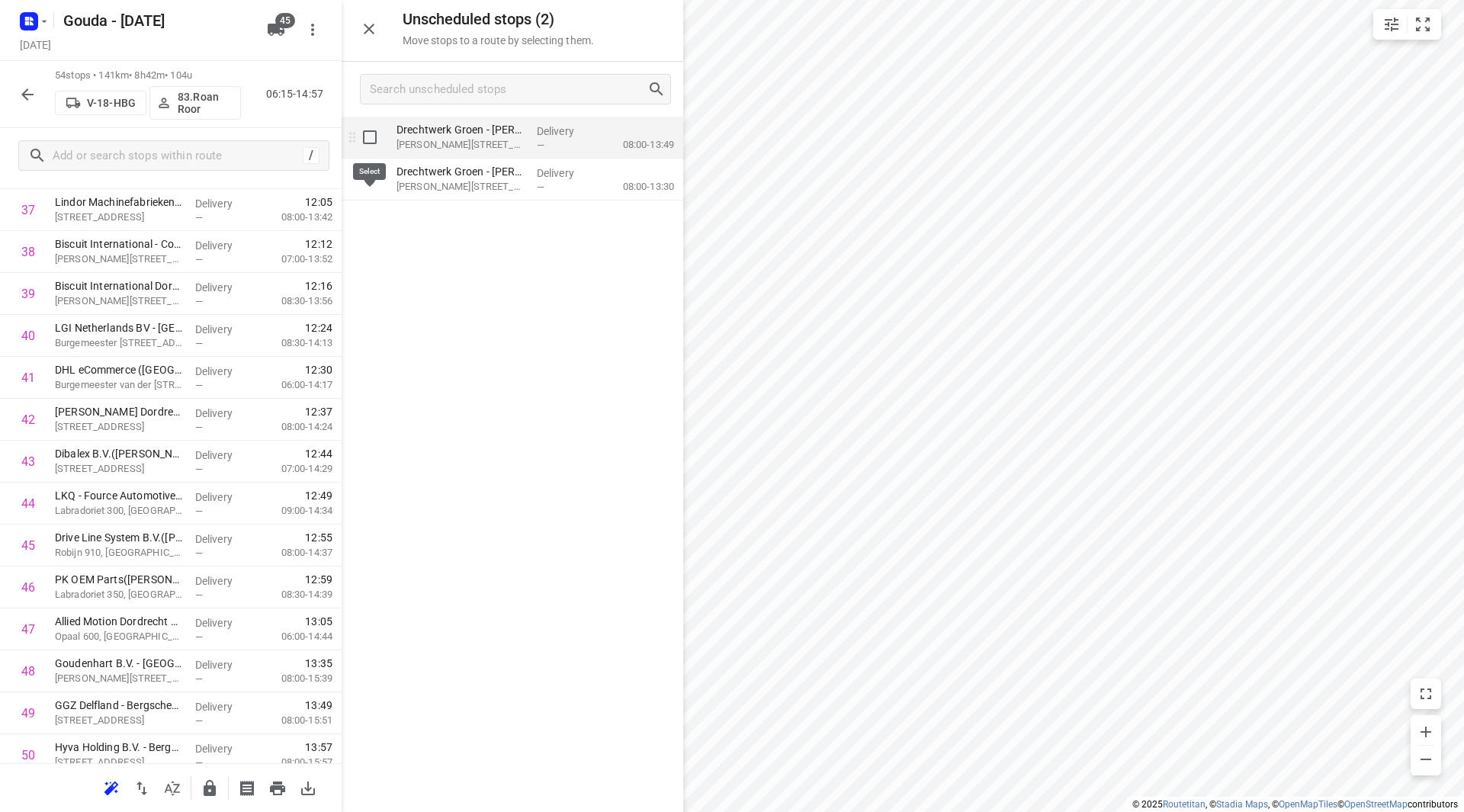
click at [374, 130] on input "grid" at bounding box center [370, 138] width 30 height 30
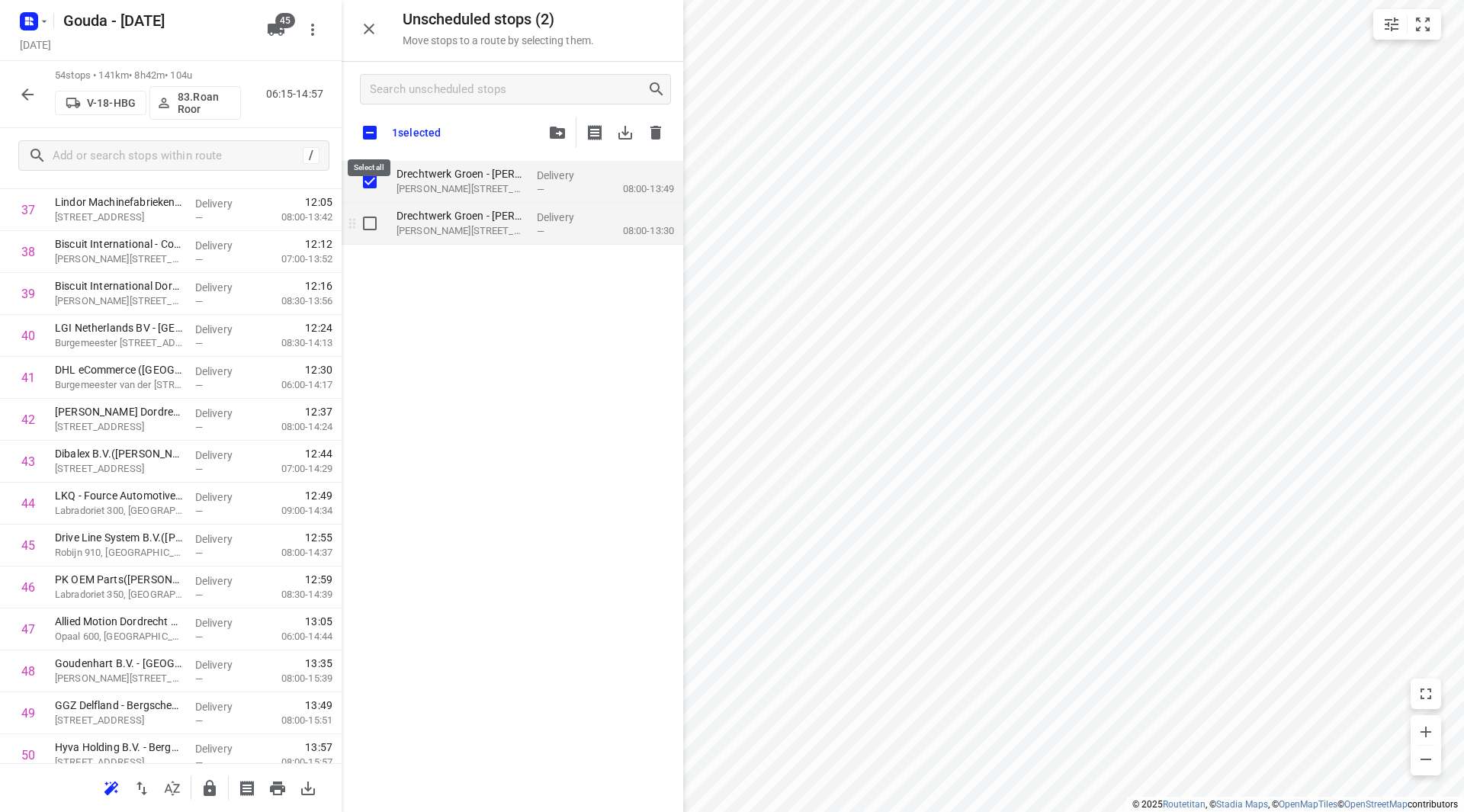
checkbox input "true"
click at [369, 220] on input "grid" at bounding box center [370, 224] width 30 height 30
checkbox input "true"
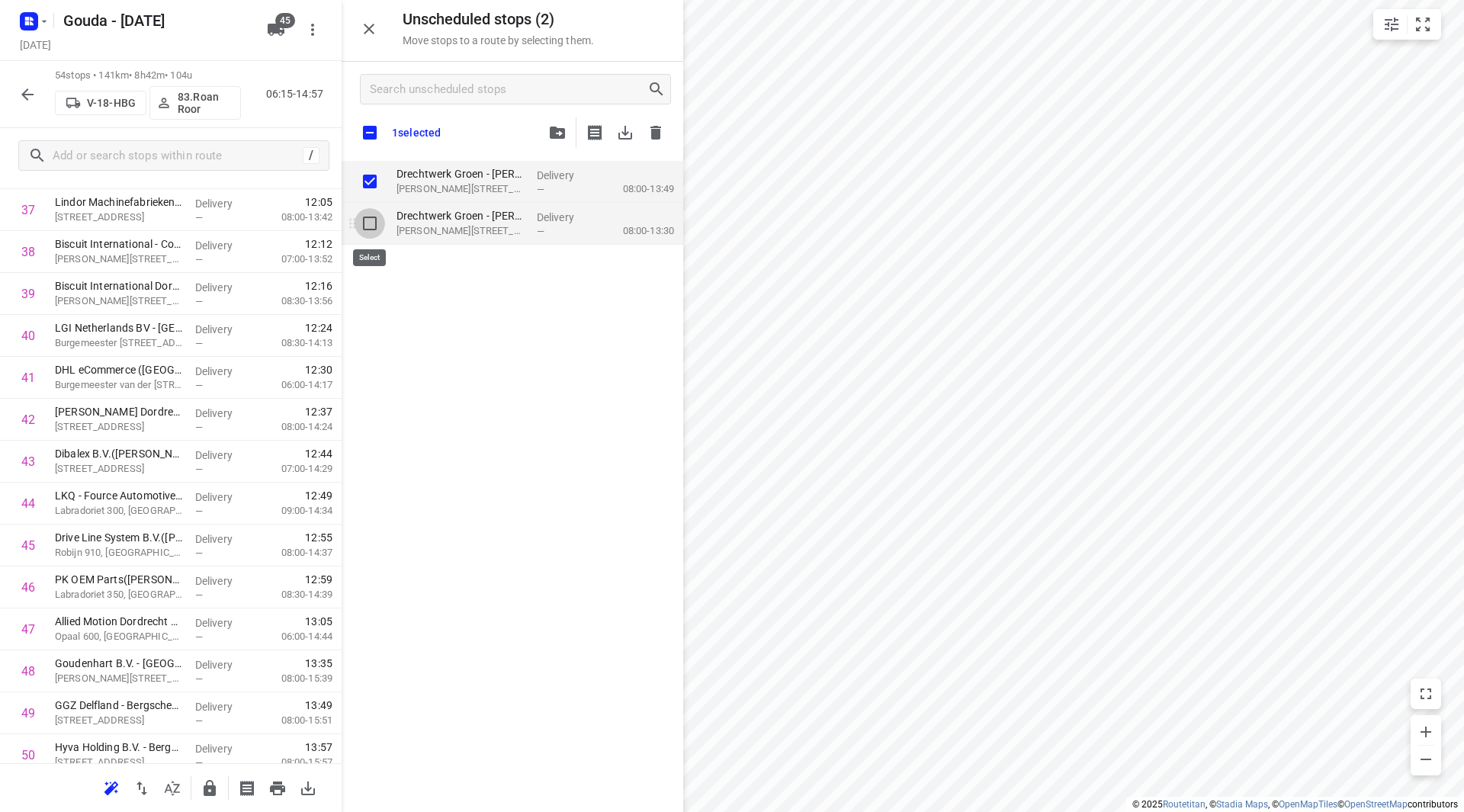
checkbox input "true"
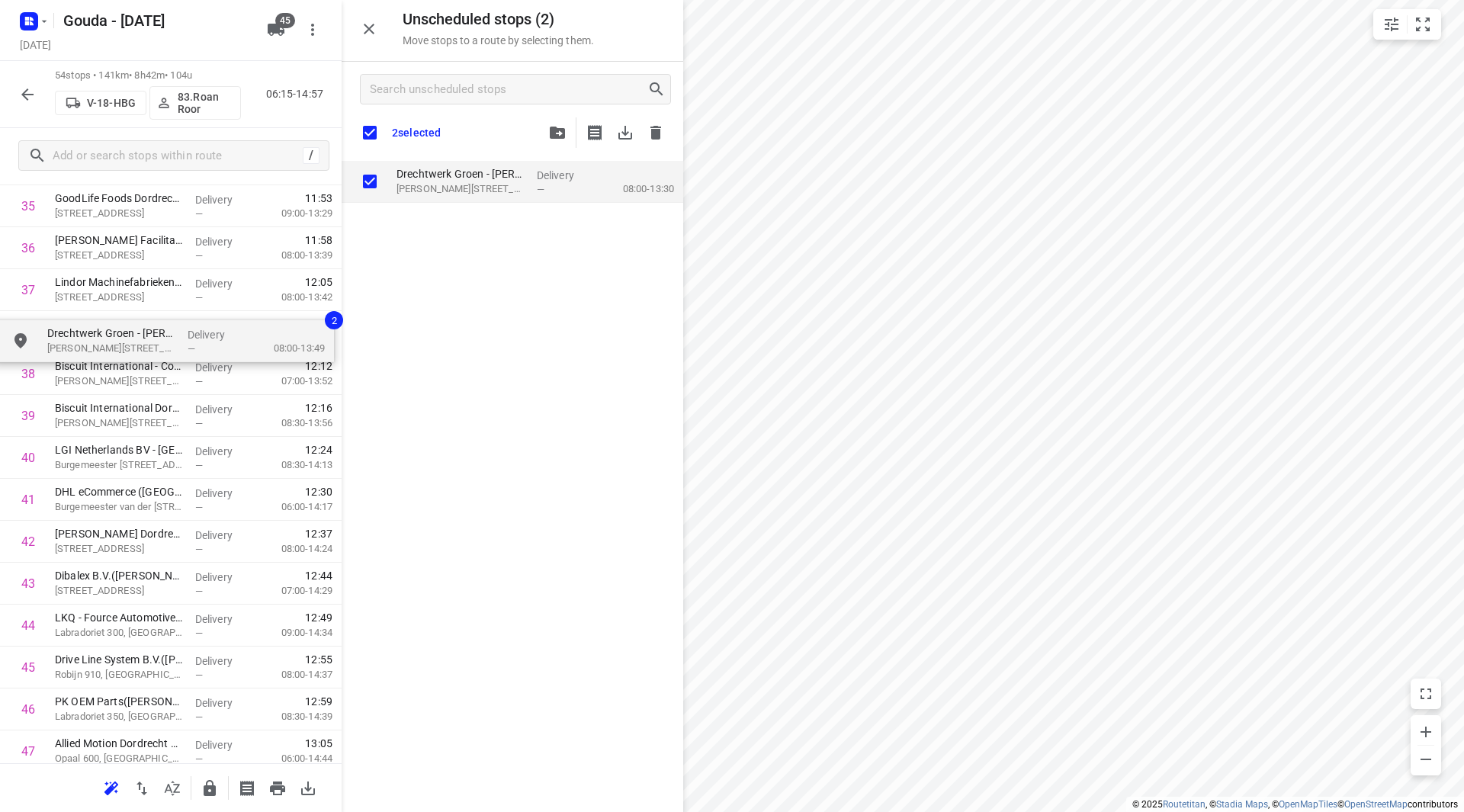
drag, startPoint x: 477, startPoint y: 173, endPoint x: 110, endPoint y: 323, distance: 396.5
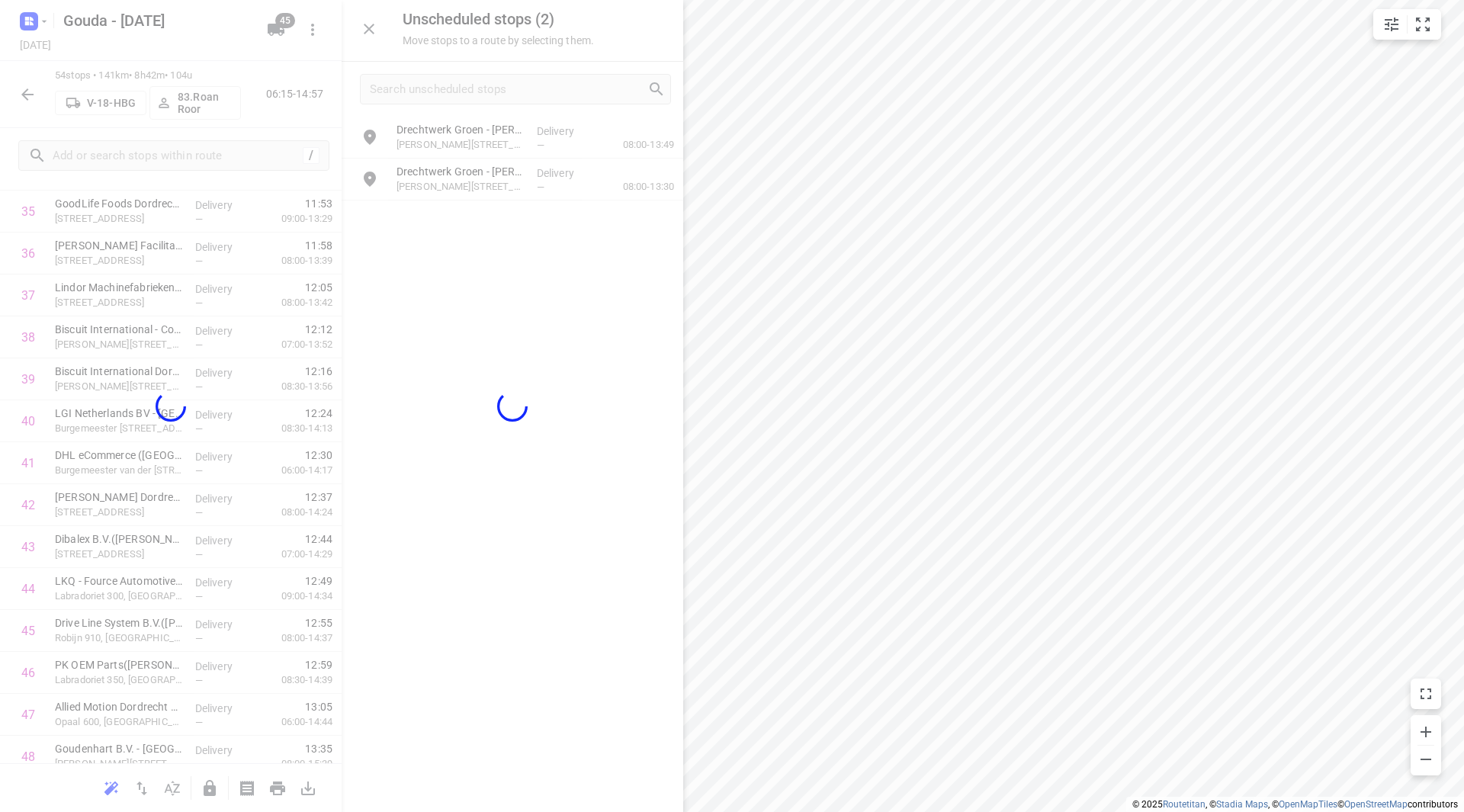
scroll to position [1538, 0]
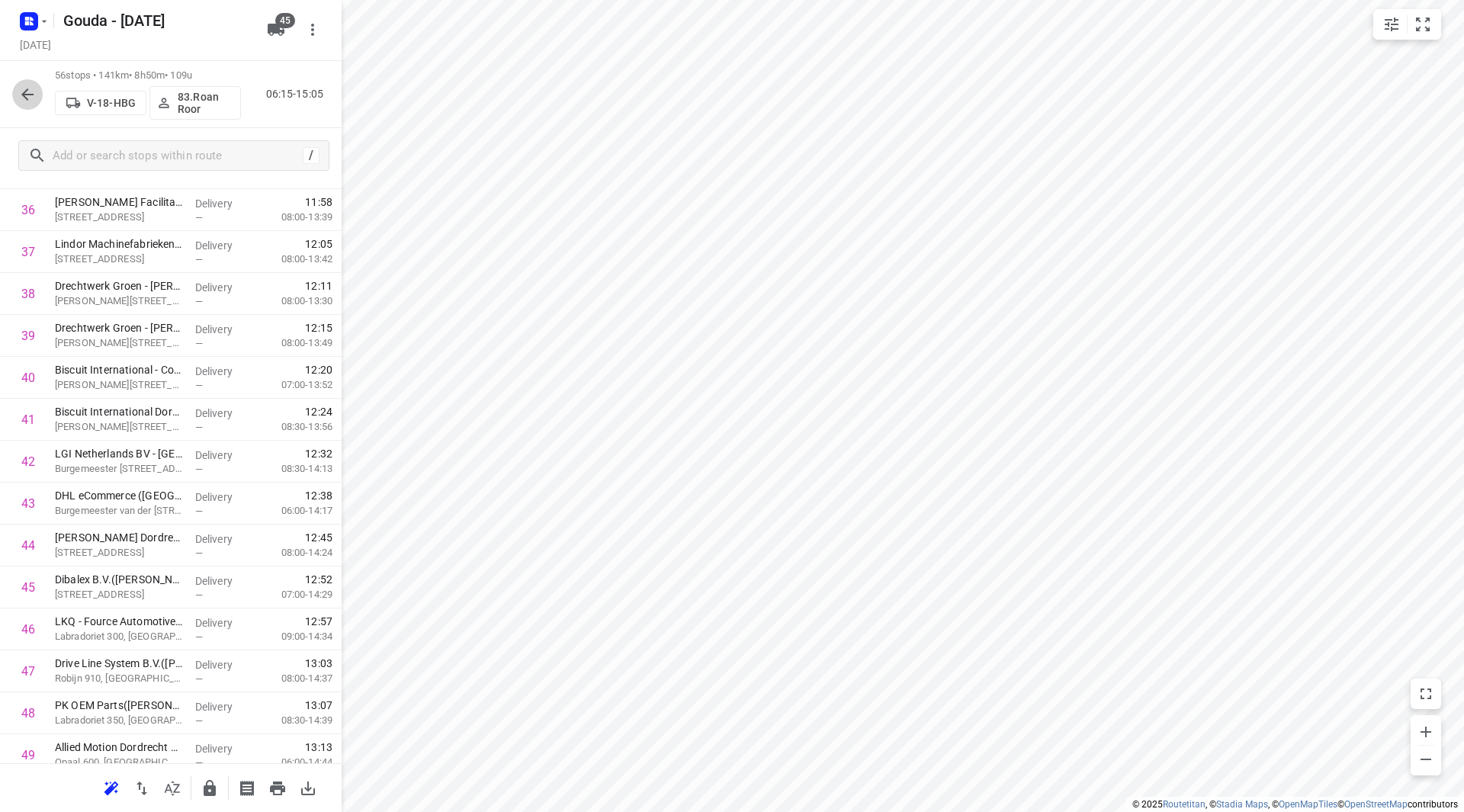
click at [28, 92] on icon "button" at bounding box center [28, 95] width 19 height 19
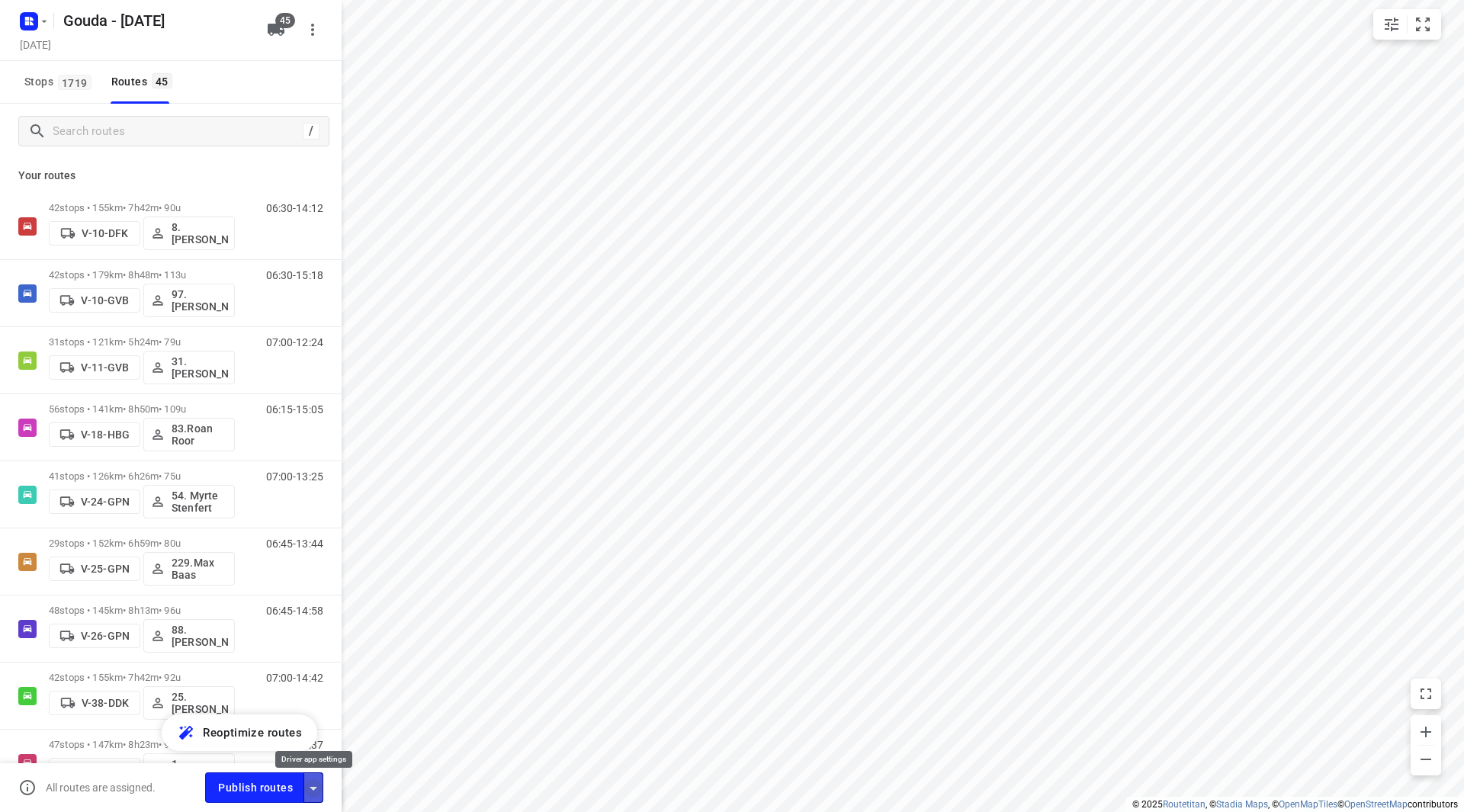
click at [317, 787] on icon "button" at bounding box center [313, 788] width 19 height 19
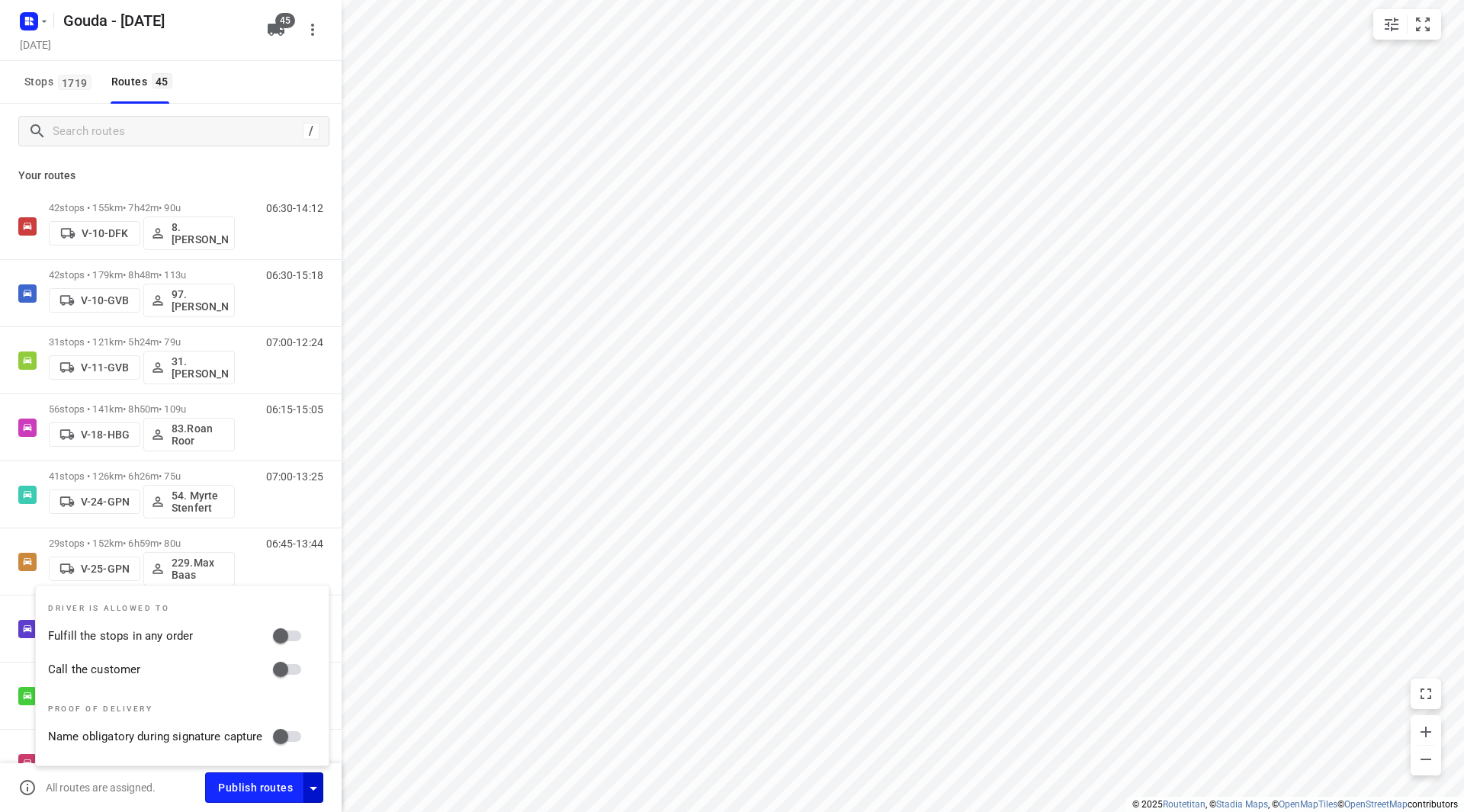
click at [285, 637] on input "Fulfill the stops in any order" at bounding box center [280, 636] width 87 height 29
checkbox input "true"
click at [292, 685] on div "Driver is allowed to Fulfill the stops in any order Call the customer Proof of …" at bounding box center [182, 675] width 293 height 180
click at [287, 667] on input "Call the customer" at bounding box center [280, 669] width 87 height 29
checkbox input "true"
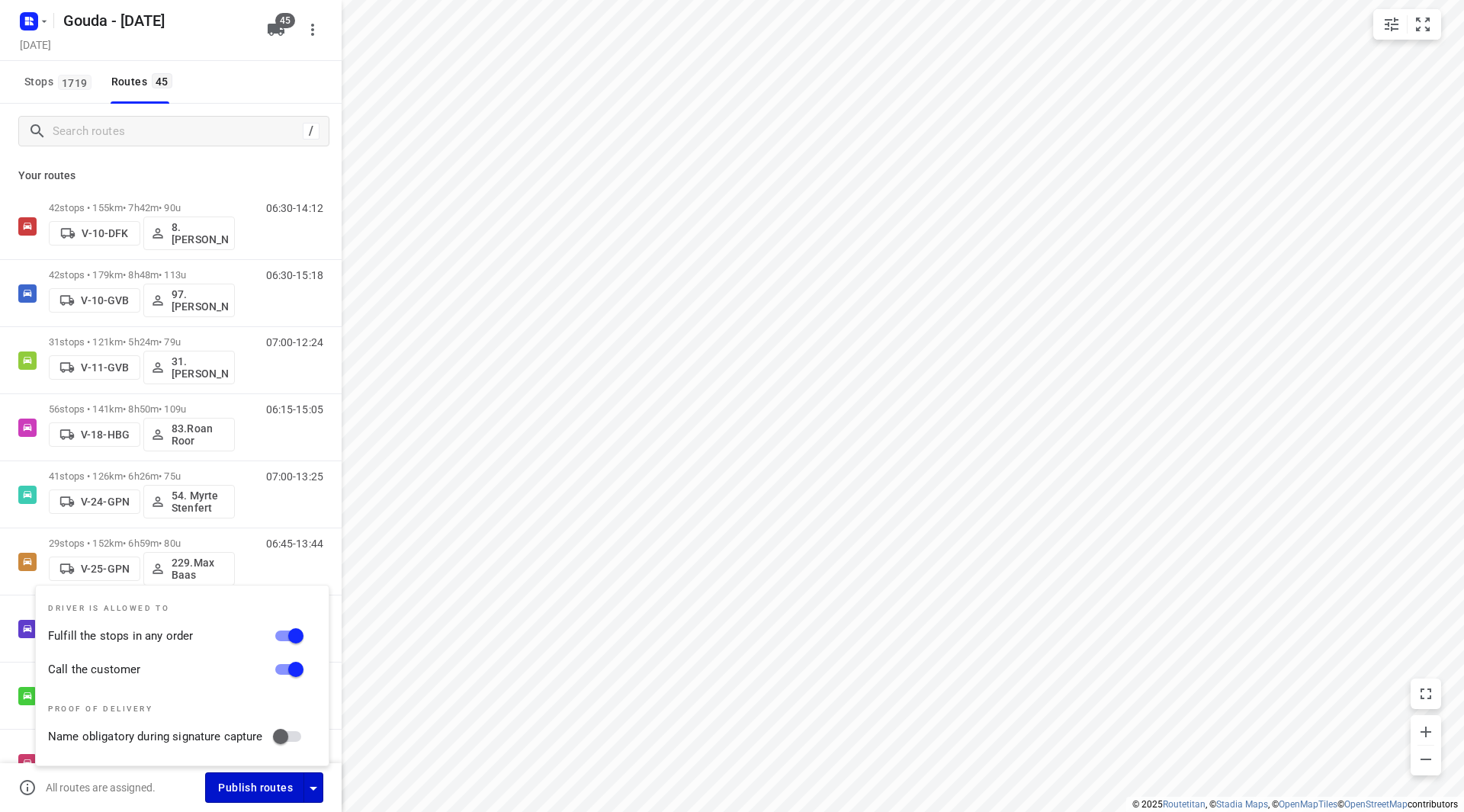
click at [264, 782] on span "Publish routes" at bounding box center [255, 788] width 75 height 19
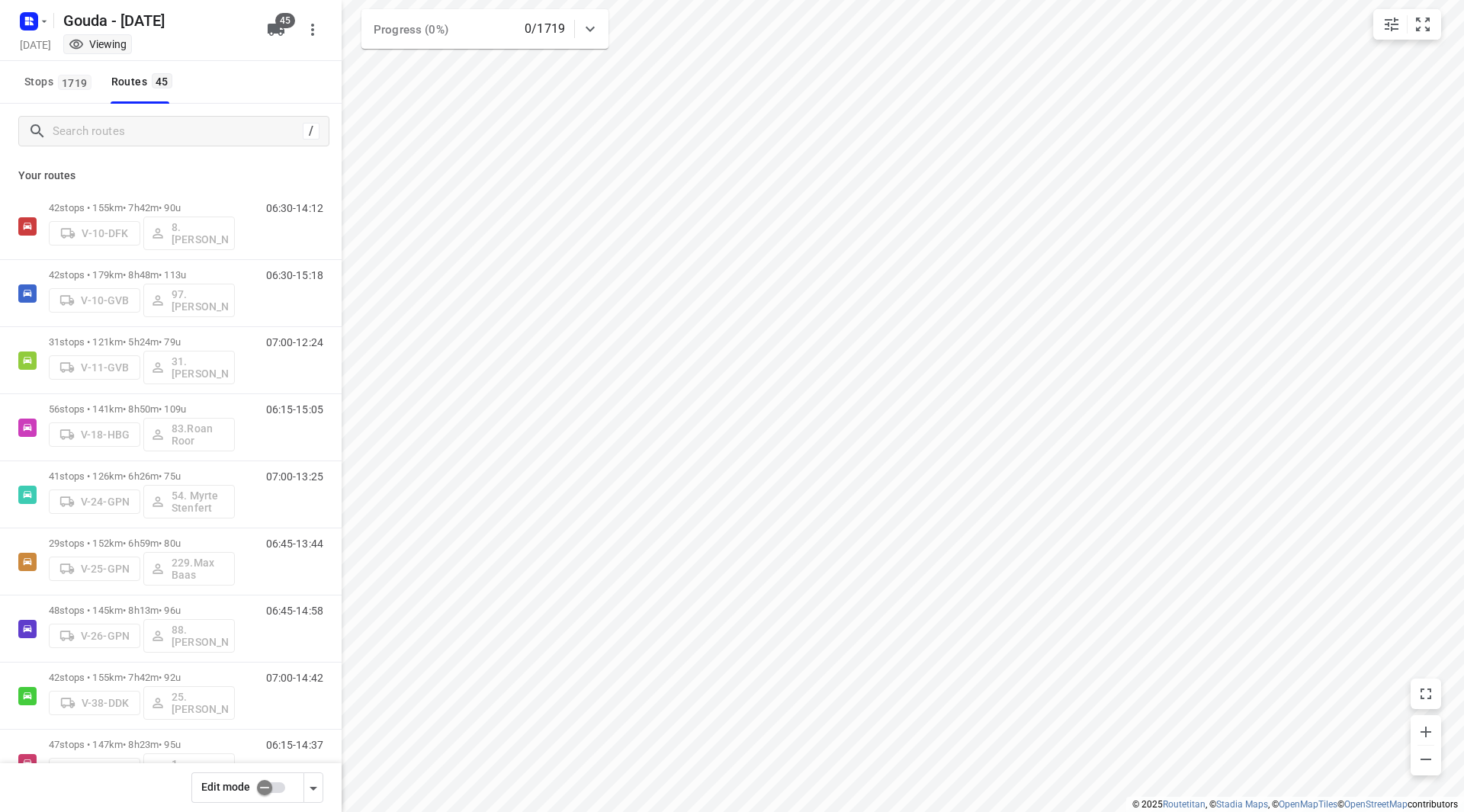
click at [265, 791] on input "checkbox" at bounding box center [264, 788] width 87 height 29
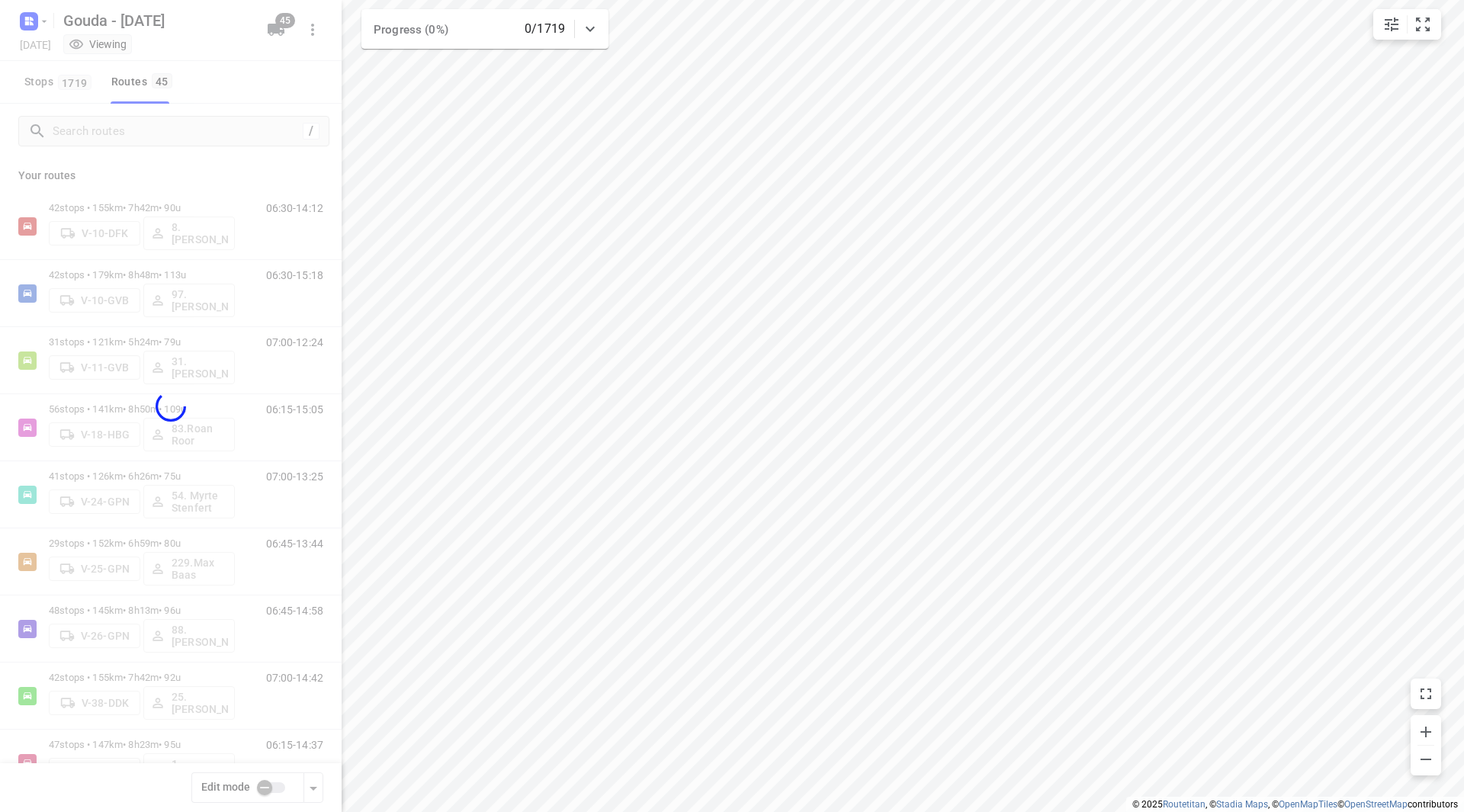
checkbox input "true"
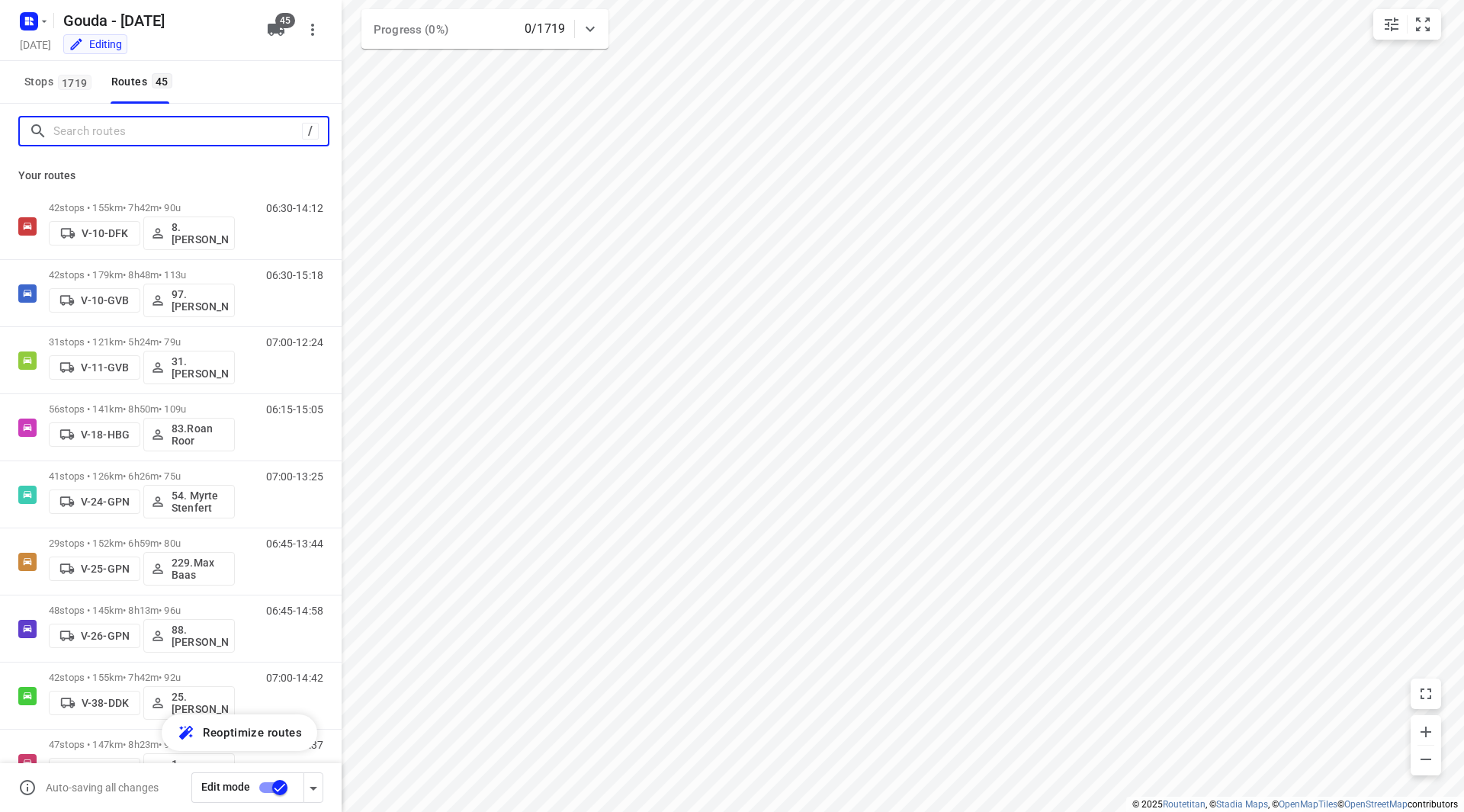
click at [187, 142] on input "Search routes" at bounding box center [177, 132] width 248 height 24
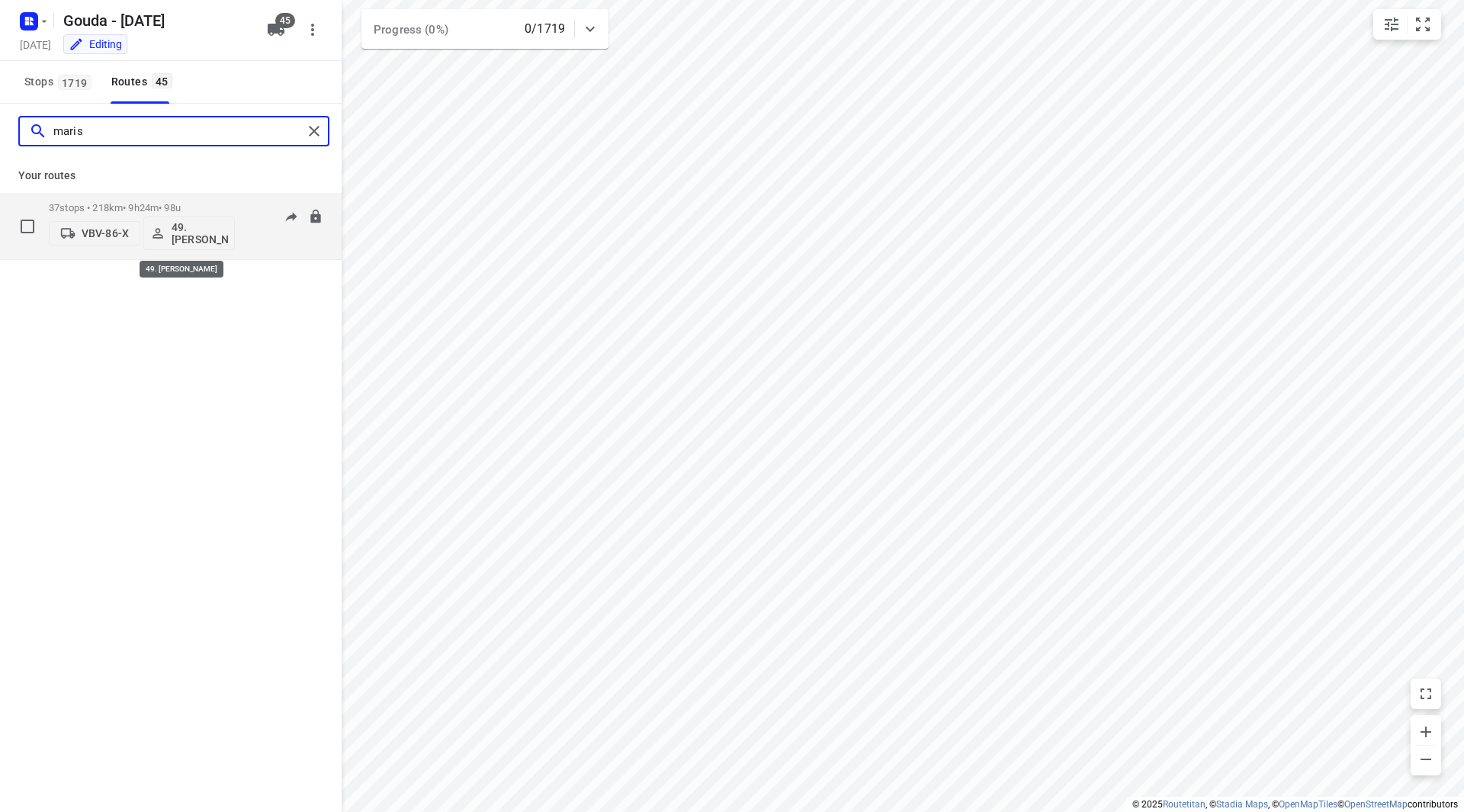
type input "maris"
click at [203, 230] on p "49. Mariska van der Meer" at bounding box center [199, 233] width 57 height 24
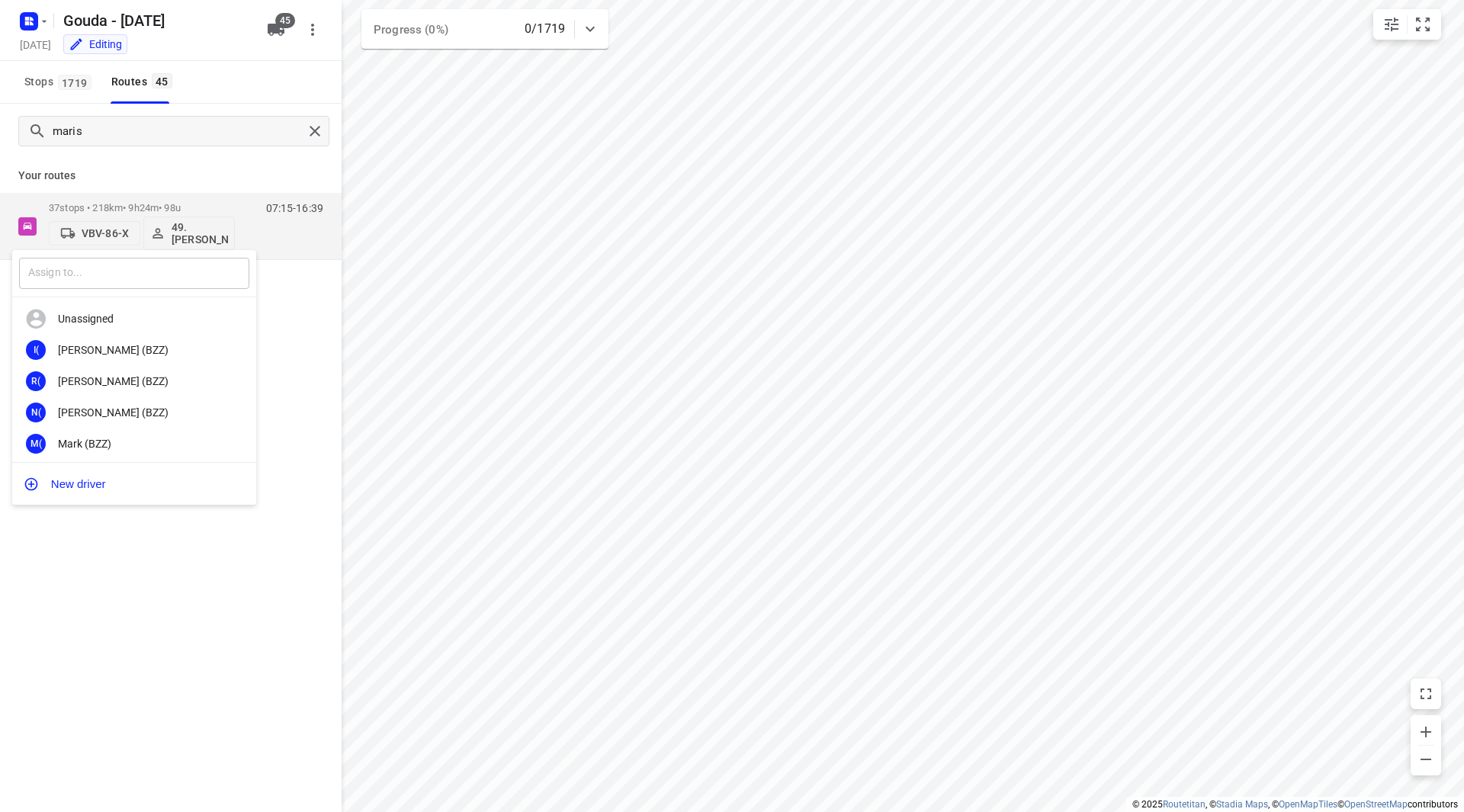
click at [185, 263] on input "text" at bounding box center [134, 273] width 230 height 31
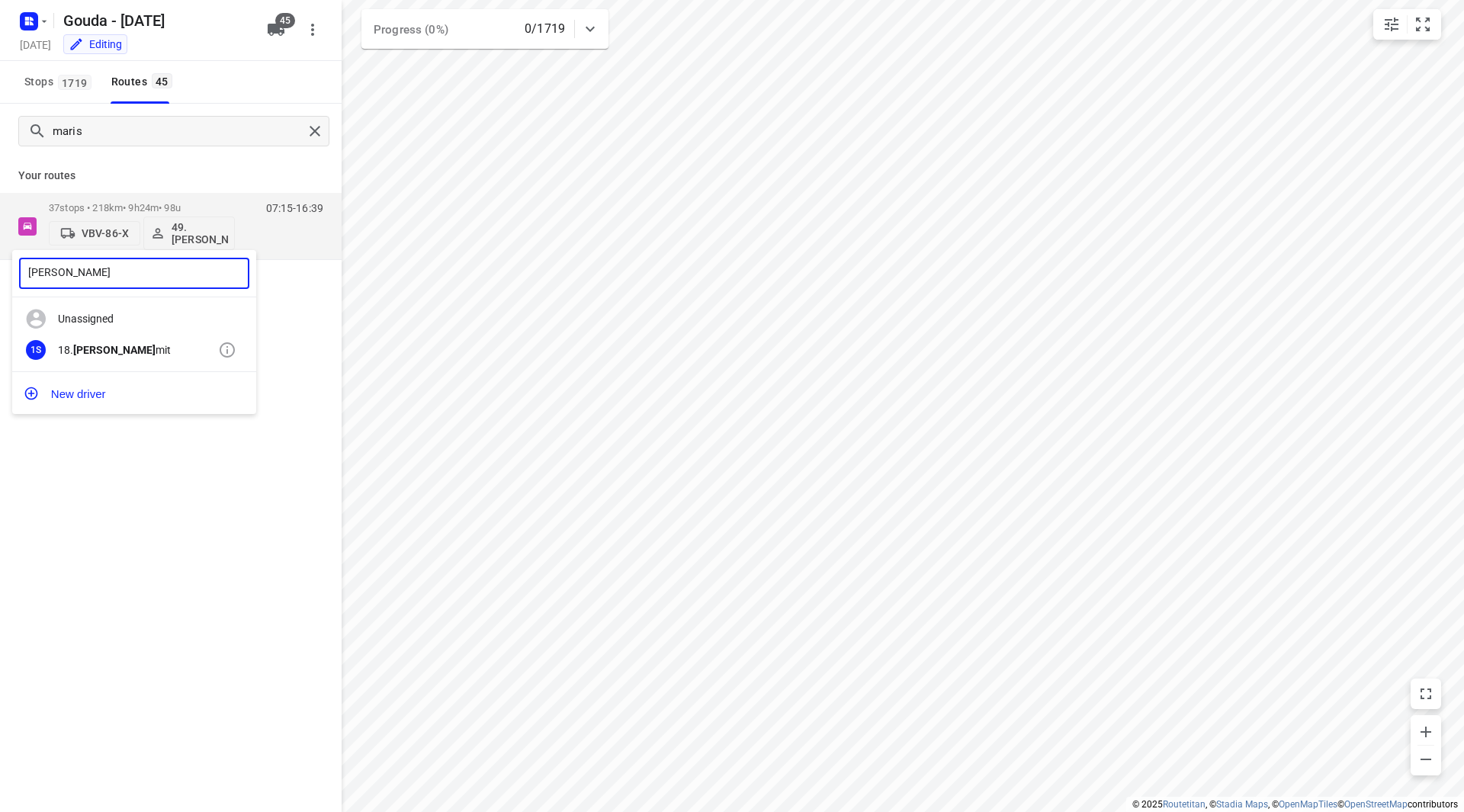
type input "maarten s"
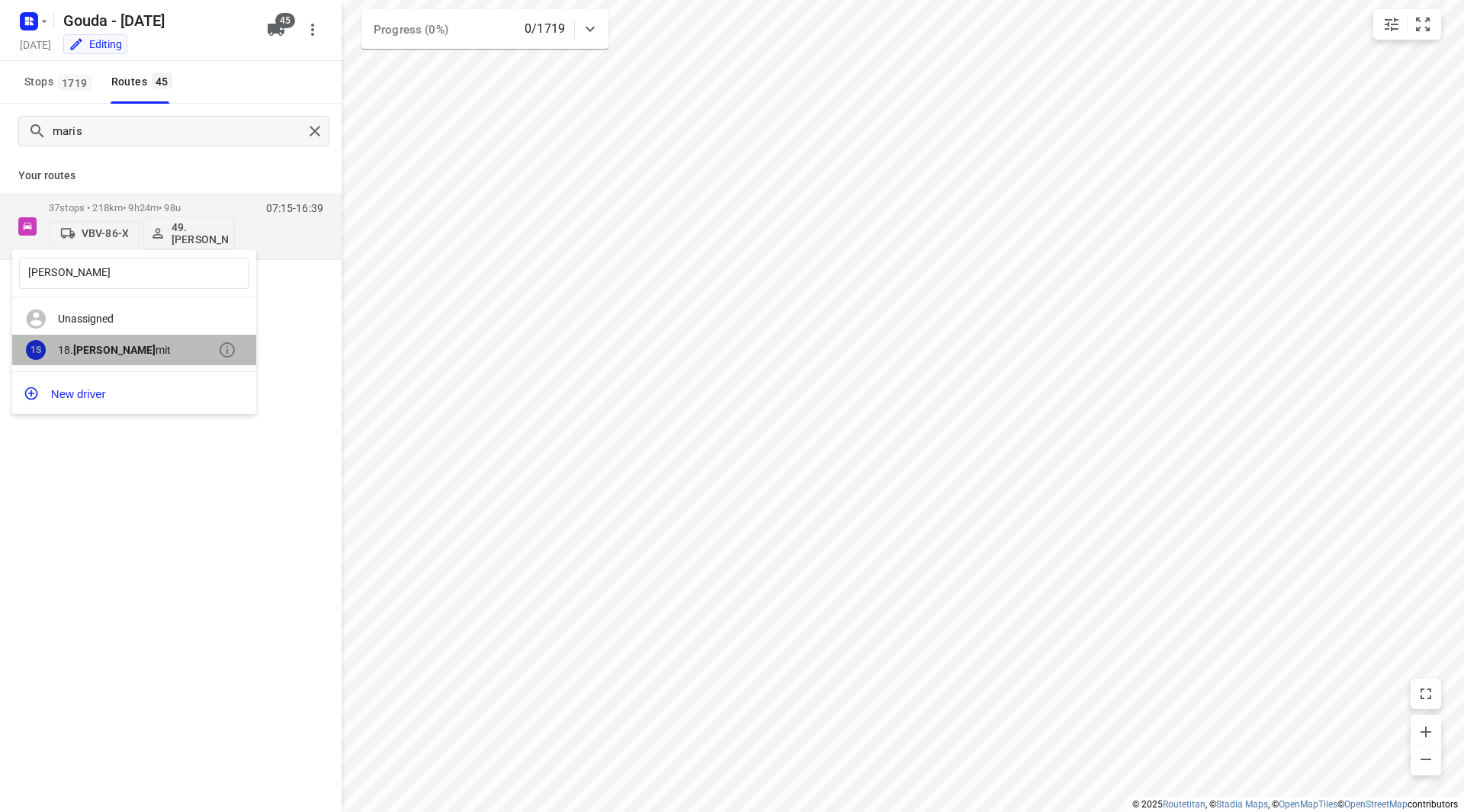
click at [199, 349] on div "18. Maarten S mit" at bounding box center [138, 349] width 160 height 12
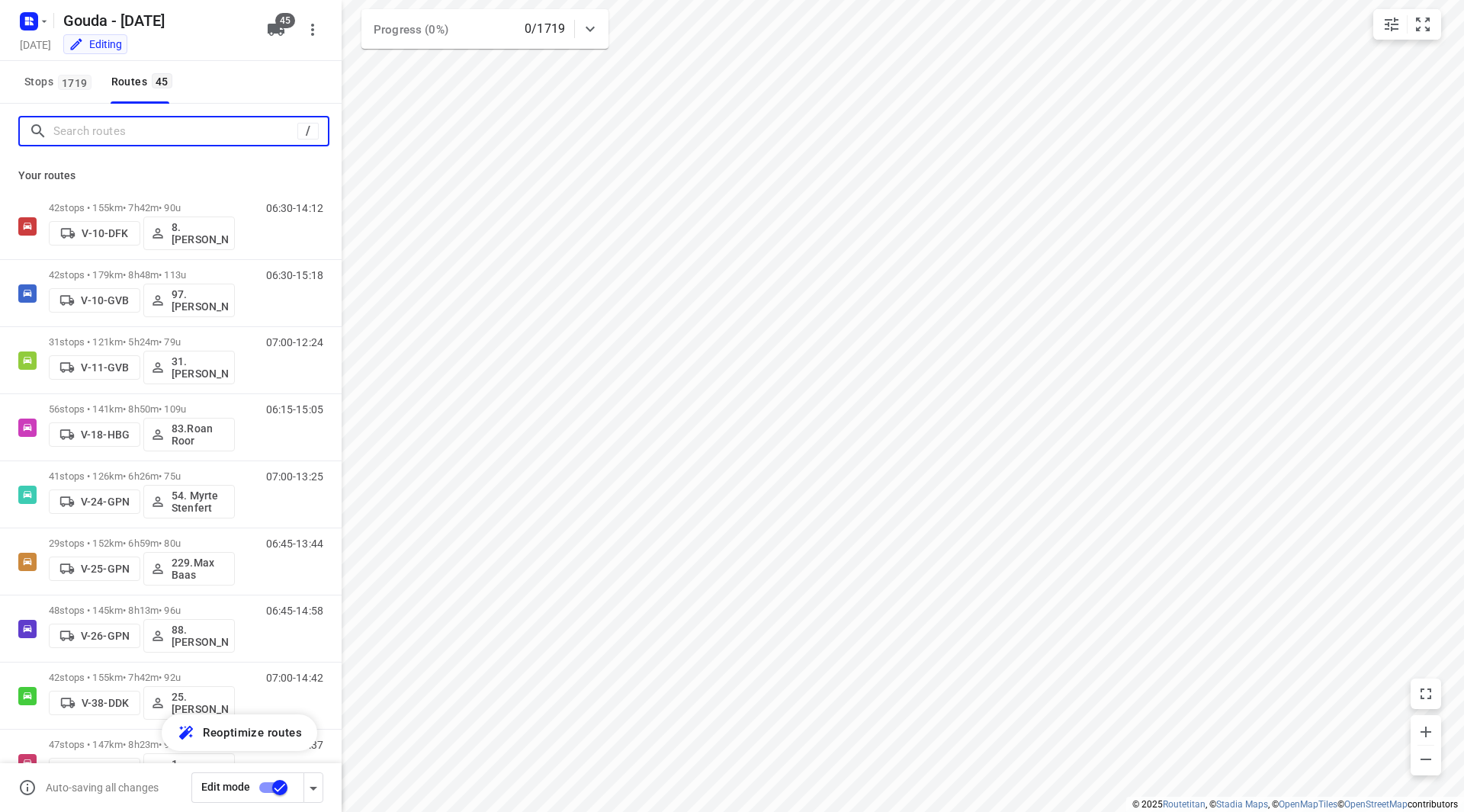
click at [111, 133] on input "Search routes" at bounding box center [175, 132] width 244 height 24
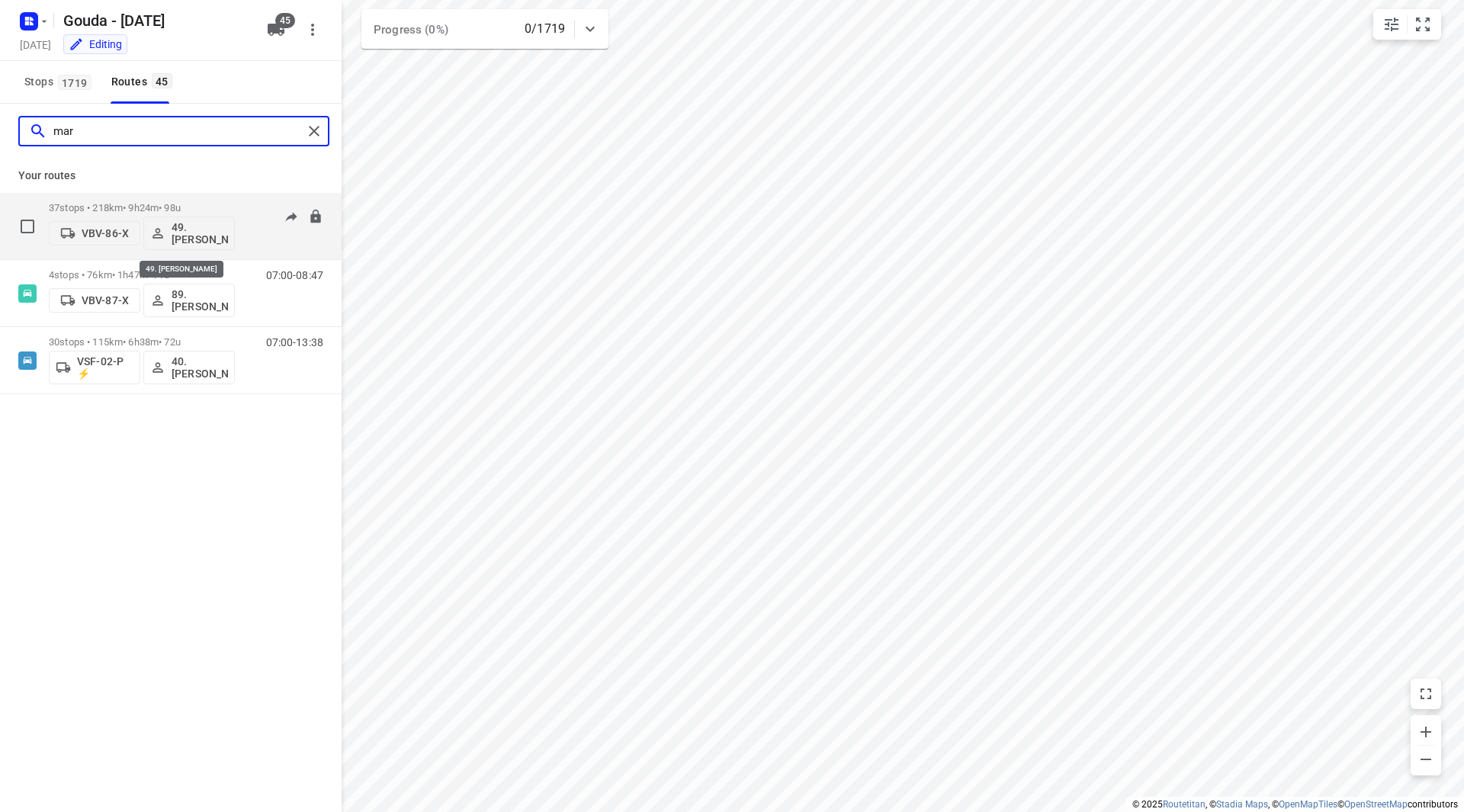
type input "mar"
click at [205, 225] on p "49. Mariska van der Meer" at bounding box center [199, 233] width 57 height 24
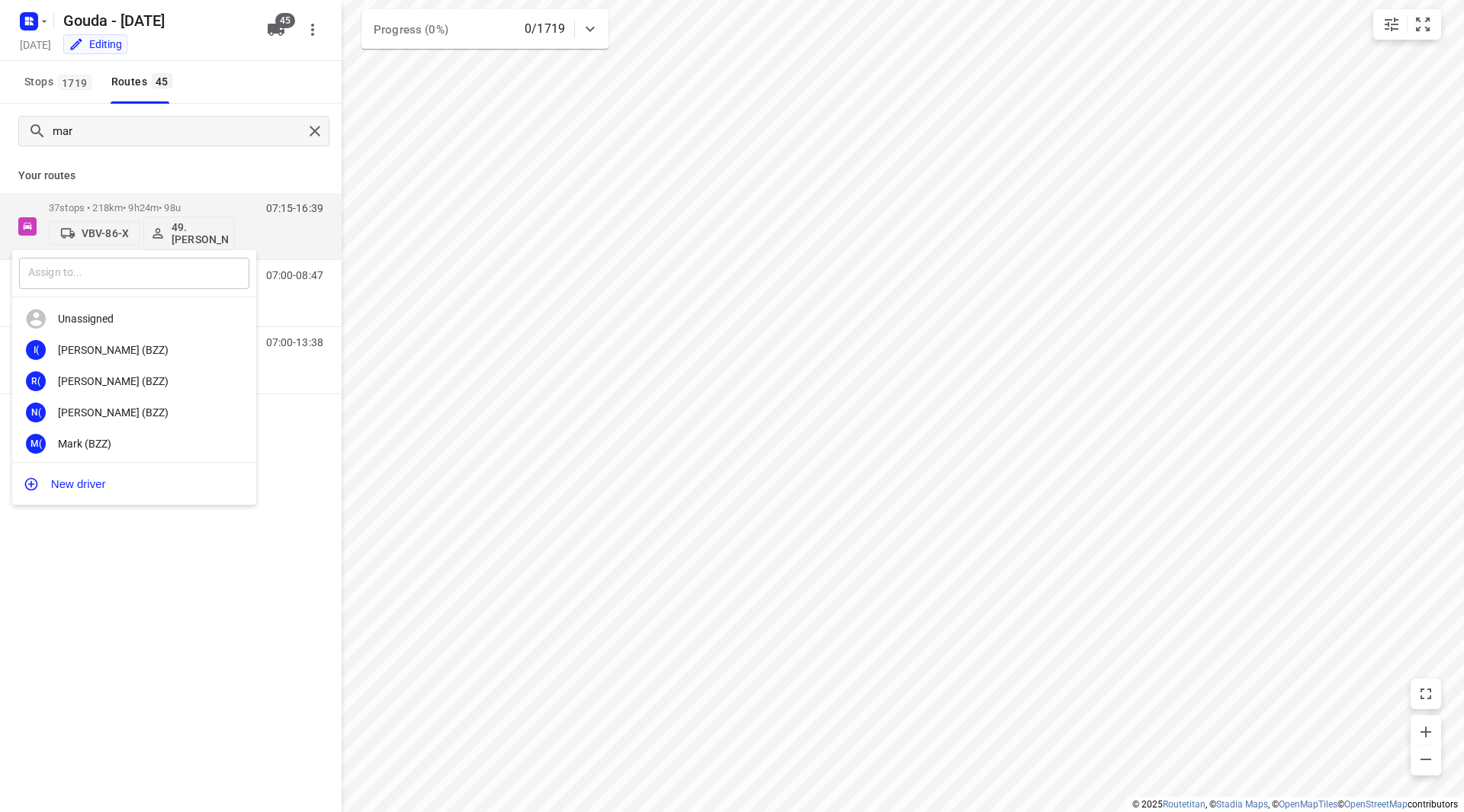
click at [154, 280] on input "text" at bounding box center [134, 273] width 230 height 31
type input "smit"
click at [129, 419] on b "Smit" at bounding box center [100, 425] width 83 height 12
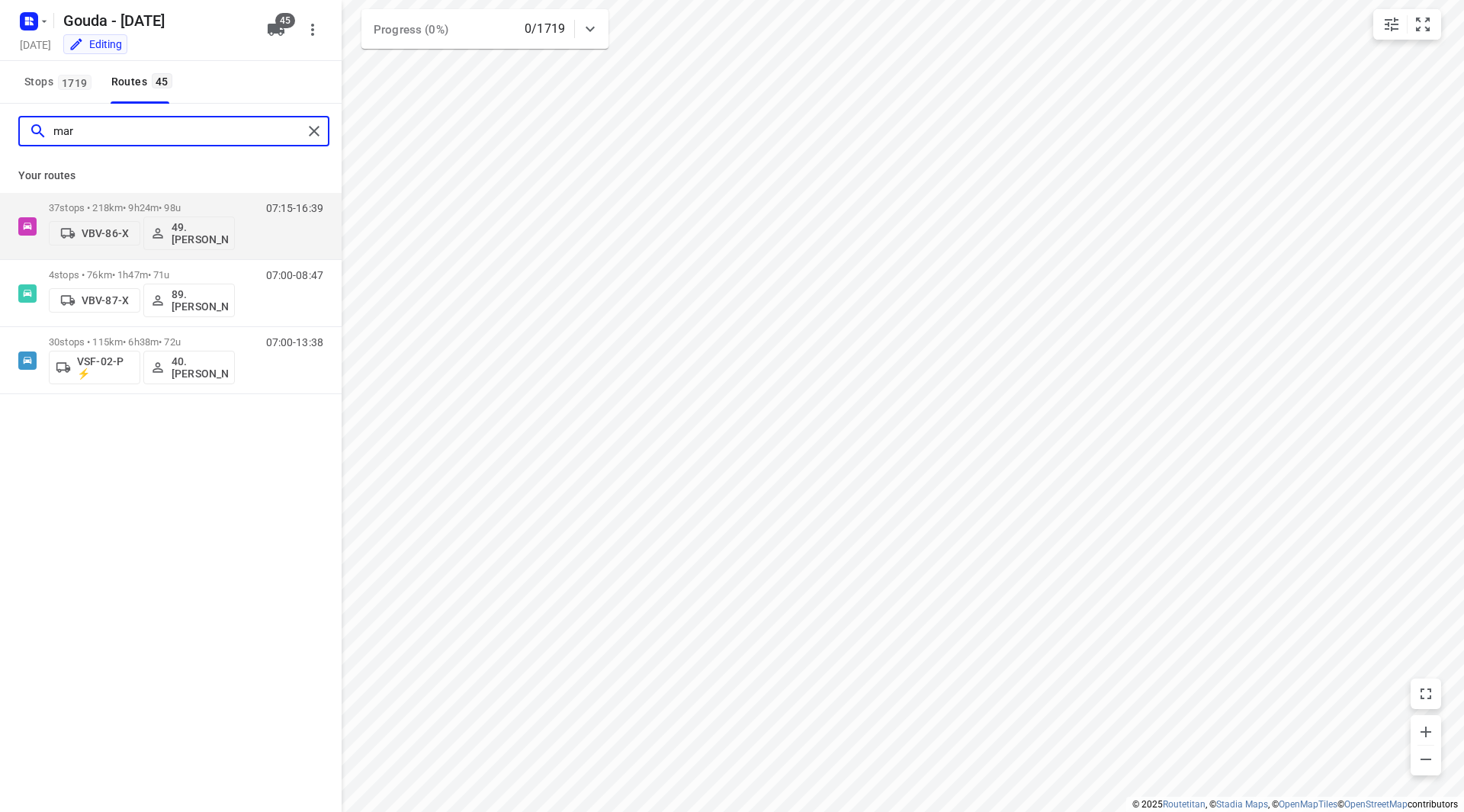
drag, startPoint x: 87, startPoint y: 127, endPoint x: 35, endPoint y: 130, distance: 52.1
click at [35, 130] on div "mar" at bounding box center [165, 132] width 274 height 24
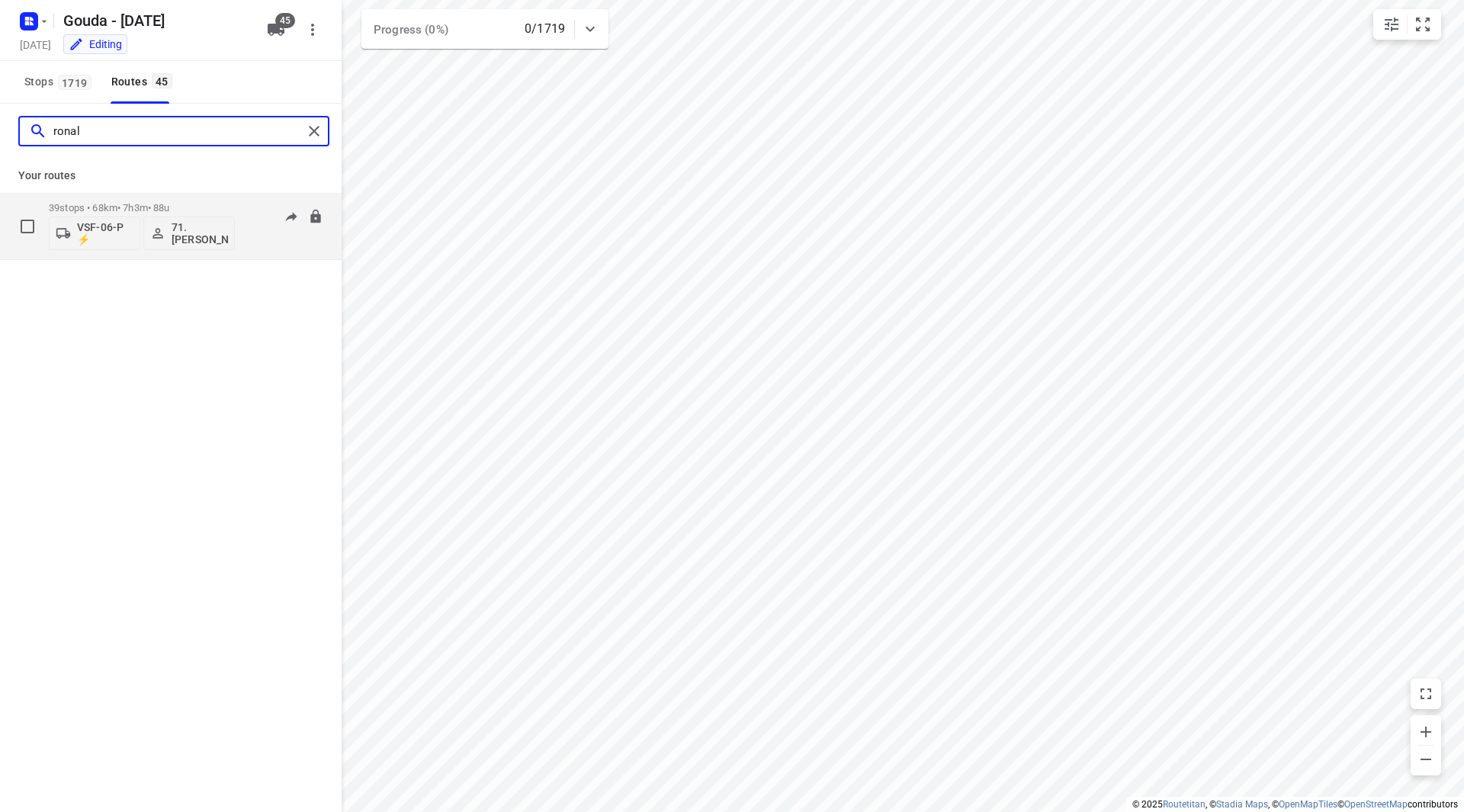
type input "ronal"
click at [200, 231] on p "71. Ronald Oudijk" at bounding box center [199, 233] width 57 height 24
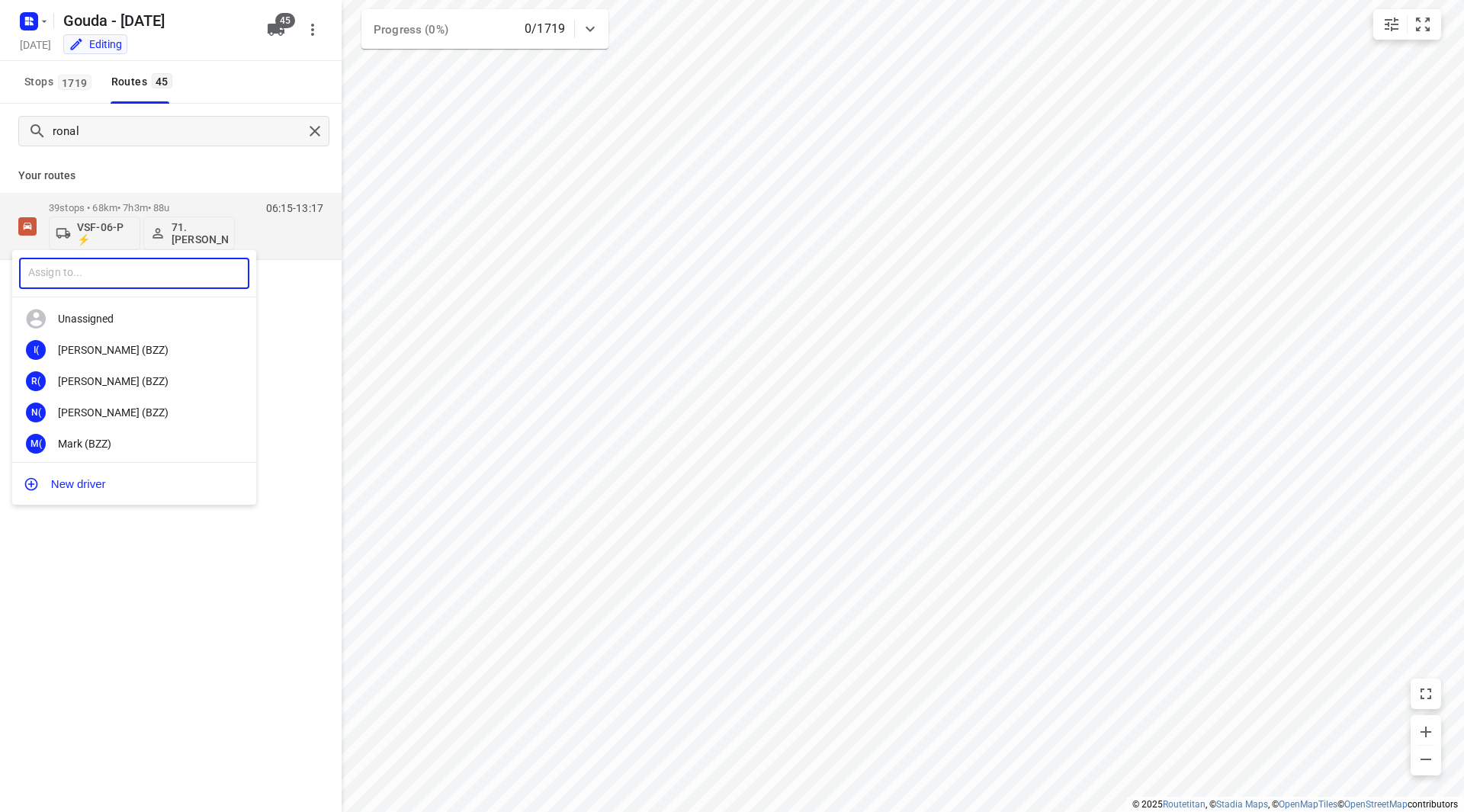
click at [171, 270] on input "text" at bounding box center [134, 273] width 230 height 31
type input "berend"
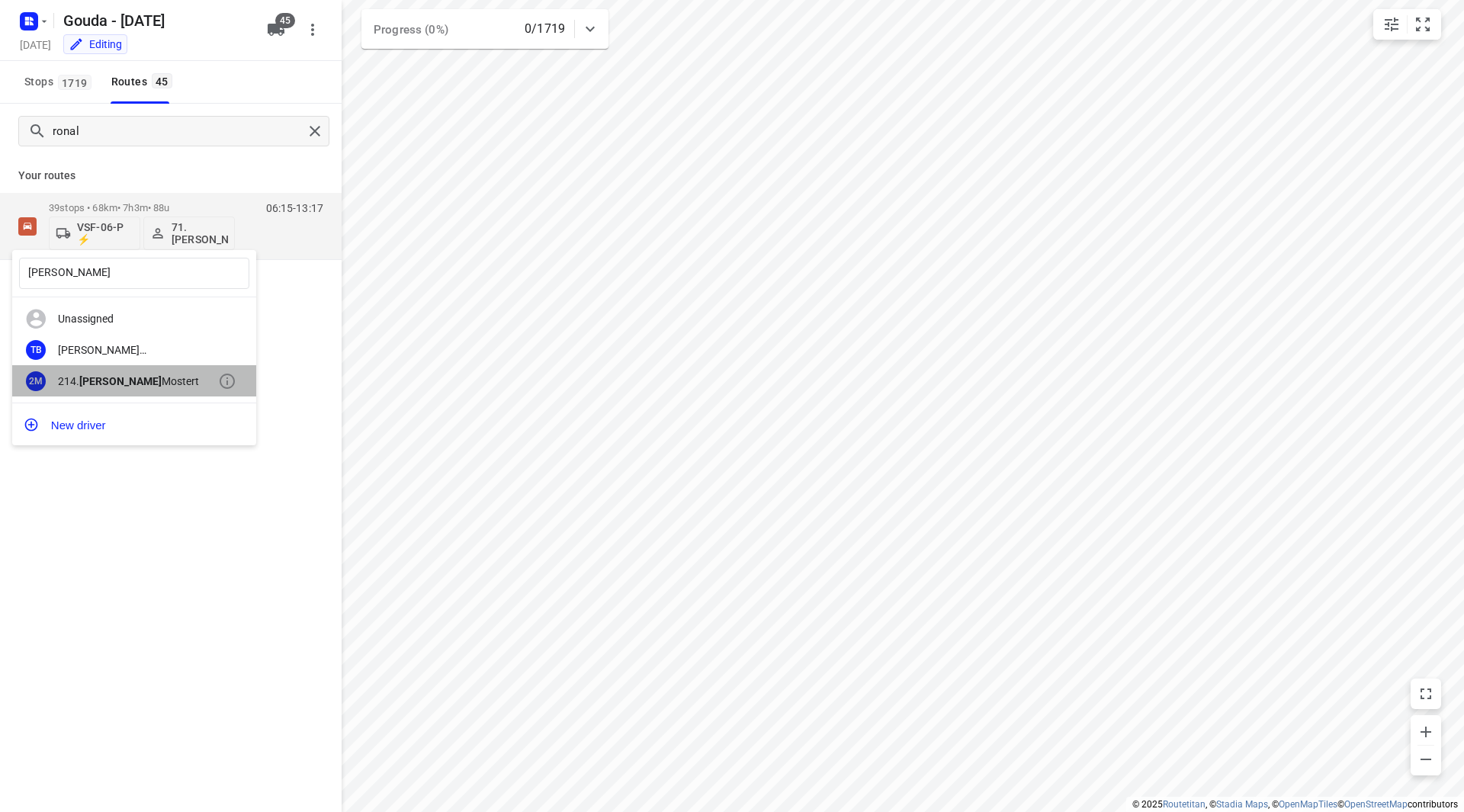
click at [135, 375] on div "214. Berend Mostert" at bounding box center [138, 381] width 160 height 12
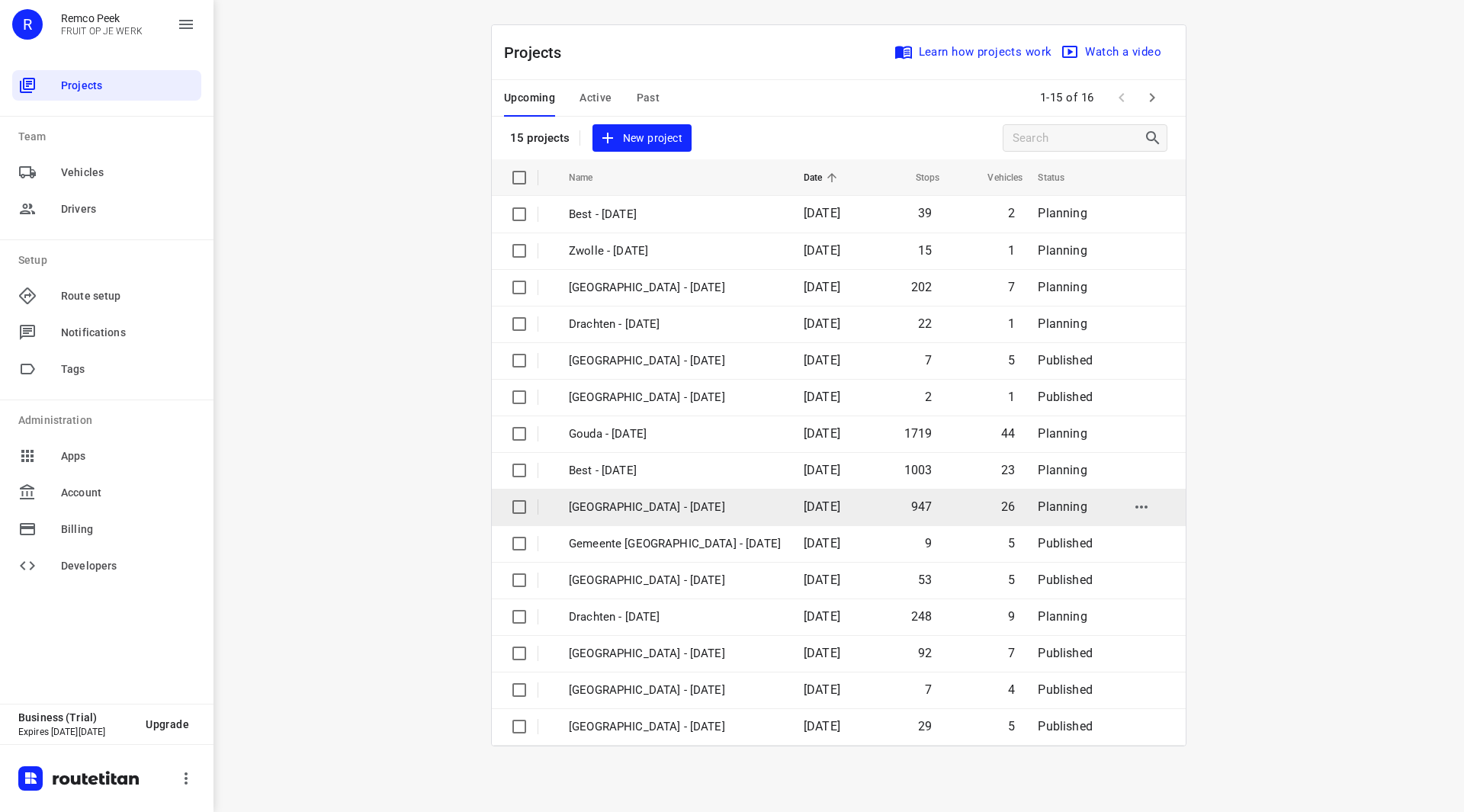
click at [639, 496] on td "[GEOGRAPHIC_DATA] - [DATE]" at bounding box center [673, 506] width 238 height 36
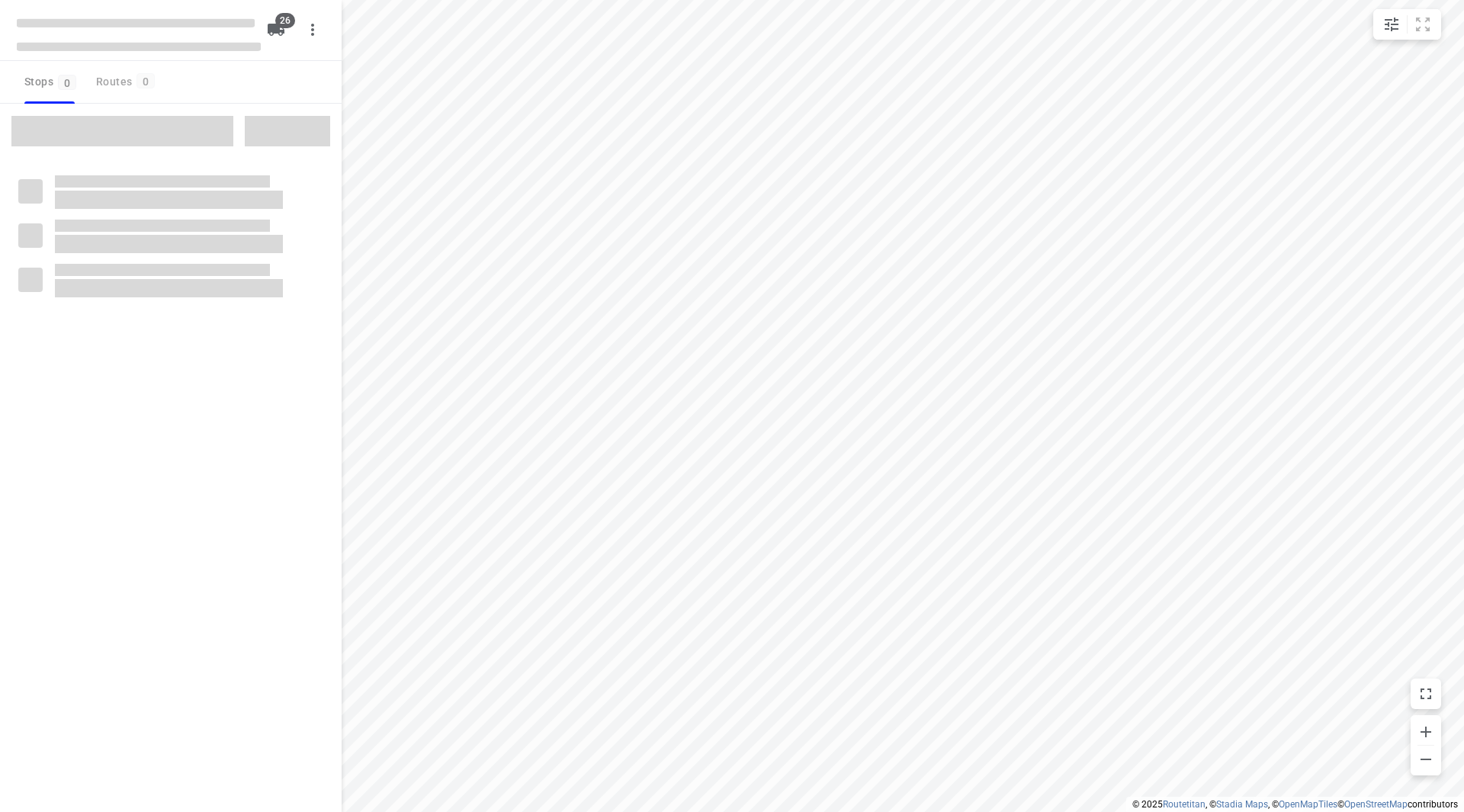
type input "distance"
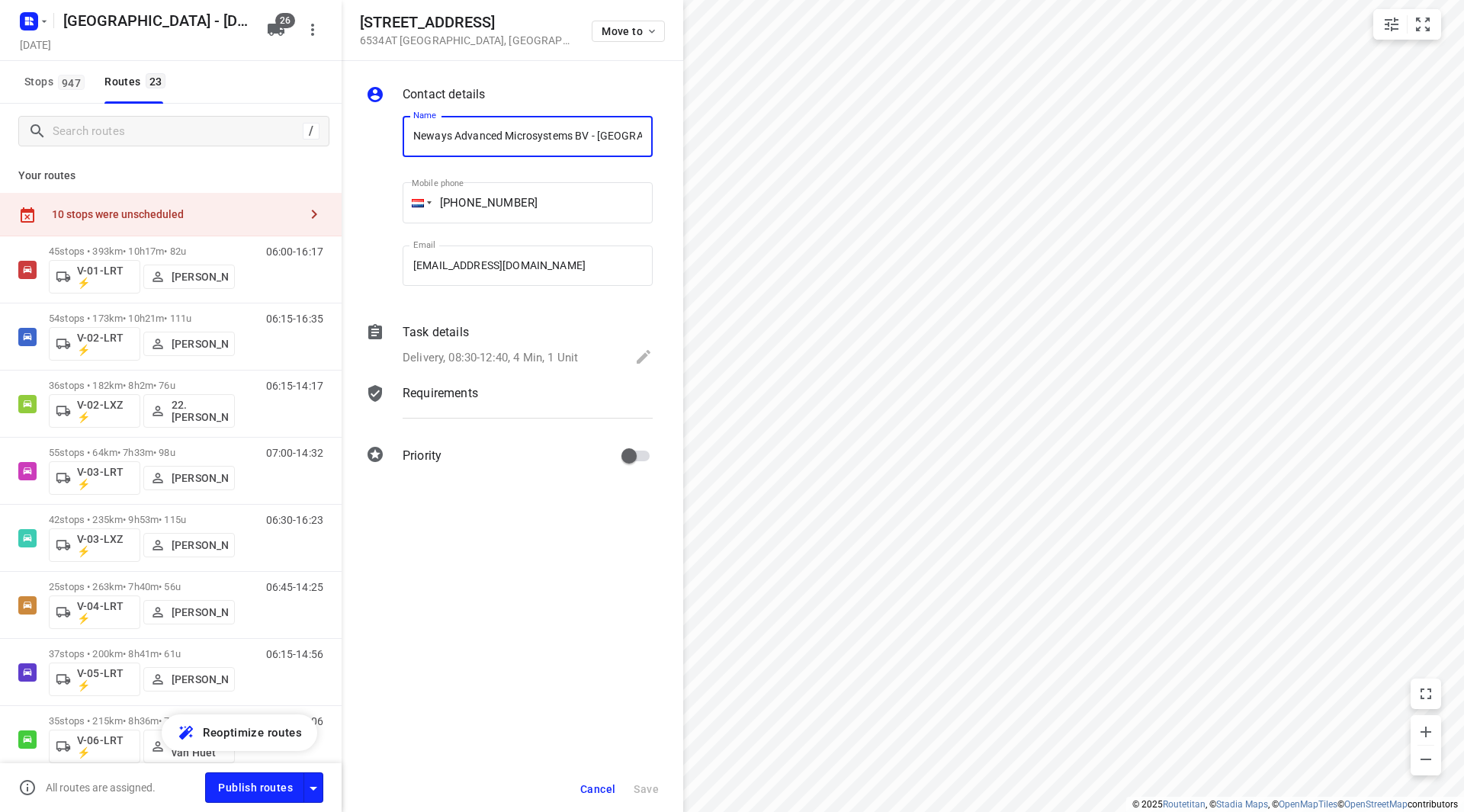
drag, startPoint x: 549, startPoint y: 132, endPoint x: 389, endPoint y: 130, distance: 160.0
click at [389, 130] on div "Name Neways Advanced Microsystems BV - Nijmegen(Floor Tienkamp) Name Mobile pho…" at bounding box center [509, 204] width 293 height 201
drag, startPoint x: 600, startPoint y: 788, endPoint x: 629, endPoint y: 767, distance: 35.8
click at [600, 785] on span "Cancel" at bounding box center [598, 789] width 35 height 12
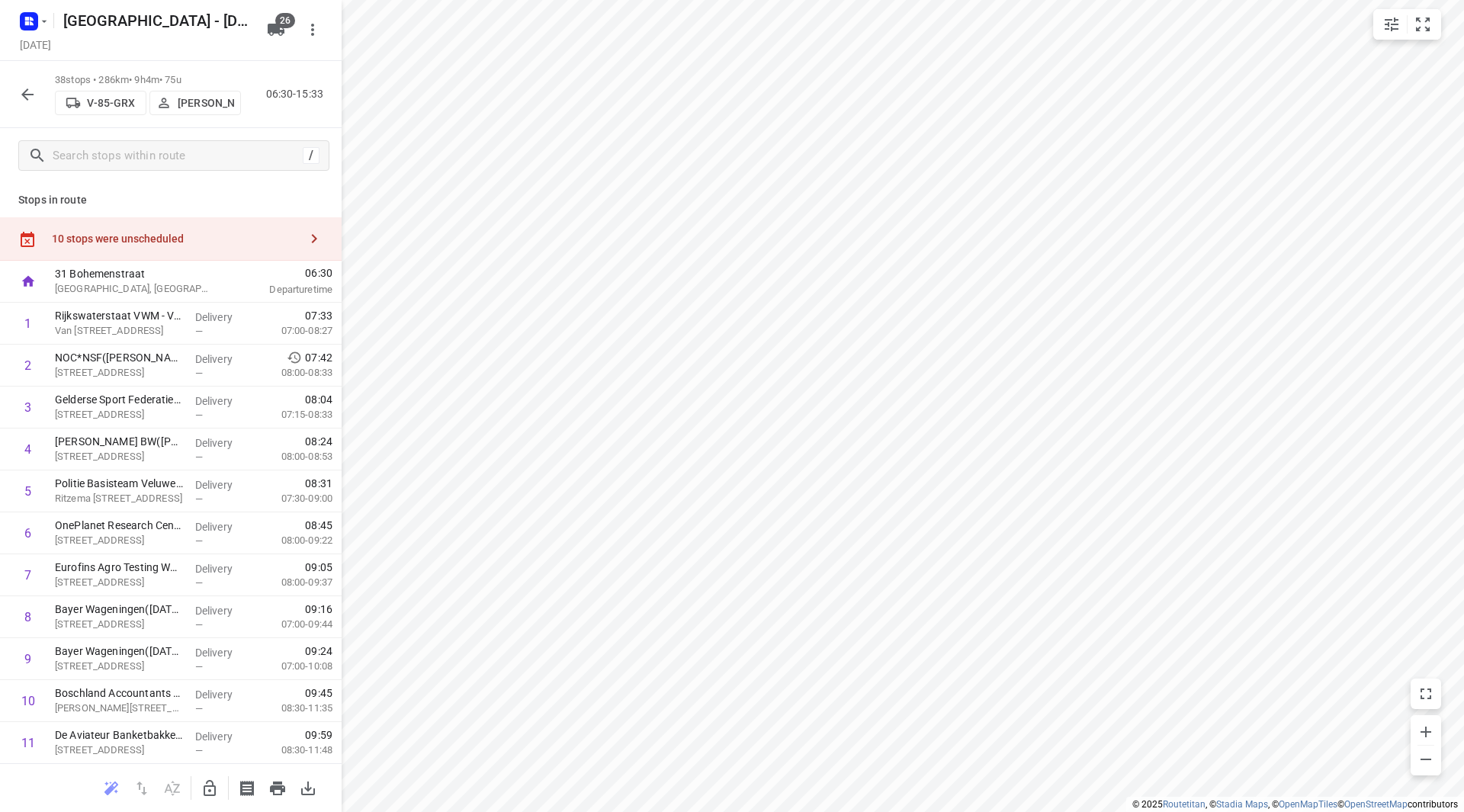
click at [174, 235] on div "10 stops were unscheduled" at bounding box center [175, 238] width 247 height 12
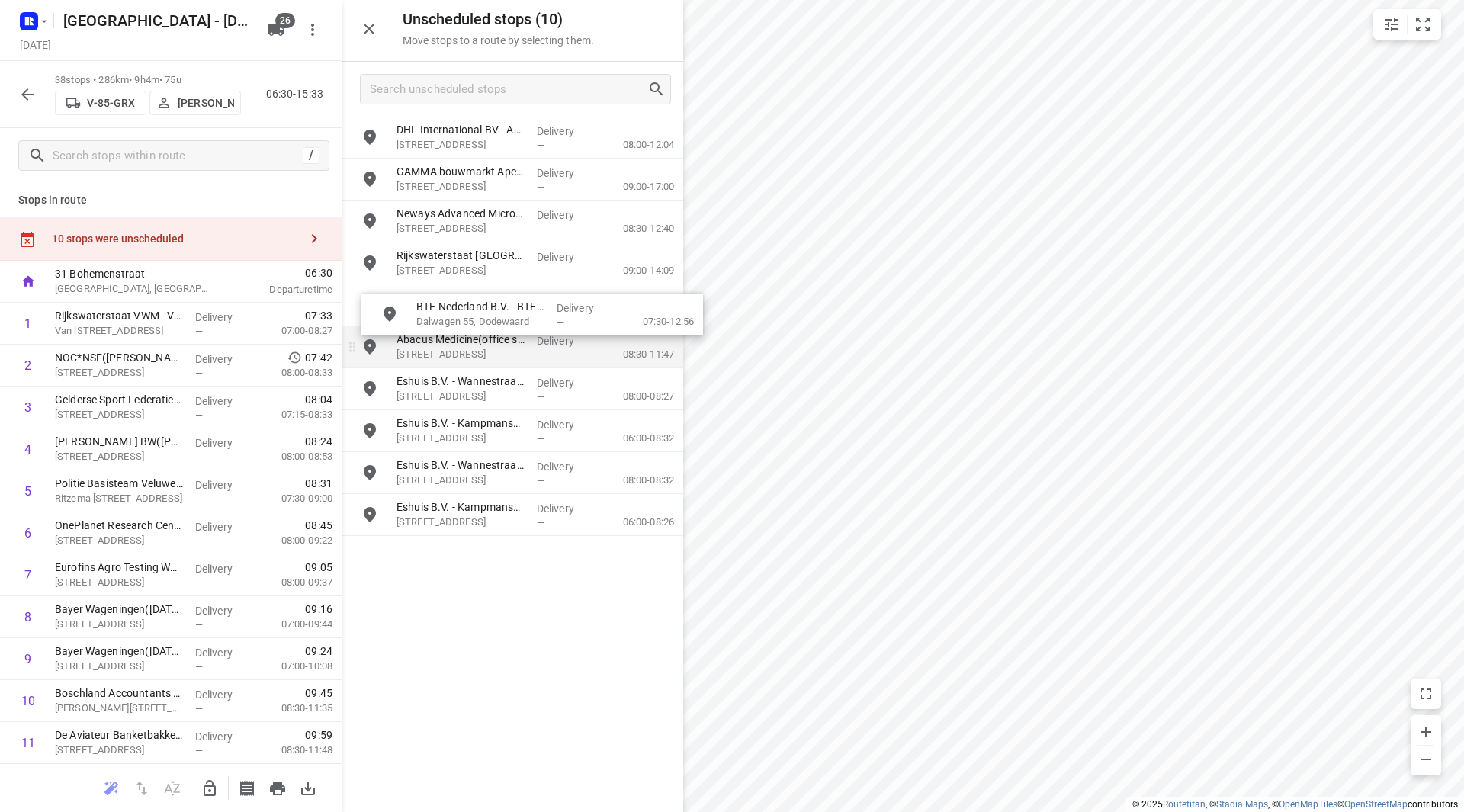
drag, startPoint x: 346, startPoint y: 372, endPoint x: 473, endPoint y: 326, distance: 135.1
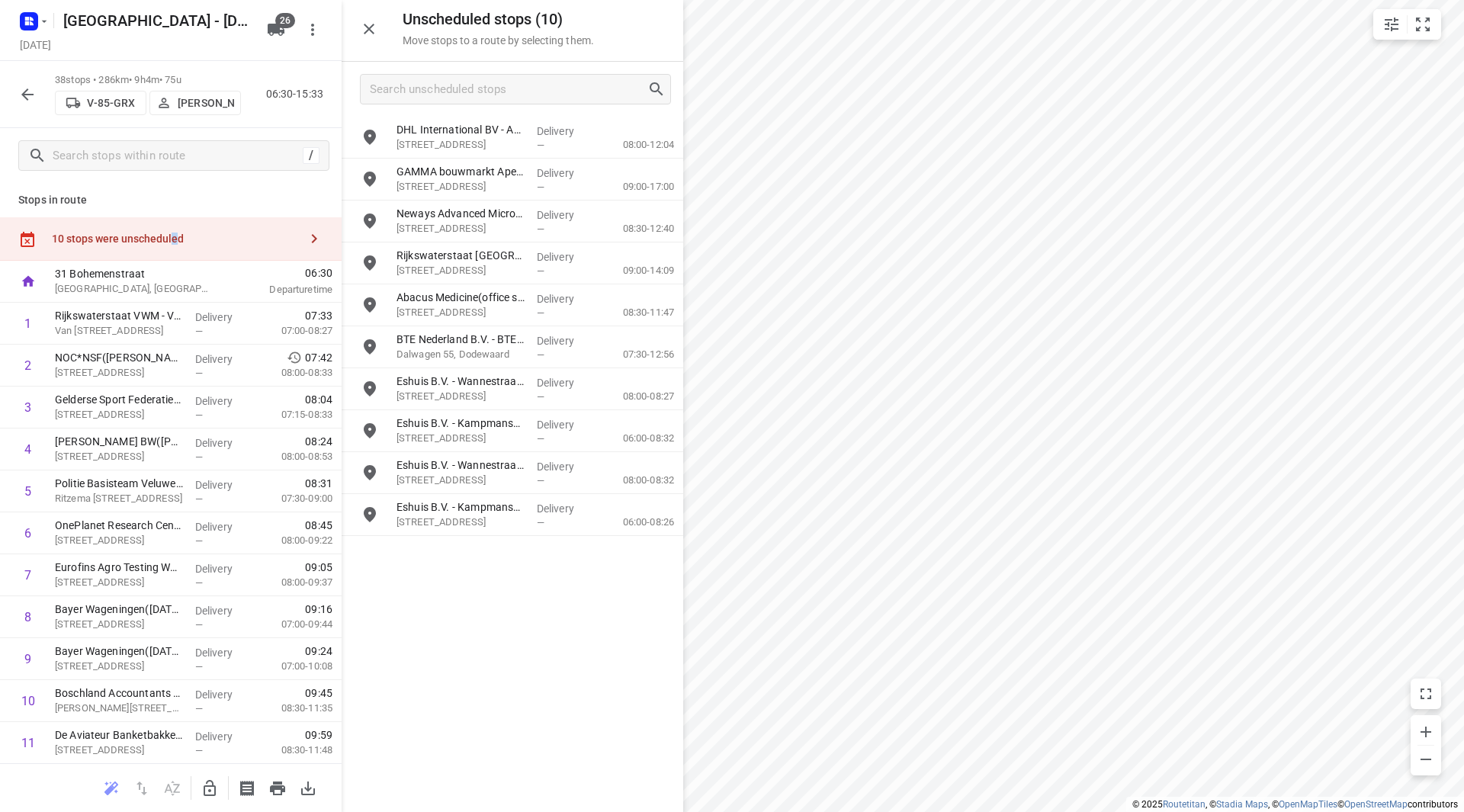
click at [22, 92] on icon "button" at bounding box center [28, 95] width 19 height 19
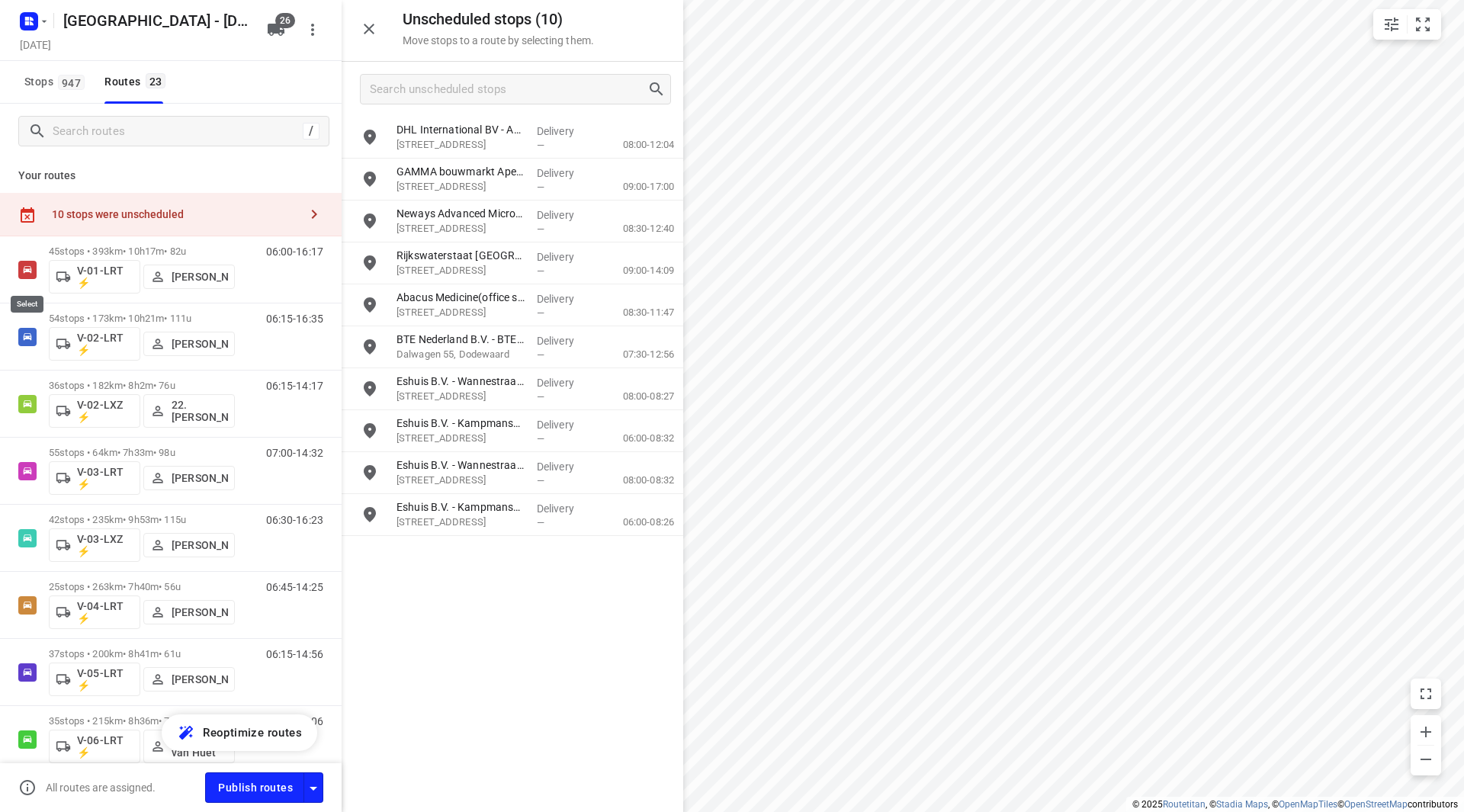
drag, startPoint x: 23, startPoint y: 265, endPoint x: 25, endPoint y: 249, distance: 16.1
click at [0, 0] on input "checkbox" at bounding box center [0, 0] width 0 height 0
checkbox input "true"
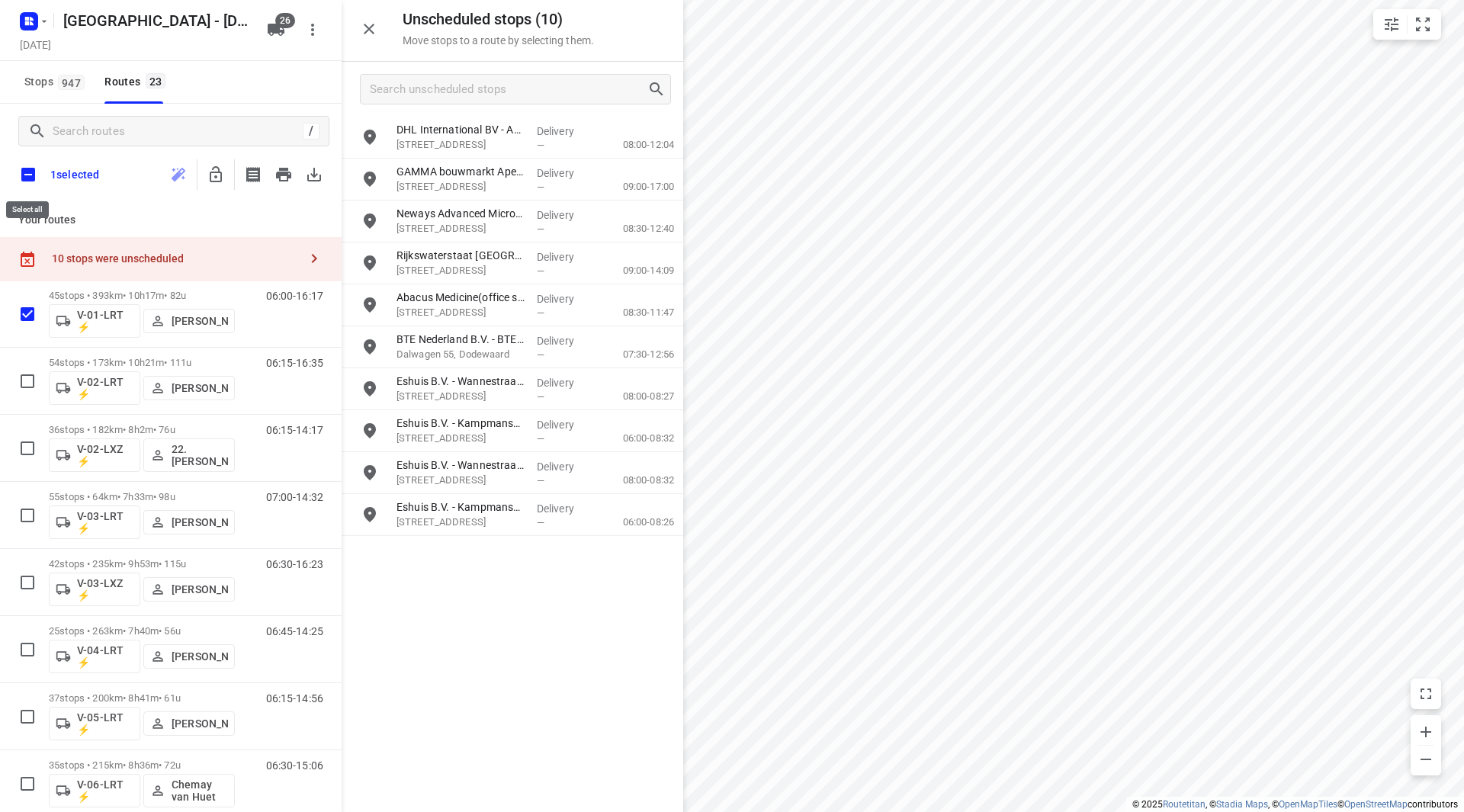
click at [30, 185] on input "checkbox" at bounding box center [28, 175] width 32 height 32
checkbox input "true"
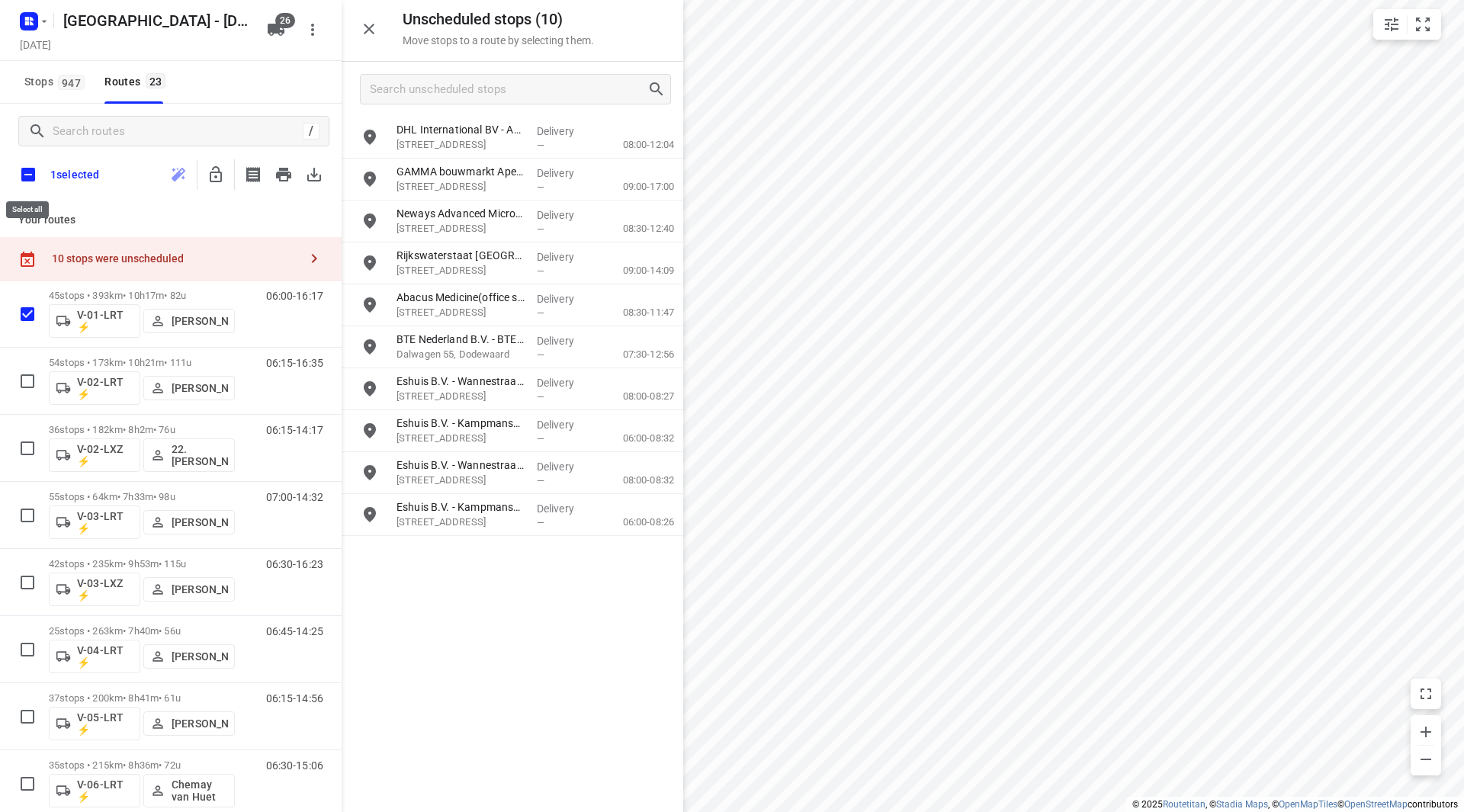
checkbox input "true"
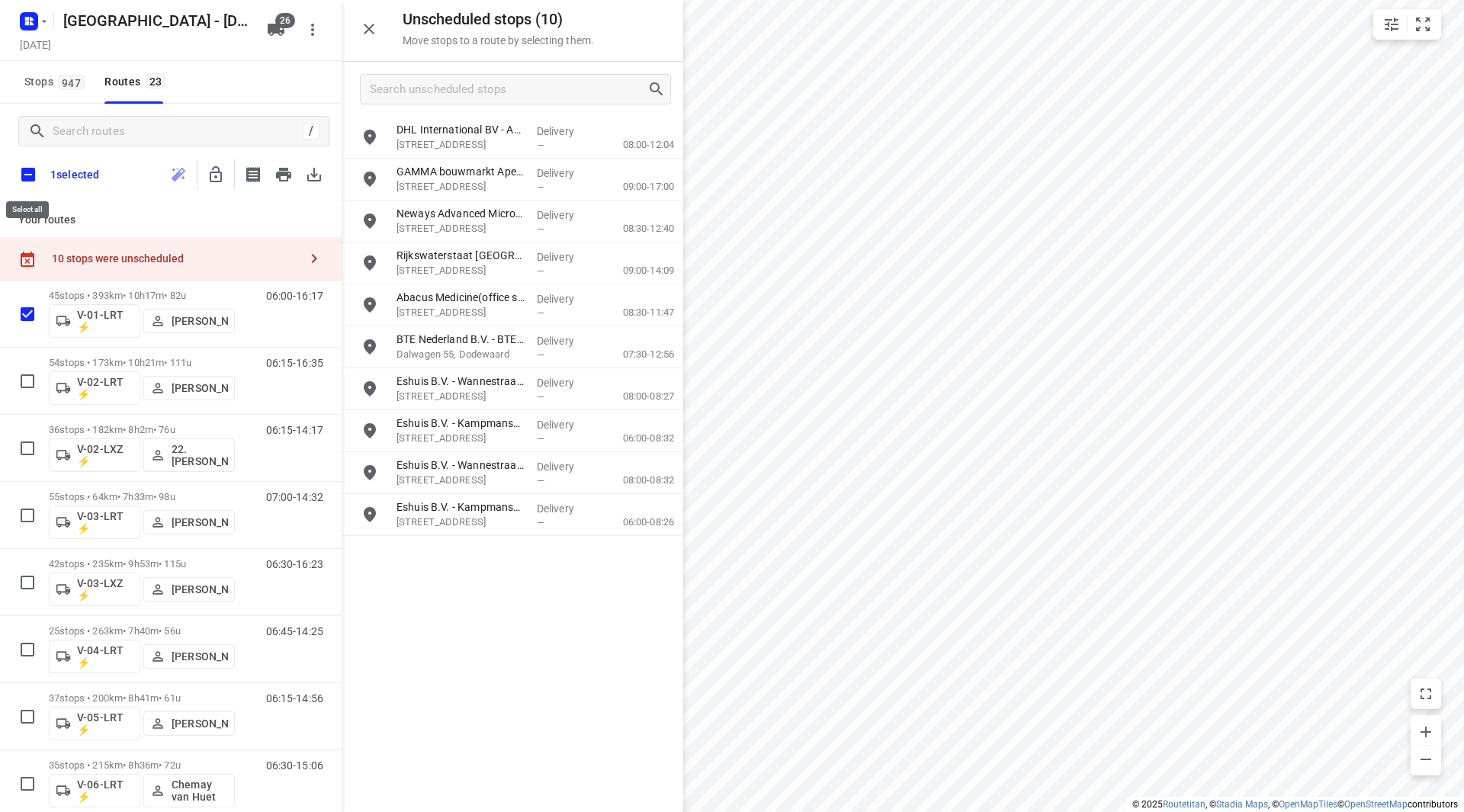
checkbox input "true"
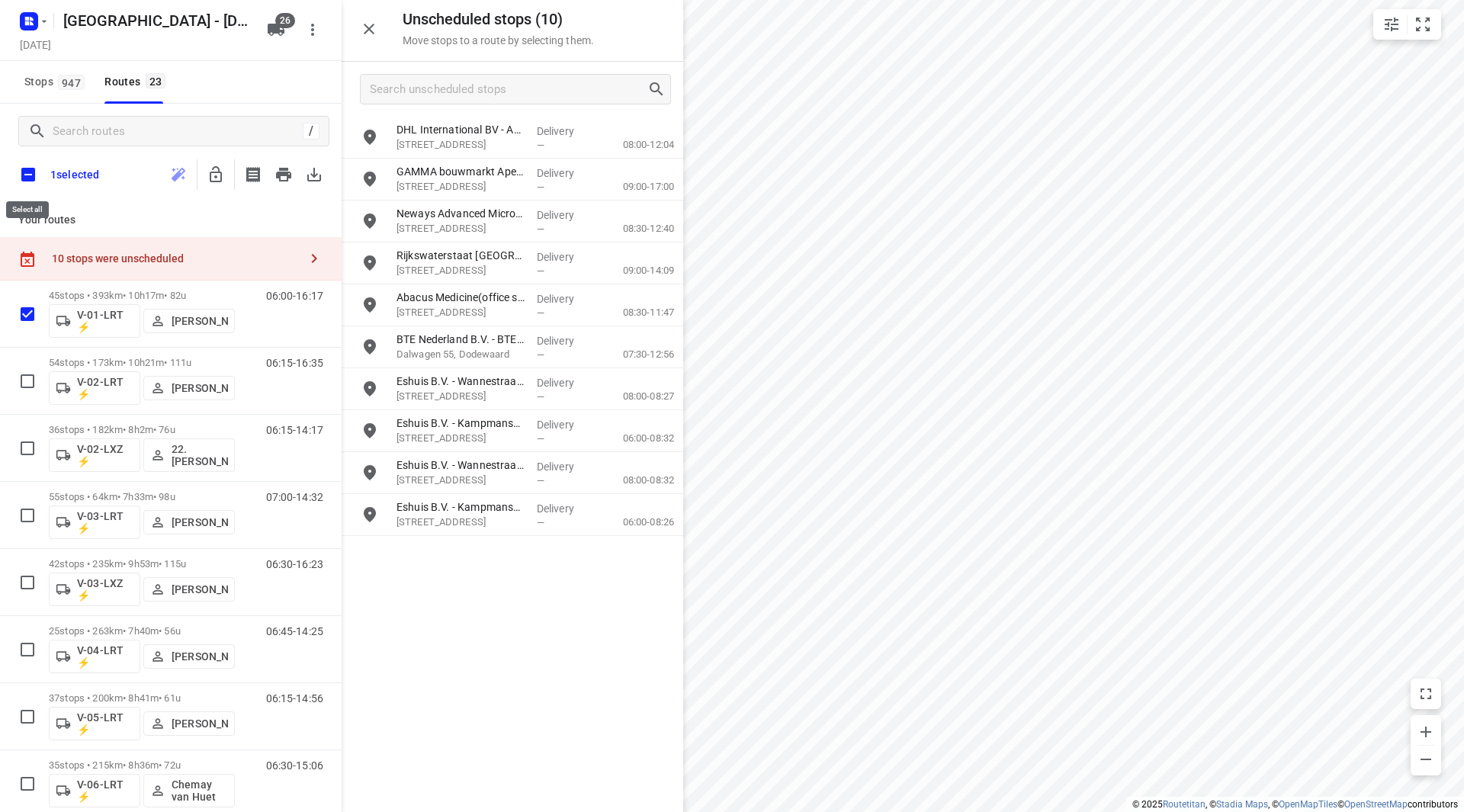
checkbox input "true"
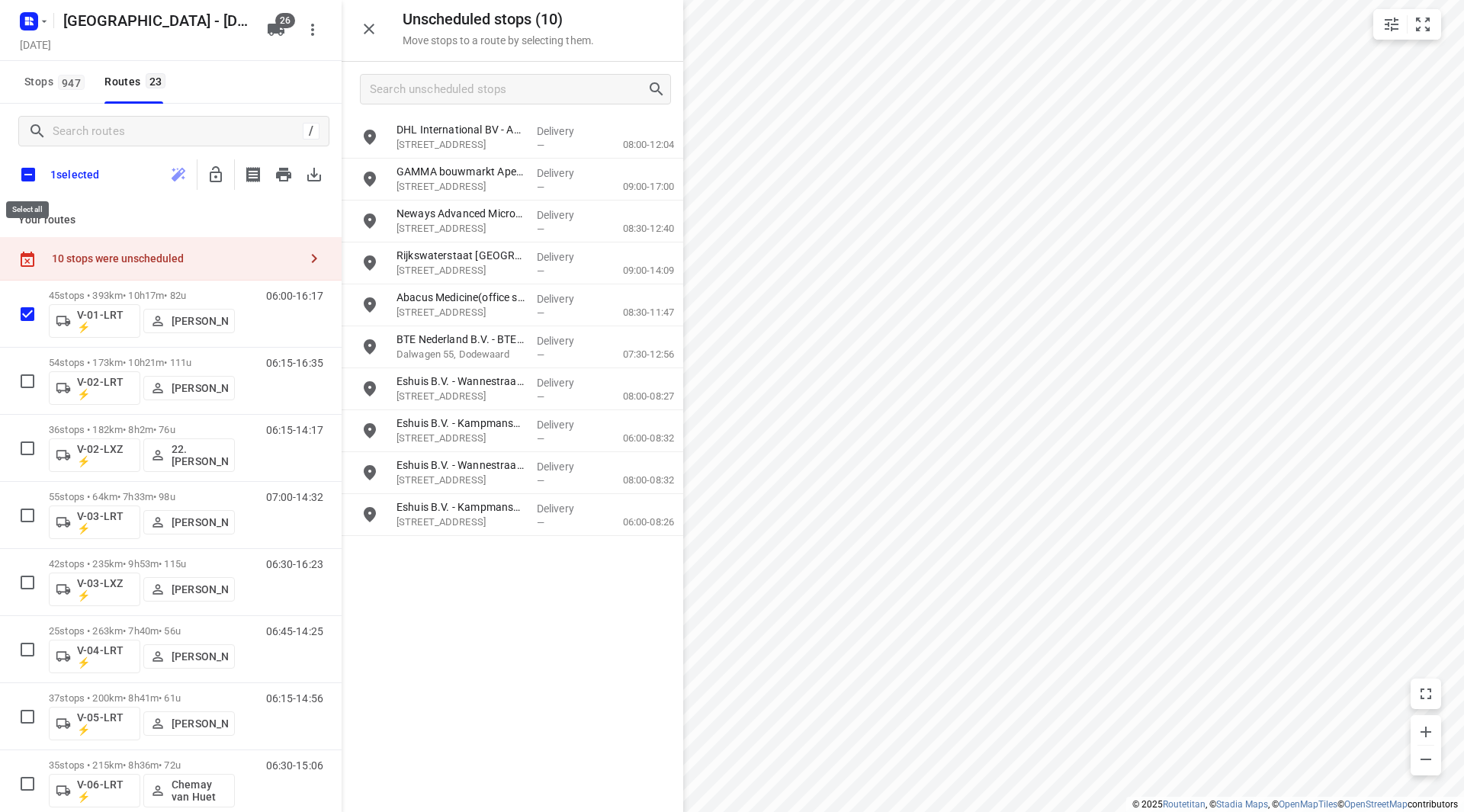
checkbox input "true"
click at [220, 176] on icon "button" at bounding box center [215, 174] width 12 height 16
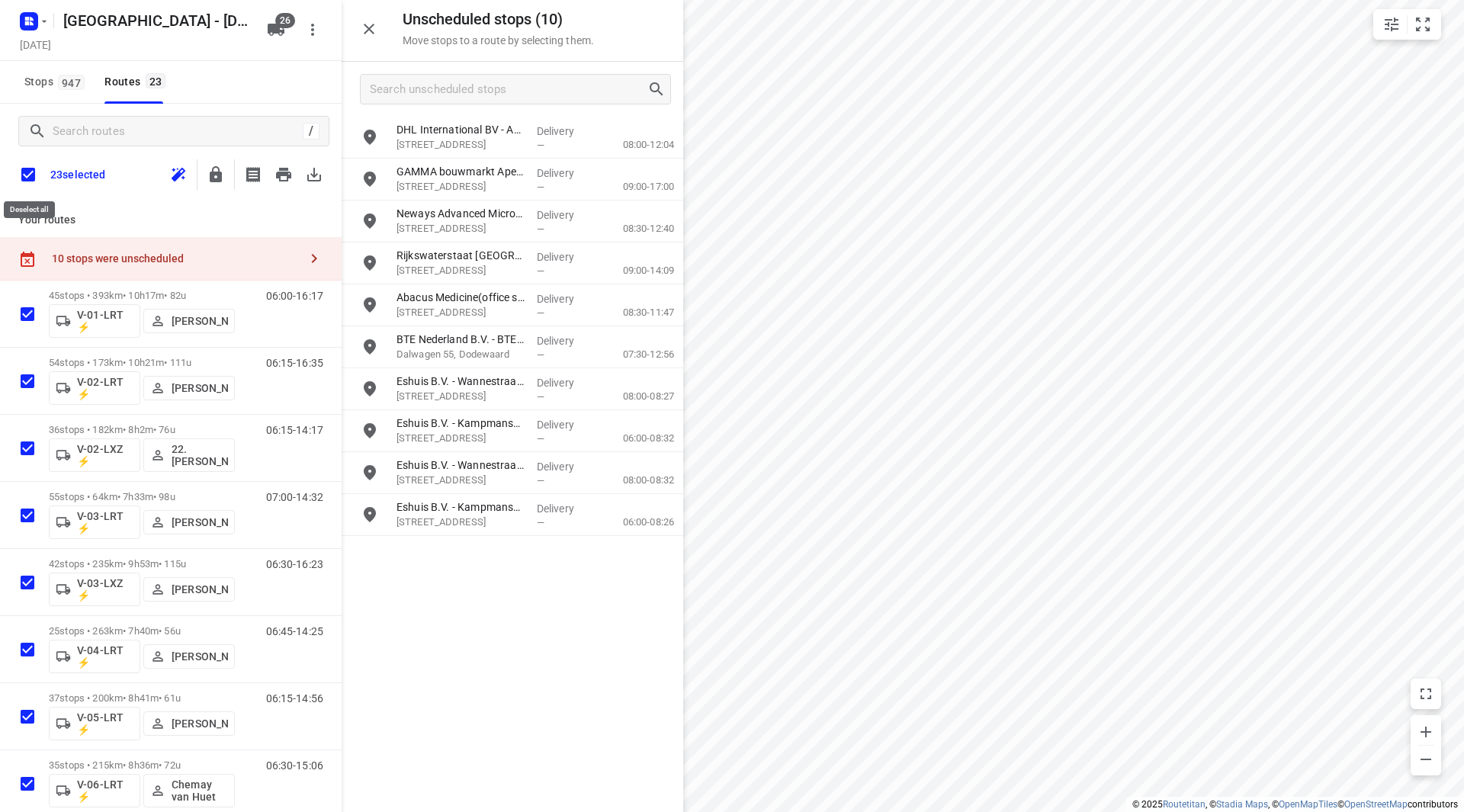
click at [27, 177] on input "checkbox" at bounding box center [28, 175] width 32 height 32
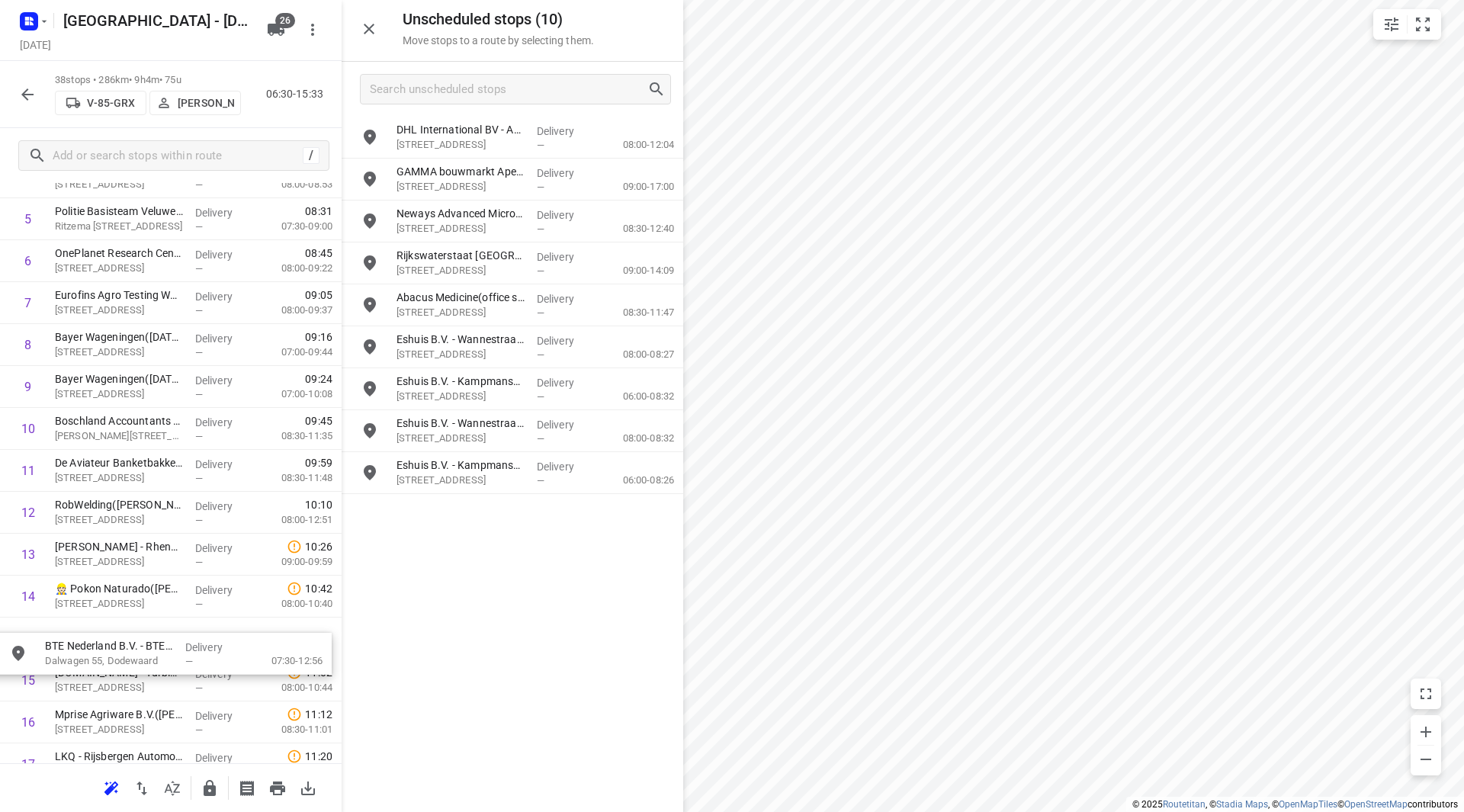
scroll to position [279, 0]
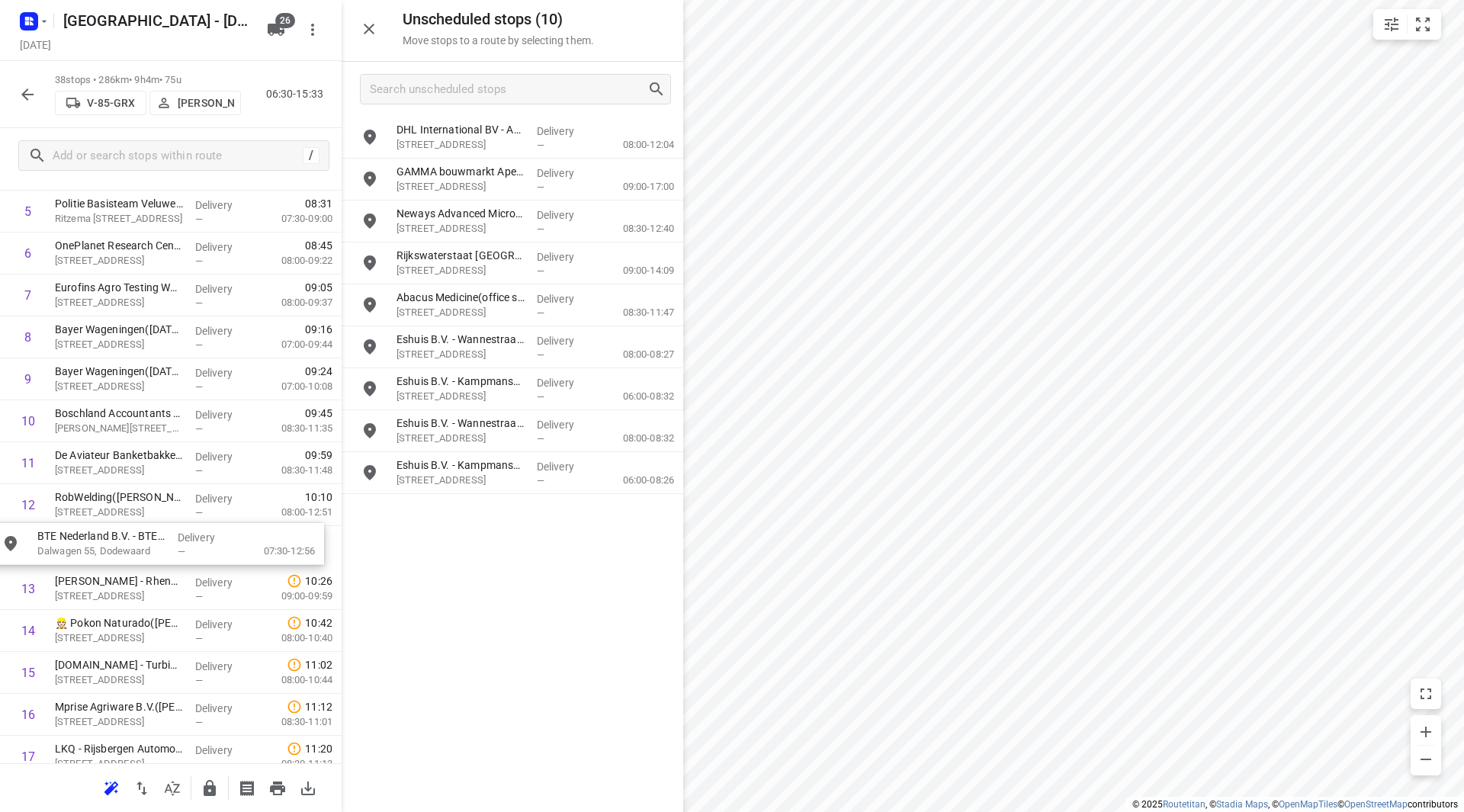
drag, startPoint x: 485, startPoint y: 350, endPoint x: 114, endPoint y: 547, distance: 420.1
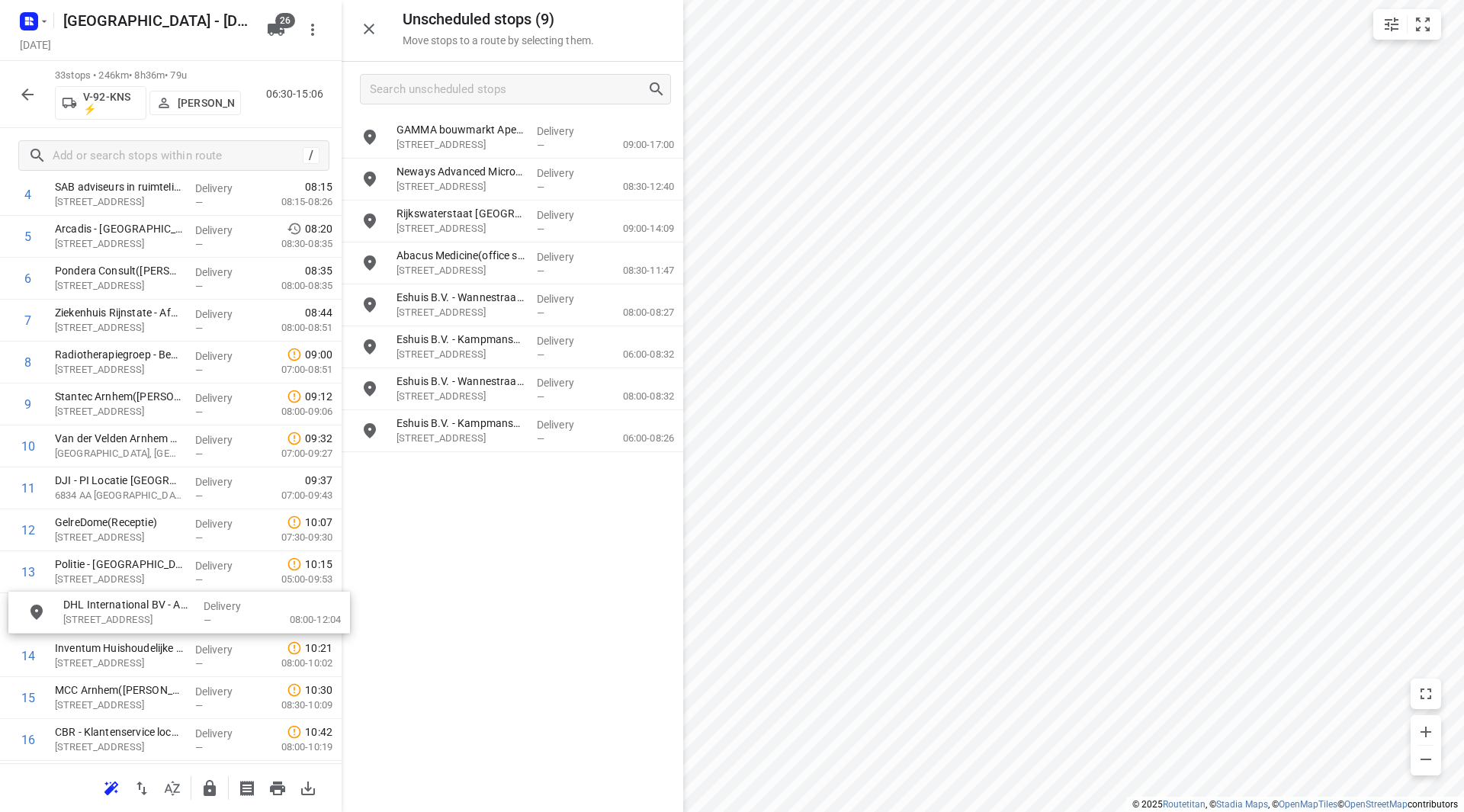
scroll to position [255, 0]
drag, startPoint x: 469, startPoint y: 127, endPoint x: 147, endPoint y: 604, distance: 575.5
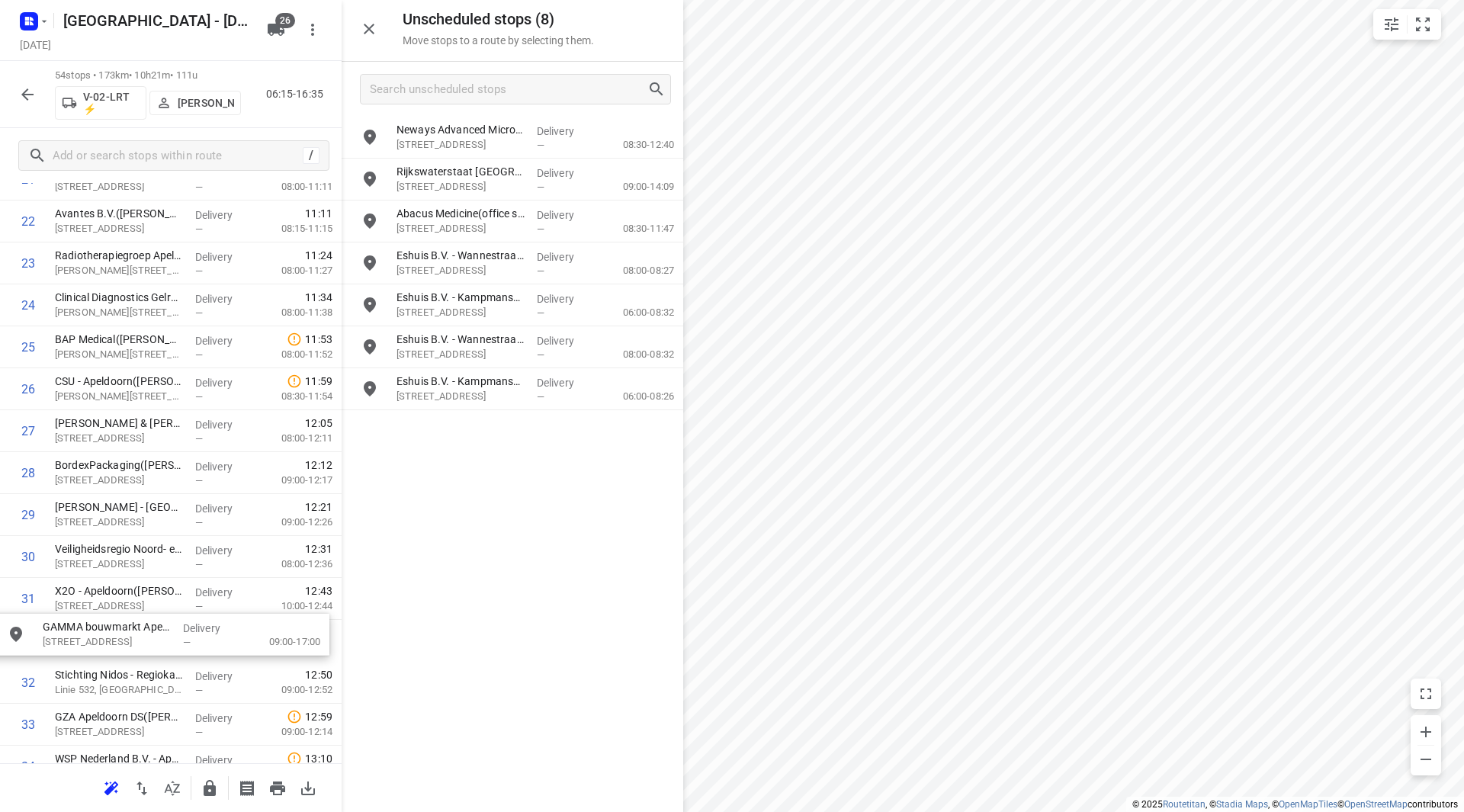
scroll to position [985, 0]
drag, startPoint x: 462, startPoint y: 132, endPoint x: 105, endPoint y: 447, distance: 476.1
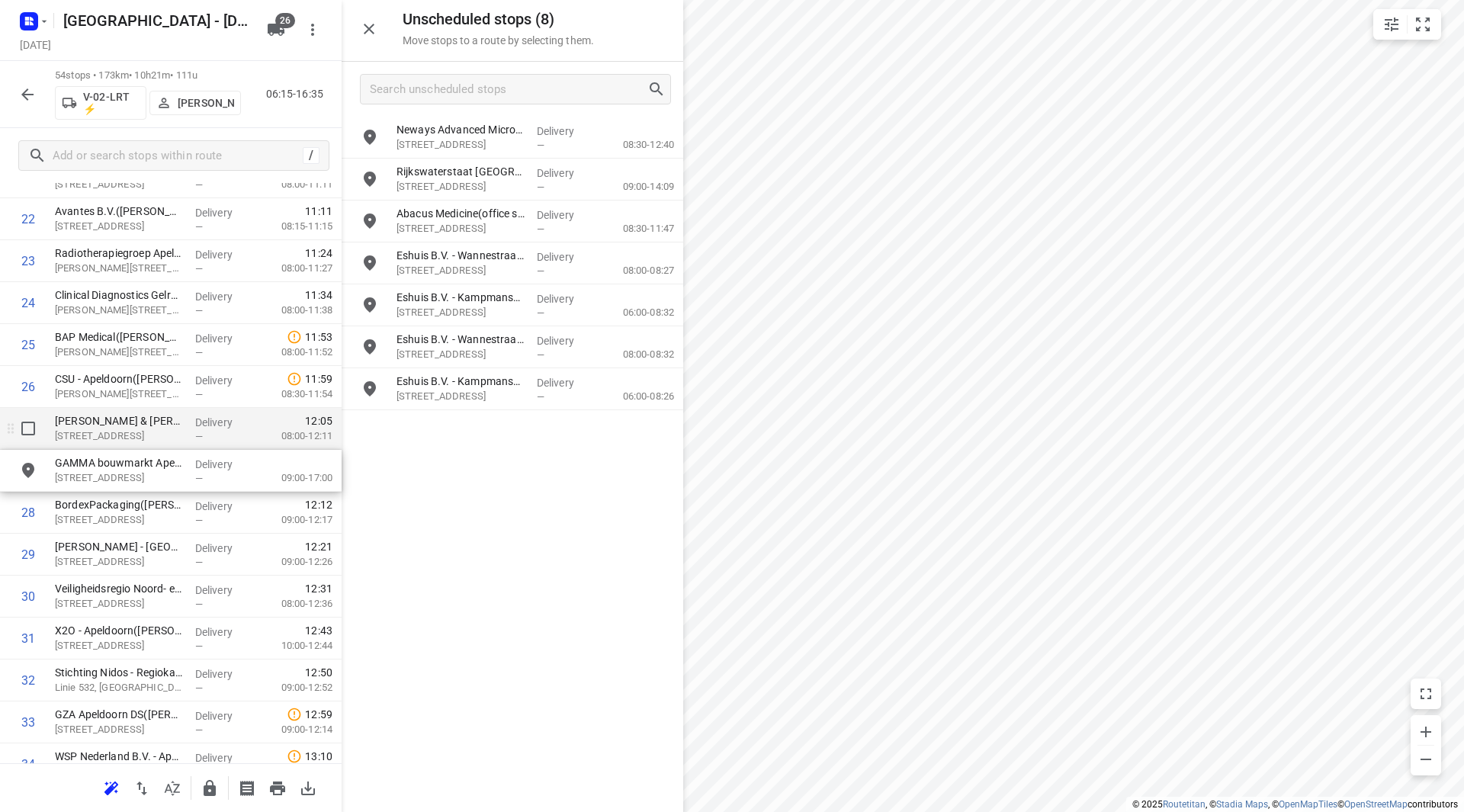
click at [98, 468] on div "Unscheduled stops ( 8 ) Move stops to a route by selecting them. Neways Advance…" at bounding box center [171, 406] width 342 height 812
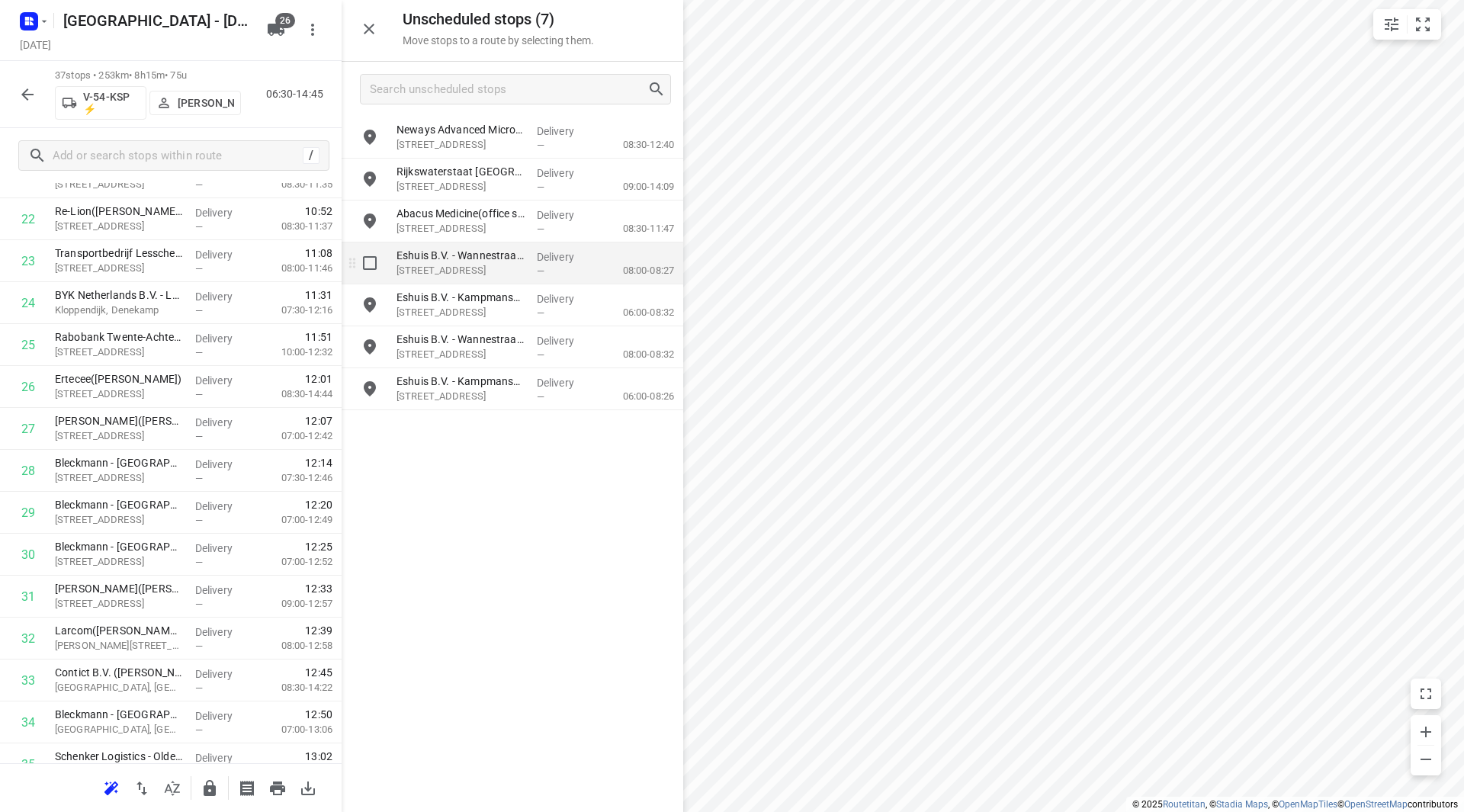
click at [379, 262] on input "grid" at bounding box center [370, 263] width 30 height 30
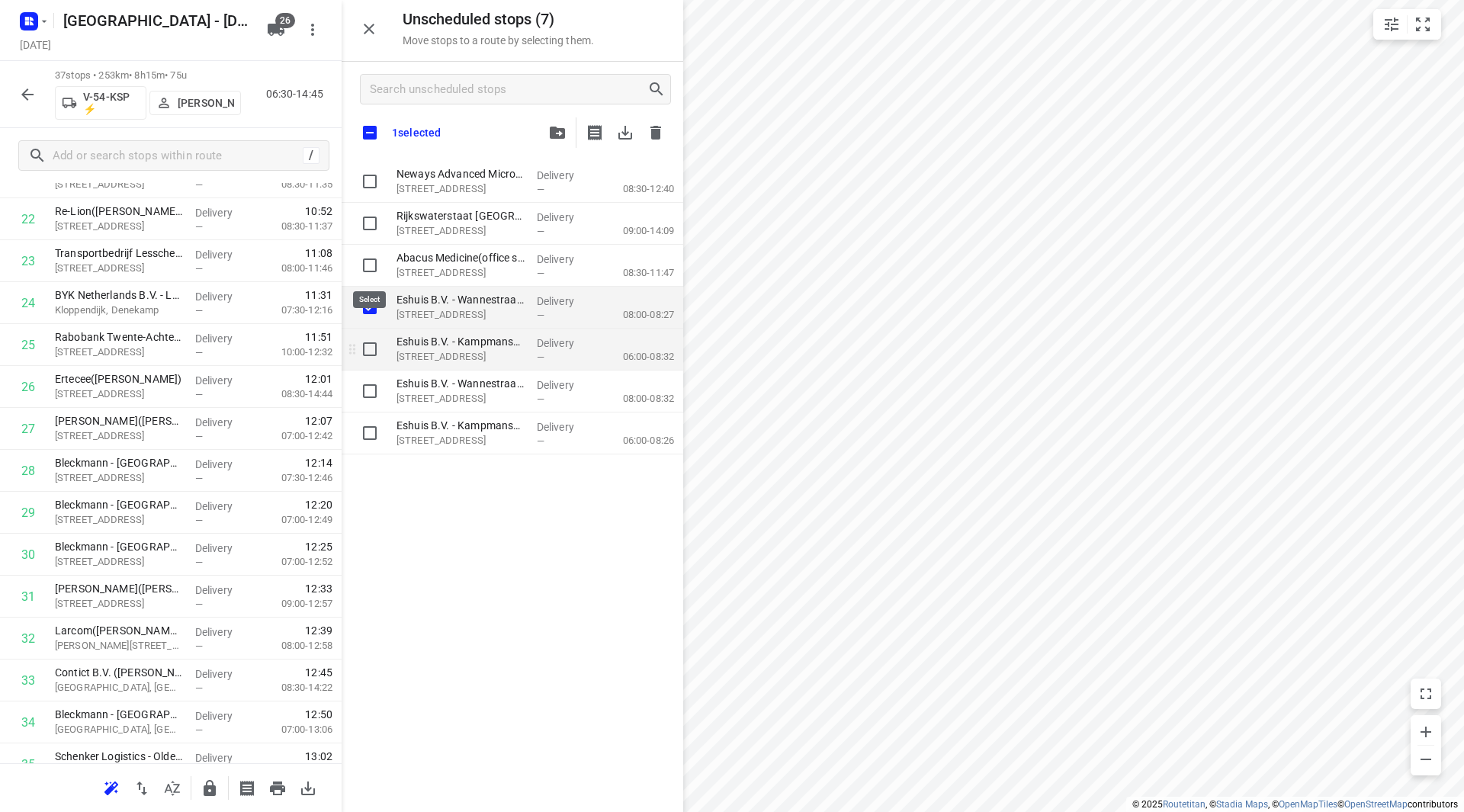
checkbox input "true"
click at [371, 355] on input "grid" at bounding box center [370, 349] width 30 height 30
checkbox input "true"
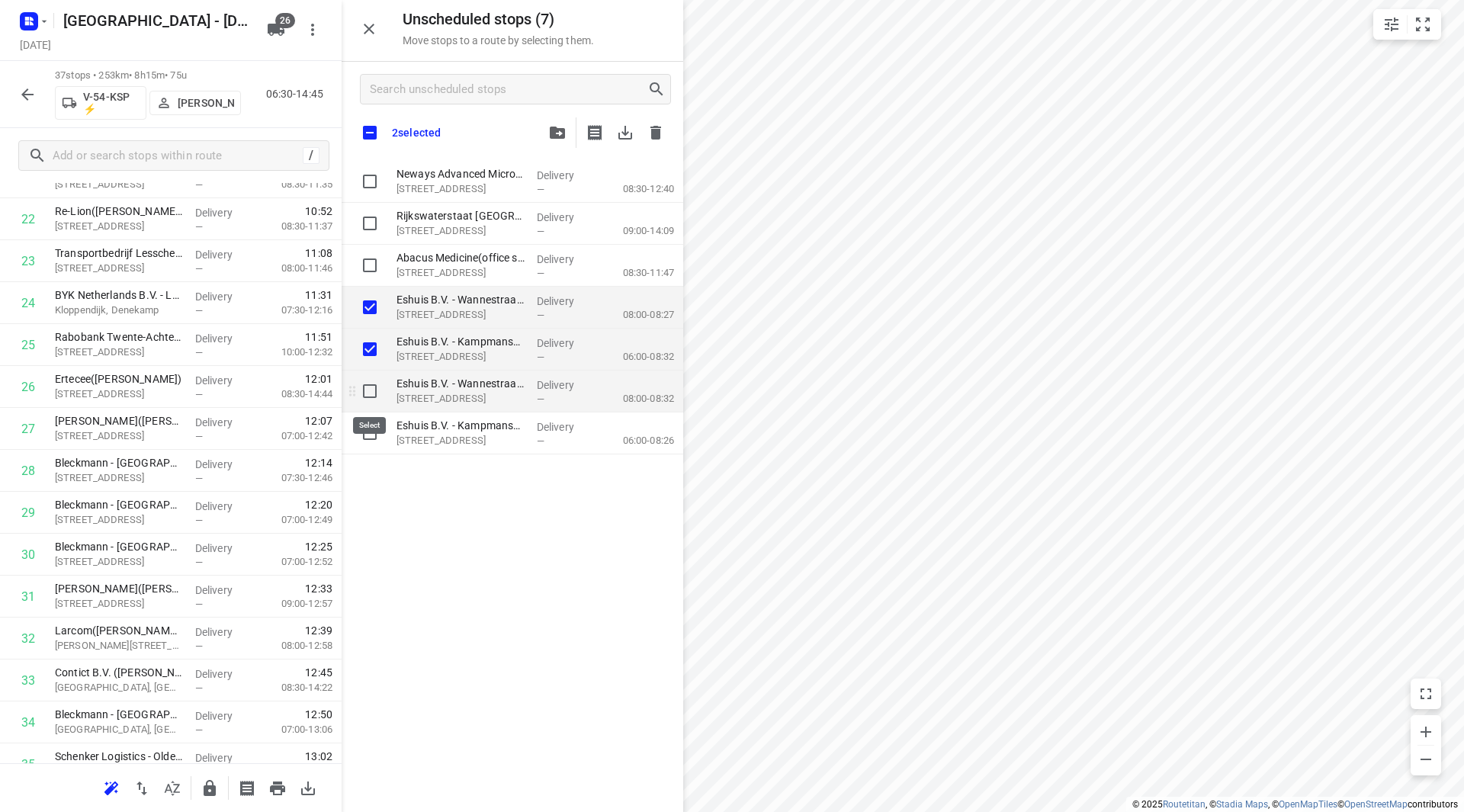
click at [371, 395] on input "grid" at bounding box center [370, 391] width 30 height 30
checkbox input "true"
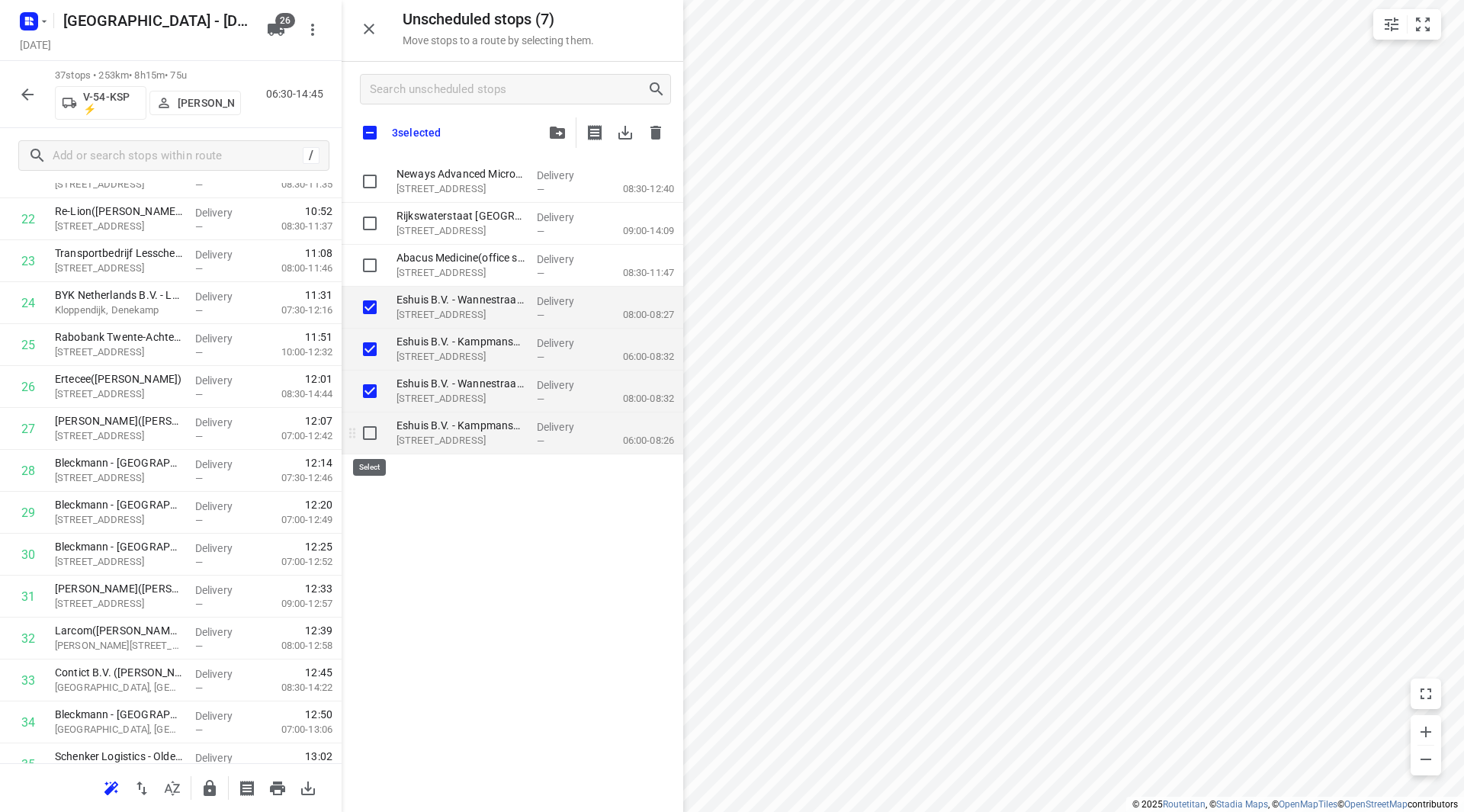
click at [372, 428] on input "grid" at bounding box center [370, 433] width 30 height 30
checkbox input "true"
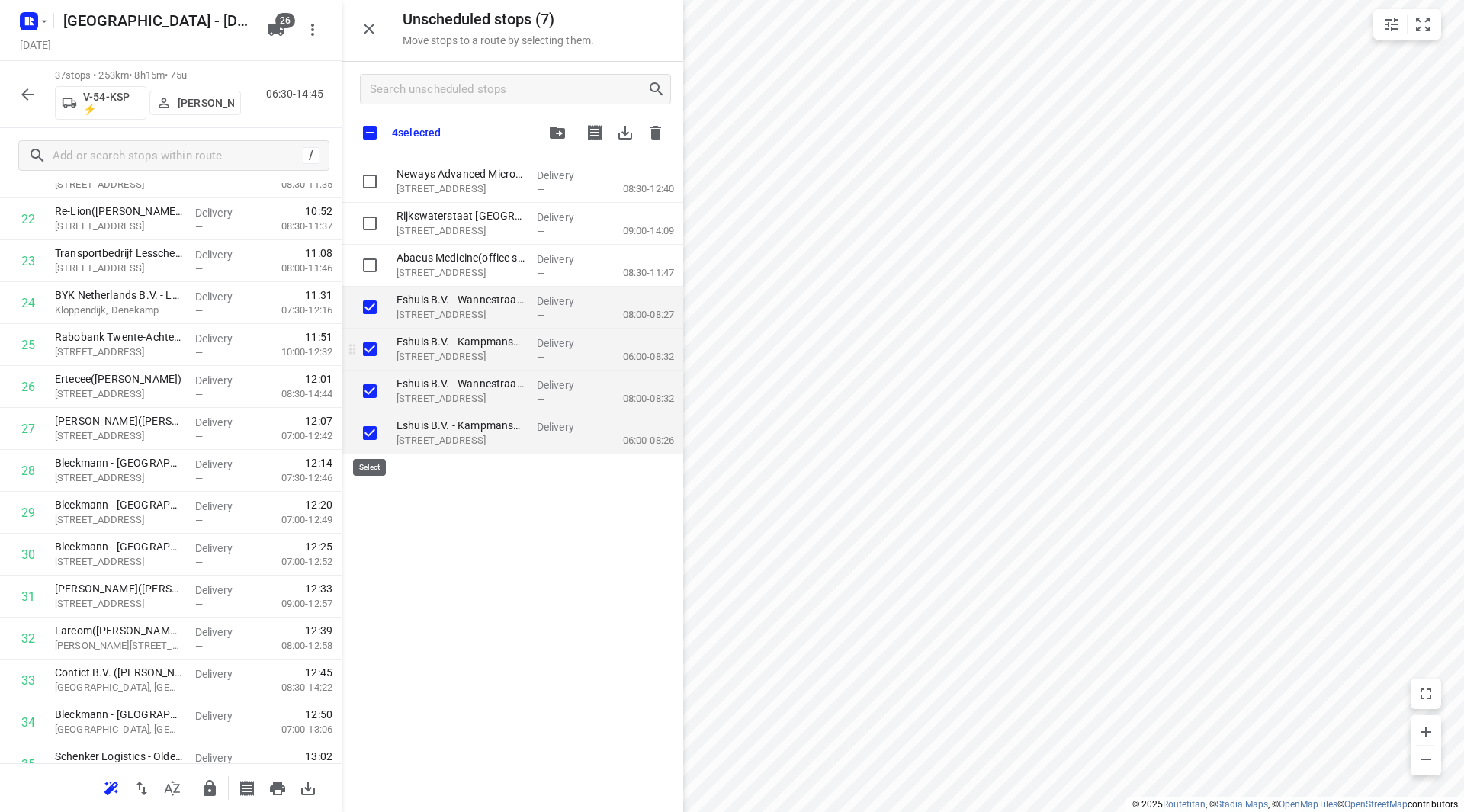
checkbox input "true"
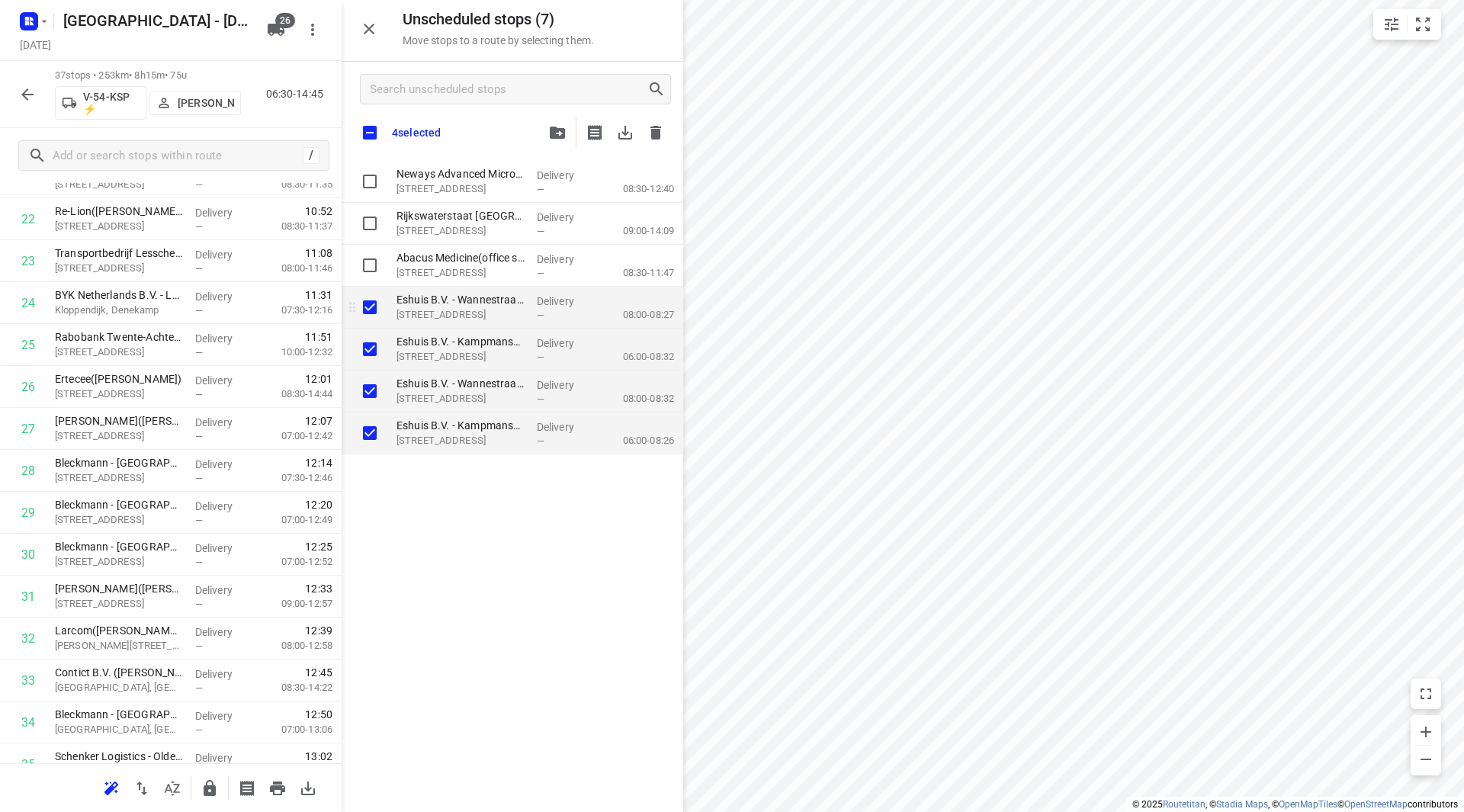
checkbox input "true"
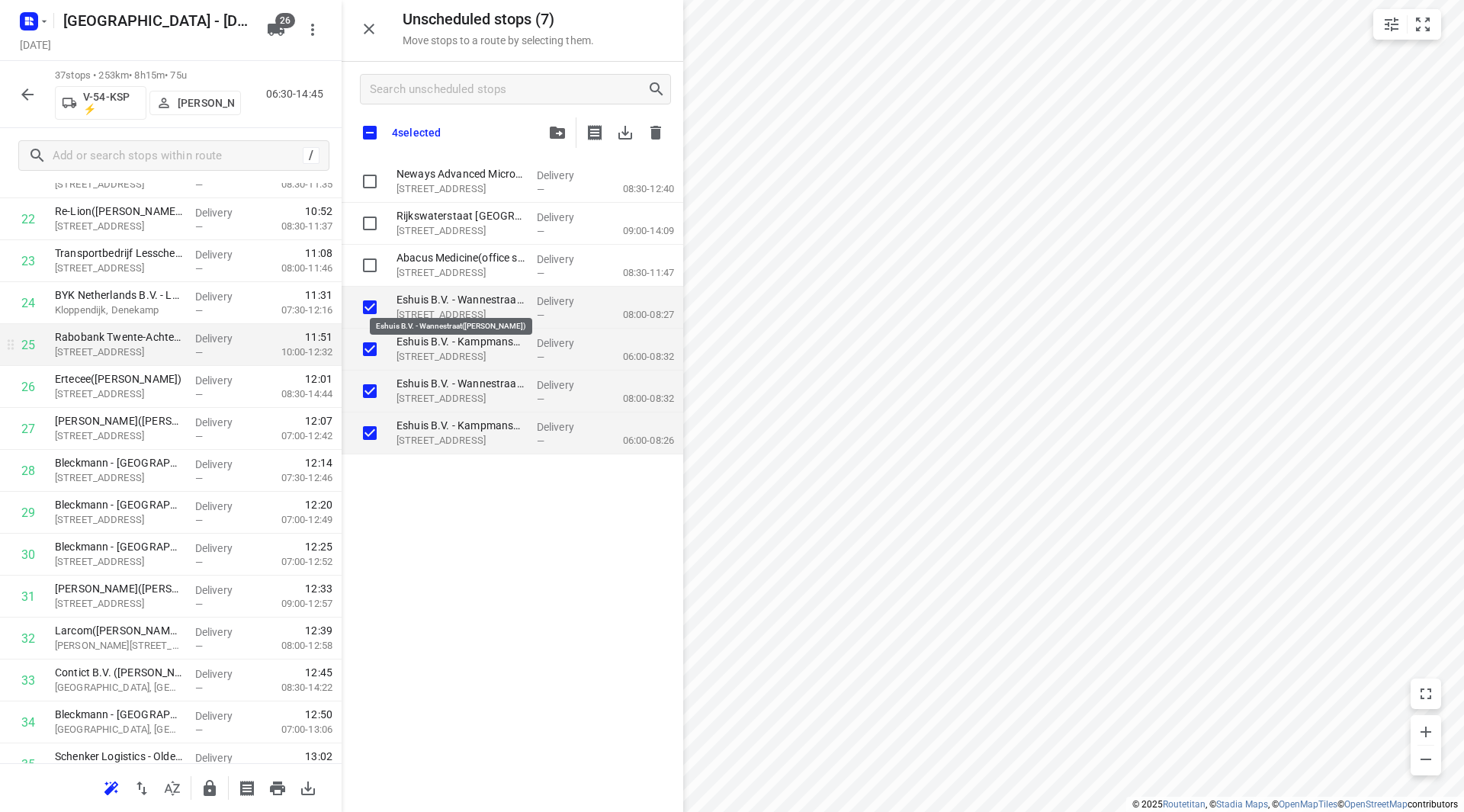
checkbox input "true"
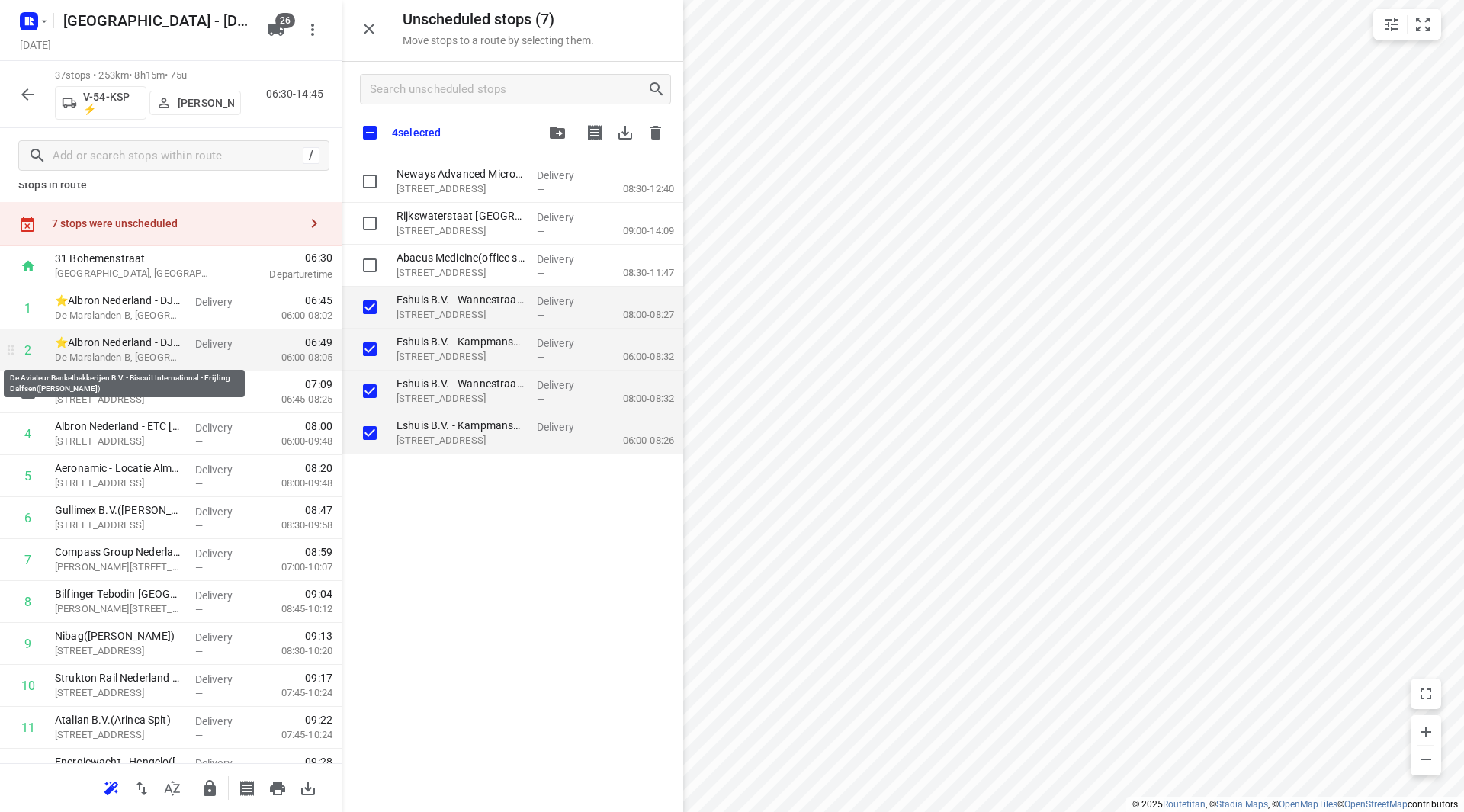
scroll to position [0, 0]
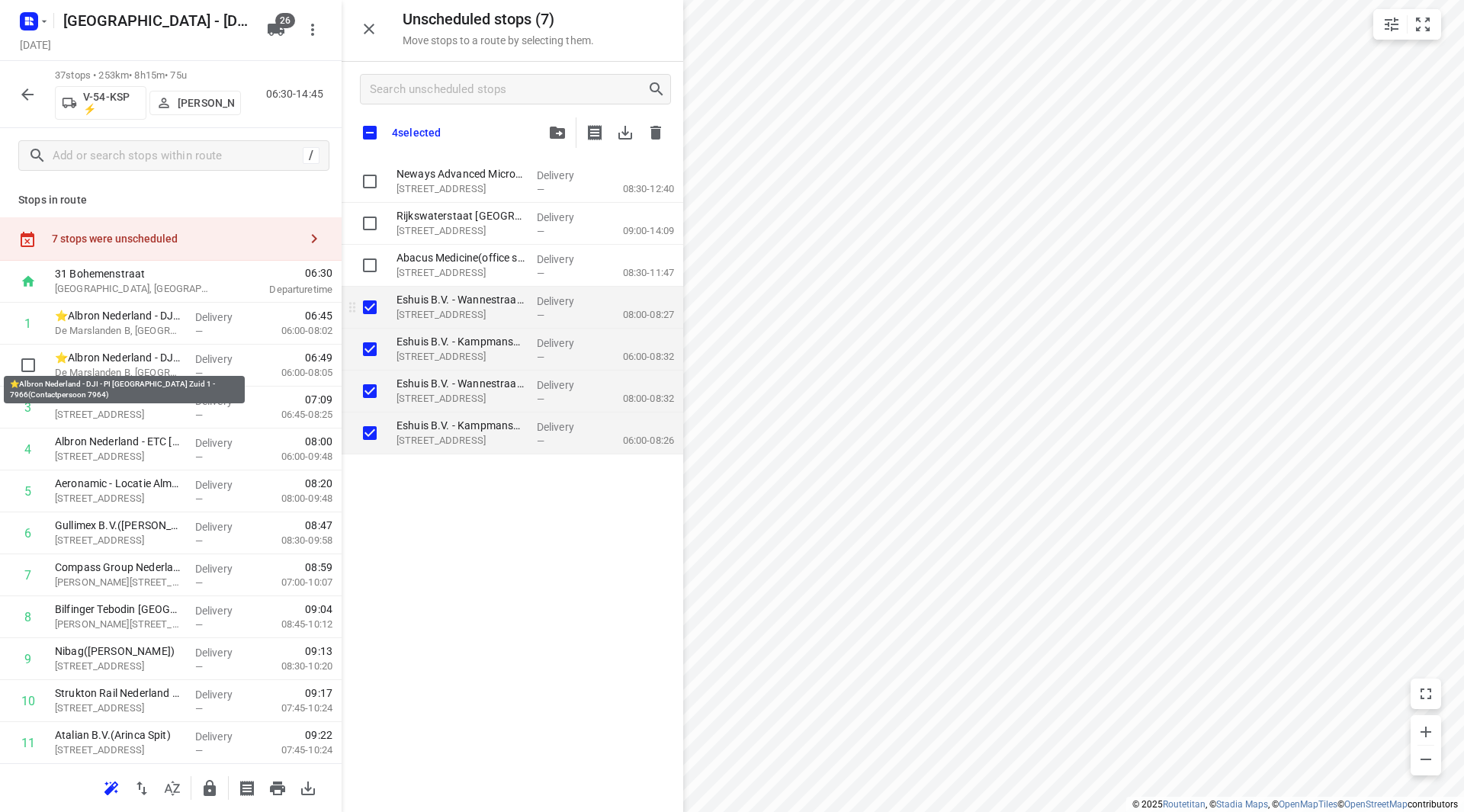
checkbox input "true"
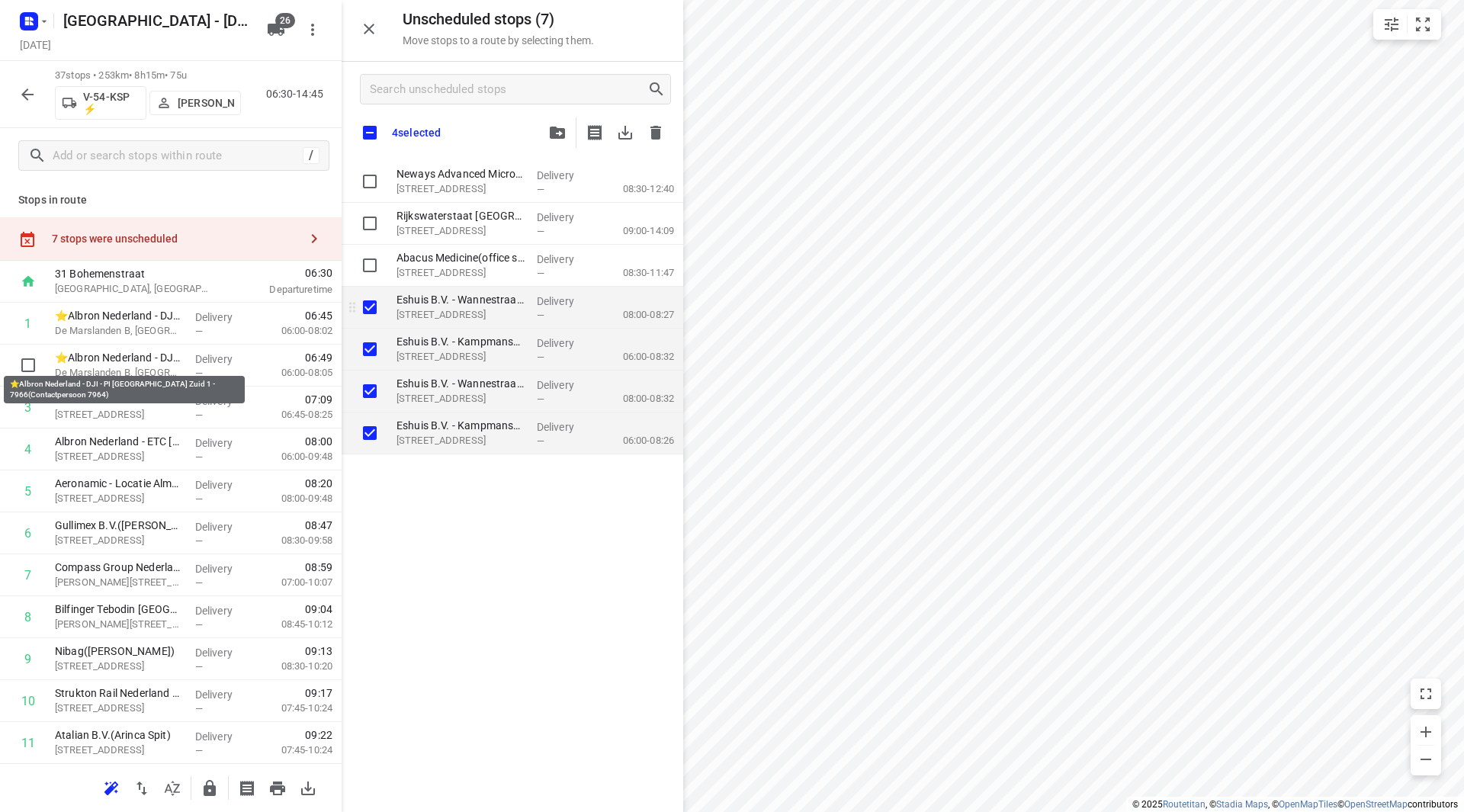
checkbox input "true"
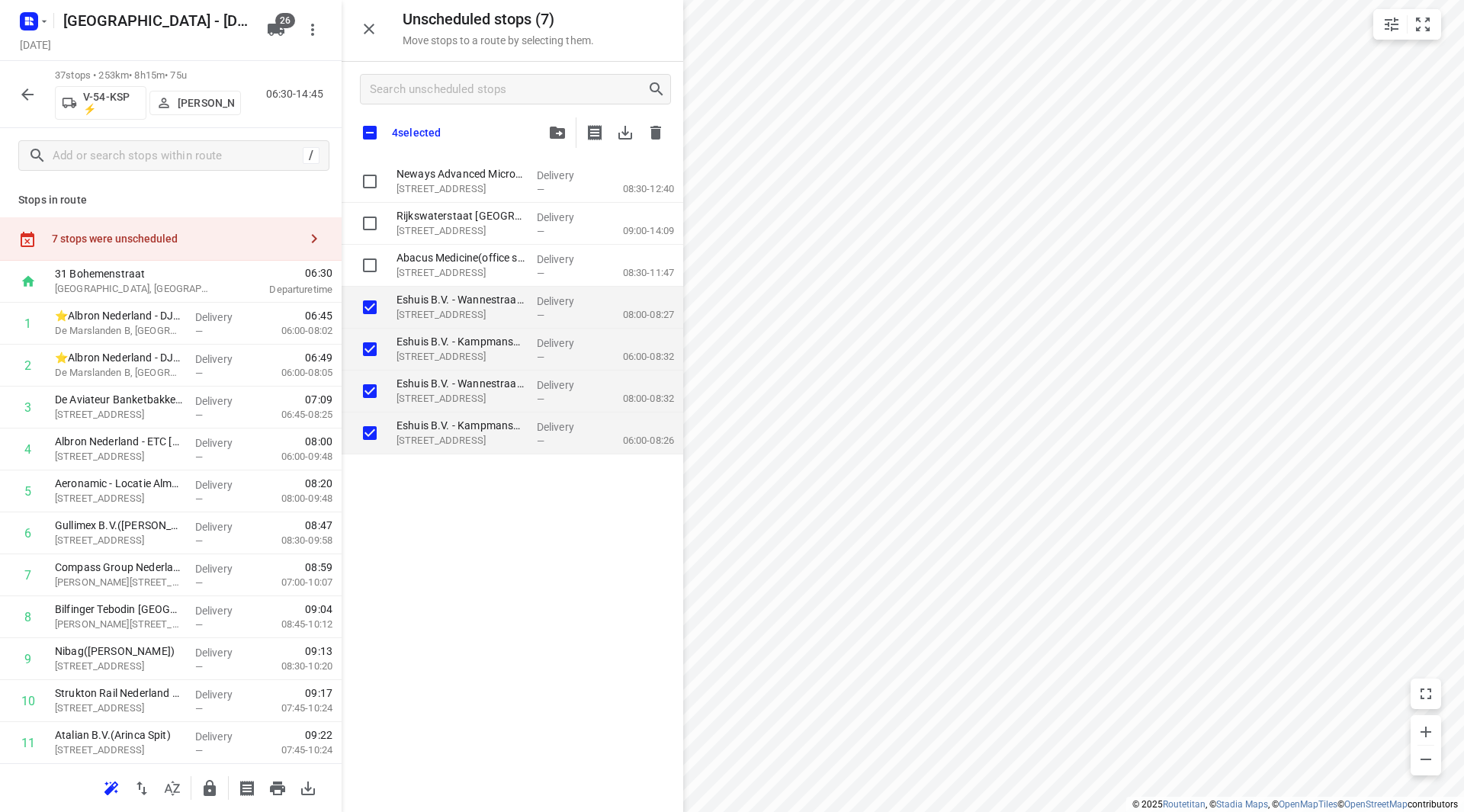
checkbox input "true"
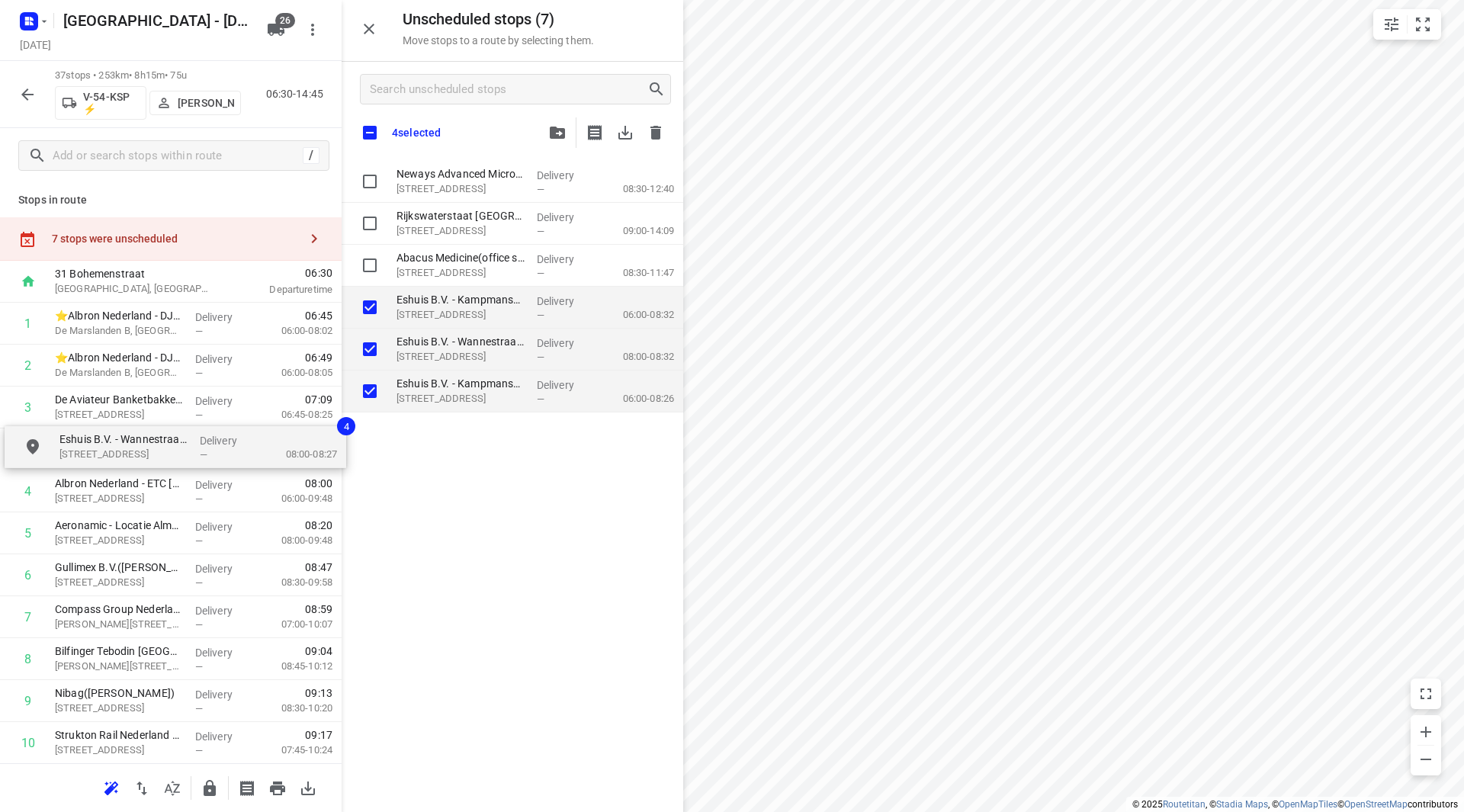
drag, startPoint x: 474, startPoint y: 312, endPoint x: 132, endPoint y: 452, distance: 369.5
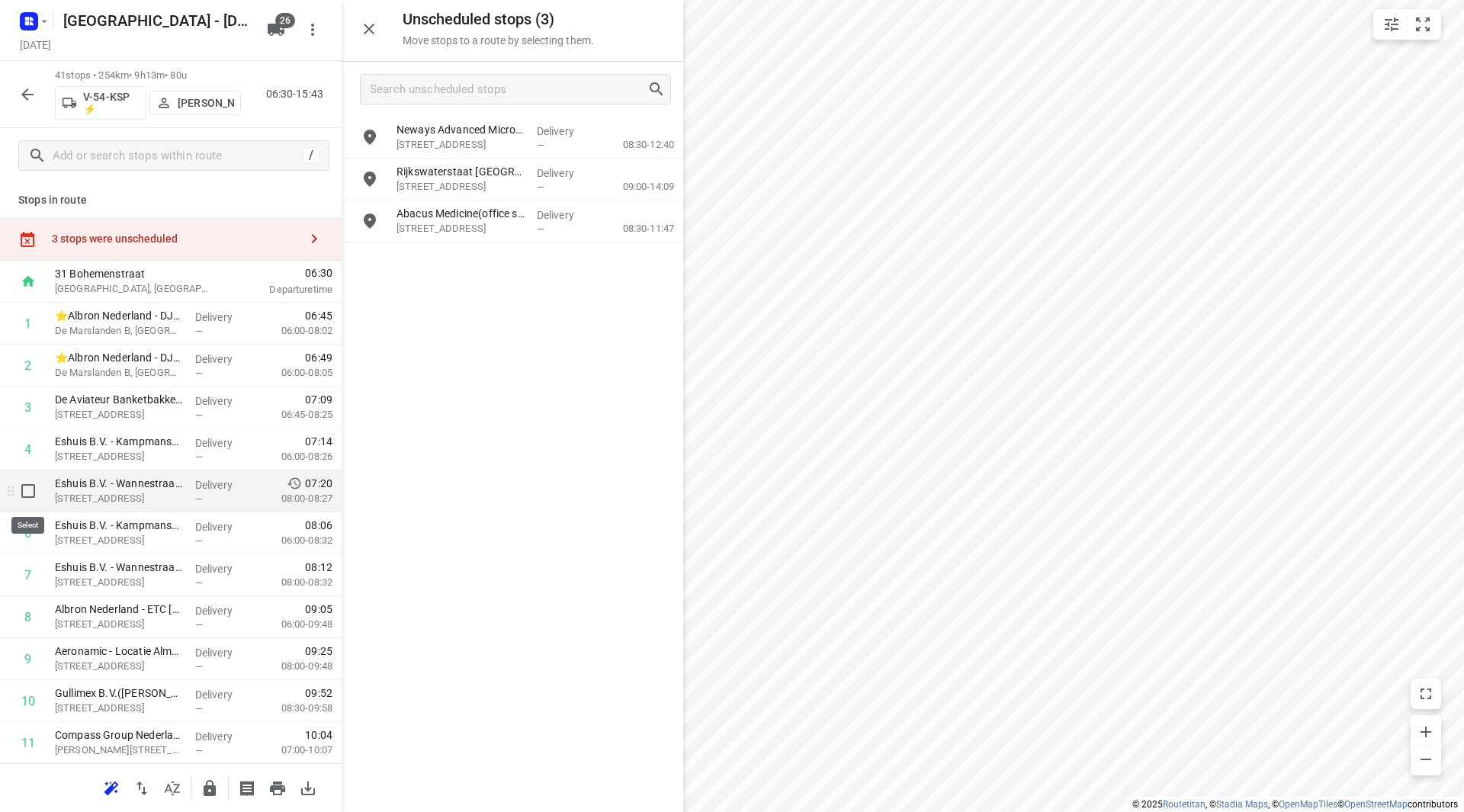
click at [24, 495] on input "checkbox" at bounding box center [28, 491] width 30 height 30
checkbox input "true"
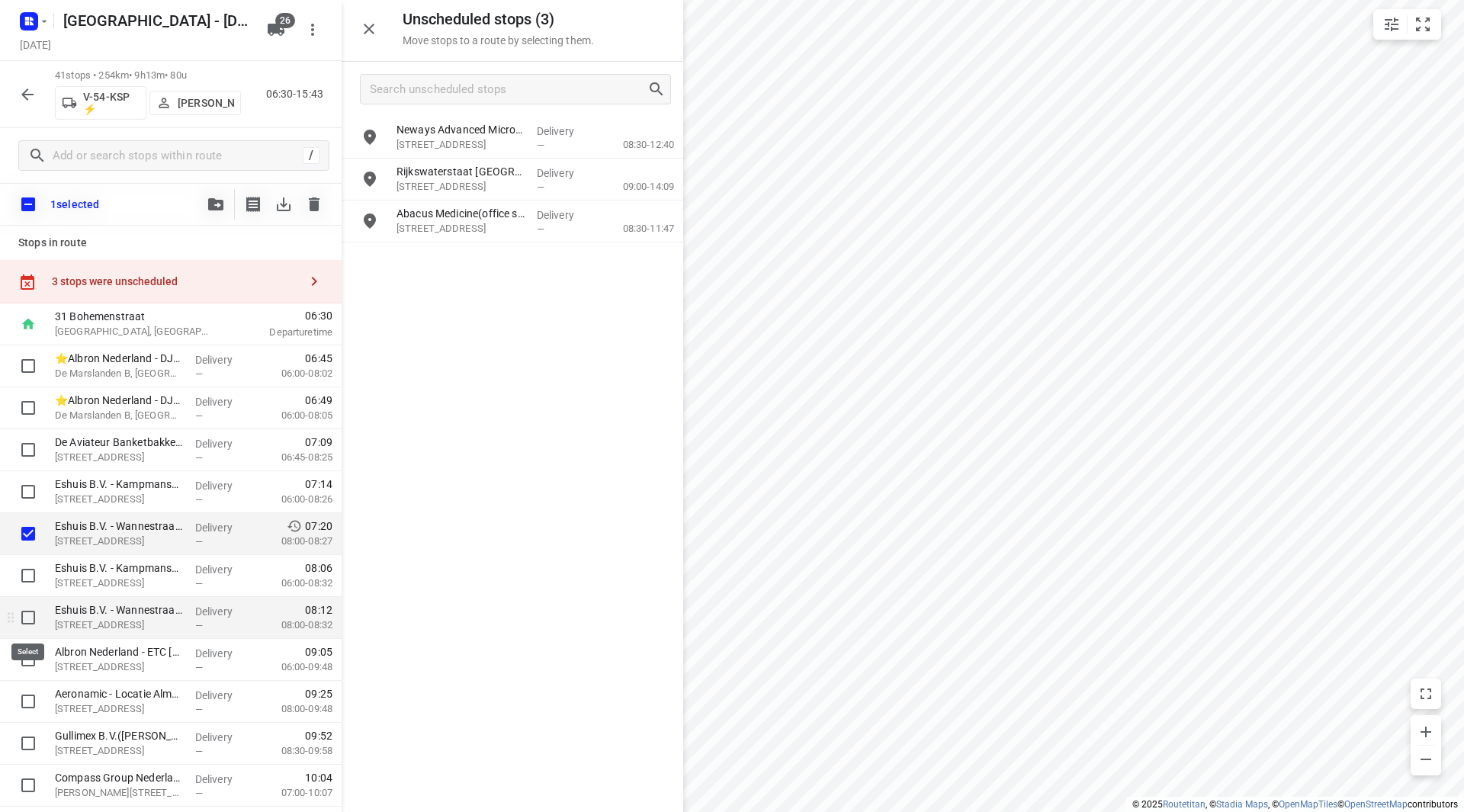
click at [23, 613] on input "checkbox" at bounding box center [28, 617] width 30 height 30
checkbox input "true"
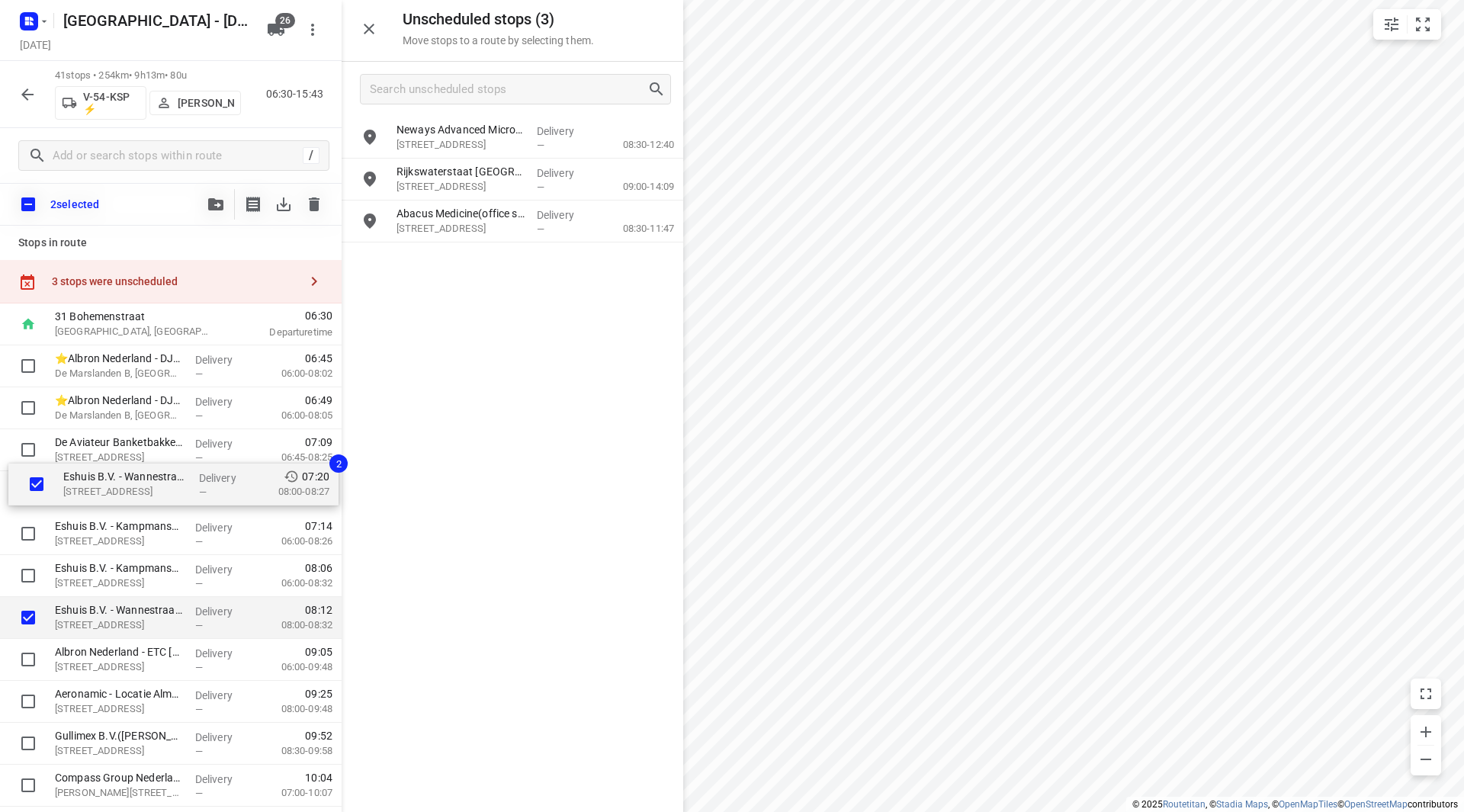
drag, startPoint x: 98, startPoint y: 535, endPoint x: 106, endPoint y: 479, distance: 56.6
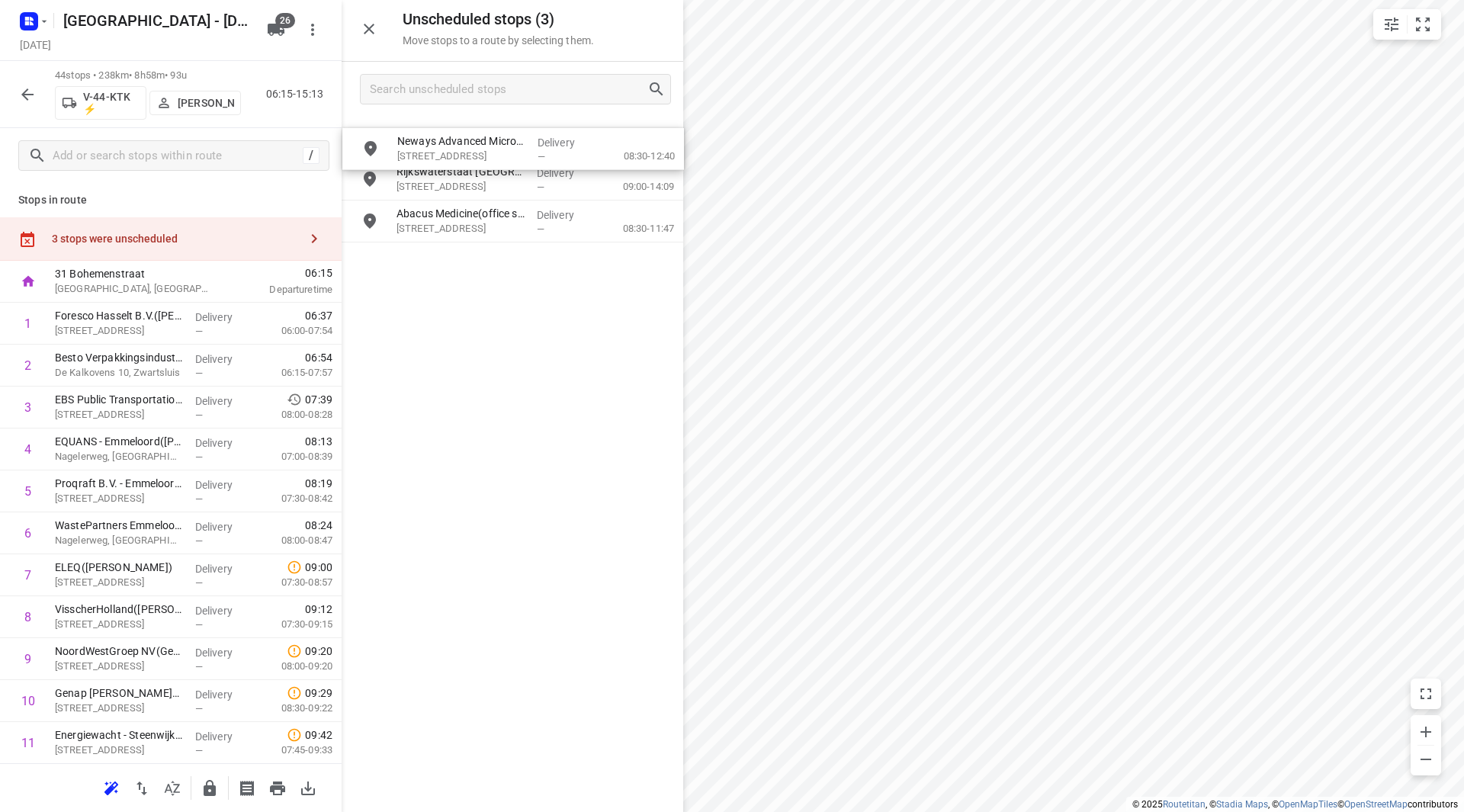
drag, startPoint x: 486, startPoint y: 129, endPoint x: 488, endPoint y: 145, distance: 16.1
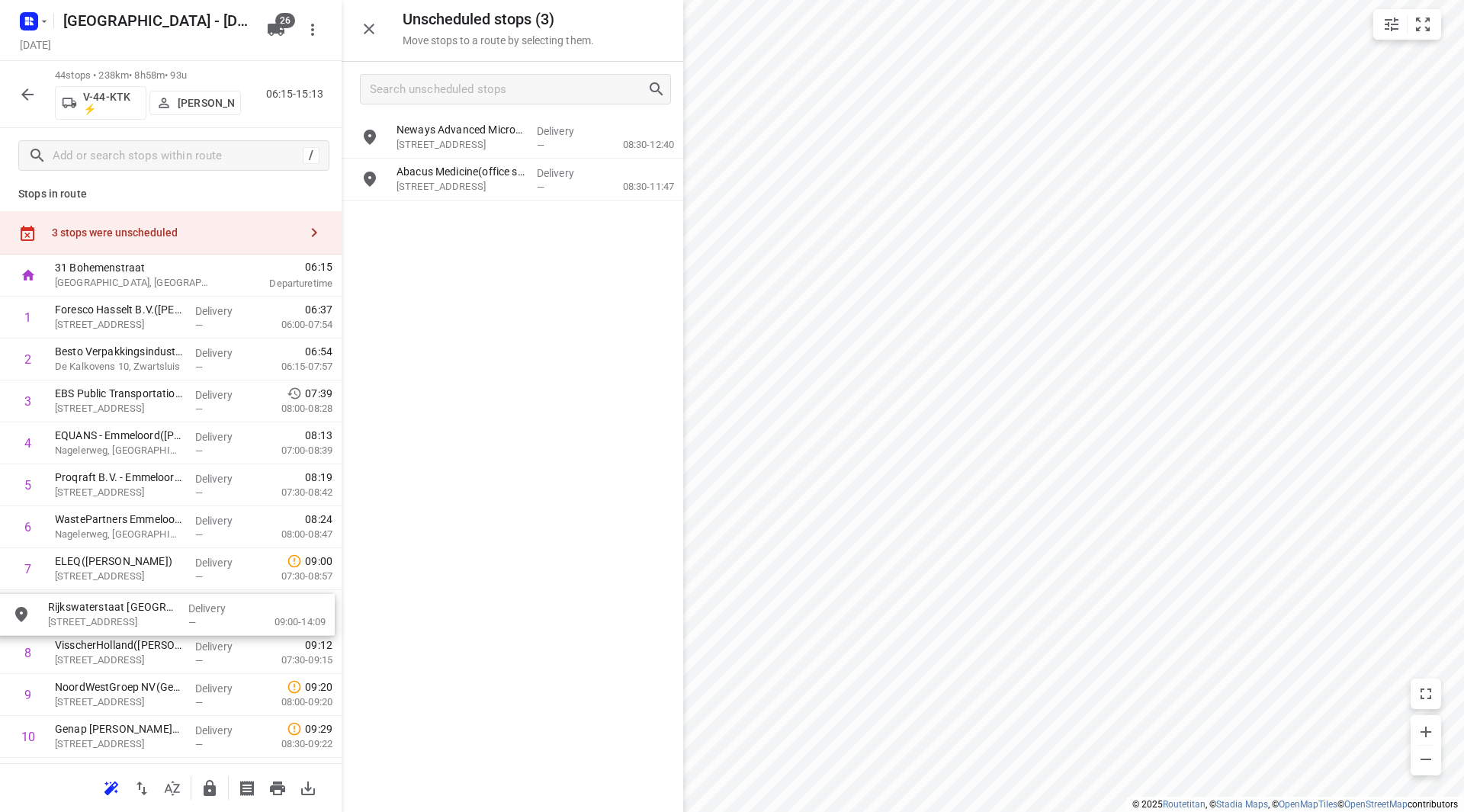
scroll to position [7, 0]
drag, startPoint x: 364, startPoint y: 234, endPoint x: 123, endPoint y: 574, distance: 416.8
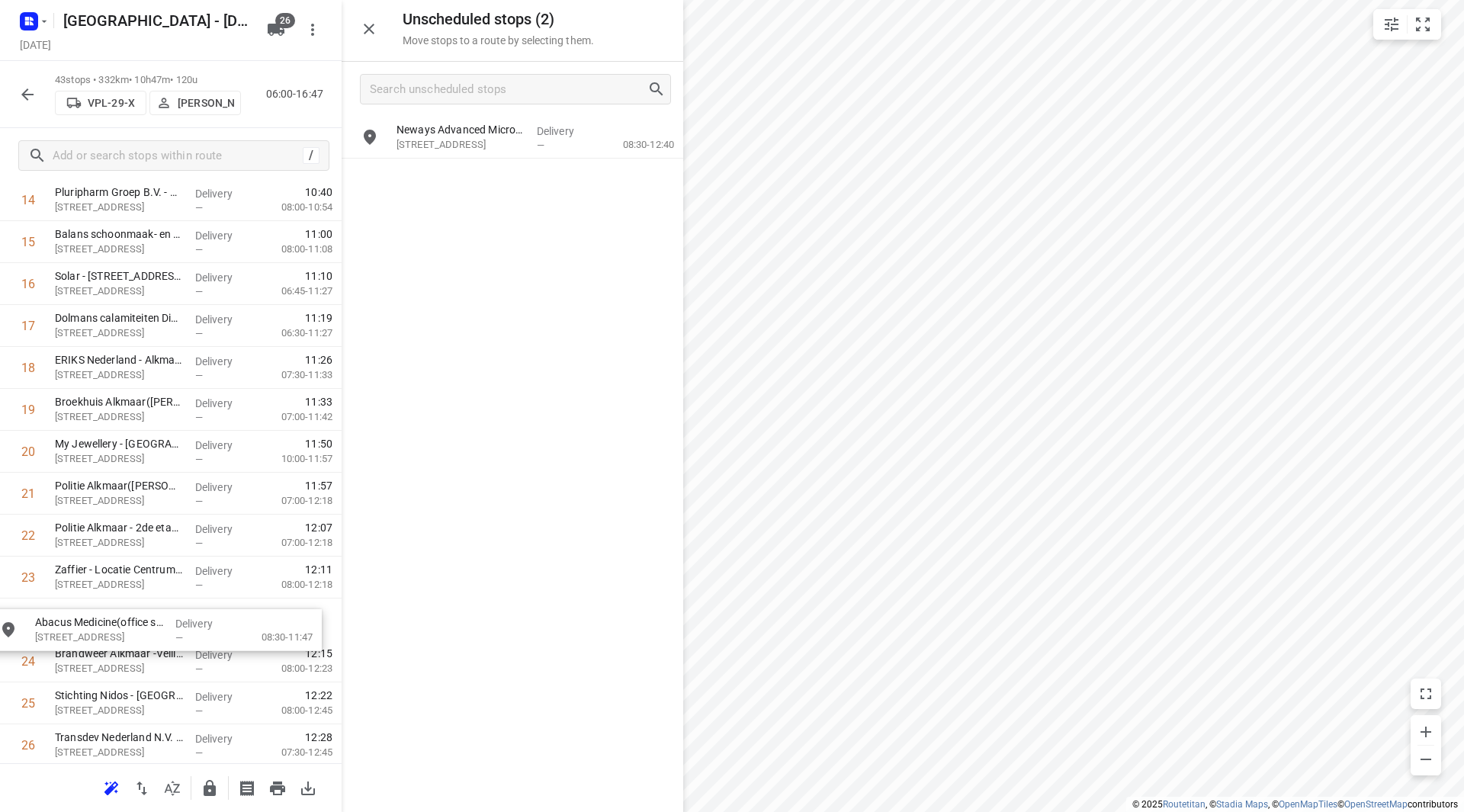
scroll to position [672, 0]
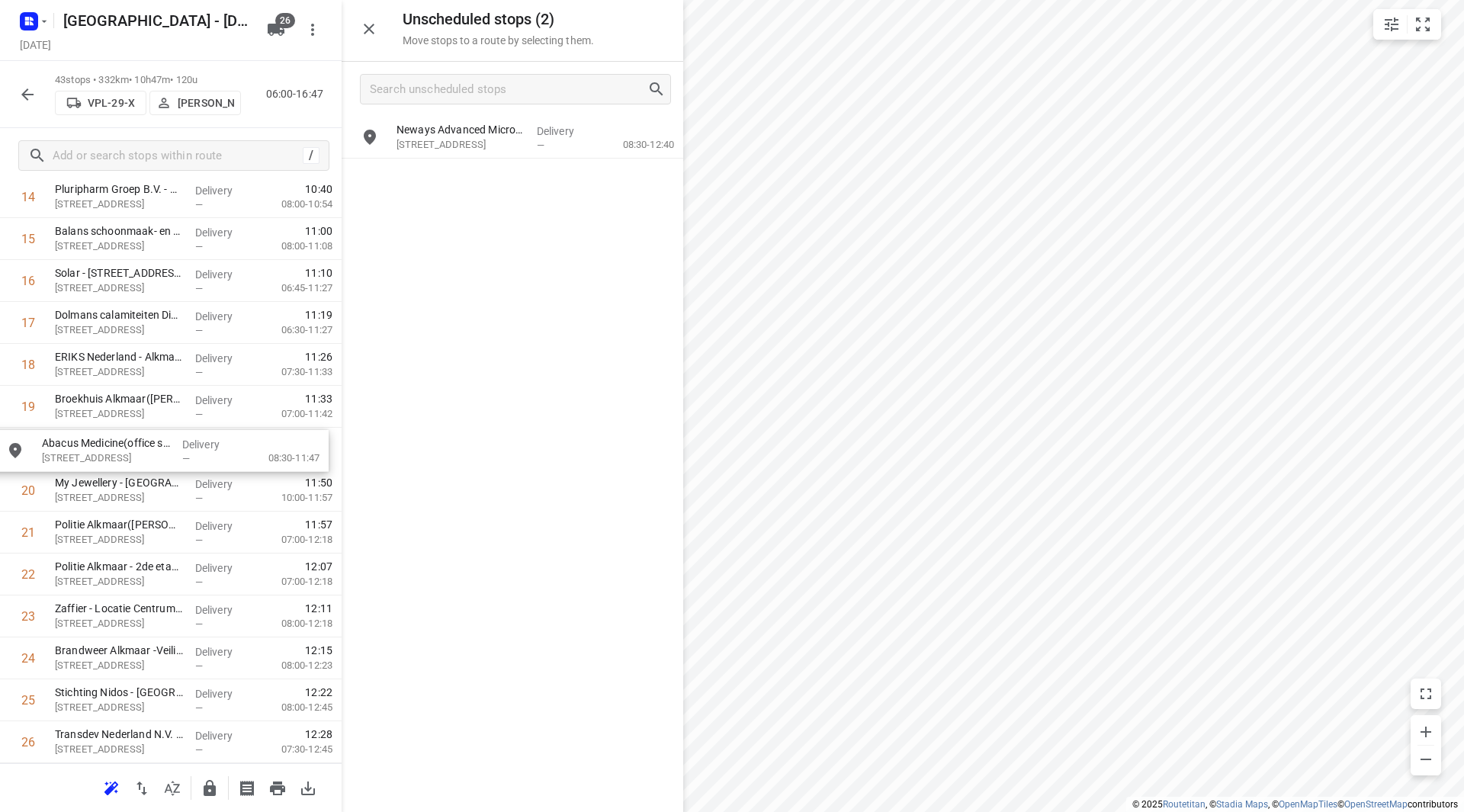
drag, startPoint x: 506, startPoint y: 176, endPoint x: 146, endPoint y: 447, distance: 450.6
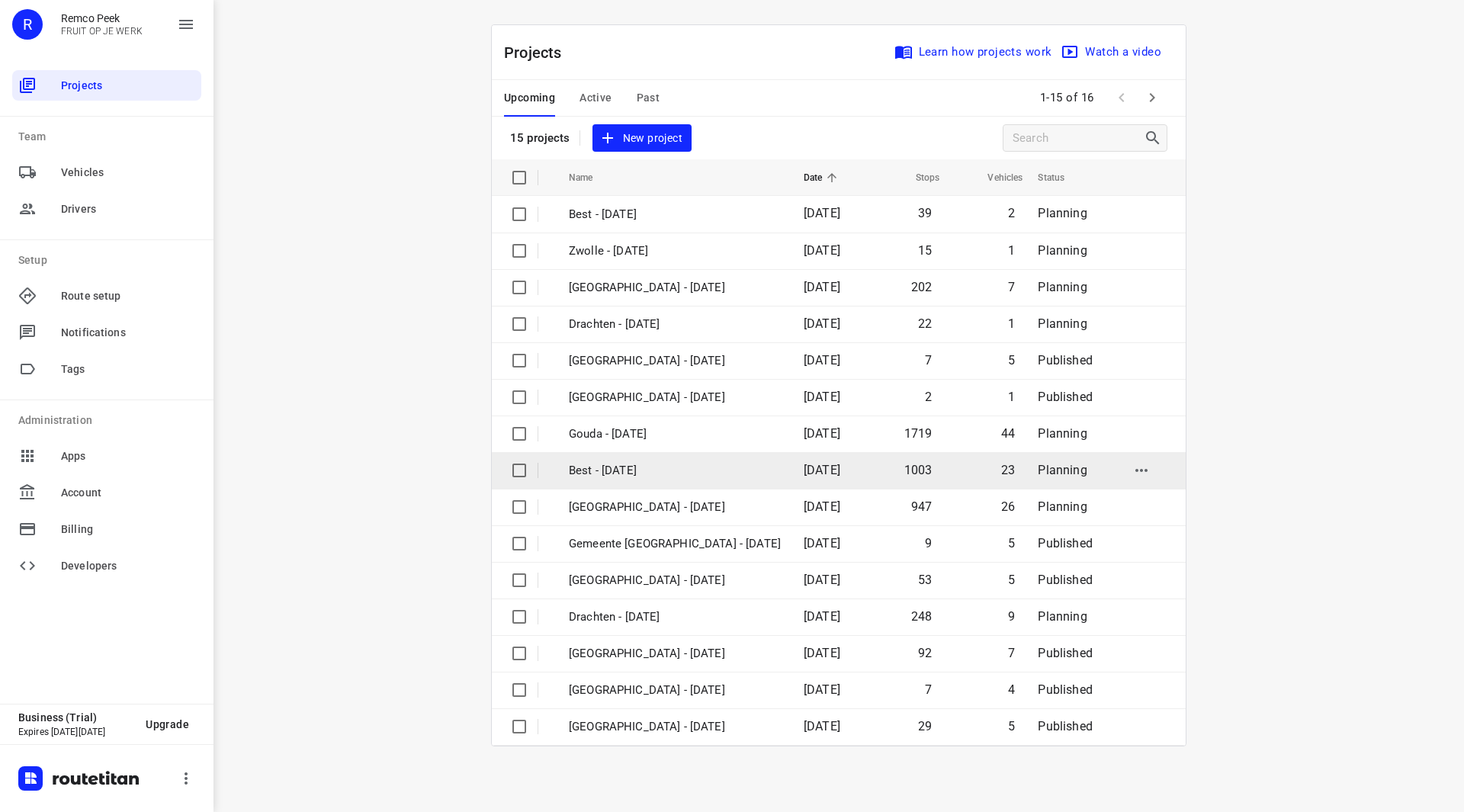
click at [622, 468] on p "Best - [DATE]" at bounding box center [675, 470] width 212 height 18
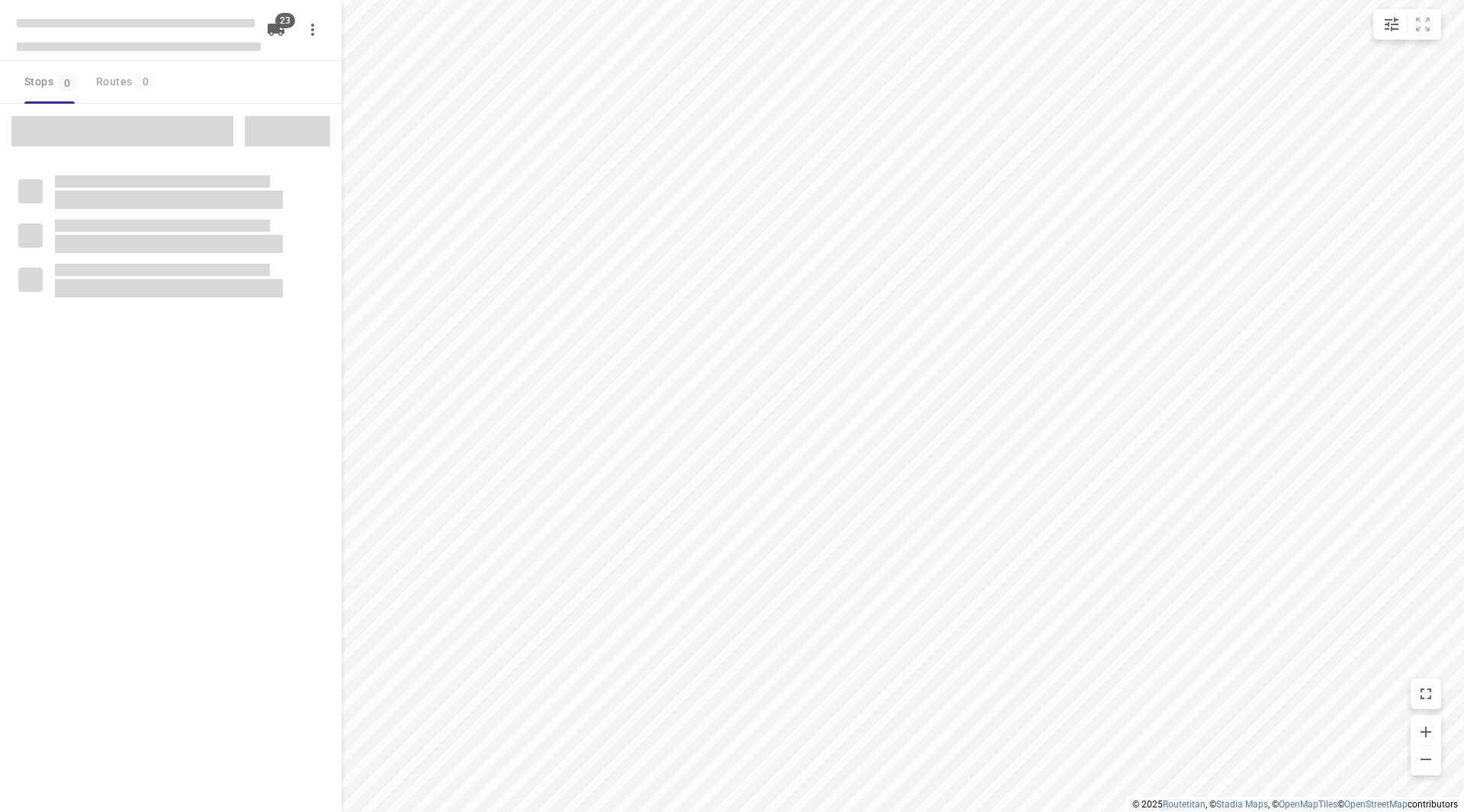
type input "distance"
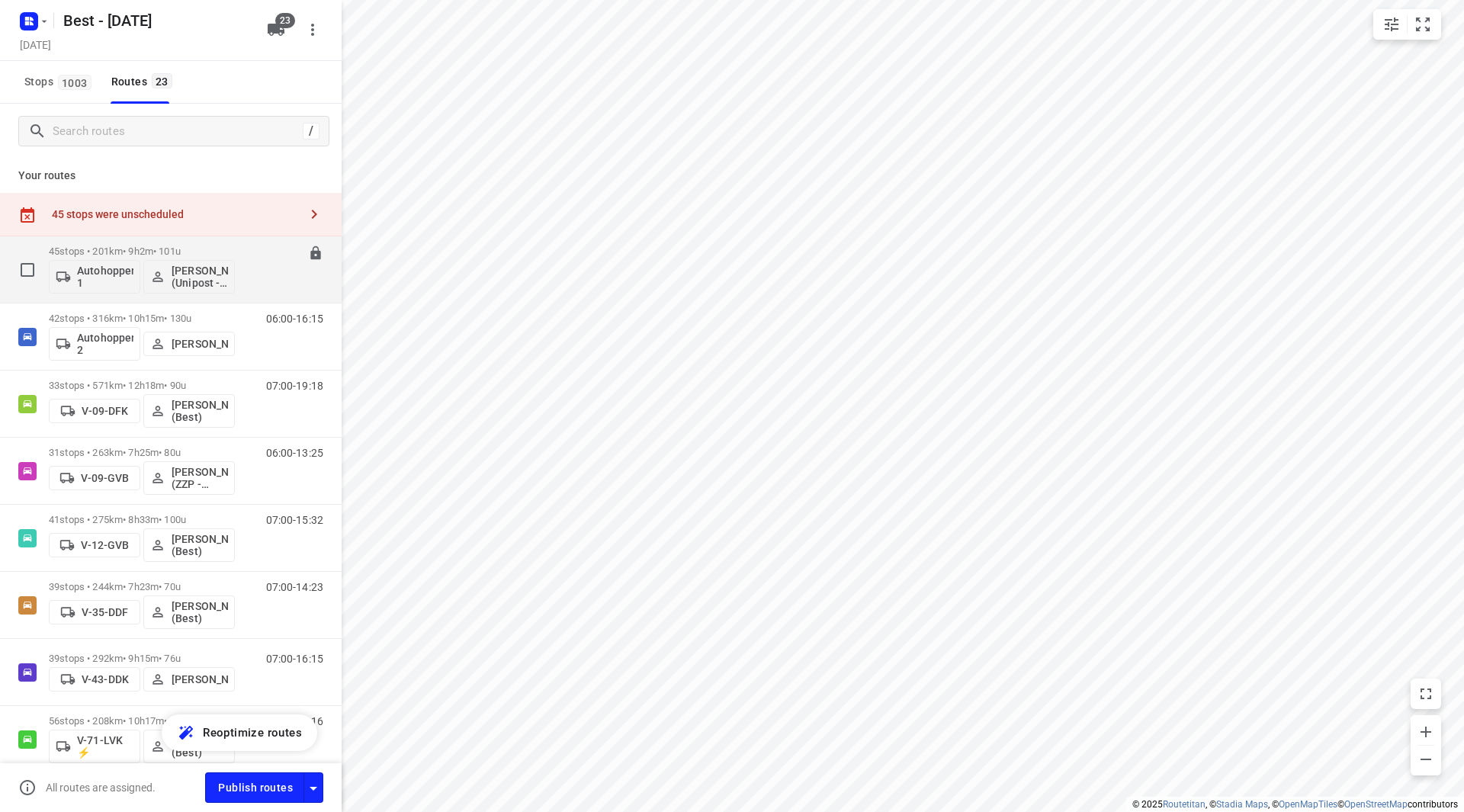
click at [216, 241] on div "45 stops • 201km • 9h2m • 101u Autohopper 1 Bilal Alzeadi (Unipost - Best - ZZP)" at bounding box center [142, 269] width 186 height 63
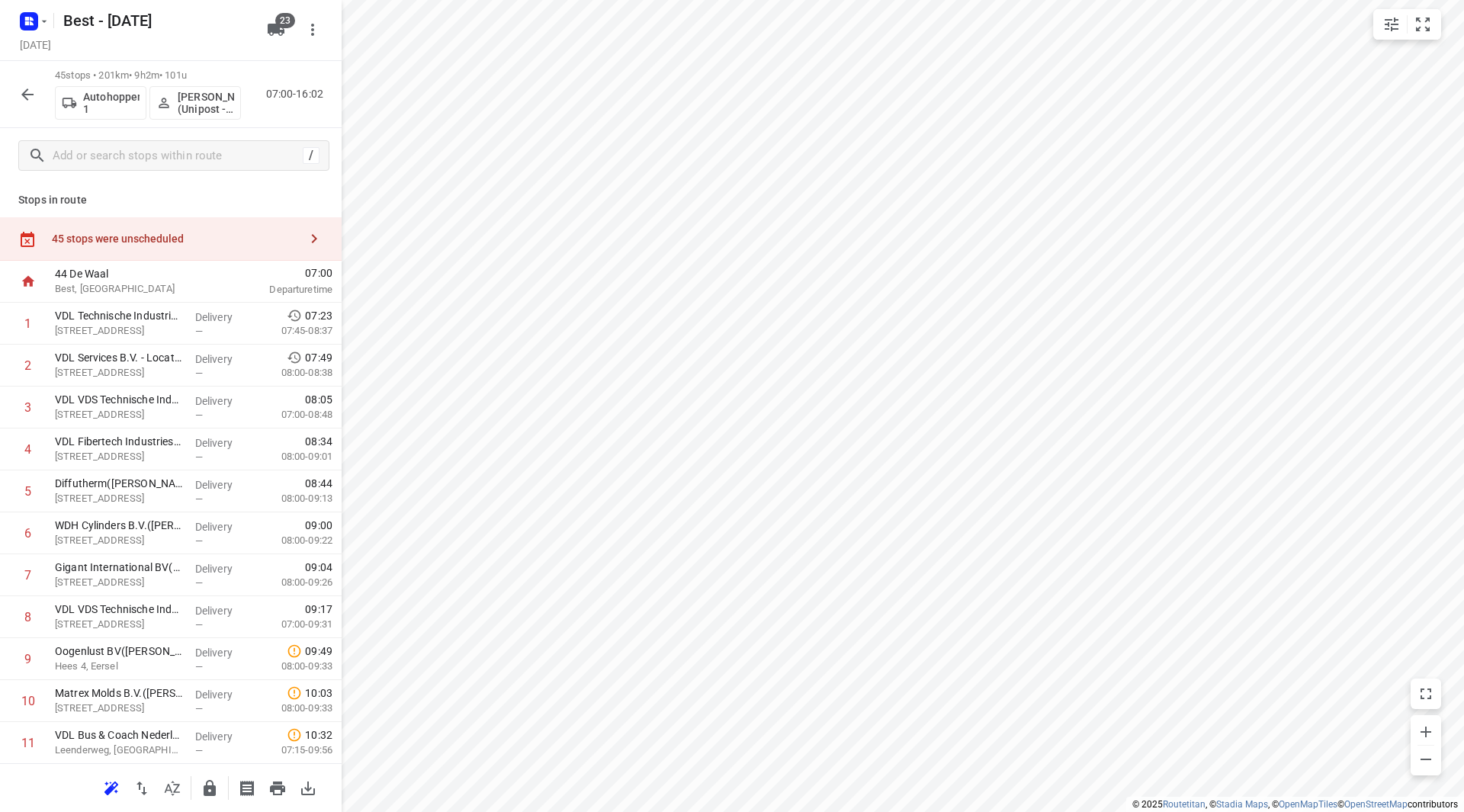
click at [31, 89] on icon "button" at bounding box center [28, 95] width 19 height 19
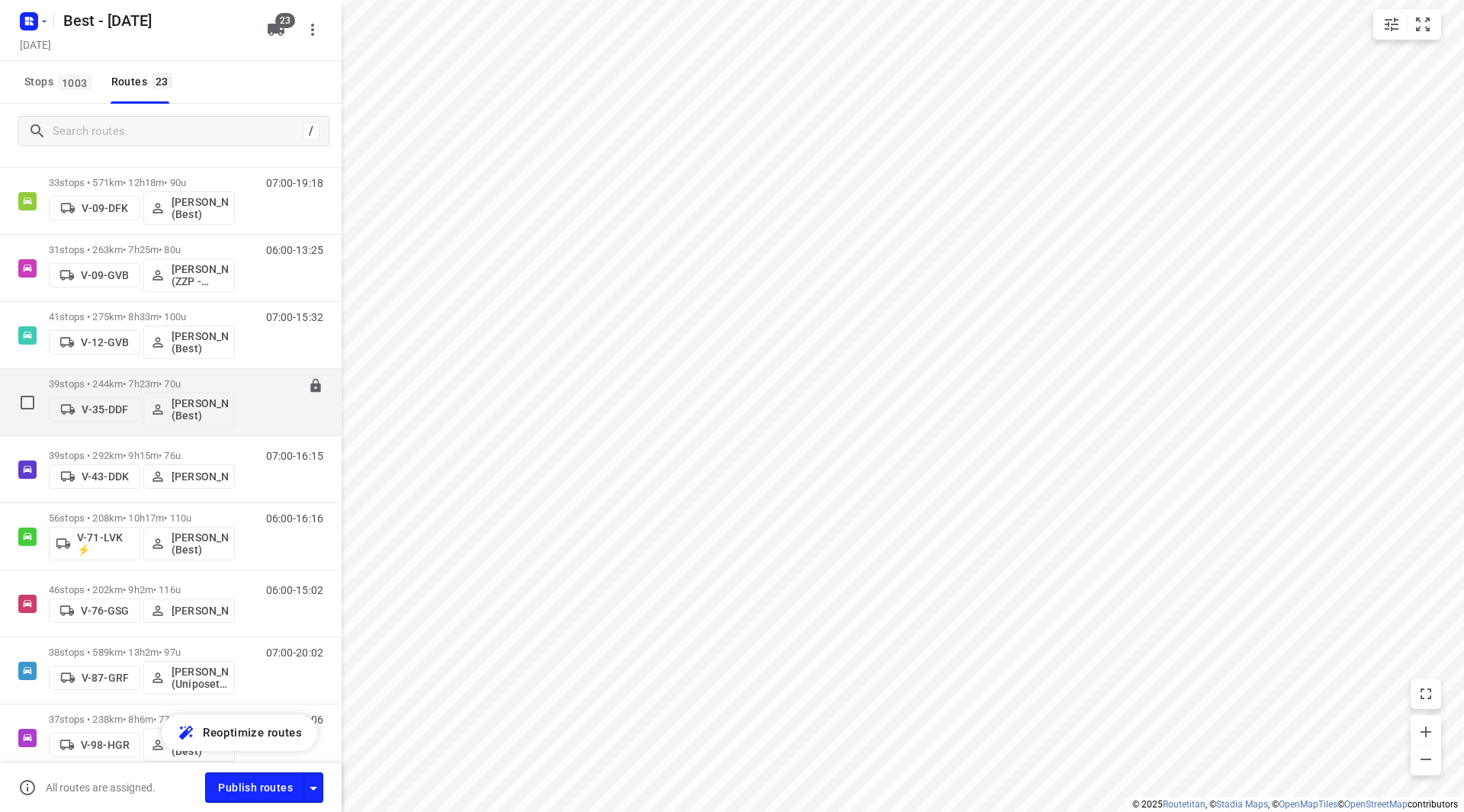
scroll to position [229, 0]
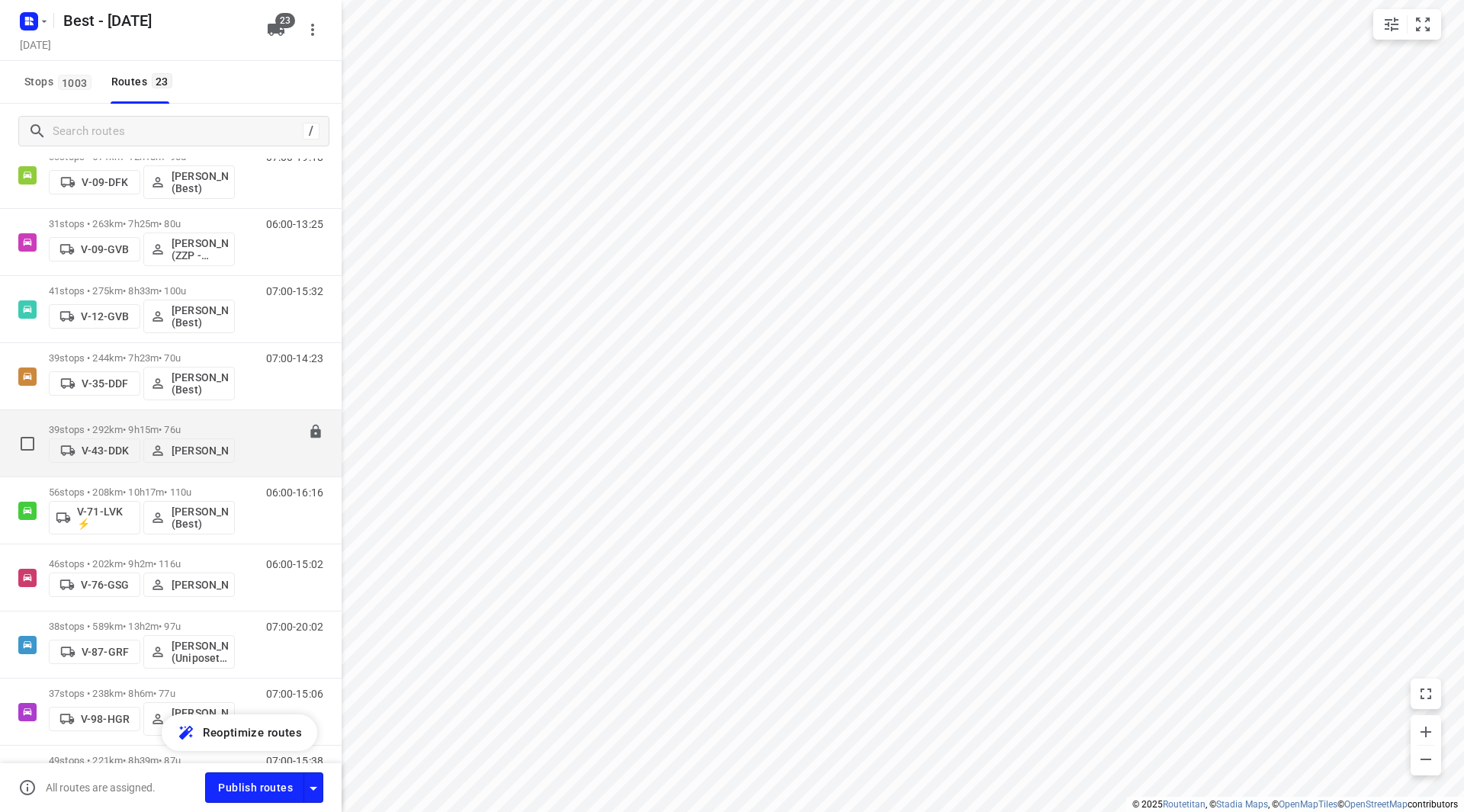
click at [257, 432] on div "07:00-16:15" at bounding box center [285, 447] width 76 height 46
click at [176, 424] on p "39 stops • 292km • 9h15m • 76u" at bounding box center [142, 430] width 186 height 12
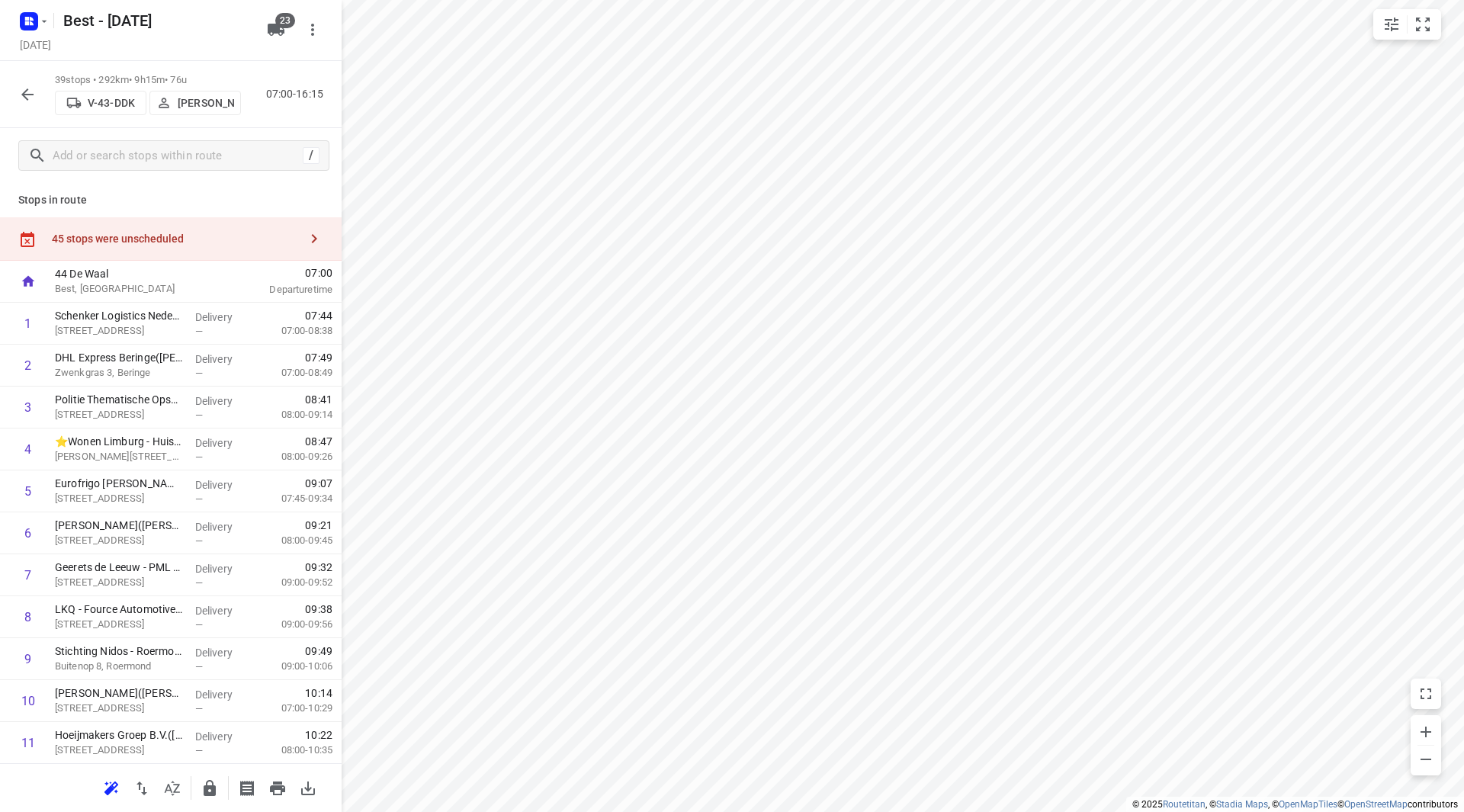
click at [27, 93] on icon "button" at bounding box center [28, 95] width 19 height 19
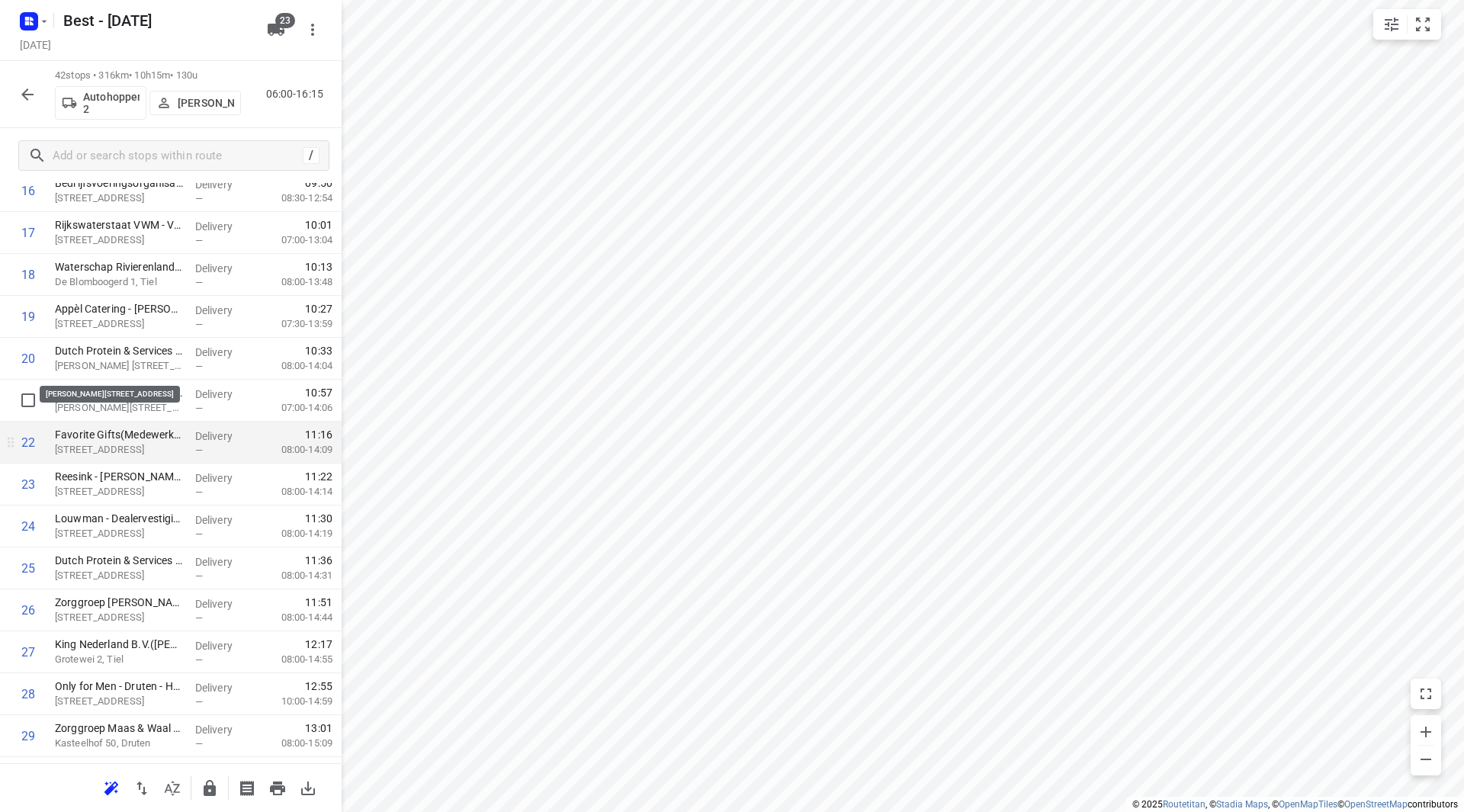
scroll to position [809, 0]
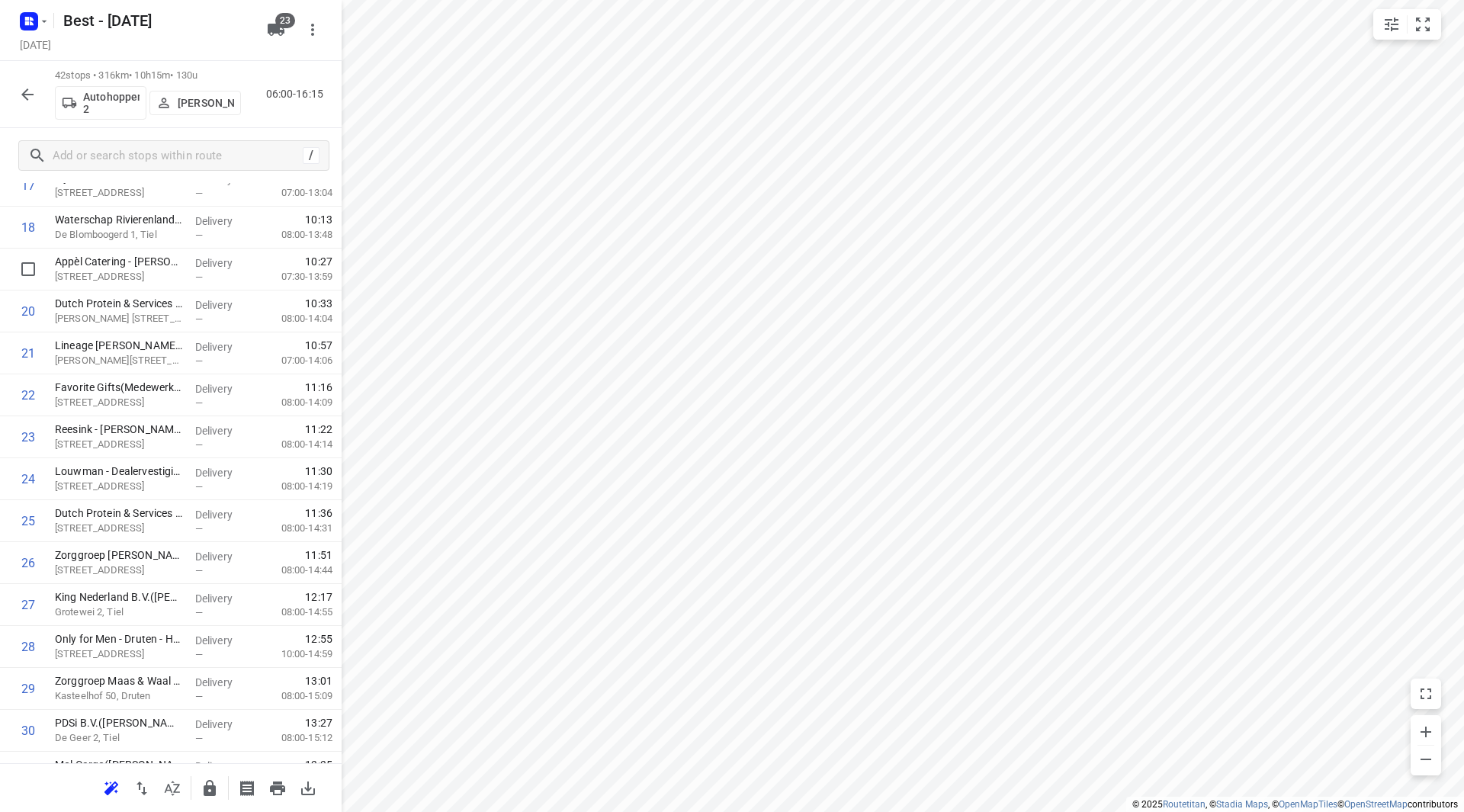
click at [31, 93] on icon "button" at bounding box center [28, 95] width 19 height 19
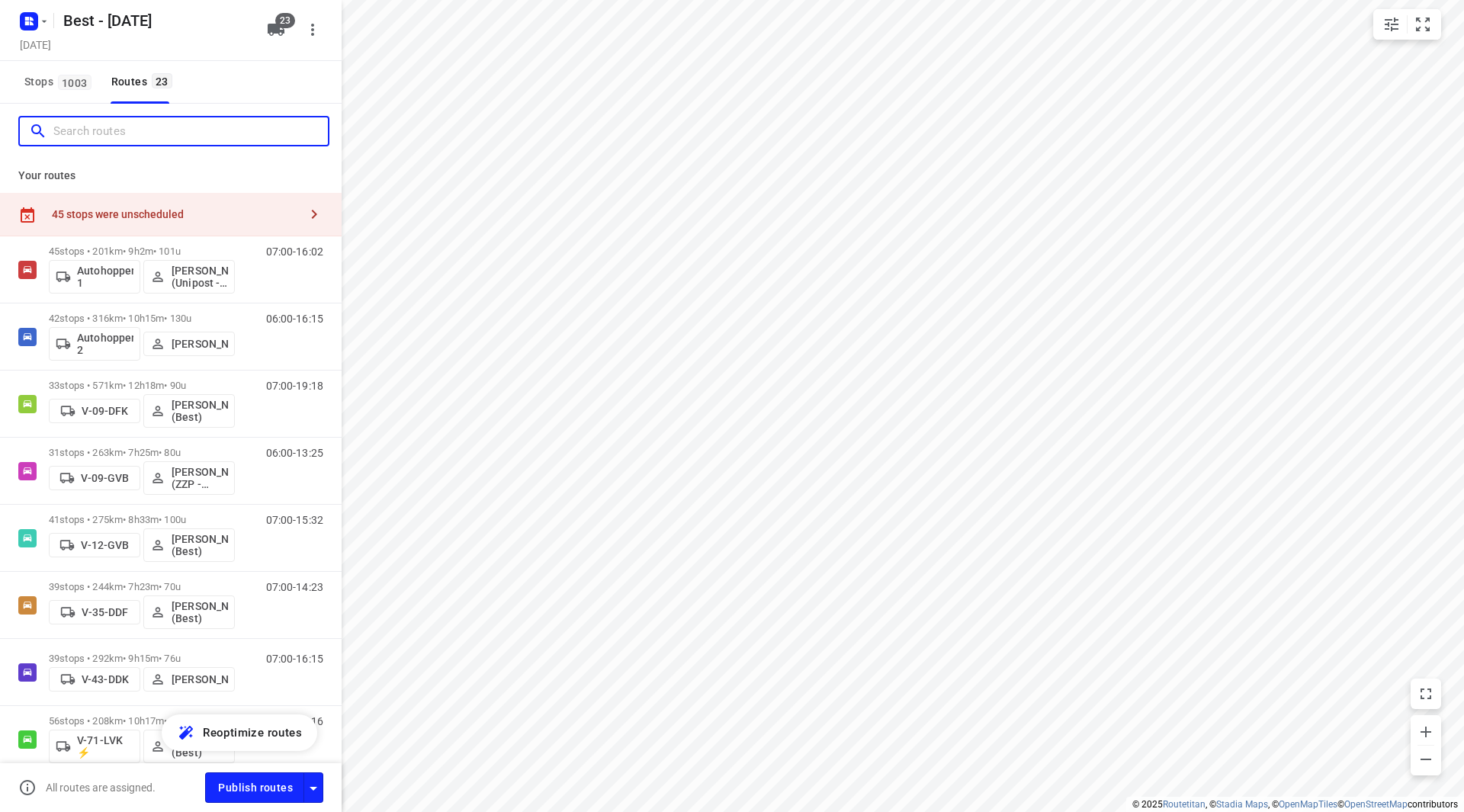
click at [106, 132] on input "Search routes" at bounding box center [190, 132] width 274 height 24
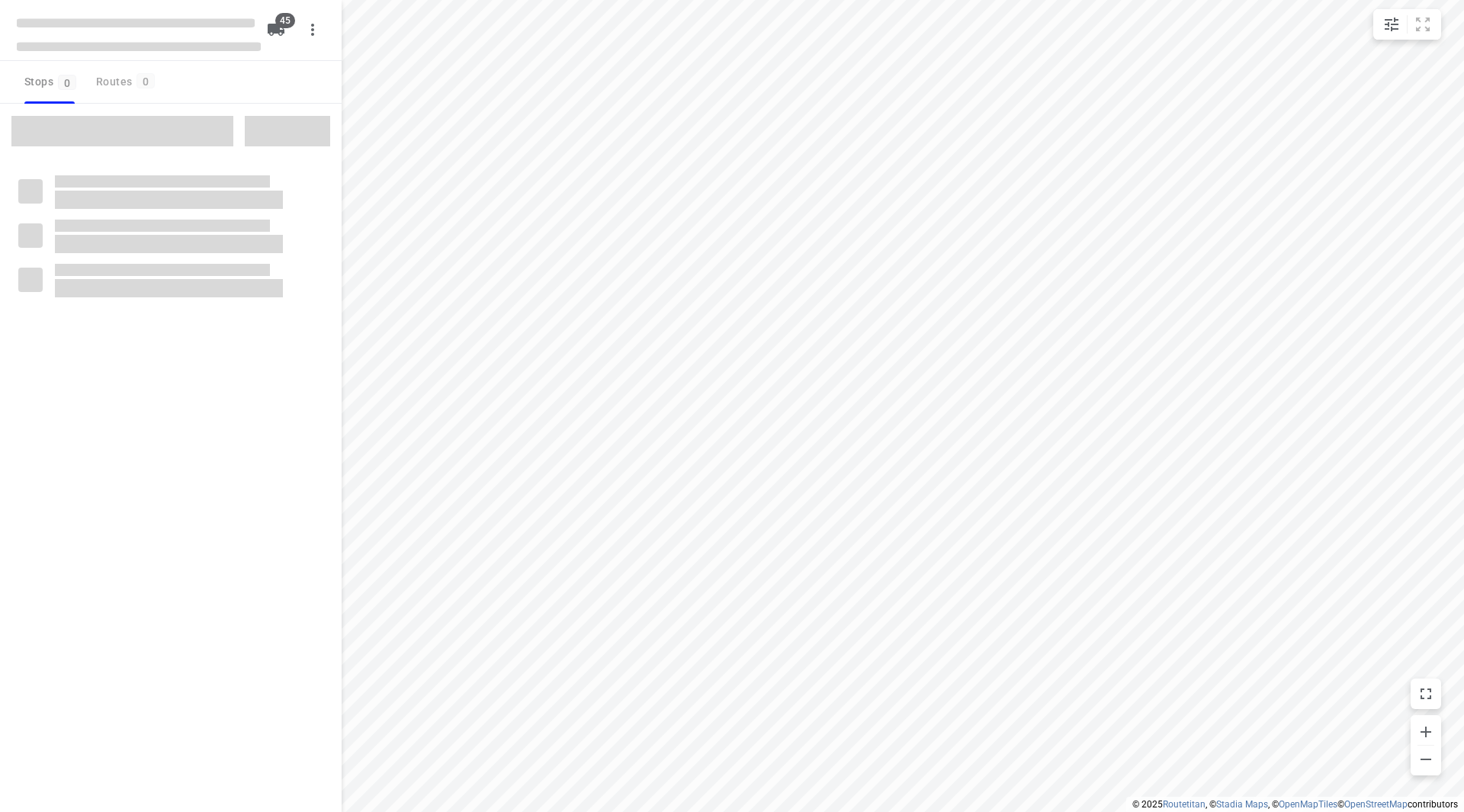
type input "distance"
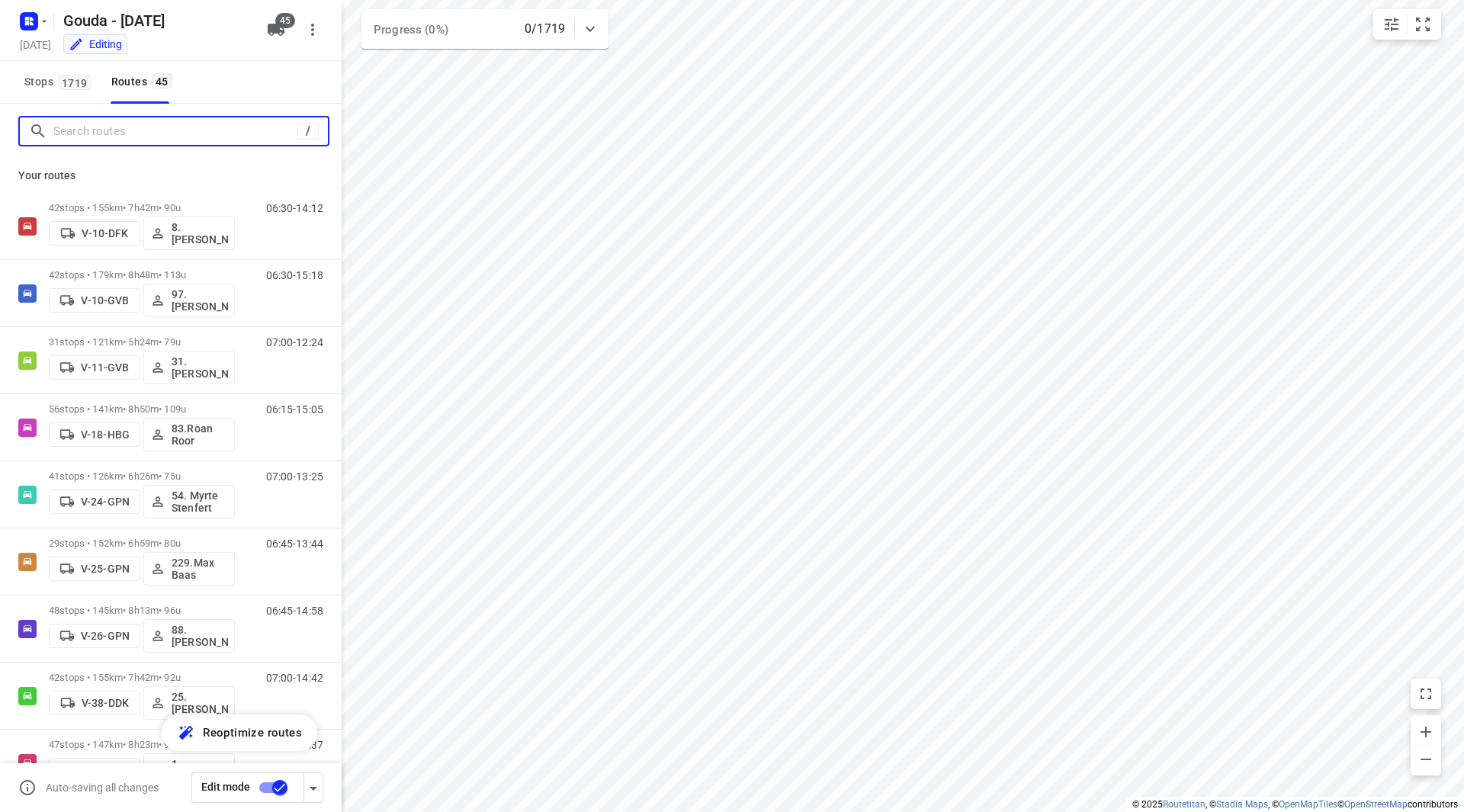
click at [129, 137] on input "Search routes" at bounding box center [175, 132] width 244 height 24
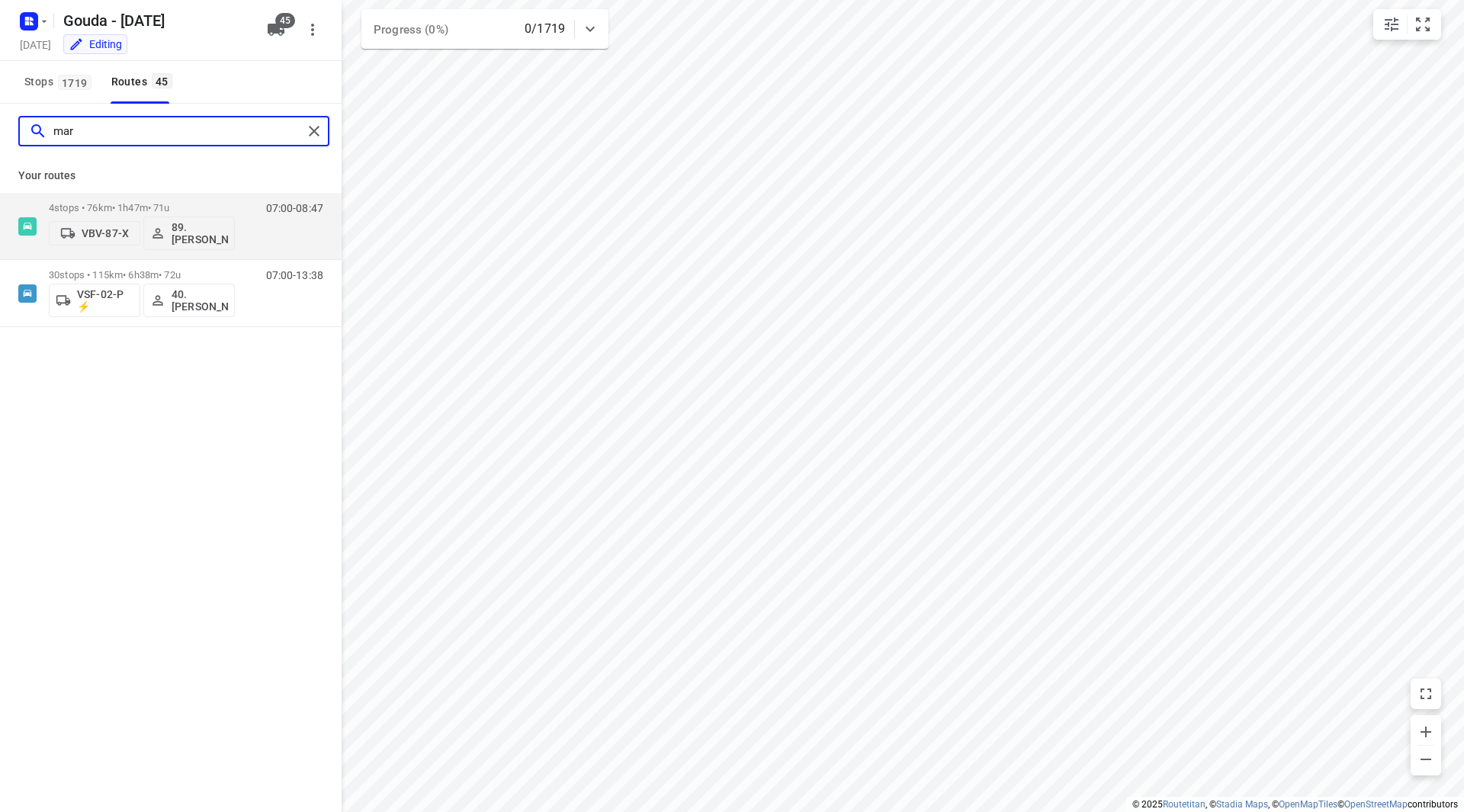
drag, startPoint x: 98, startPoint y: 137, endPoint x: 39, endPoint y: 134, distance: 59.1
click at [39, 134] on div "mar" at bounding box center [165, 132] width 274 height 24
drag, startPoint x: 61, startPoint y: 136, endPoint x: 10, endPoint y: 137, distance: 51.0
click at [10, 137] on div "maart" at bounding box center [171, 131] width 342 height 55
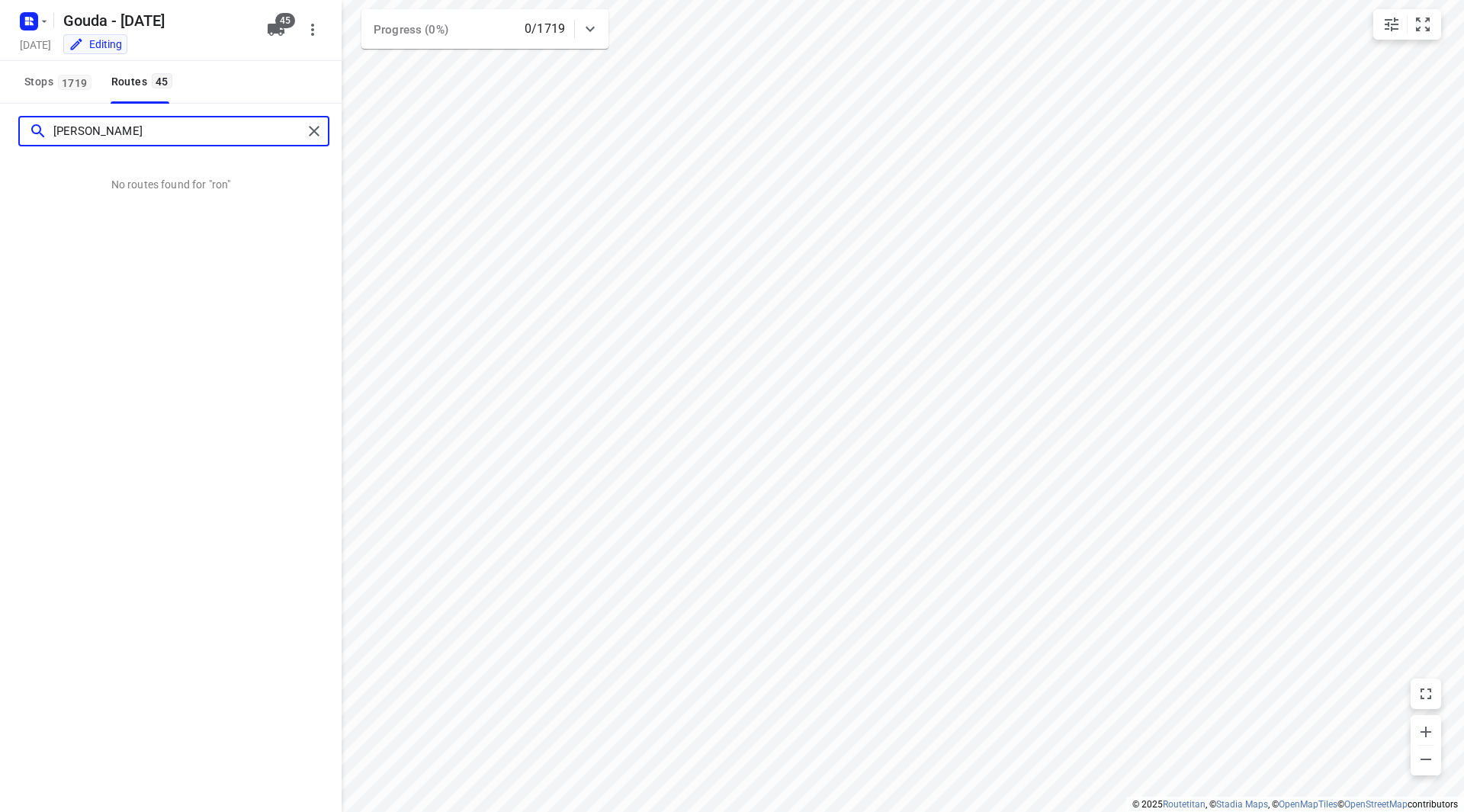
drag, startPoint x: 83, startPoint y: 128, endPoint x: -1, endPoint y: 133, distance: 84.1
click at [0, 133] on html "i © 2025 Routetitan , © Stadia Maps , © OpenMapTiles © OpenStreetMap contributo…" at bounding box center [732, 406] width 1464 height 812
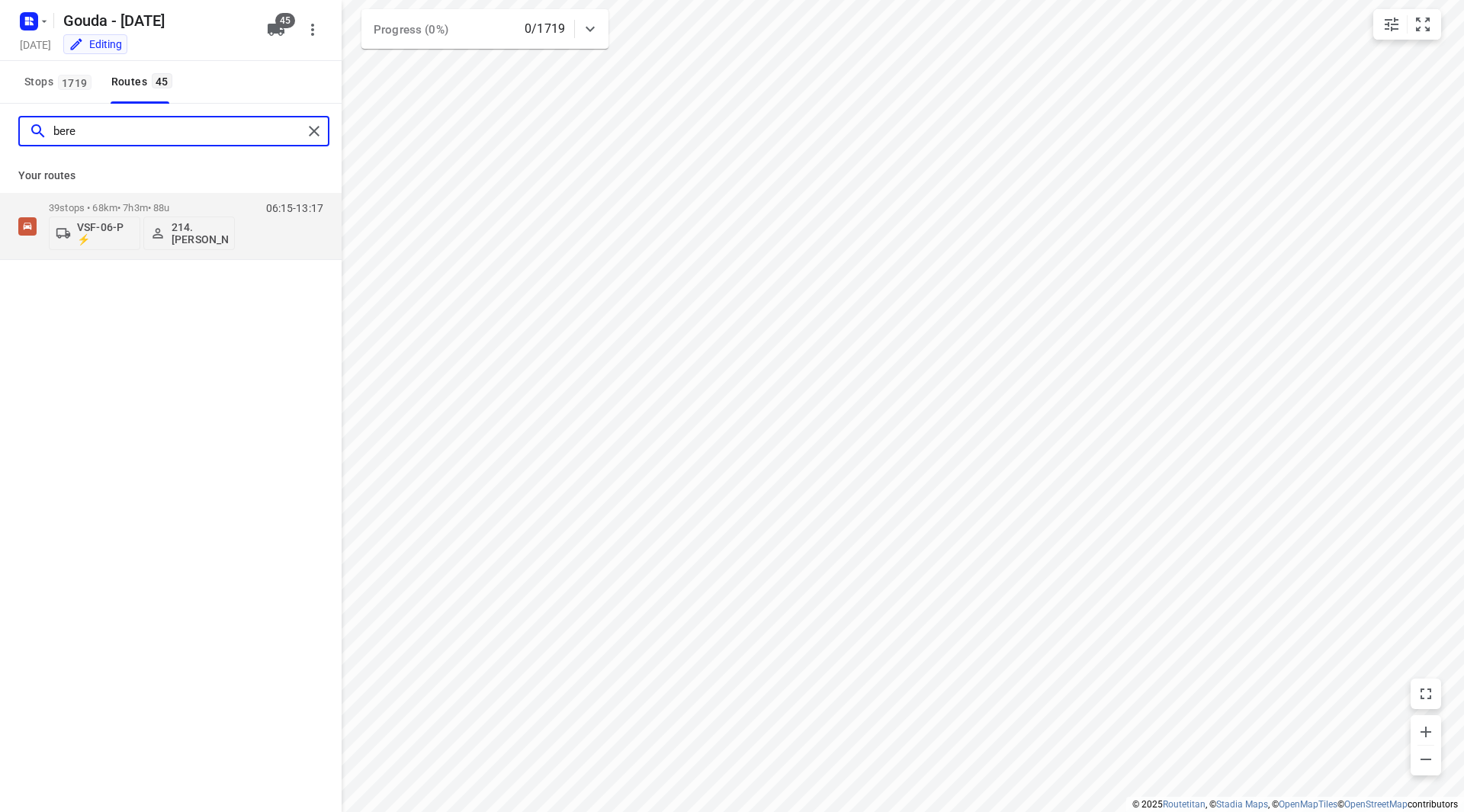
drag, startPoint x: 64, startPoint y: 133, endPoint x: 26, endPoint y: 126, distance: 38.6
click at [26, 126] on div "bere" at bounding box center [160, 132] width 283 height 24
type input "hidd"
click at [204, 208] on p "31 stops • 121km • 5h24m • 79u" at bounding box center [142, 208] width 186 height 12
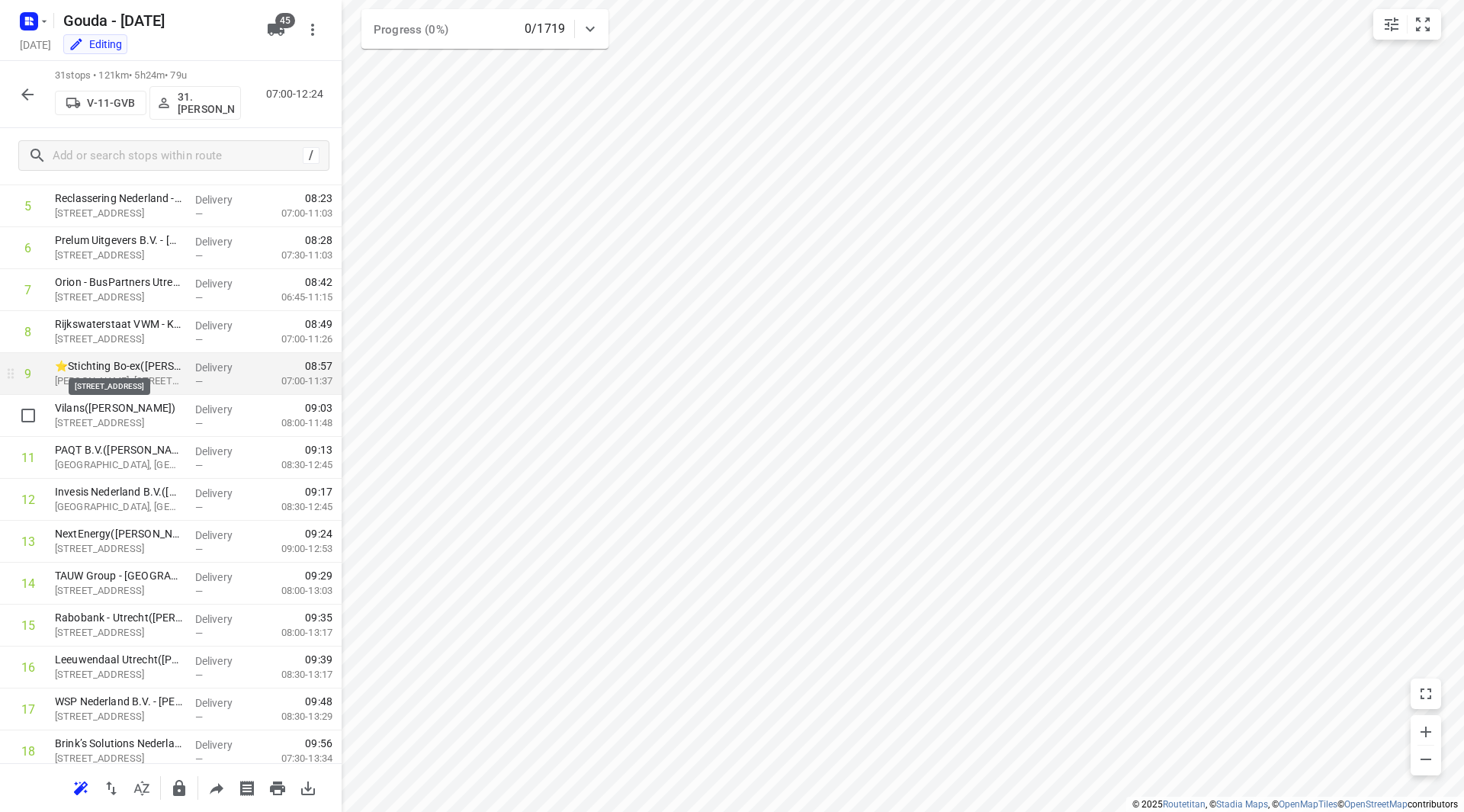
scroll to position [305, 0]
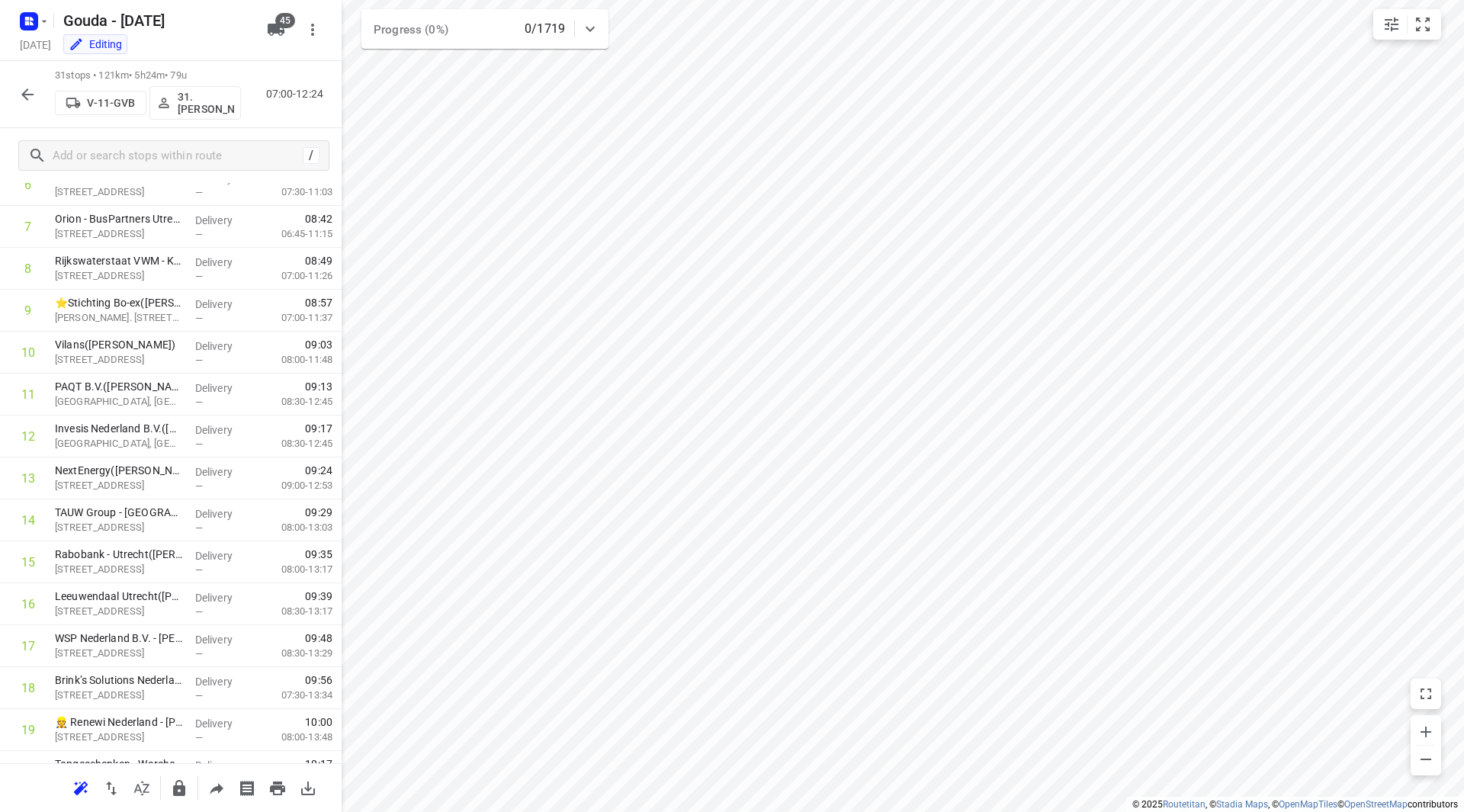
click at [28, 93] on icon "button" at bounding box center [28, 95] width 19 height 19
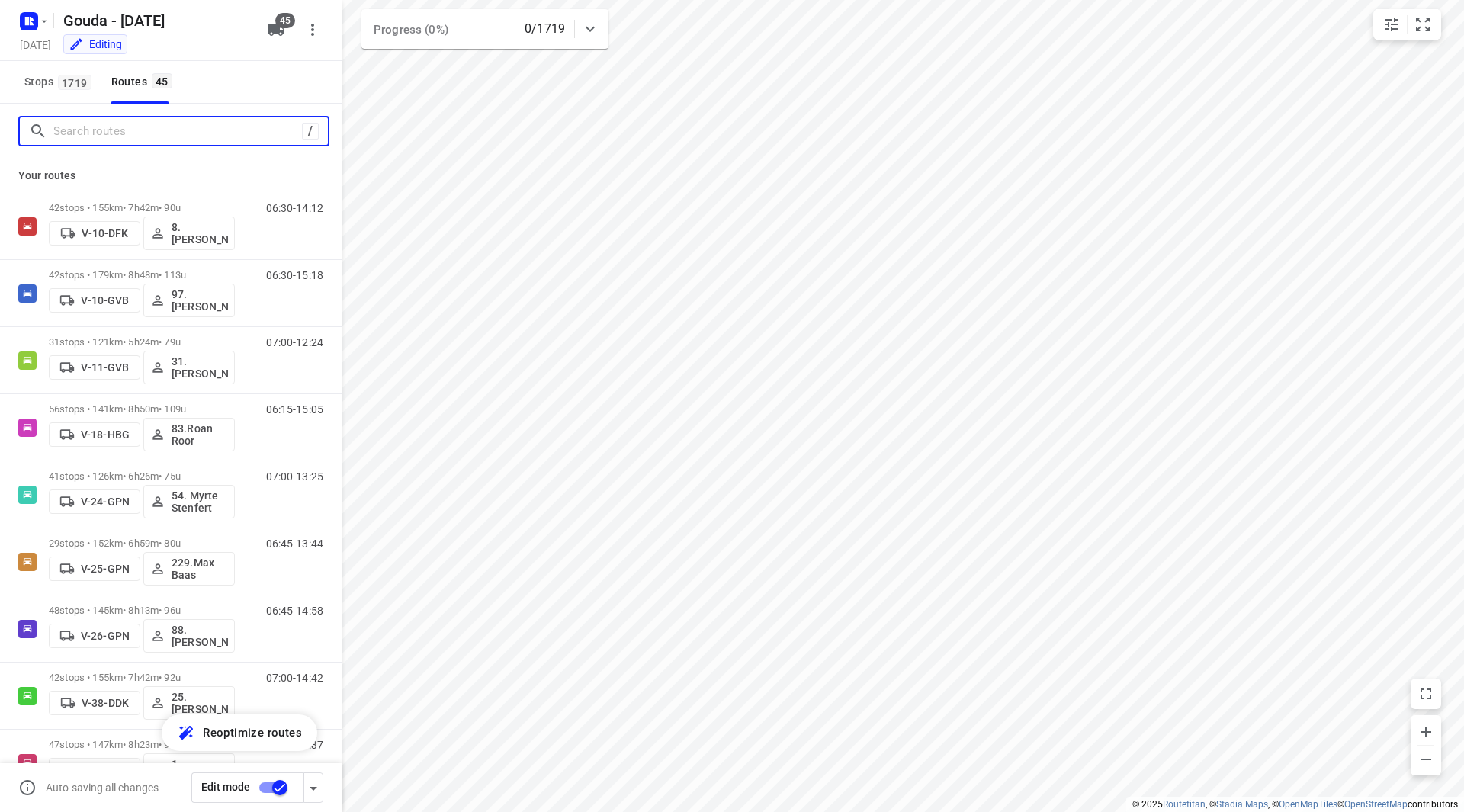
click at [158, 121] on input "Search routes" at bounding box center [177, 132] width 248 height 24
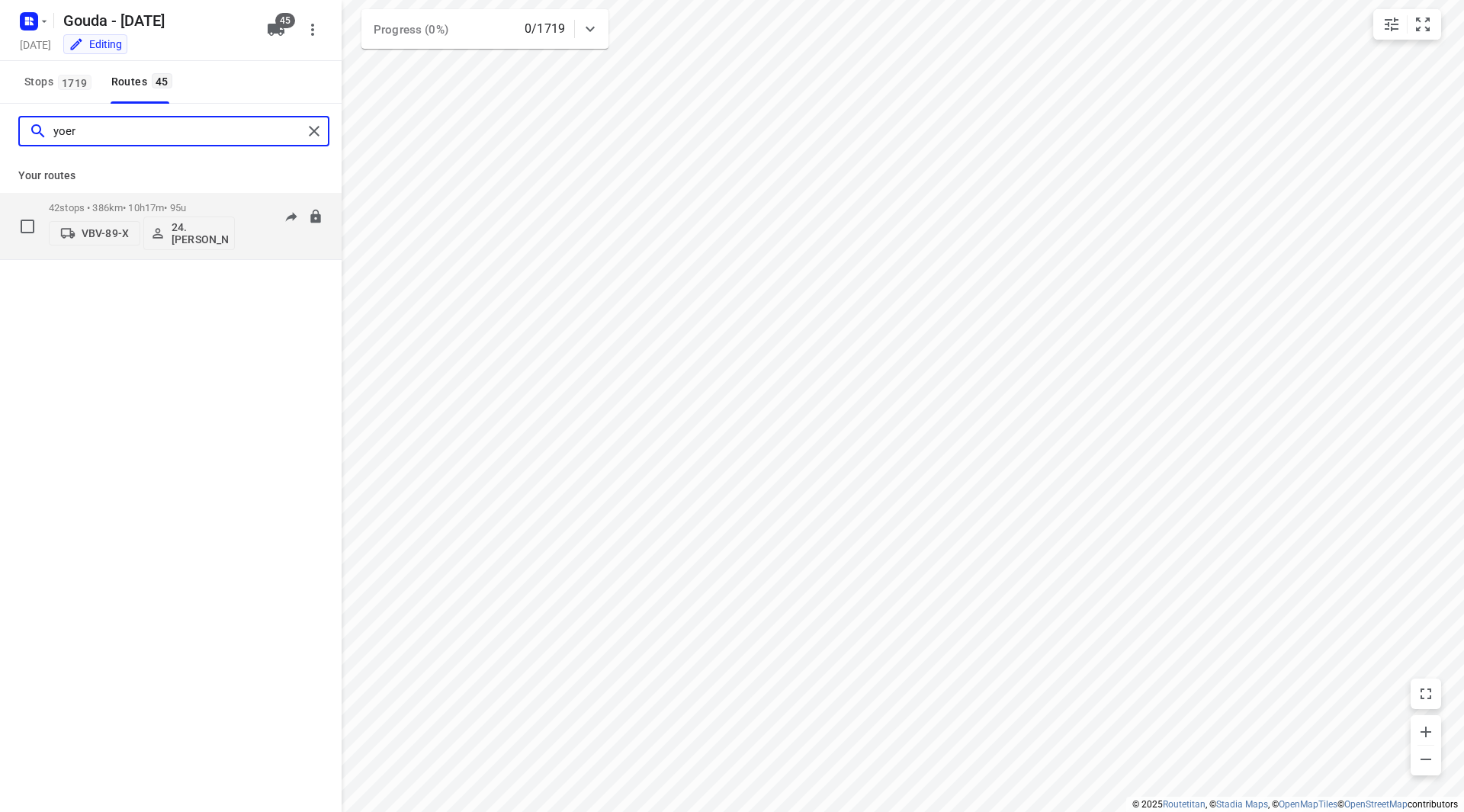
type input "yoer"
click at [225, 197] on div "42 stops • 386km • 10h17m • 95u VBV-89-X 24. Yoeri Verboom" at bounding box center [142, 225] width 186 height 63
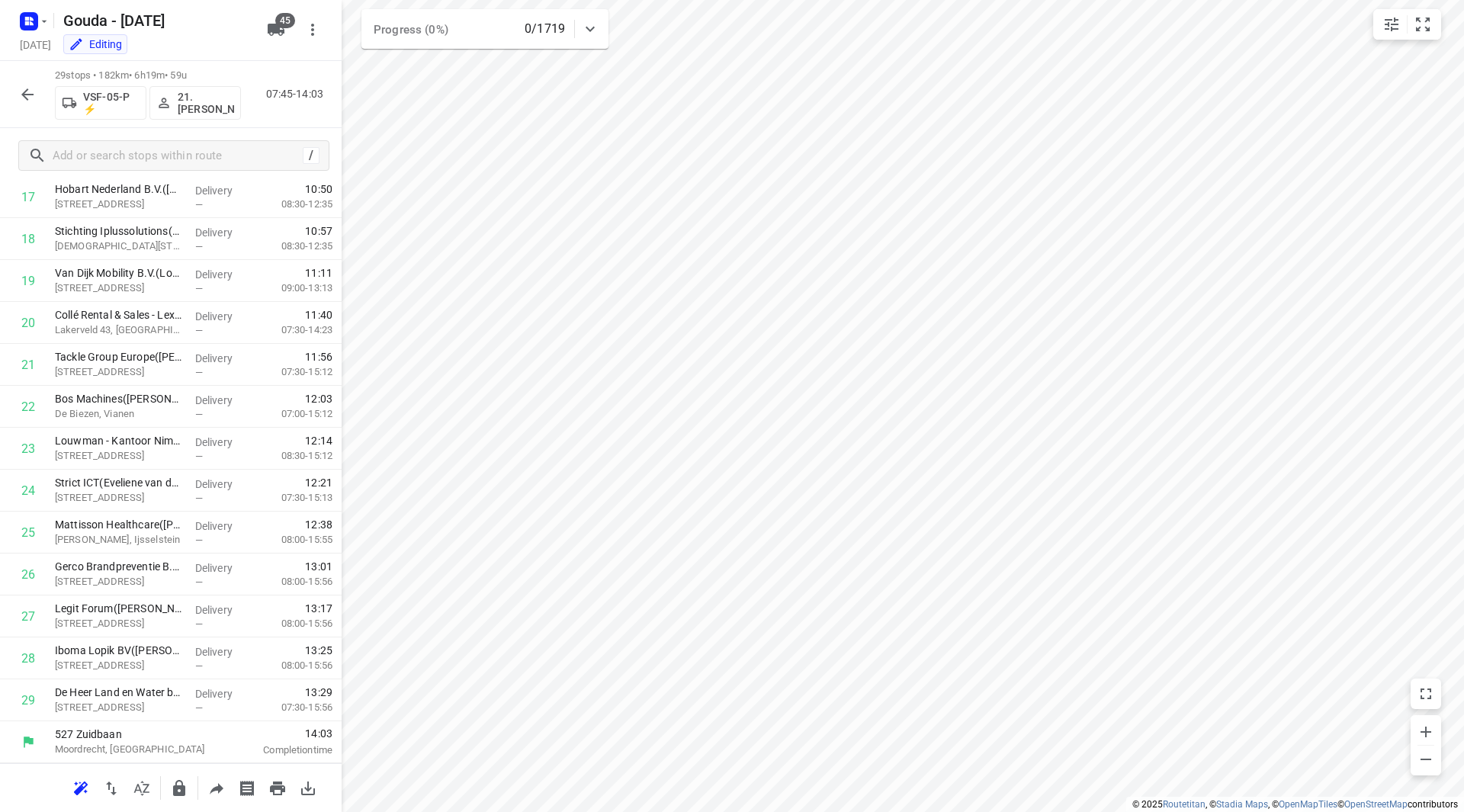
scroll to position [754, 0]
click at [34, 103] on icon "button" at bounding box center [28, 95] width 19 height 19
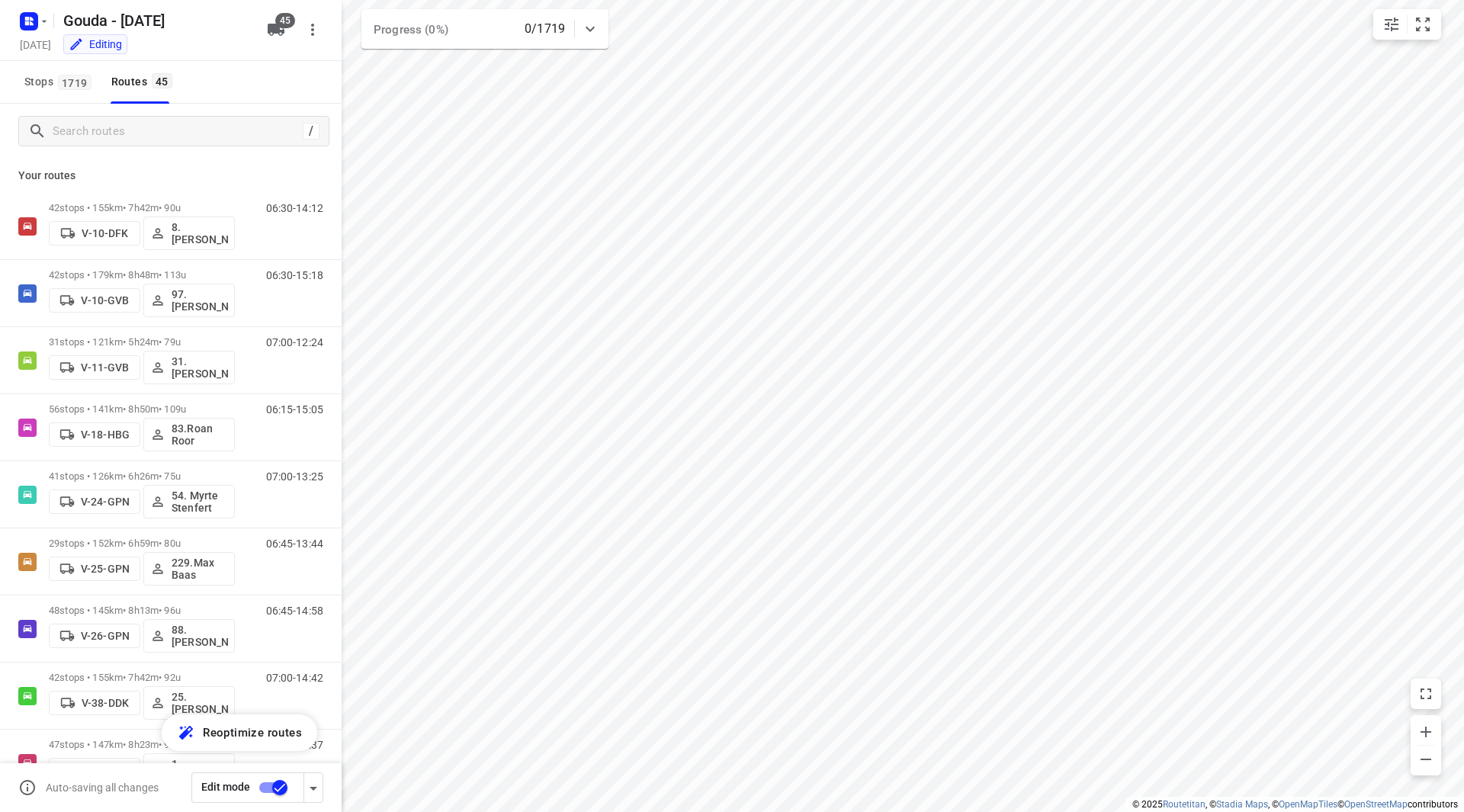
click at [270, 791] on input "checkbox" at bounding box center [279, 788] width 87 height 29
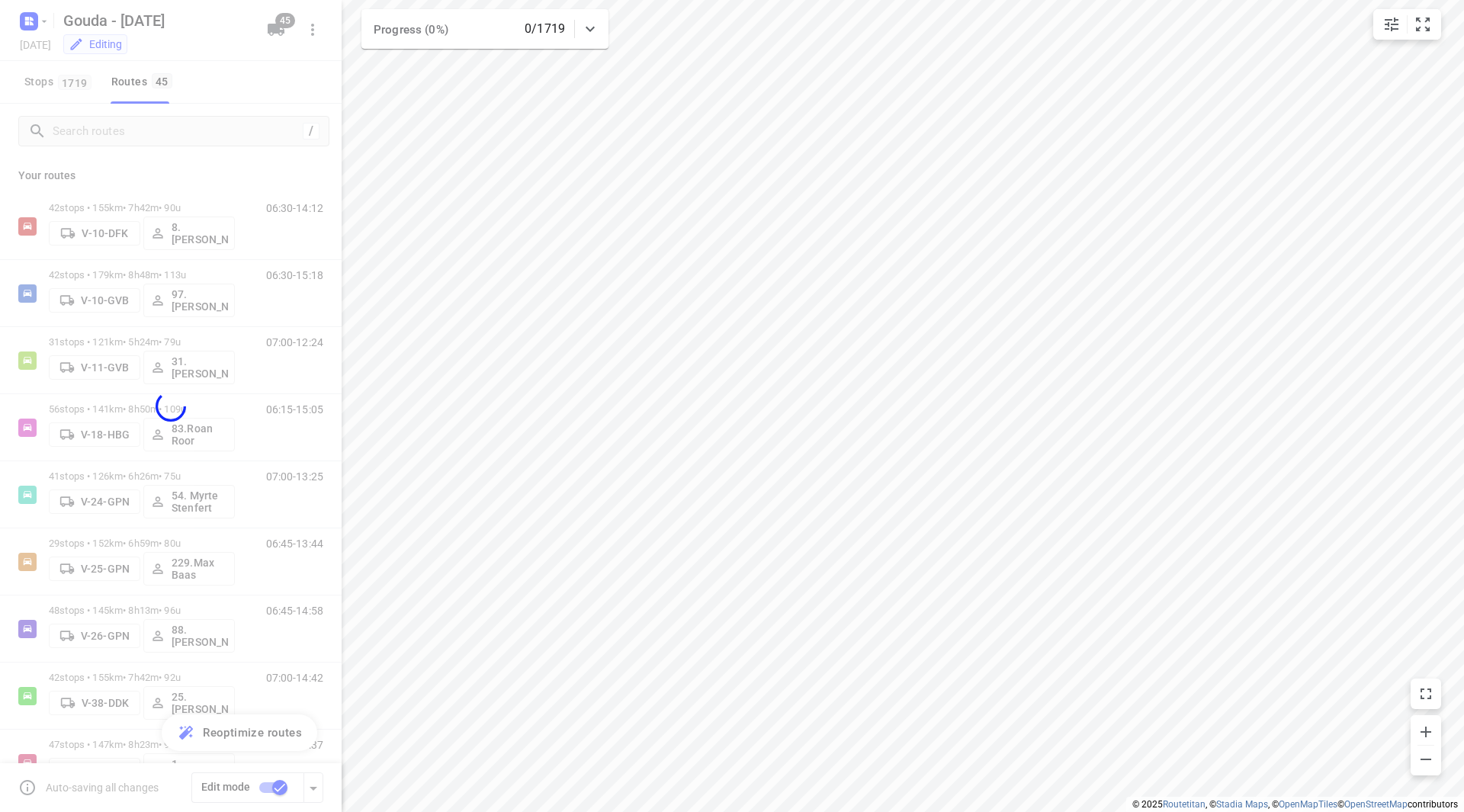
checkbox input "false"
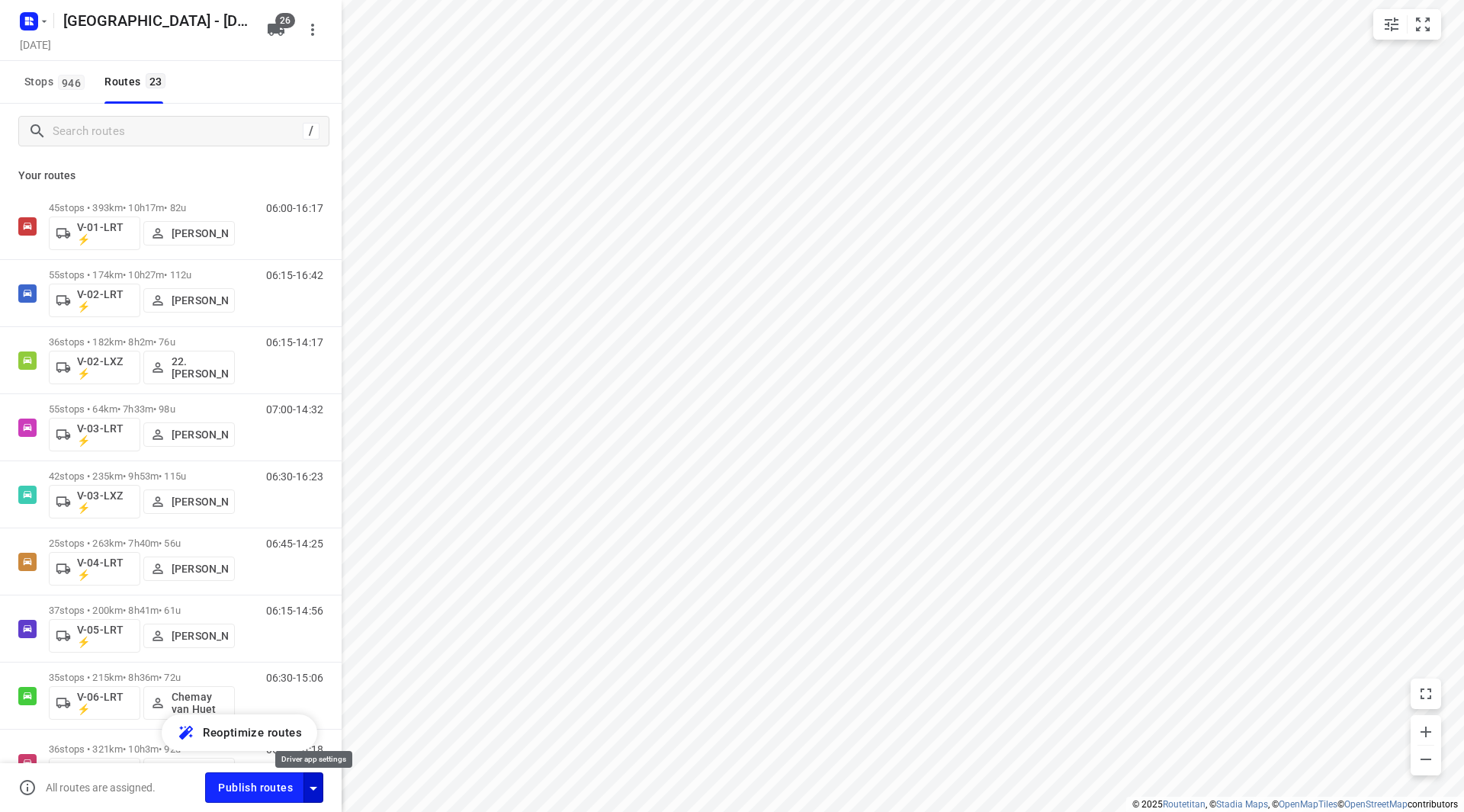
click at [315, 785] on icon "button" at bounding box center [313, 788] width 19 height 19
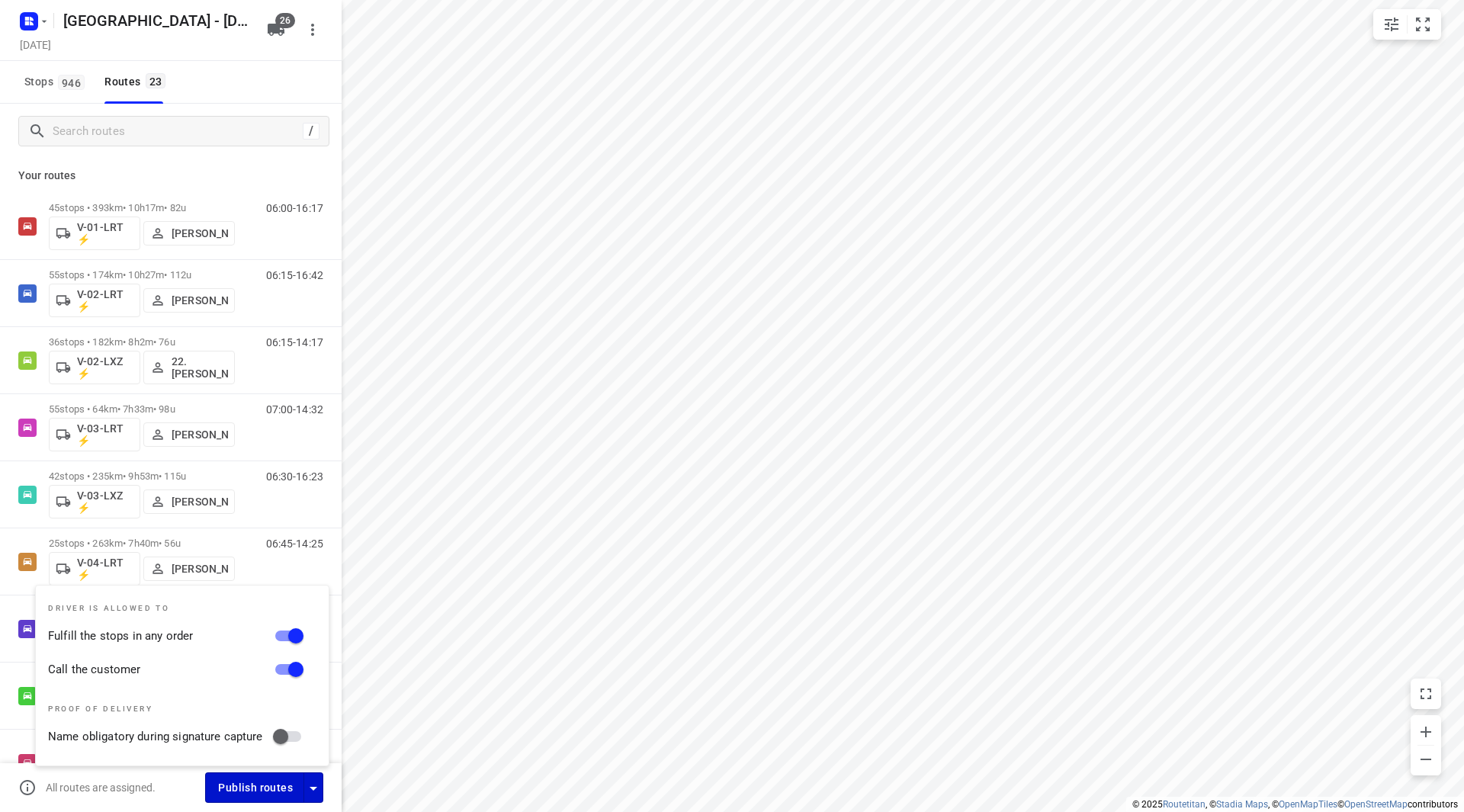
click at [264, 792] on span "Publish routes" at bounding box center [255, 788] width 75 height 19
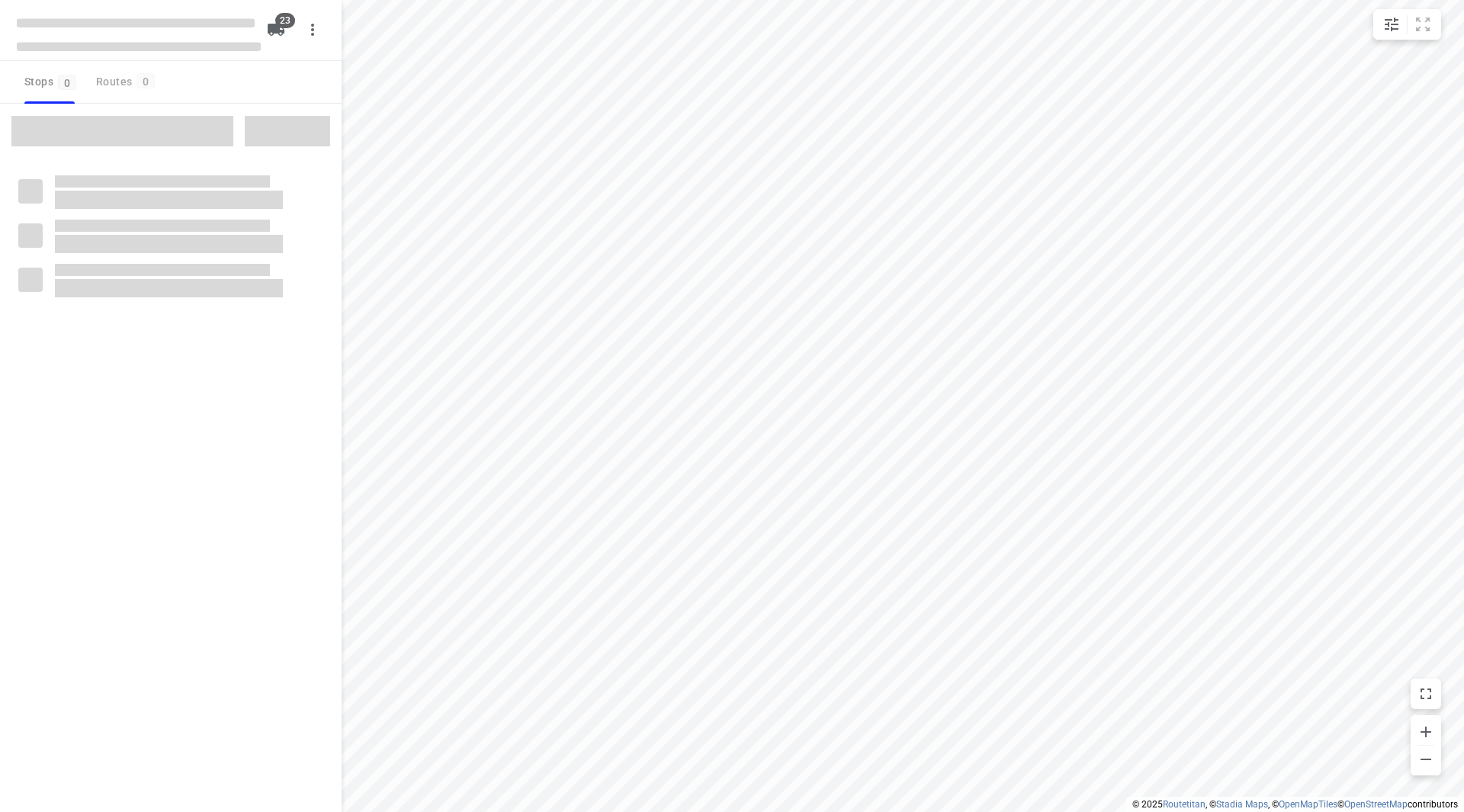
type input "distance"
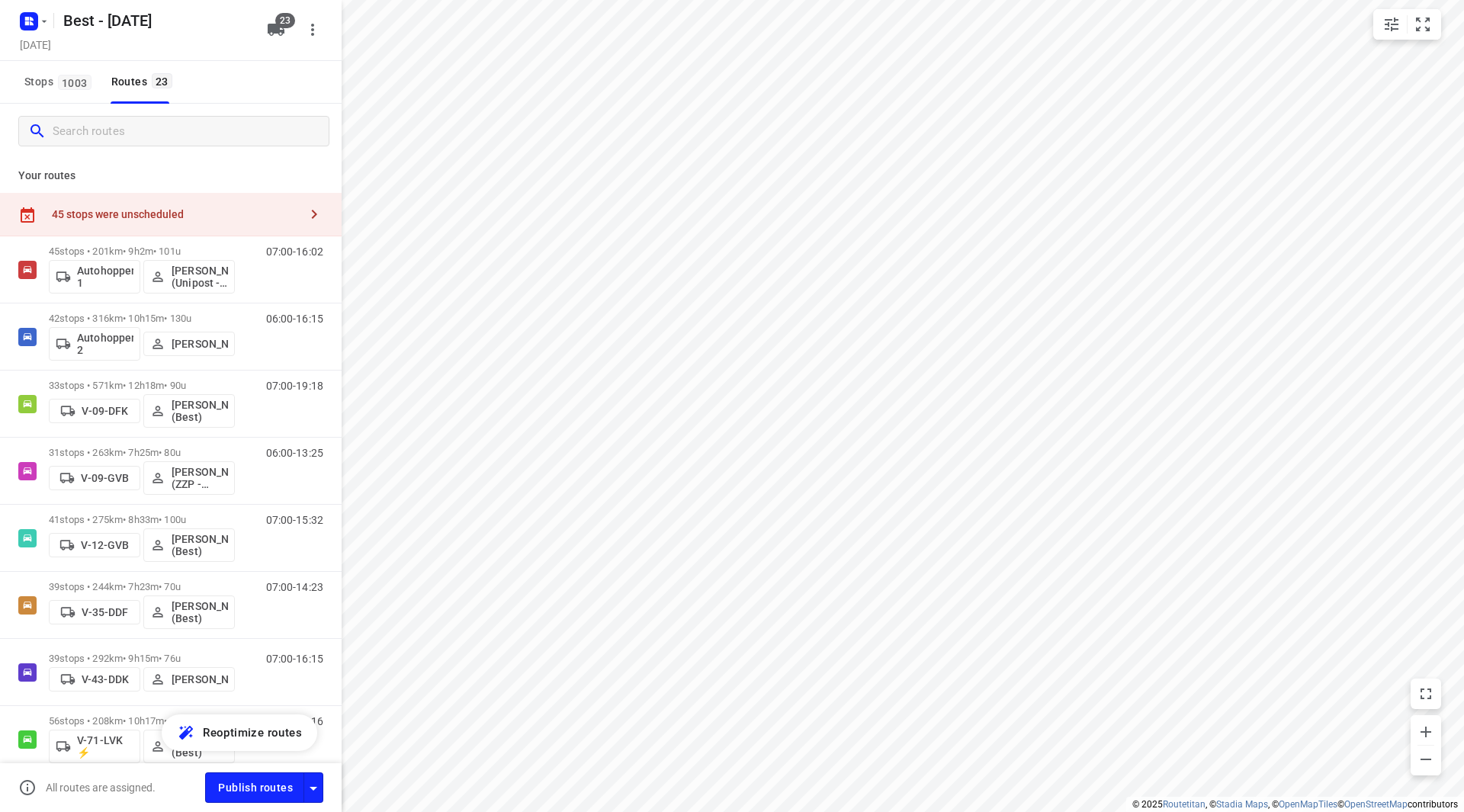
click at [155, 124] on input "Search routes" at bounding box center [190, 132] width 276 height 24
drag, startPoint x: 52, startPoint y: 78, endPoint x: 65, endPoint y: 85, distance: 14.8
click at [52, 78] on span "Stops 1003" at bounding box center [60, 82] width 72 height 19
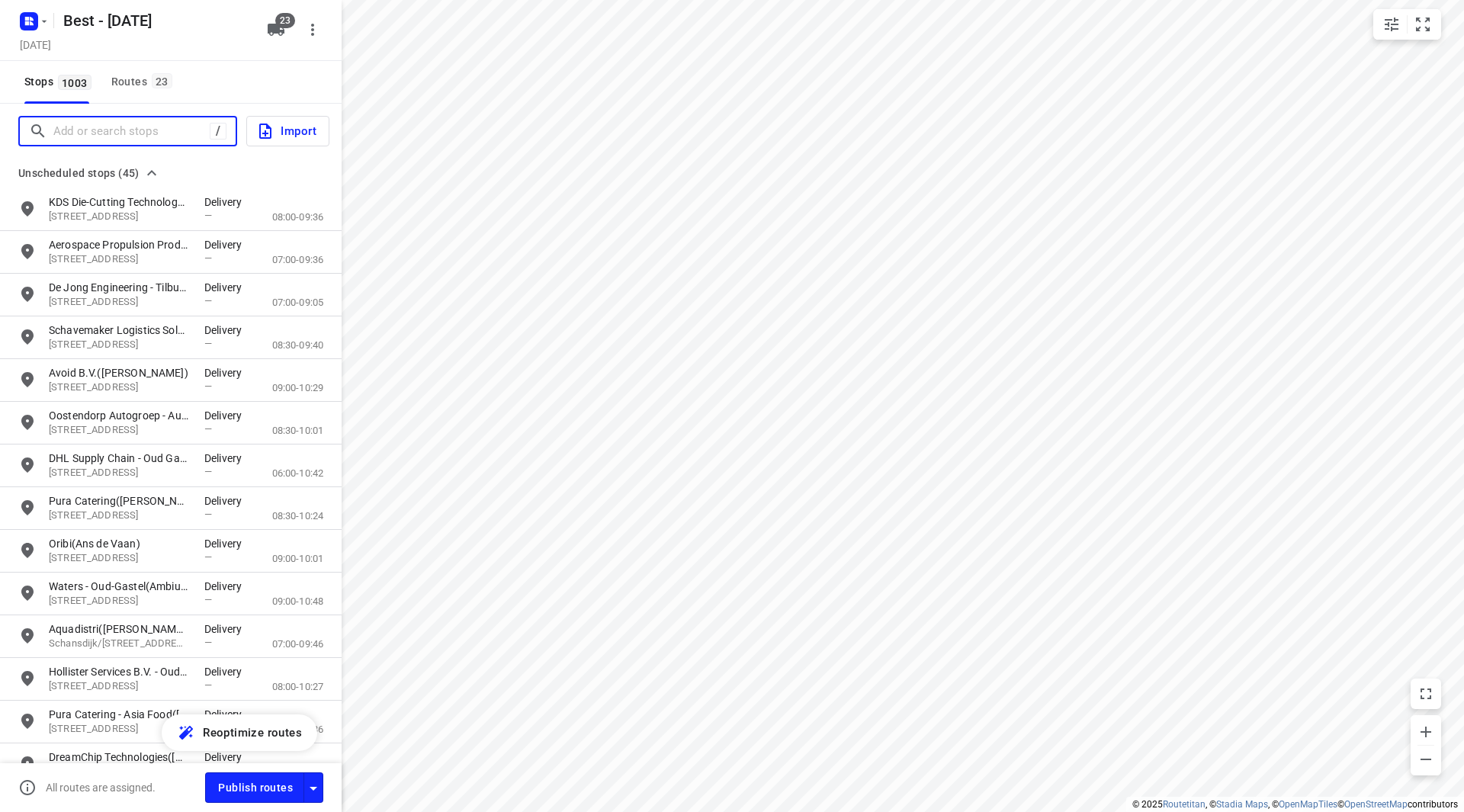
click at [127, 127] on input "Add or search stops" at bounding box center [131, 132] width 156 height 24
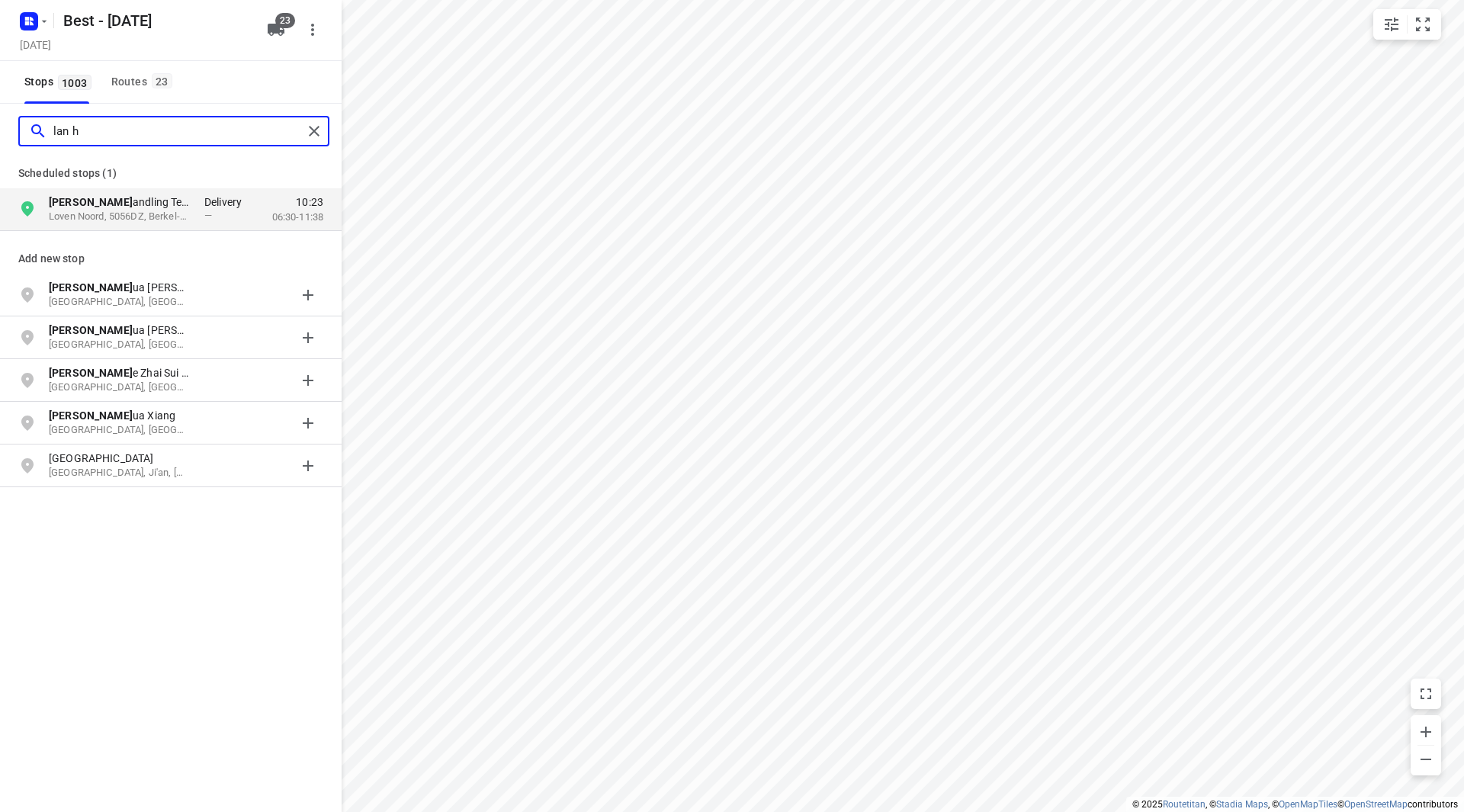
type input "lan h"
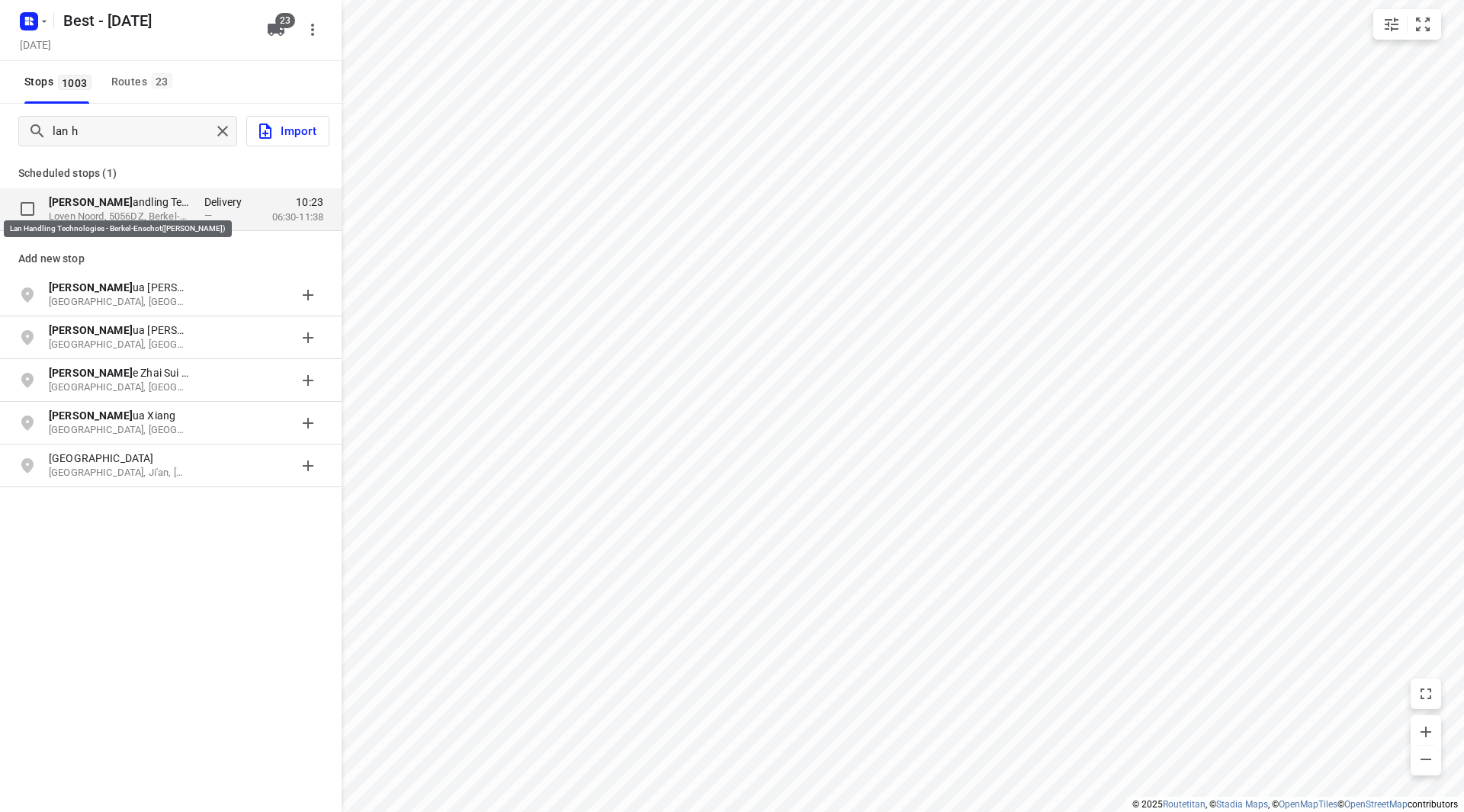
click at [143, 203] on p "Lan H andling Technologies - Berkel-Enschot([PERSON_NAME])" at bounding box center [119, 202] width 140 height 15
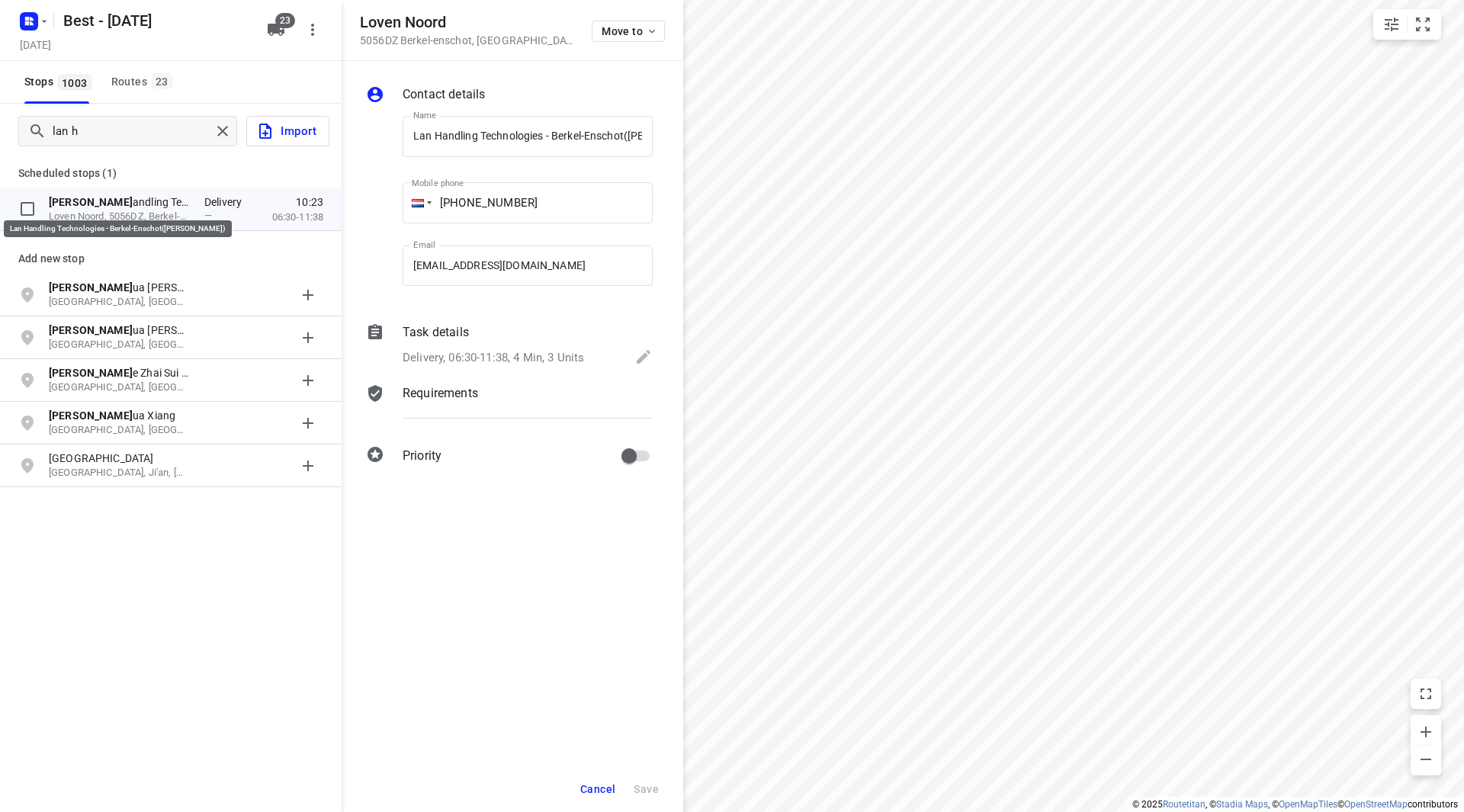
scroll to position [0, 106]
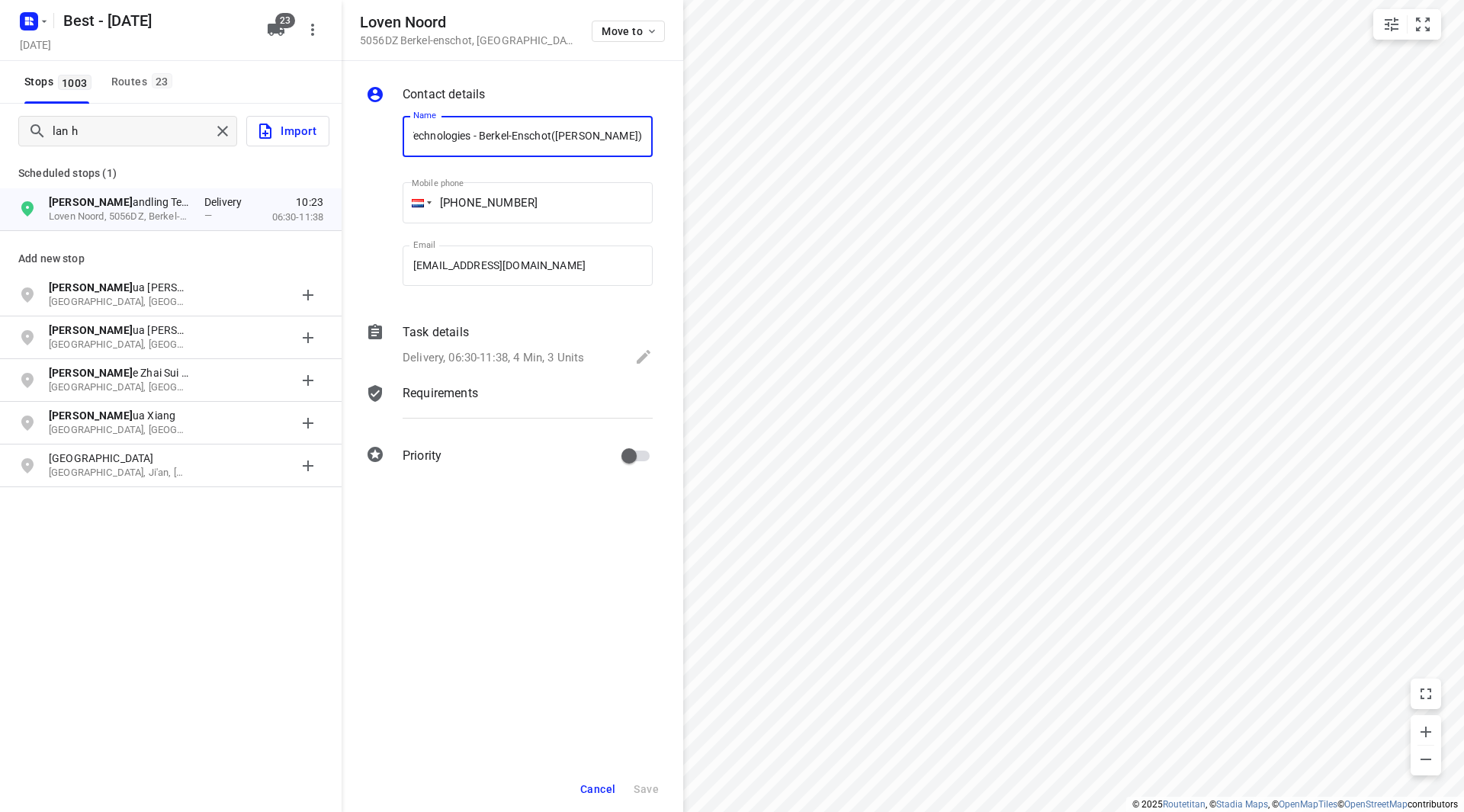
click at [613, 782] on button "Cancel" at bounding box center [598, 789] width 47 height 28
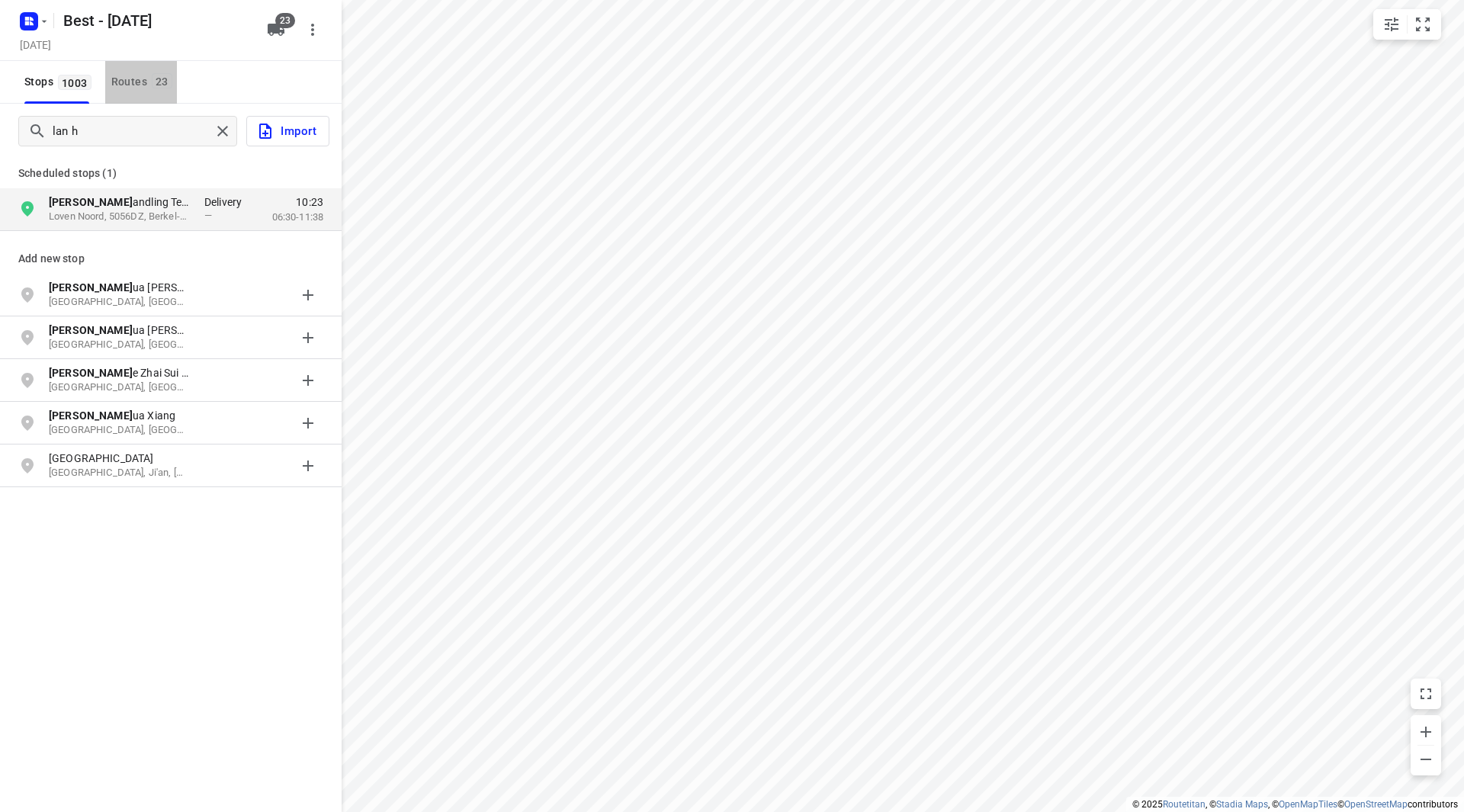
click at [136, 91] on button "Routes 23" at bounding box center [141, 82] width 72 height 43
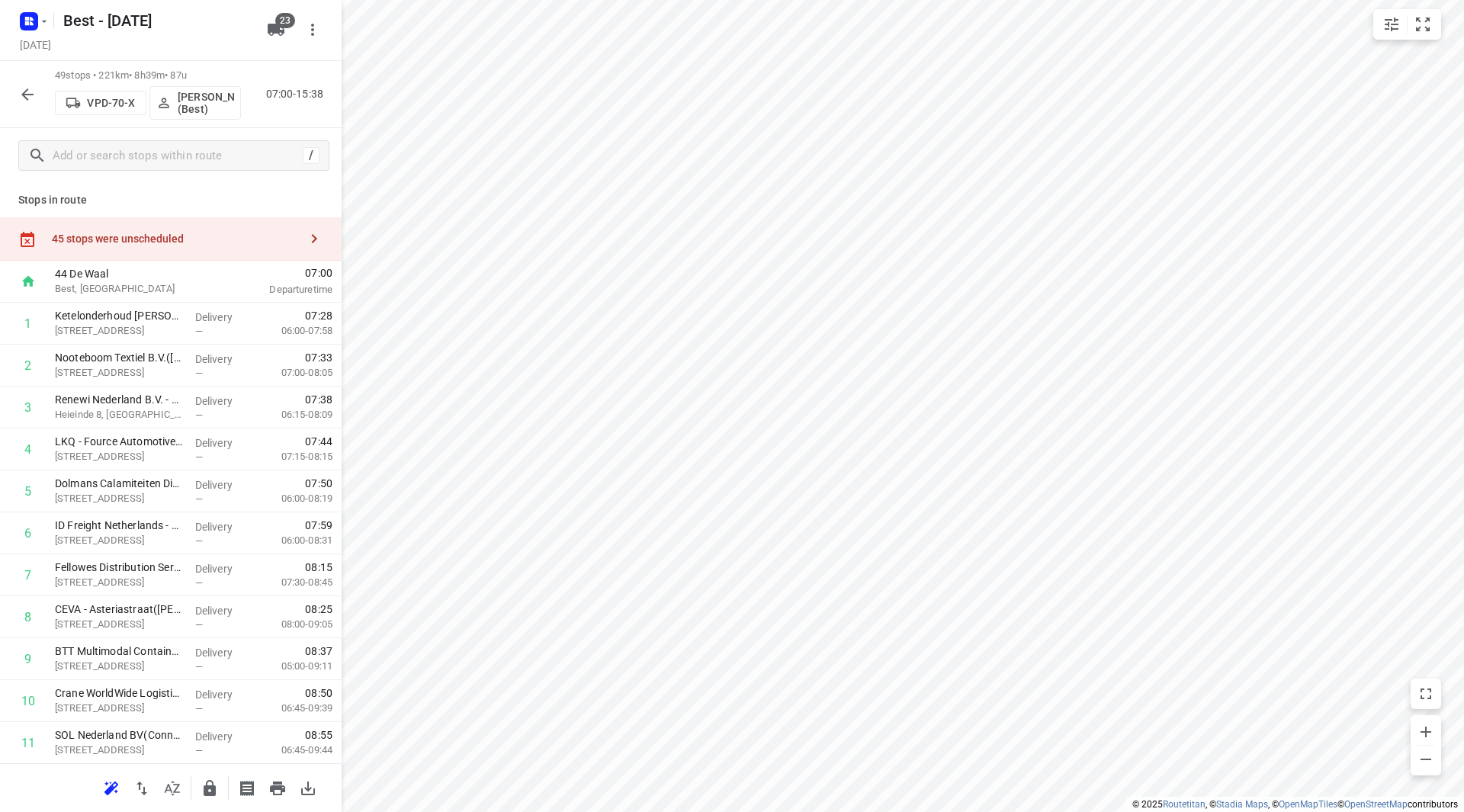
click at [37, 84] on button "button" at bounding box center [27, 95] width 30 height 30
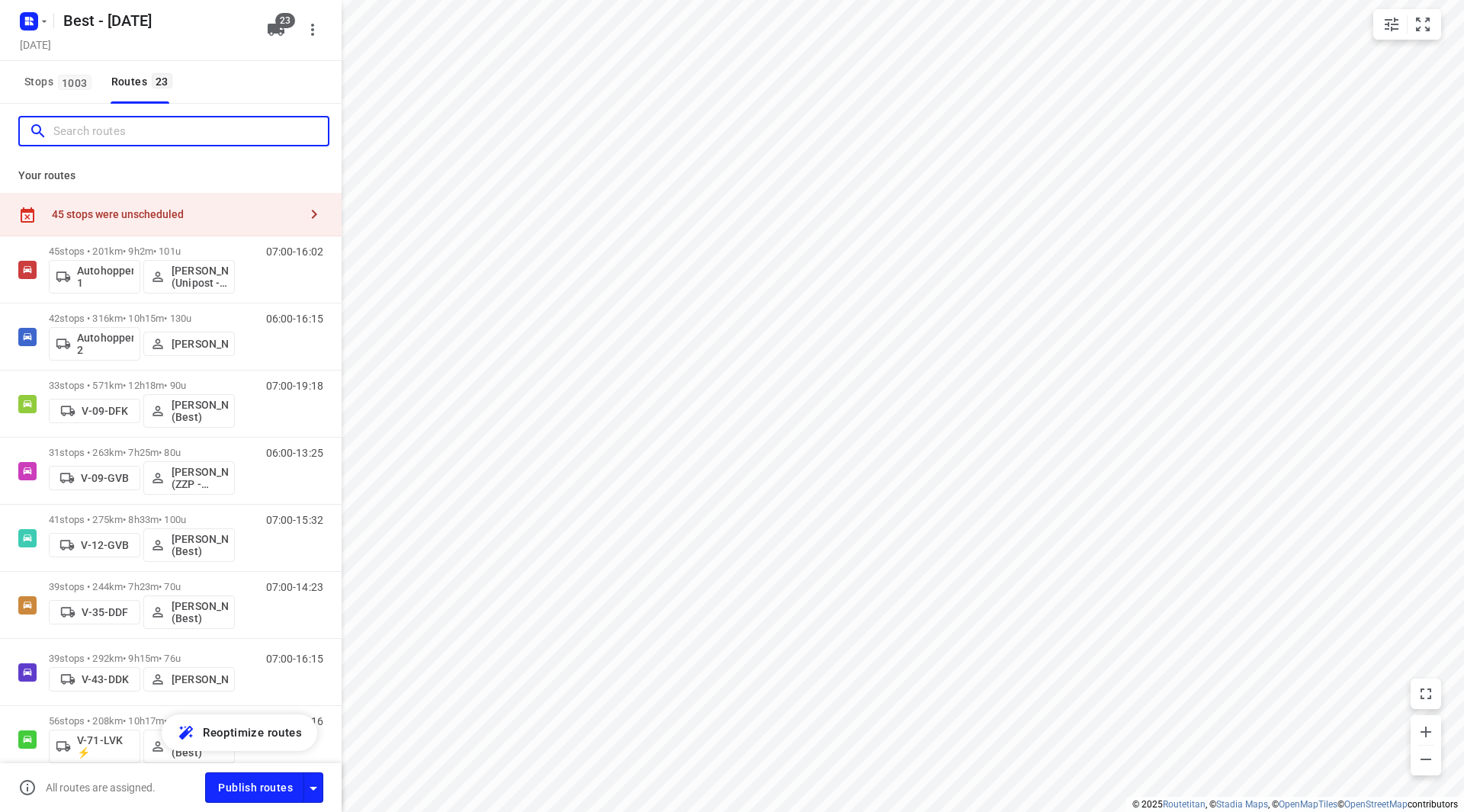
click at [108, 138] on input "Search routes" at bounding box center [190, 132] width 274 height 24
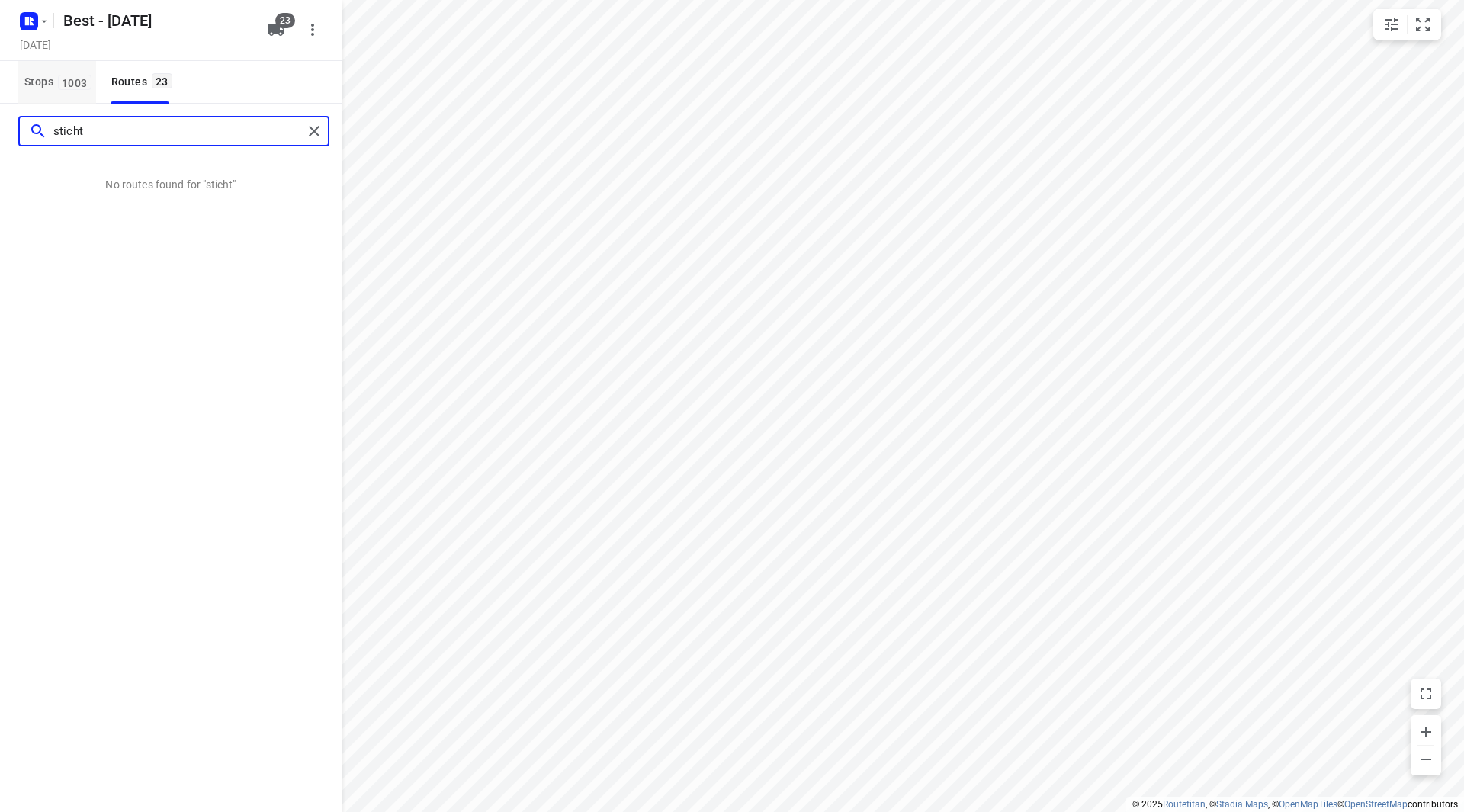
type input "sticht"
click at [82, 69] on button "Stops 1003" at bounding box center [57, 82] width 78 height 43
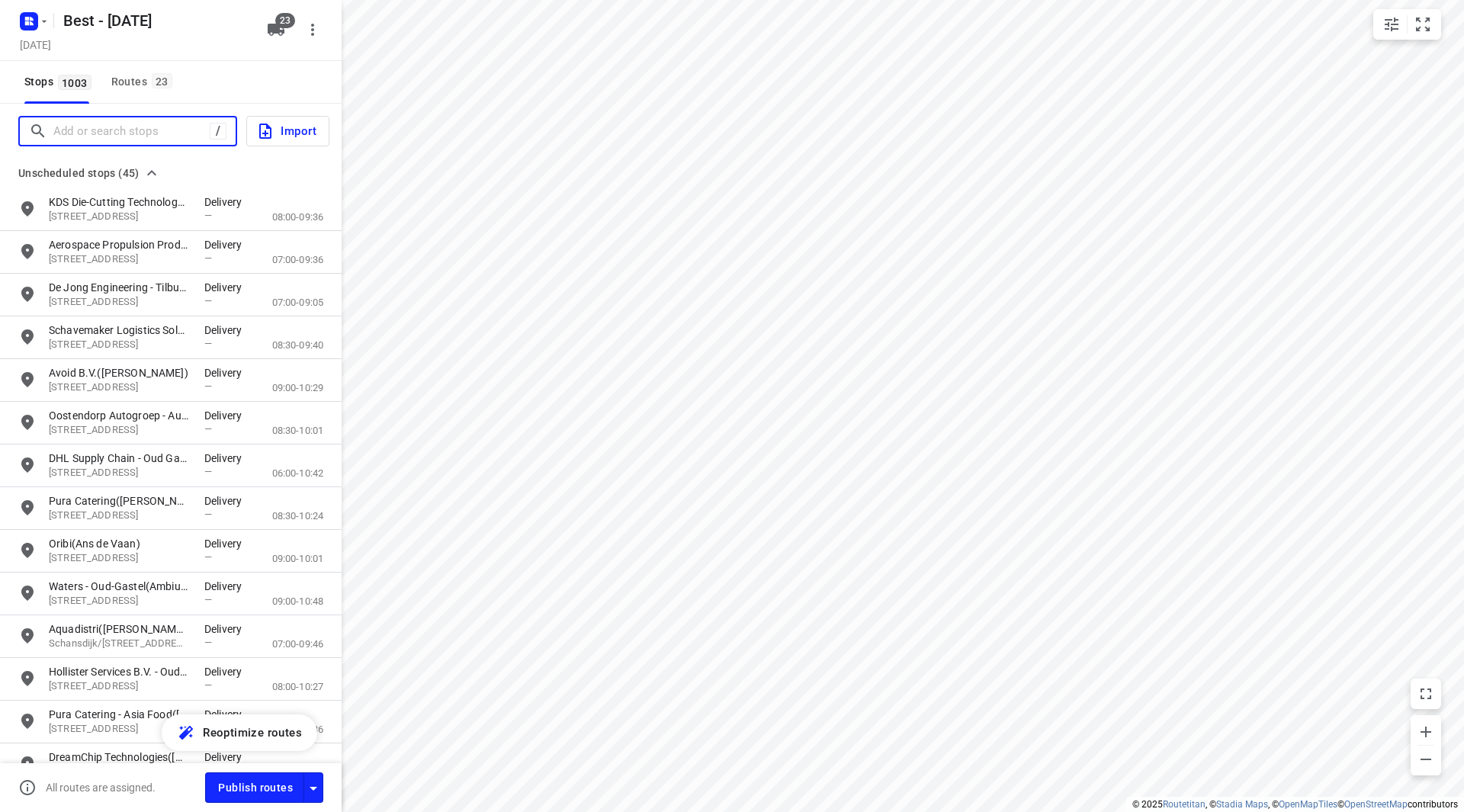
click at [99, 122] on input "Add or search stops" at bounding box center [131, 132] width 156 height 24
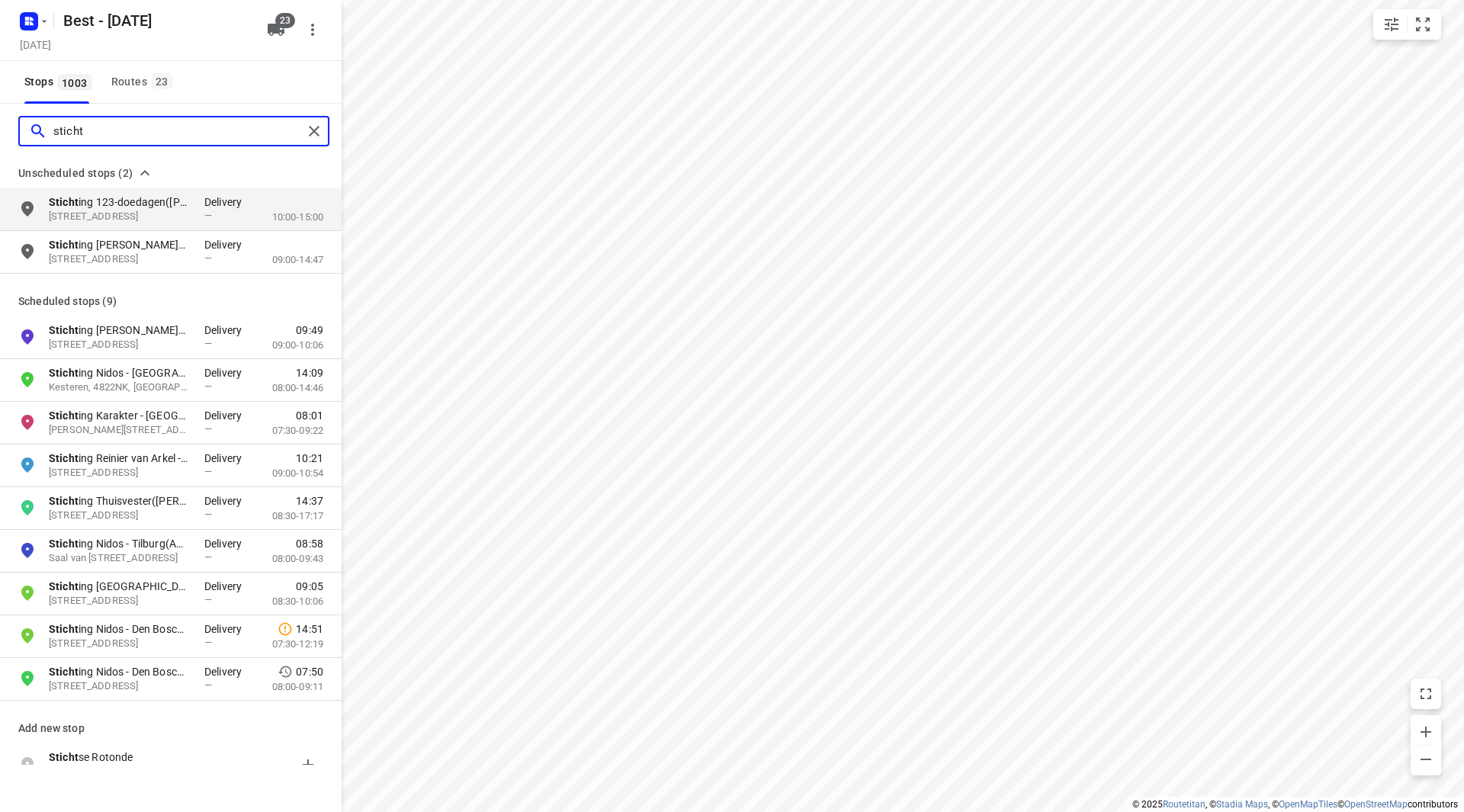
type input "sticht"
click at [126, 75] on div "Routes 23" at bounding box center [144, 82] width 66 height 19
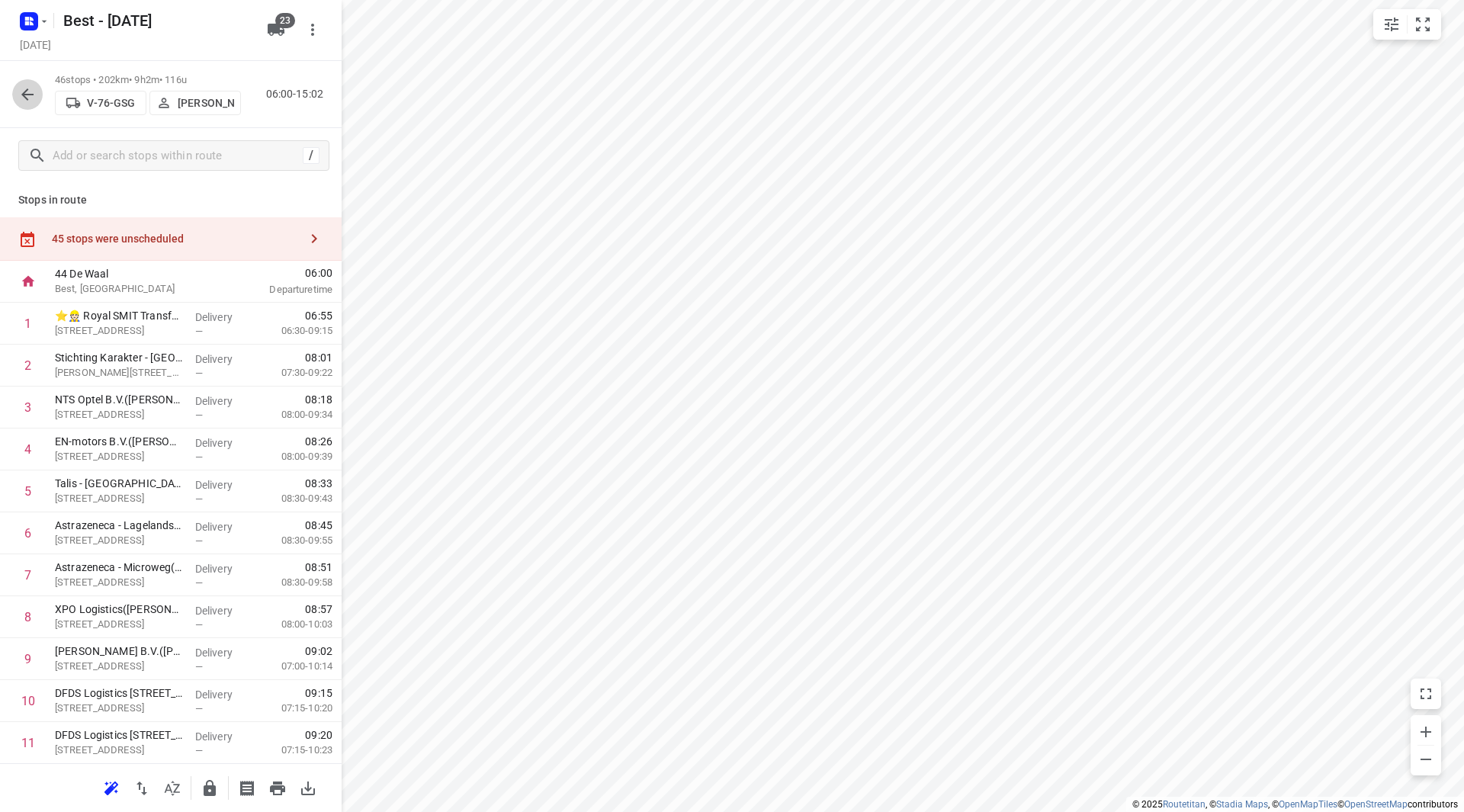
click at [30, 95] on icon "button" at bounding box center [27, 95] width 12 height 12
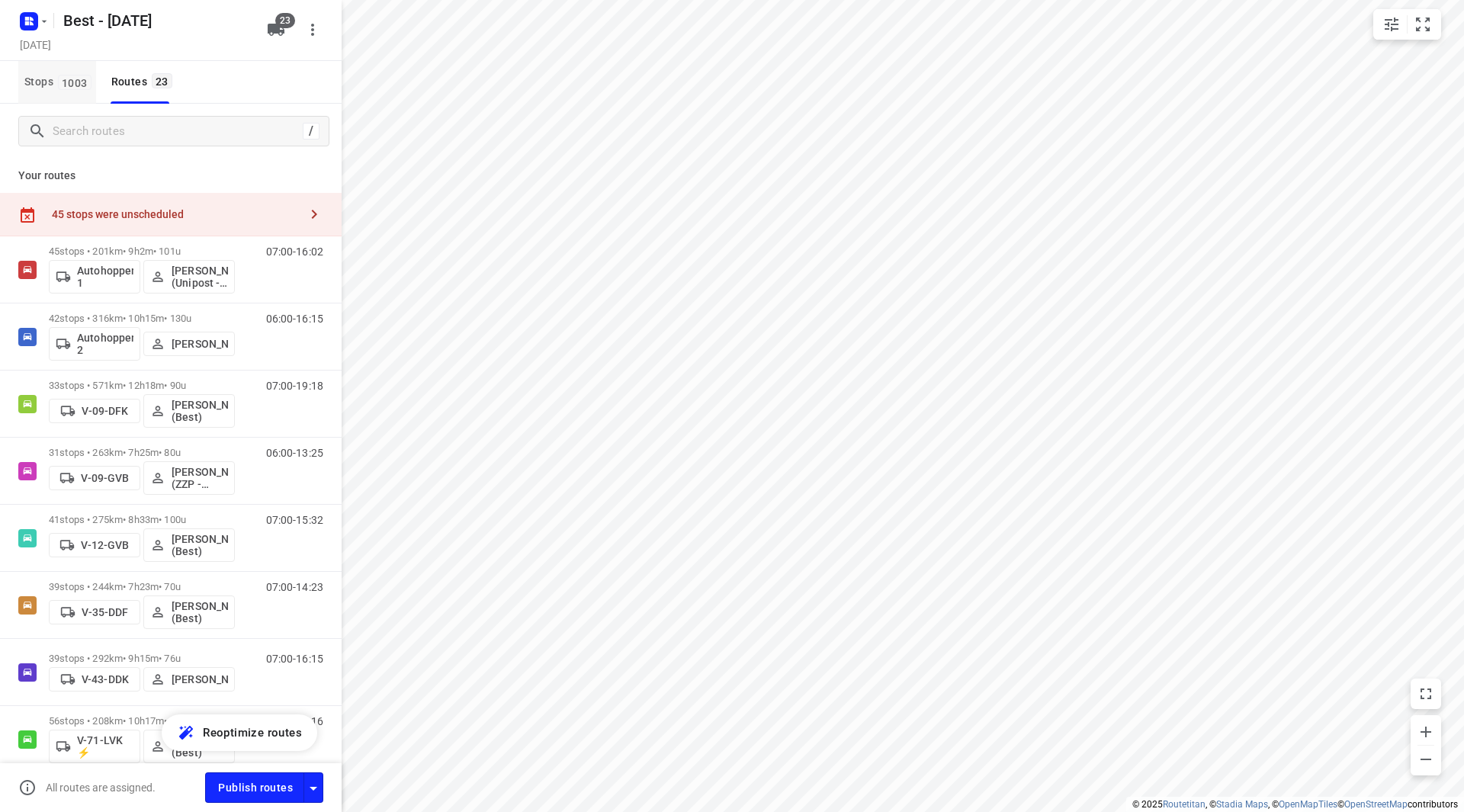
click at [73, 81] on span "1003" at bounding box center [75, 83] width 34 height 15
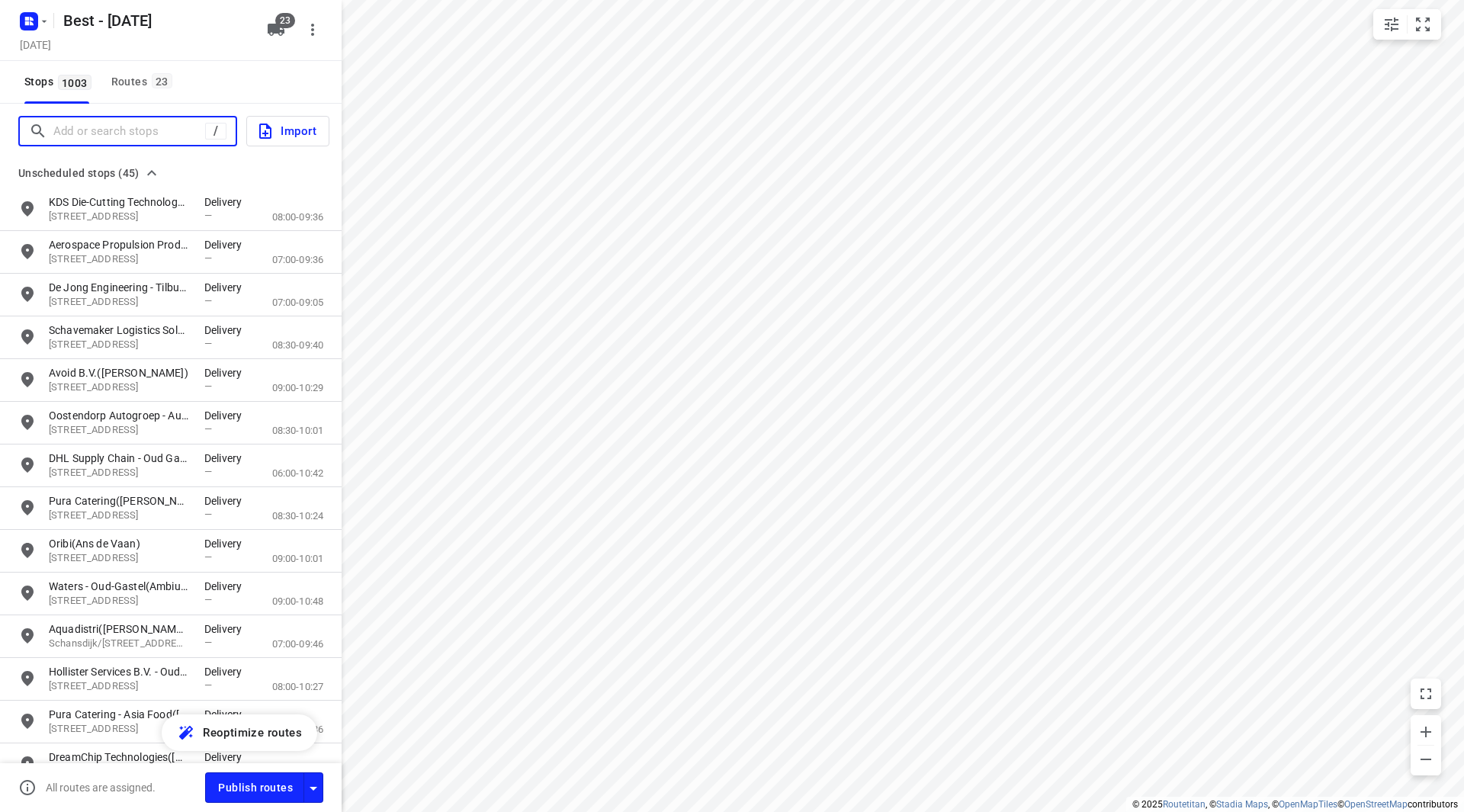
click at [96, 129] on input "Add or search stops" at bounding box center [129, 132] width 152 height 24
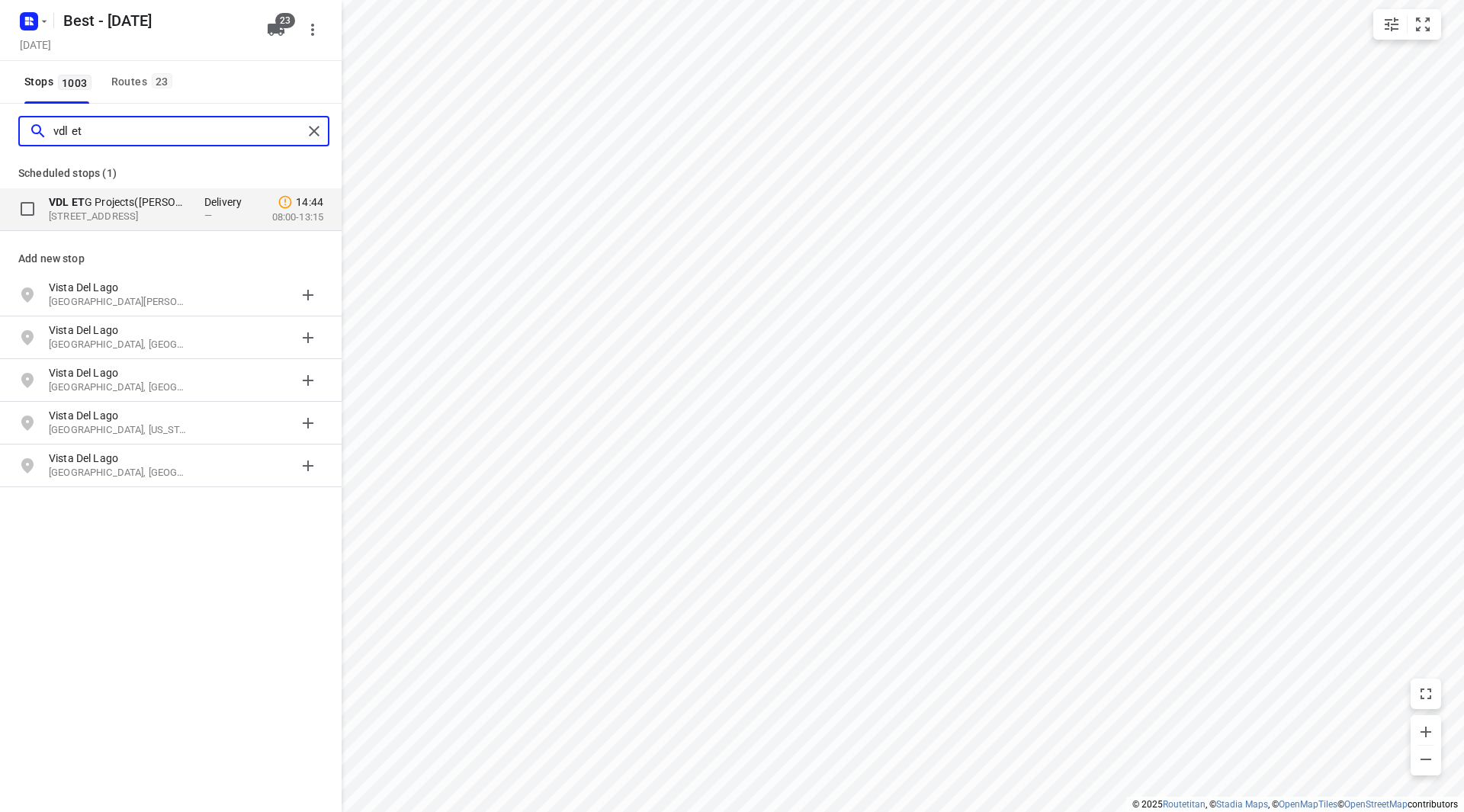
type input "vdl et"
click at [161, 203] on p "VDL ET G Projects([PERSON_NAME])" at bounding box center [119, 202] width 140 height 15
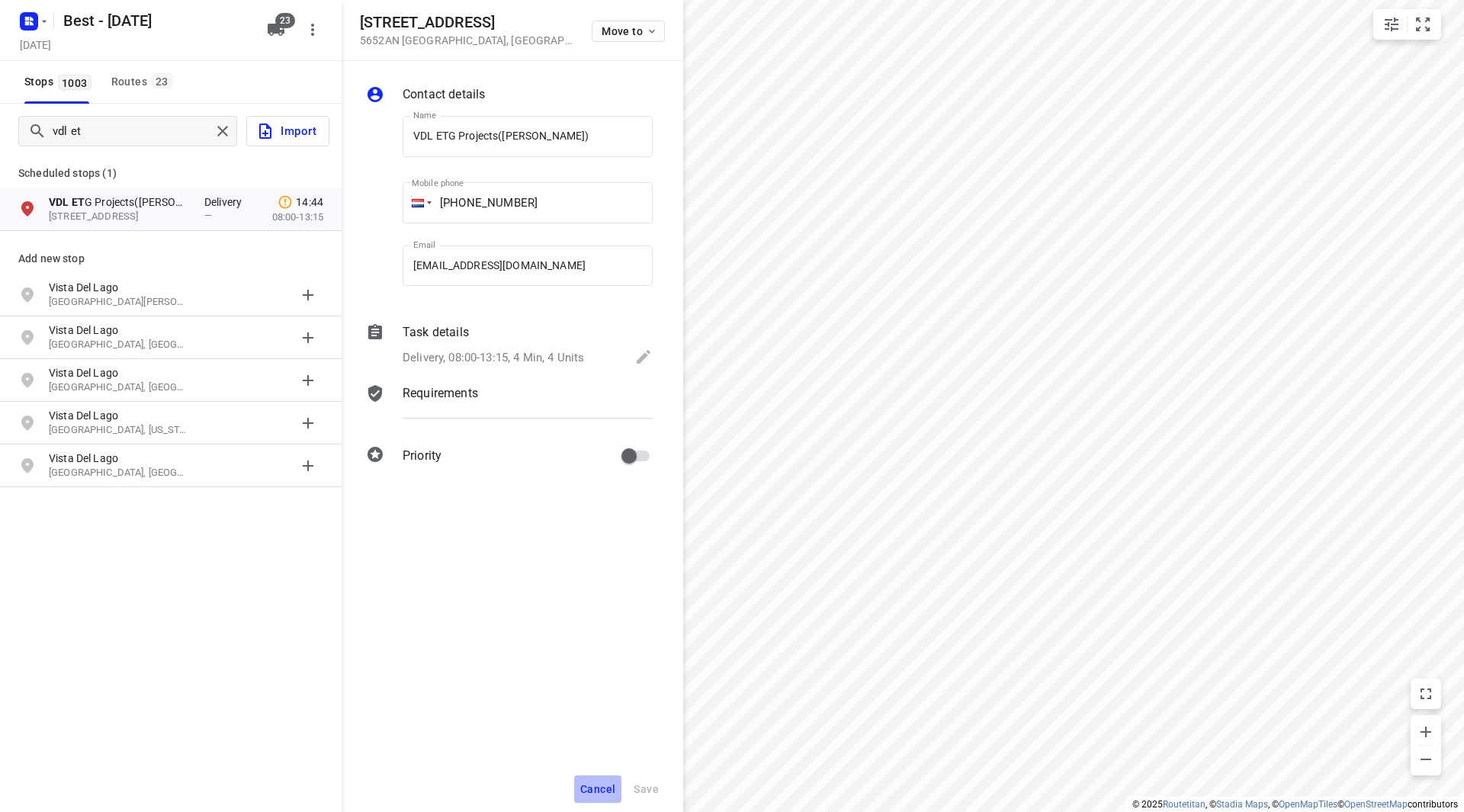
click at [599, 788] on span "Cancel" at bounding box center [598, 789] width 35 height 12
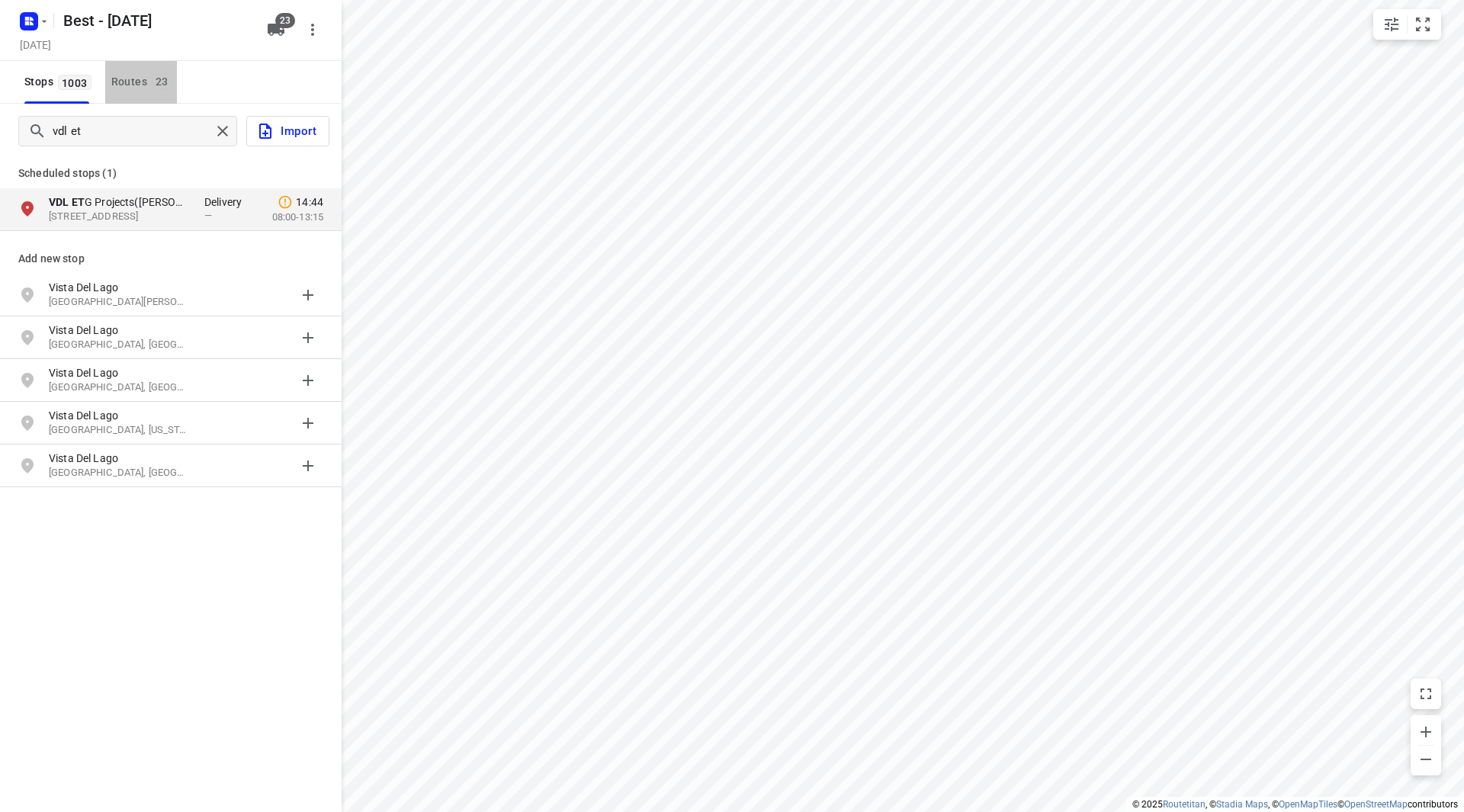
click at [144, 84] on div "Routes 23" at bounding box center [144, 82] width 66 height 19
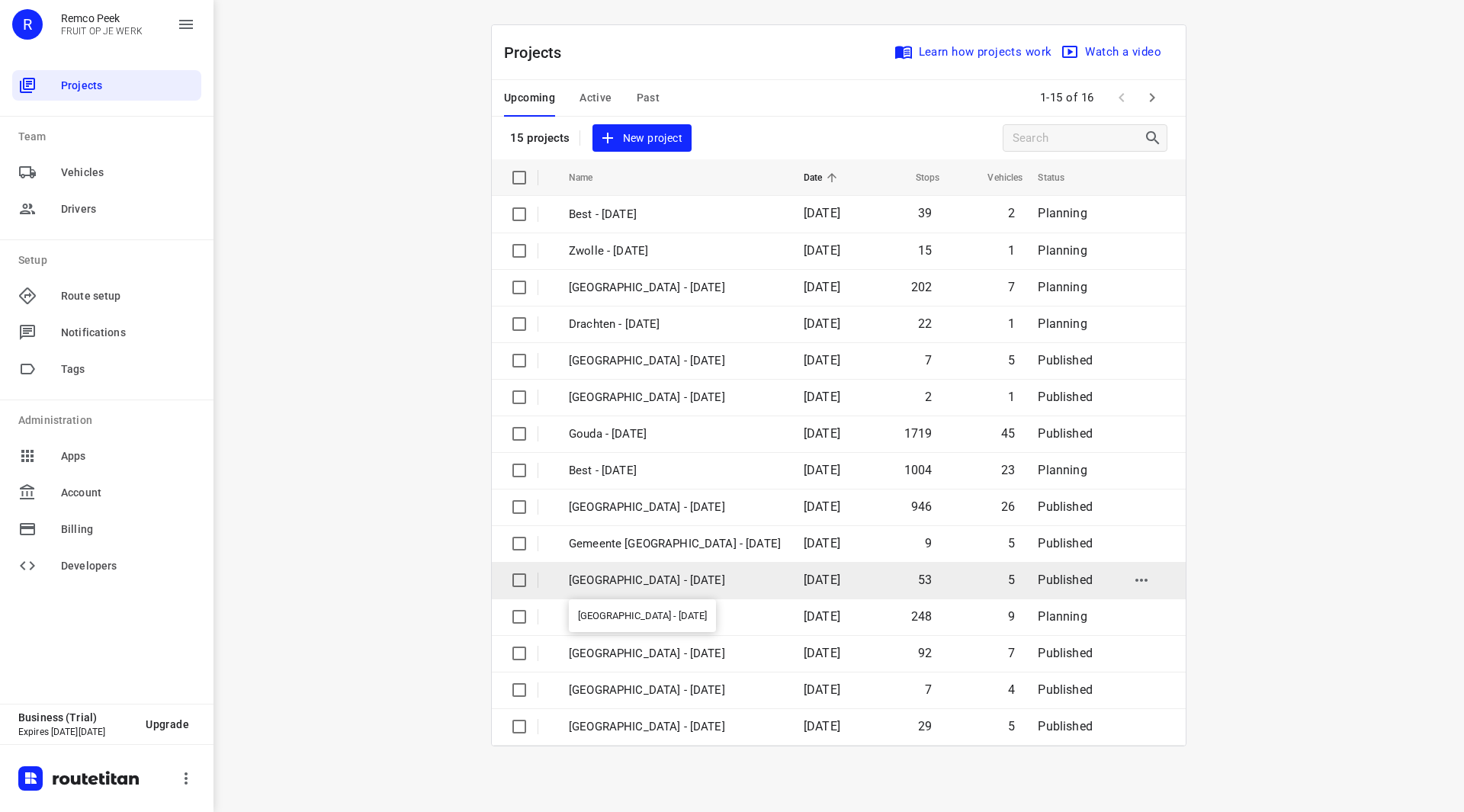
click at [673, 582] on p "[GEOGRAPHIC_DATA] - [DATE]" at bounding box center [675, 580] width 212 height 18
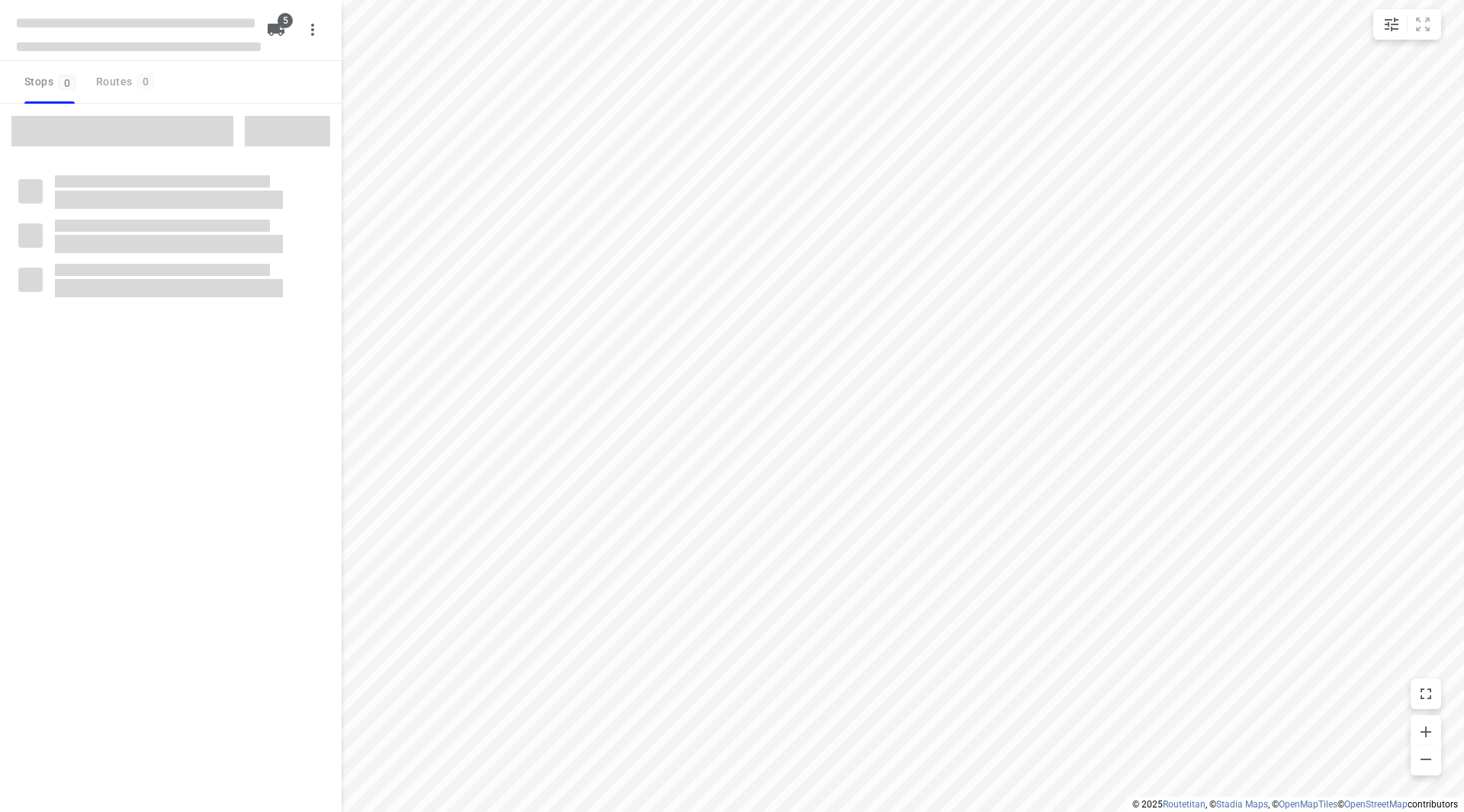
type input "distance"
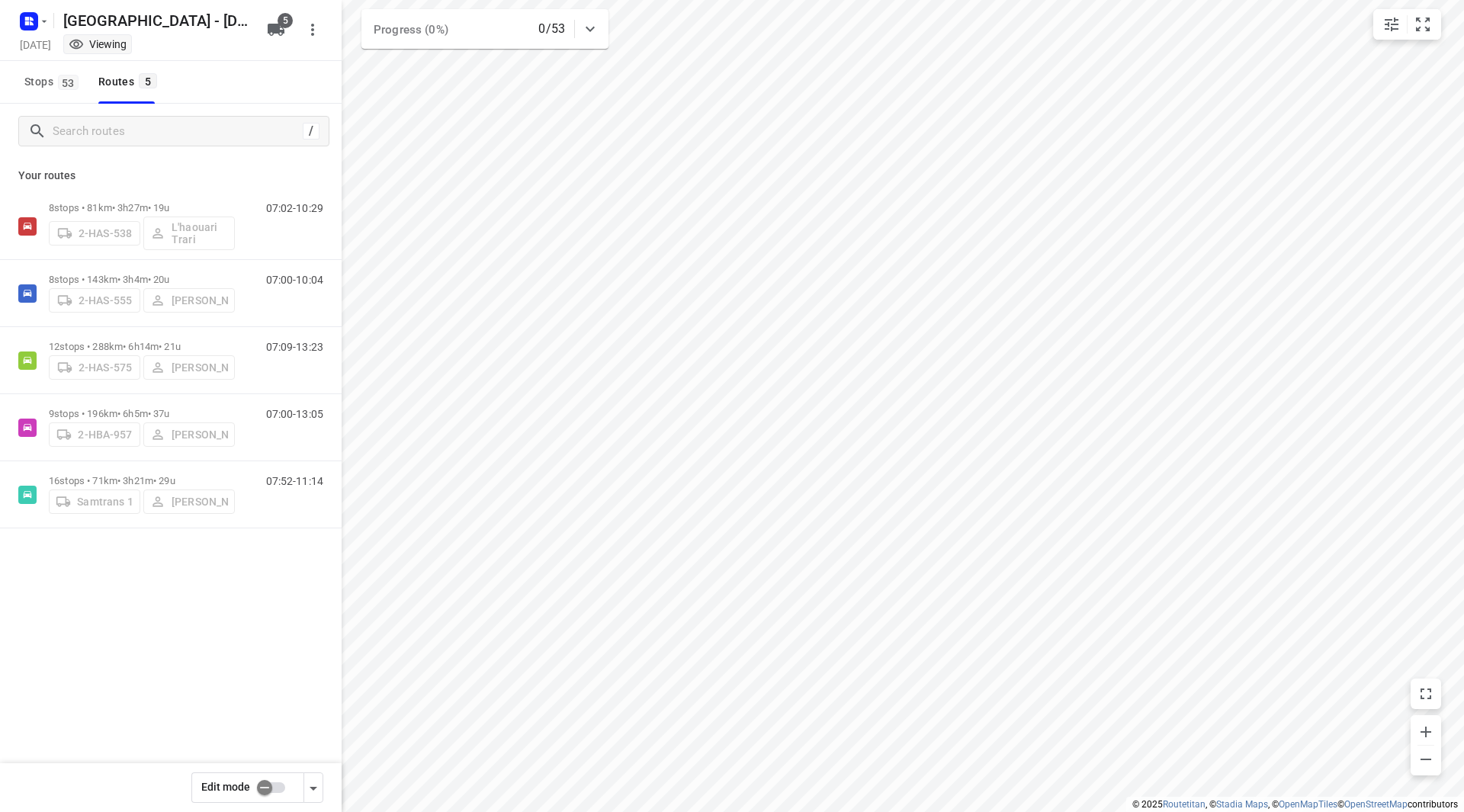
click at [282, 785] on input "checkbox" at bounding box center [264, 788] width 87 height 29
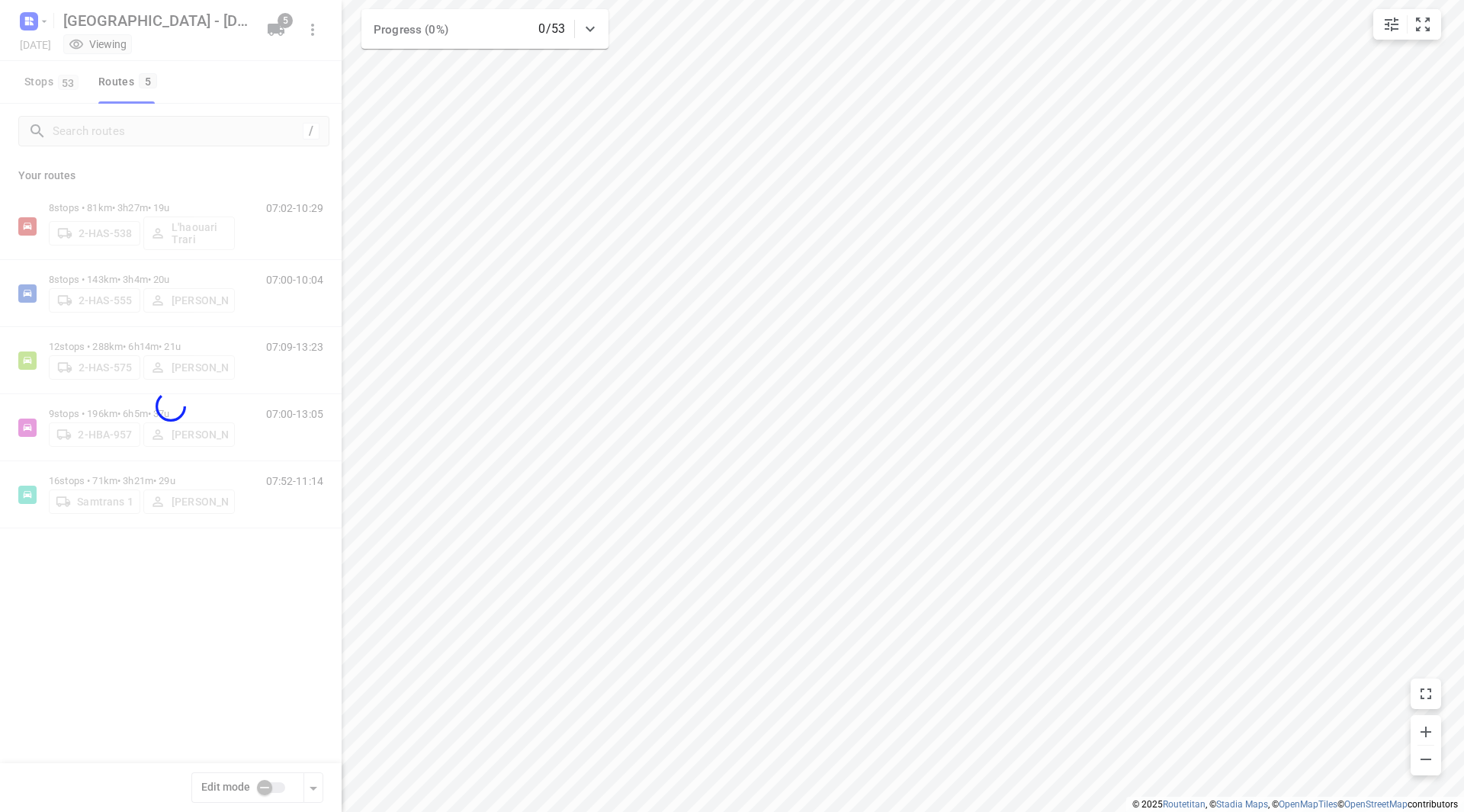
checkbox input "true"
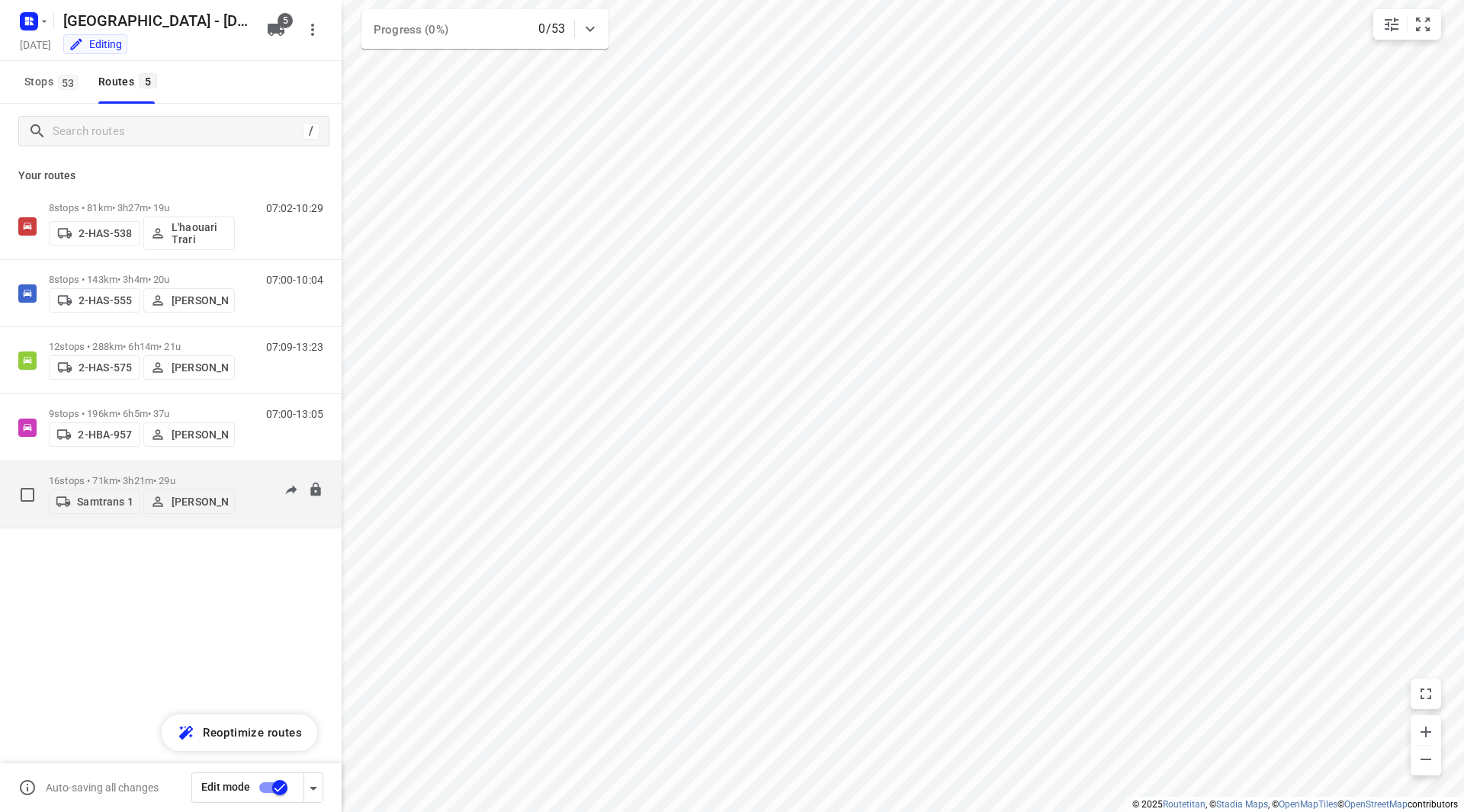
click at [192, 500] on p "[PERSON_NAME]" at bounding box center [199, 501] width 57 height 12
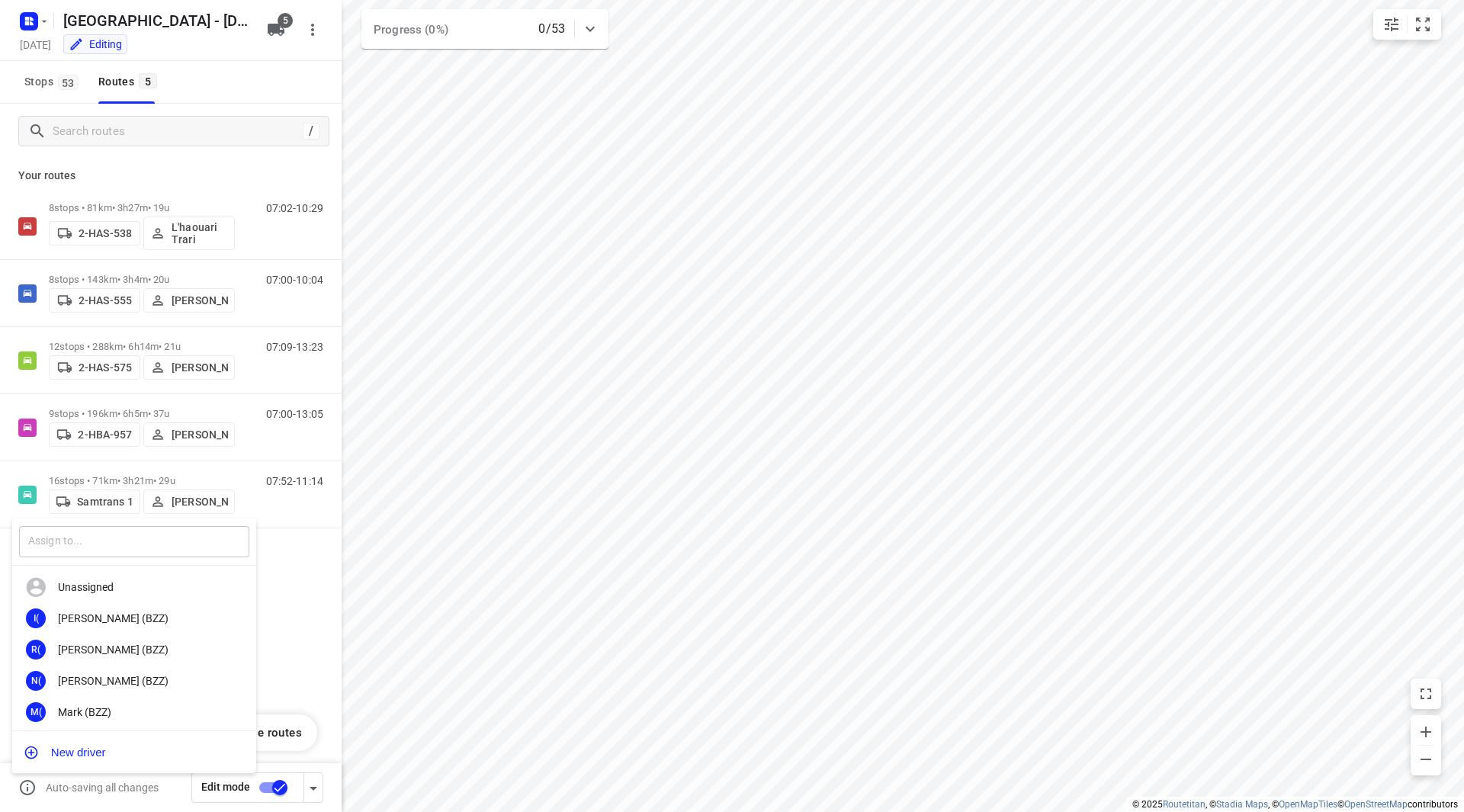
click at [170, 539] on input "text" at bounding box center [134, 541] width 230 height 31
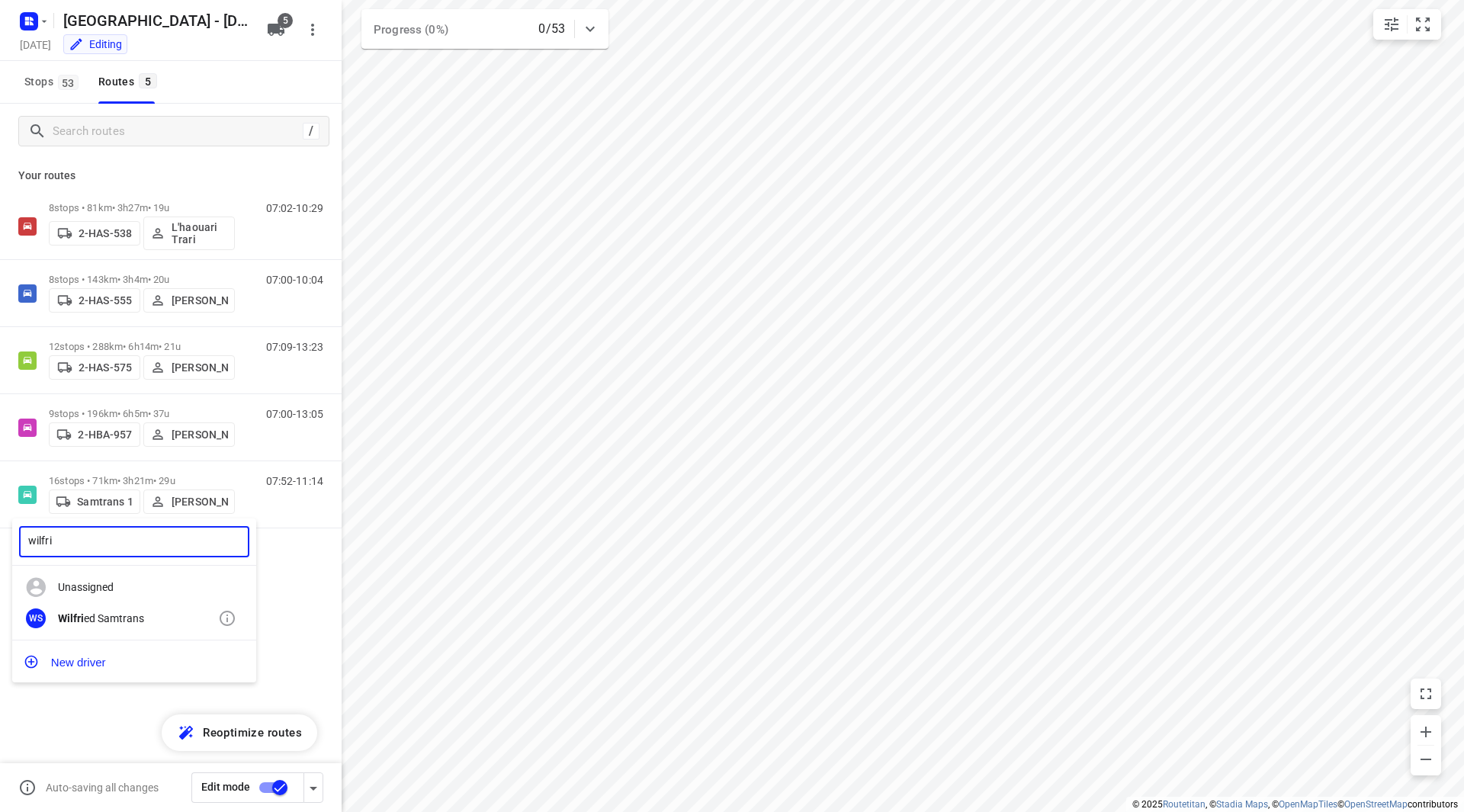
type input "wilfri"
click at [167, 615] on div "Wilfri ed Samtrans" at bounding box center [138, 618] width 160 height 12
click at [279, 785] on input "checkbox" at bounding box center [279, 788] width 87 height 29
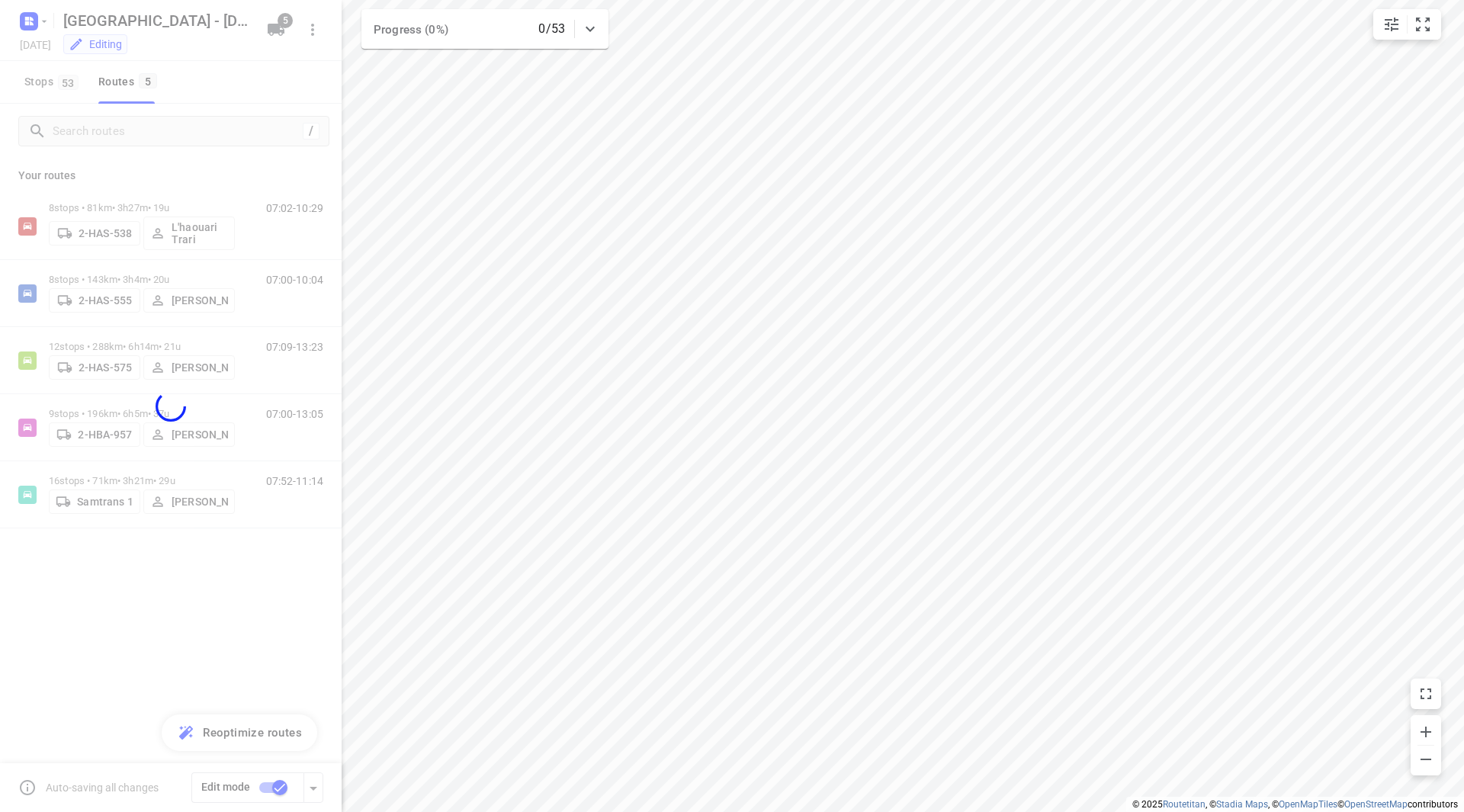
checkbox input "false"
